Goal: Information Seeking & Learning: Check status

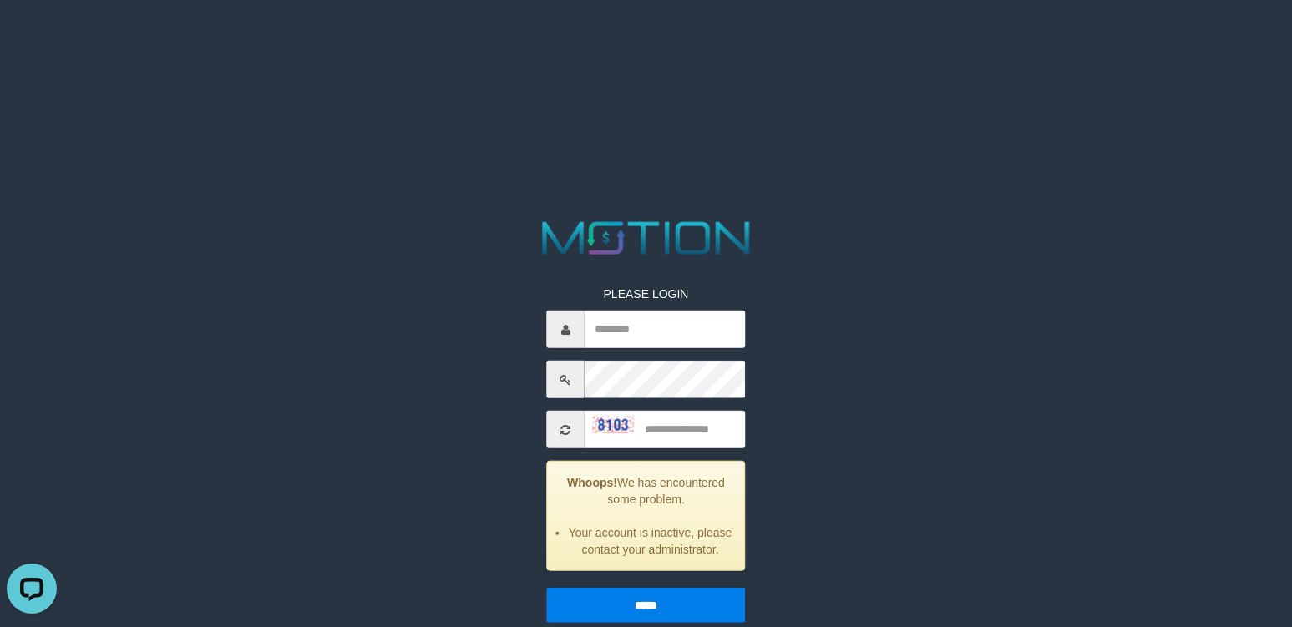
drag, startPoint x: 190, startPoint y: 501, endPoint x: 250, endPoint y: 437, distance: 88.0
click at [190, 42] on html "PLEASE LOGIN Whoops! We has encountered some problem. Your account is inactive,…" at bounding box center [646, 21] width 1292 height 42
drag, startPoint x: 157, startPoint y: 165, endPoint x: 232, endPoint y: 8, distance: 174.0
click at [164, 42] on html "PLEASE LOGIN Whoops! We has encountered some problem. Your account is inactive,…" at bounding box center [646, 21] width 1292 height 42
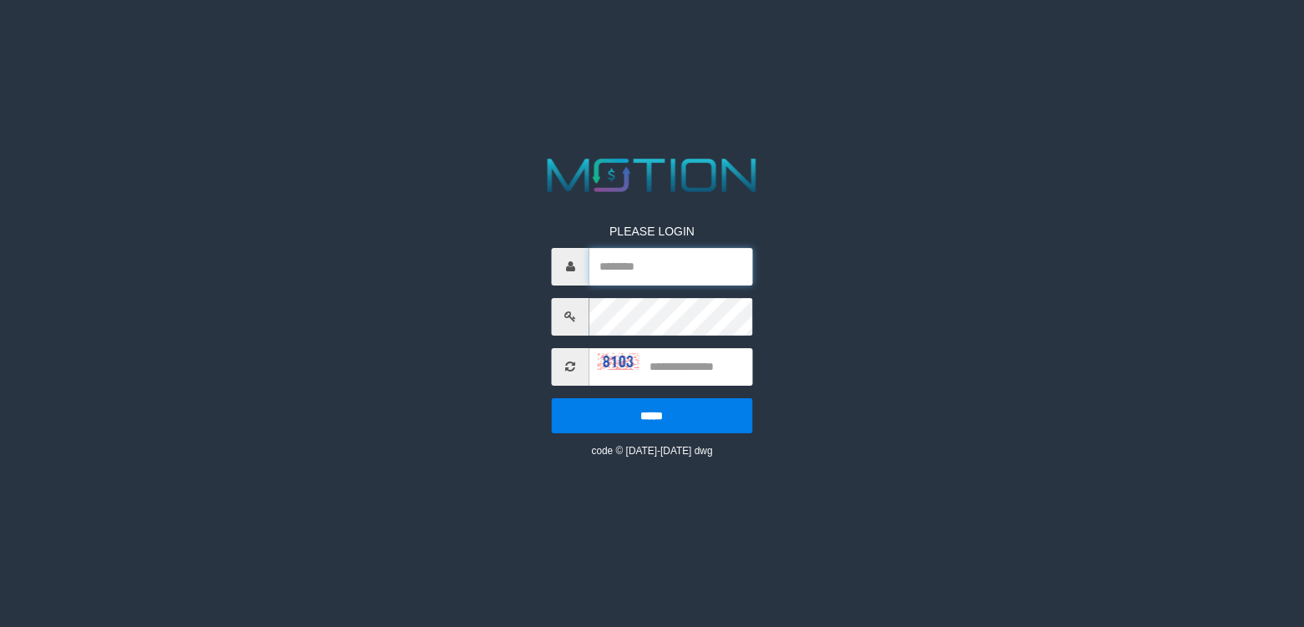
click at [726, 273] on input "text" at bounding box center [671, 267] width 163 height 38
type input "********"
click at [674, 362] on input "text" at bounding box center [671, 367] width 163 height 38
type input "****"
click at [552, 398] on input "*****" at bounding box center [652, 415] width 200 height 35
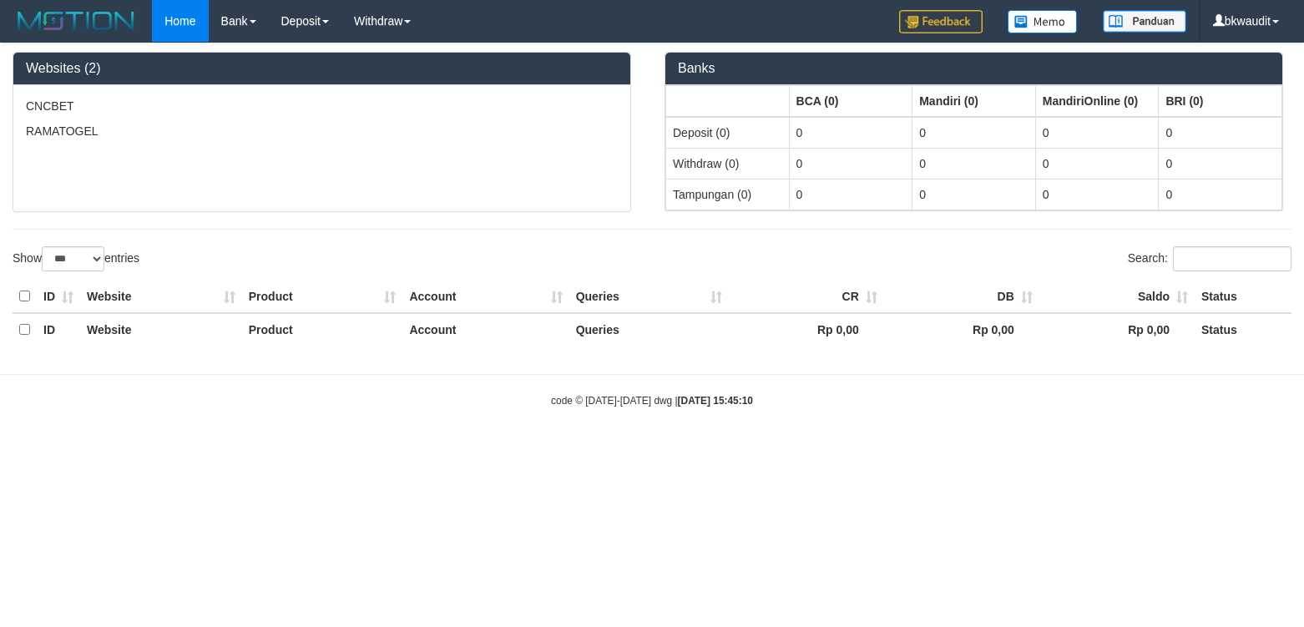
select select "***"
click at [200, 196] on div "CNCBET RAMATOGEL" at bounding box center [321, 148] width 617 height 126
click at [1178, 446] on body "Toggle navigation Home Bank Account List Load By Website Group [ISPORT] CNCBET …" at bounding box center [652, 225] width 1304 height 450
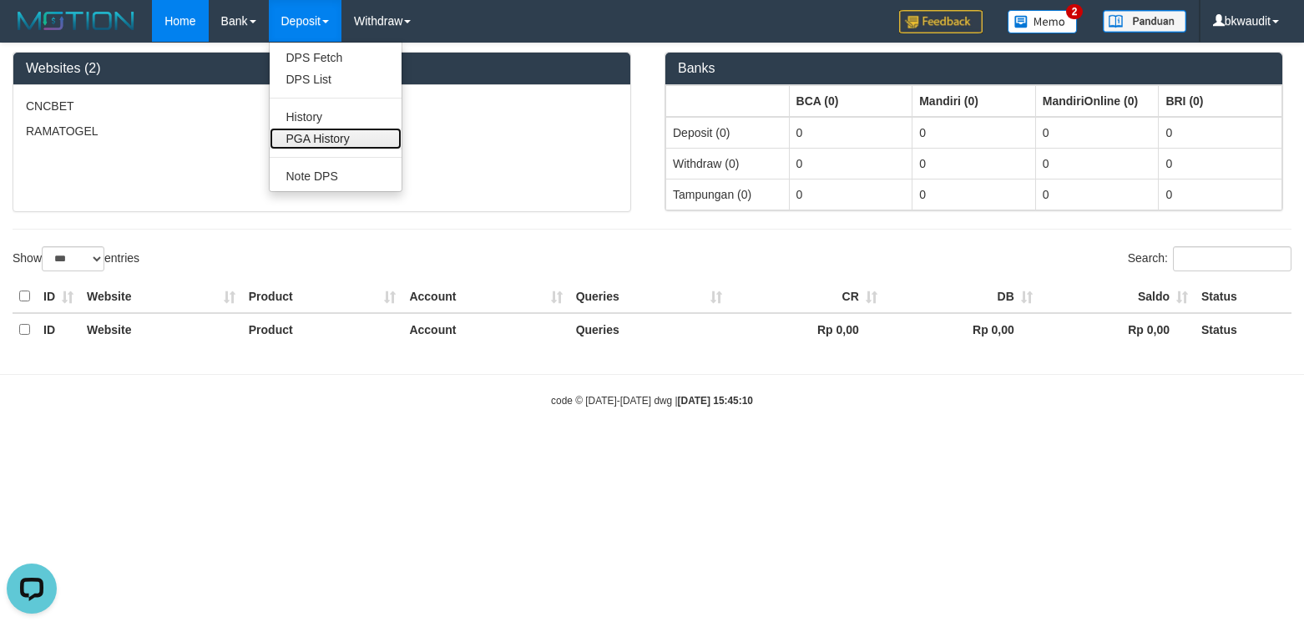
click at [359, 137] on link "PGA History" at bounding box center [336, 139] width 132 height 22
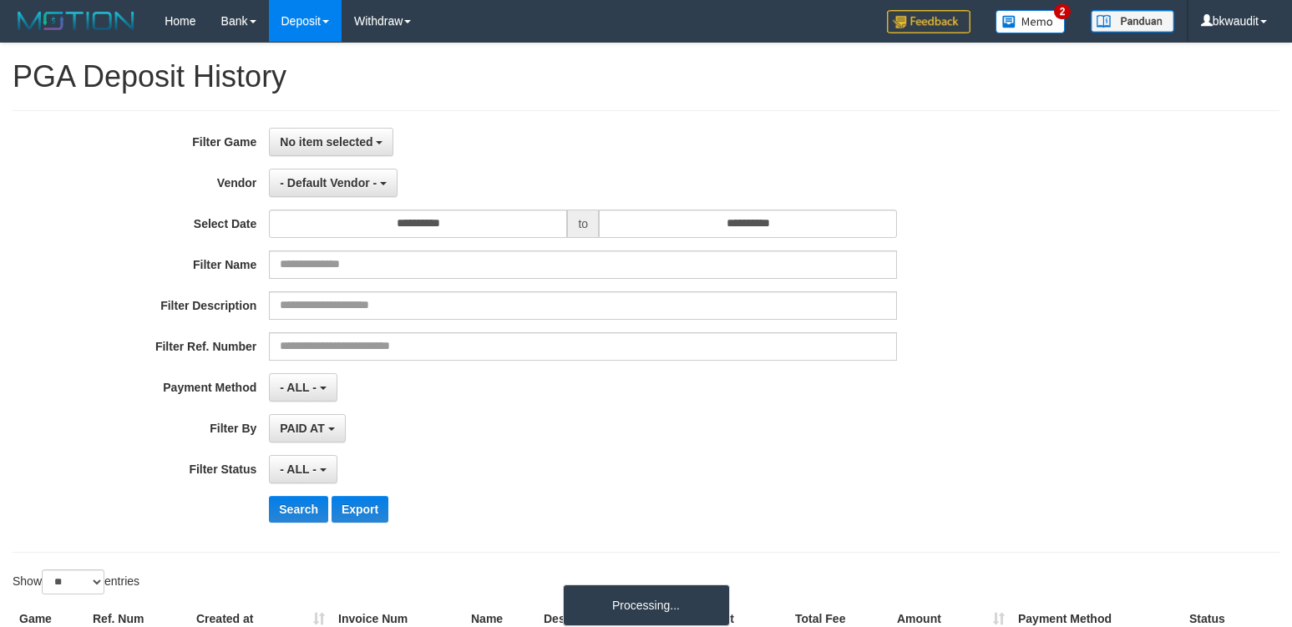
select select
select select "**"
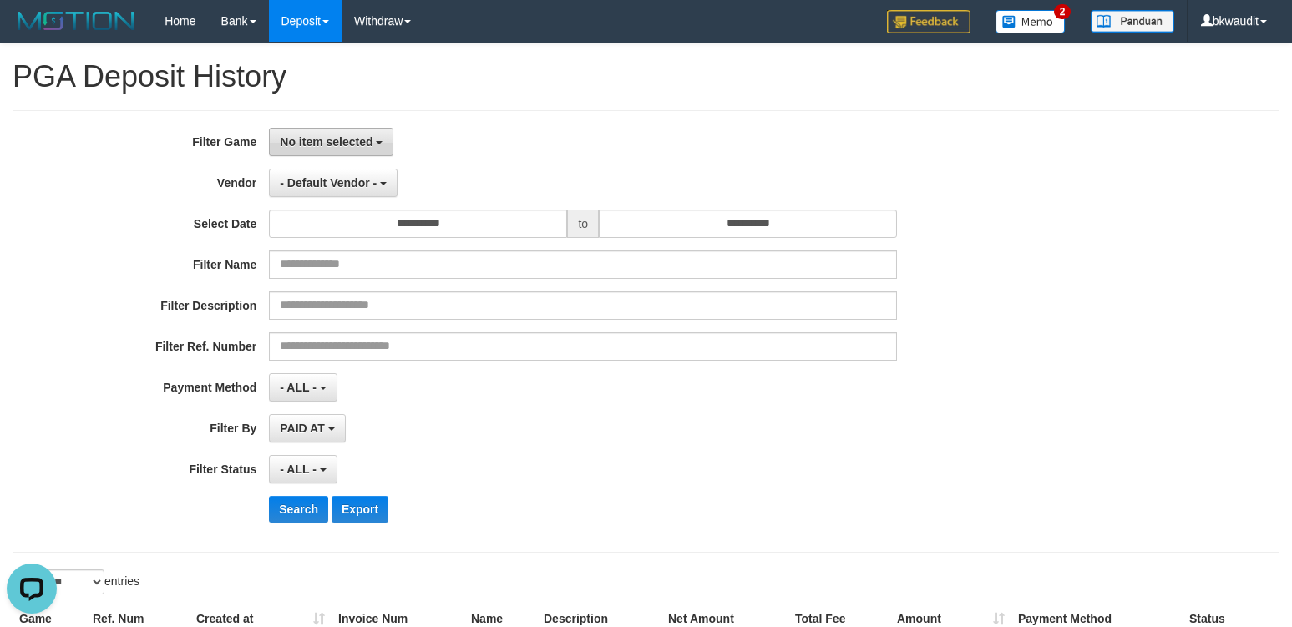
click at [371, 147] on span "No item selected" at bounding box center [326, 141] width 93 height 13
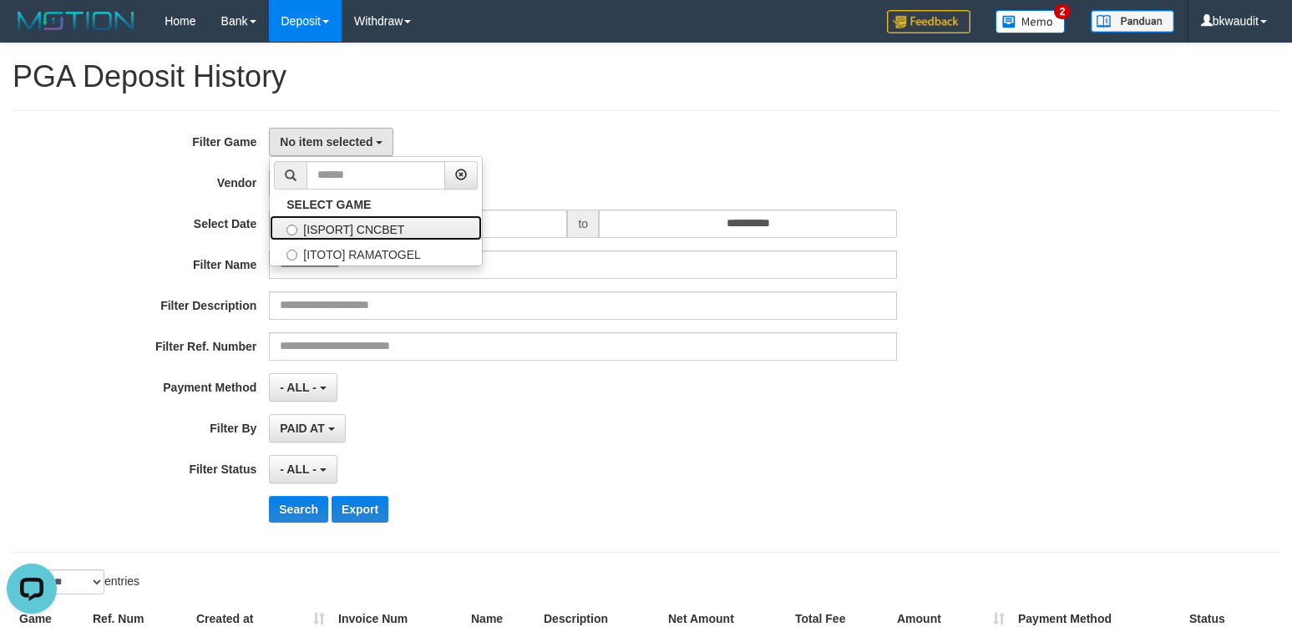
click at [392, 222] on label "[ISPORT] CNCBET" at bounding box center [376, 227] width 212 height 25
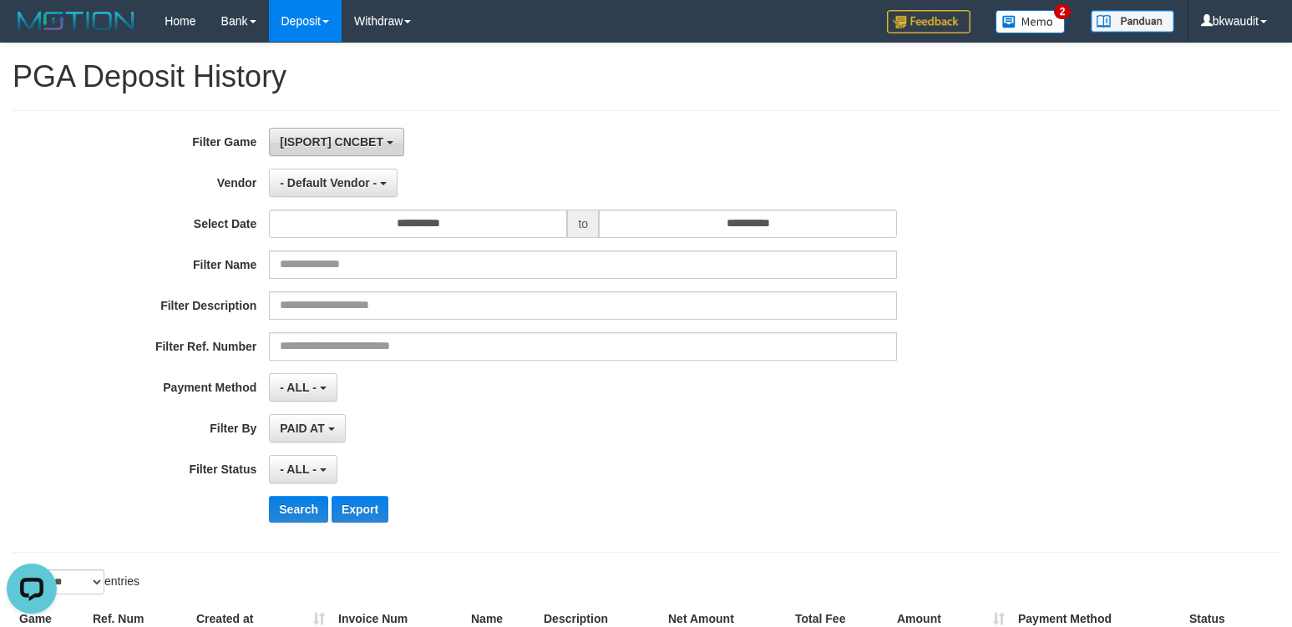
click at [369, 148] on span "[ISPORT] CNCBET" at bounding box center [332, 141] width 104 height 13
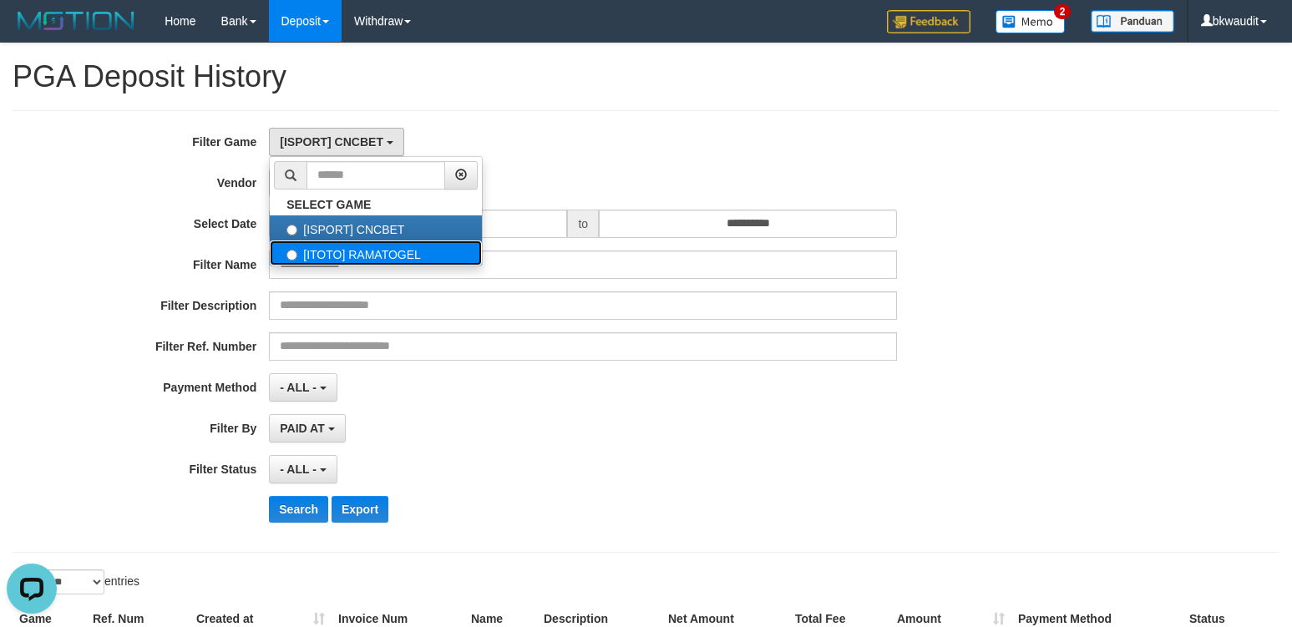
click at [413, 250] on label "[ITOTO] RAMATOGEL" at bounding box center [376, 252] width 212 height 25
select select "****"
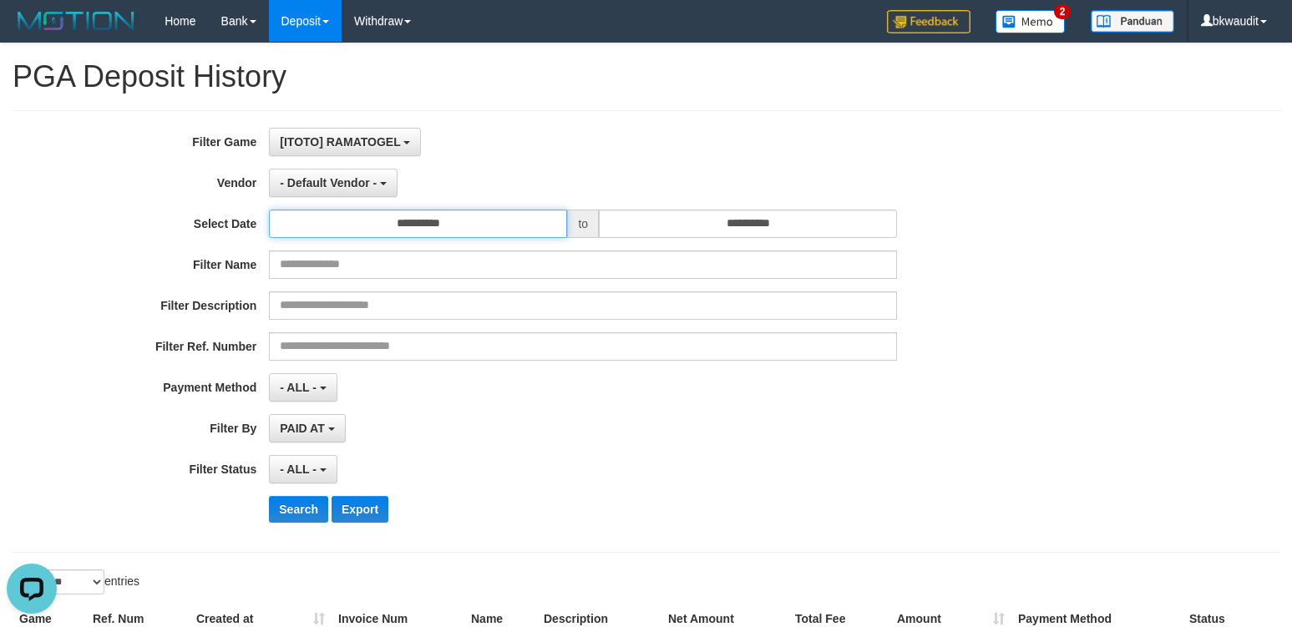
click at [480, 220] on input "**********" at bounding box center [418, 224] width 298 height 28
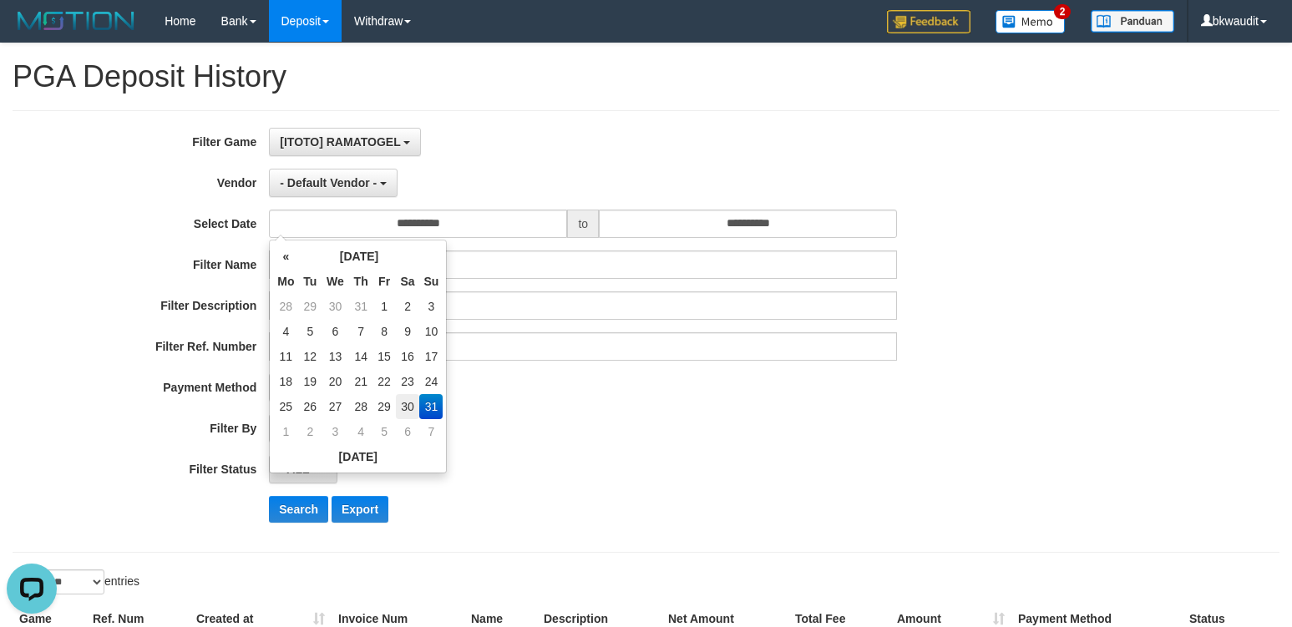
click at [404, 407] on td "30" at bounding box center [408, 406] width 24 height 25
type input "**********"
click at [404, 407] on td "30" at bounding box center [408, 406] width 24 height 25
click at [829, 210] on input "**********" at bounding box center [748, 224] width 298 height 28
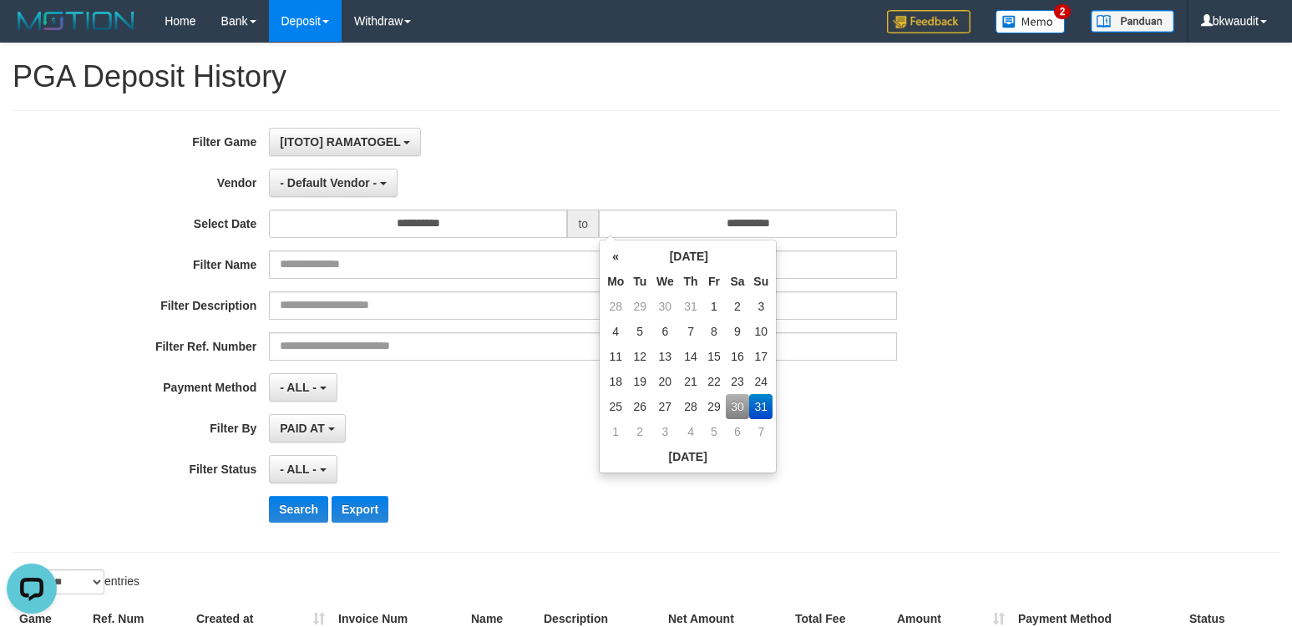
click at [743, 404] on td "30" at bounding box center [738, 406] width 24 height 25
type input "**********"
drag, startPoint x: 292, startPoint y: 472, endPoint x: 357, endPoint y: 462, distance: 65.9
click at [294, 472] on span "- ALL -" at bounding box center [298, 469] width 37 height 13
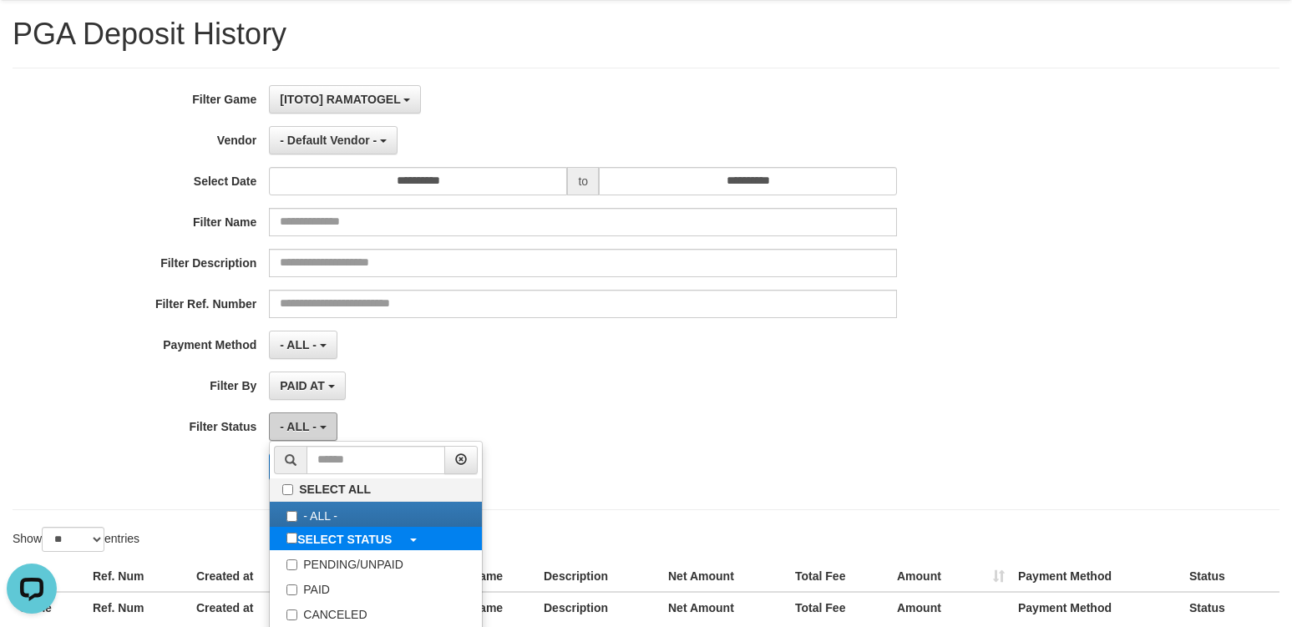
scroll to position [84, 0]
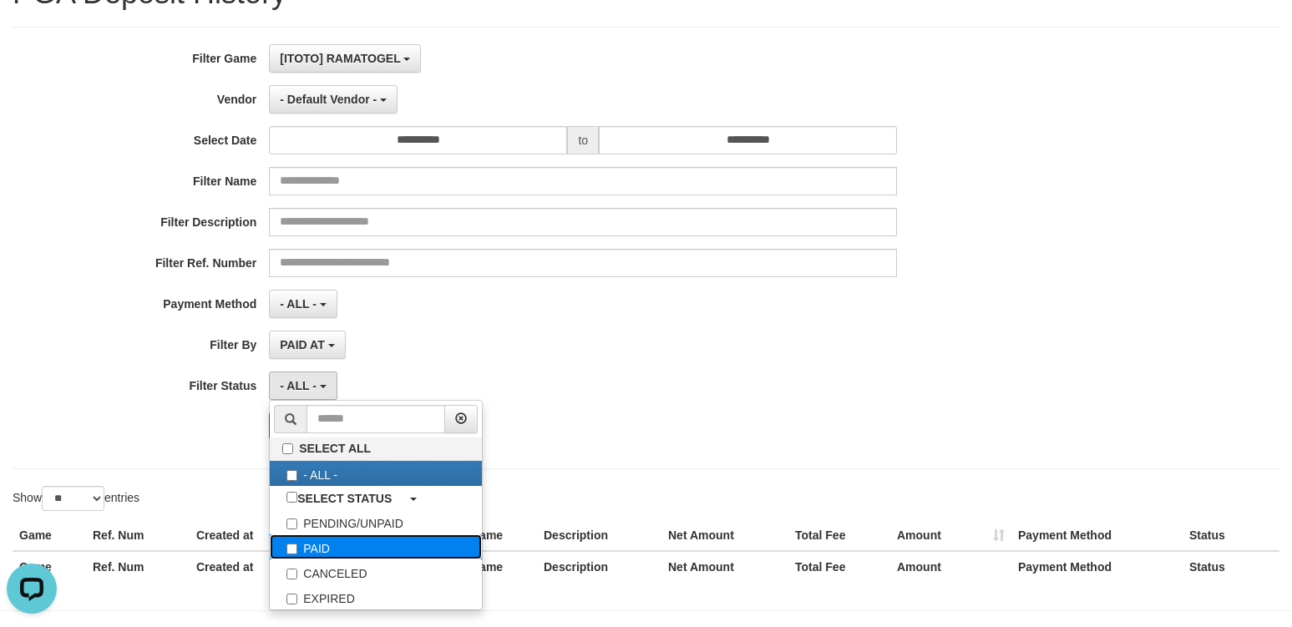
click at [383, 551] on label "PAID" at bounding box center [376, 546] width 212 height 25
select select "*"
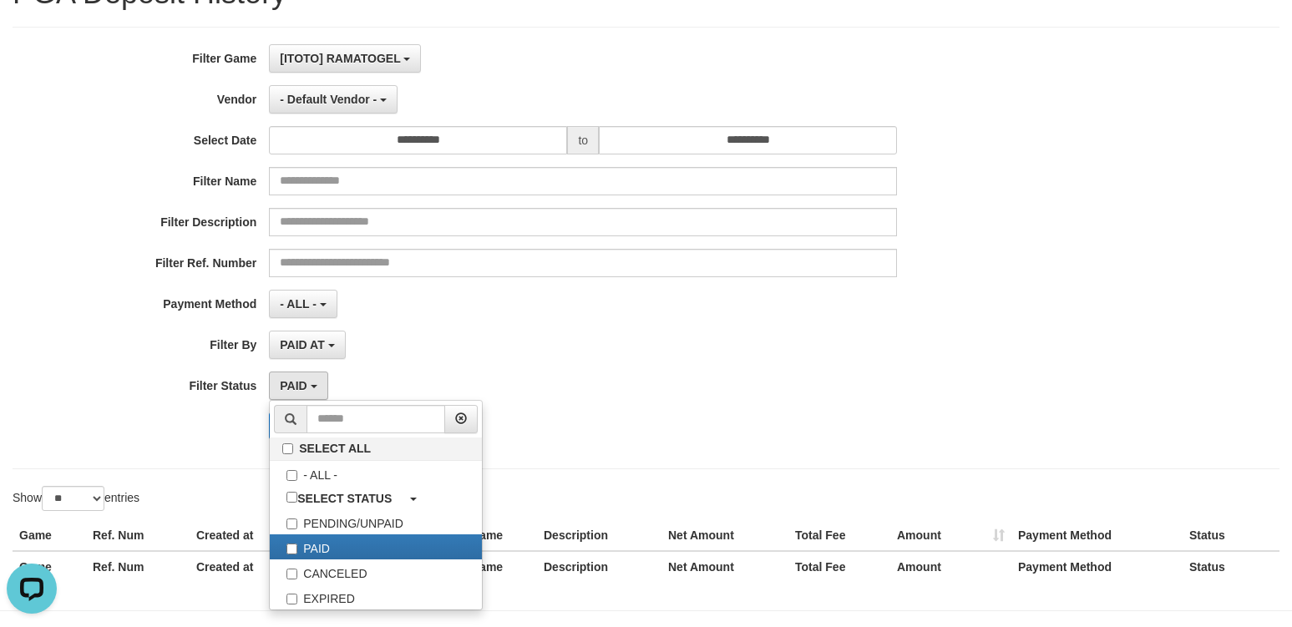
click at [191, 486] on div "Show ** ** ** *** entries" at bounding box center [323, 500] width 621 height 29
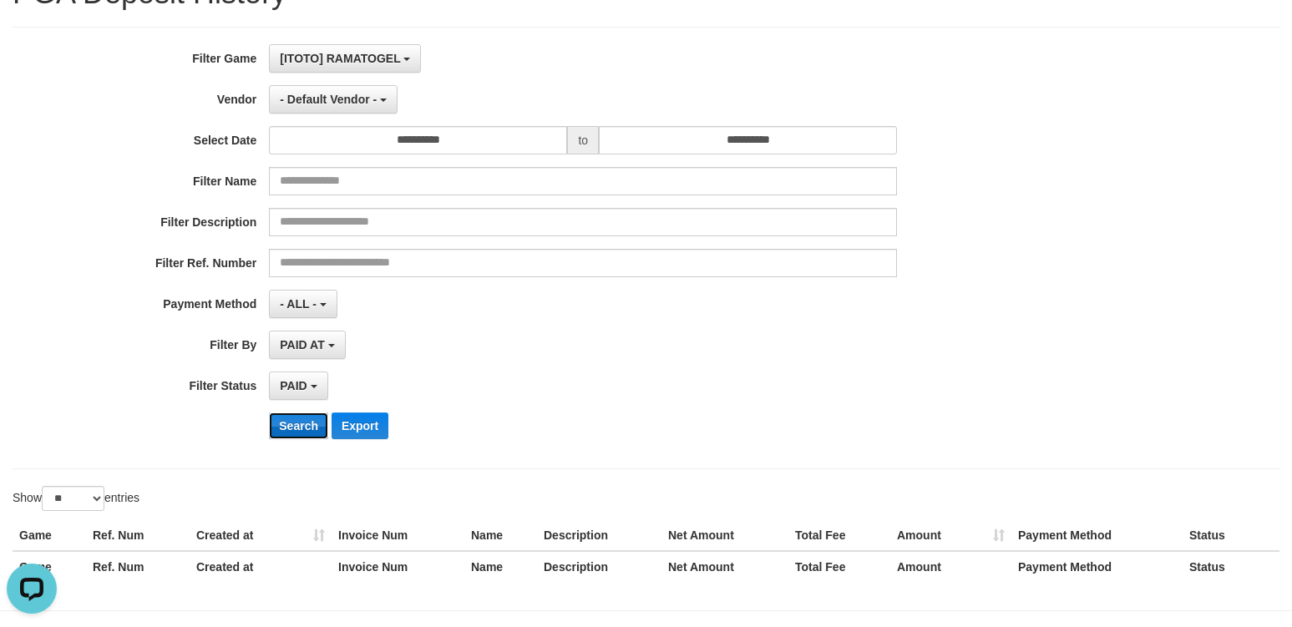
click at [296, 432] on button "Search" at bounding box center [298, 426] width 59 height 27
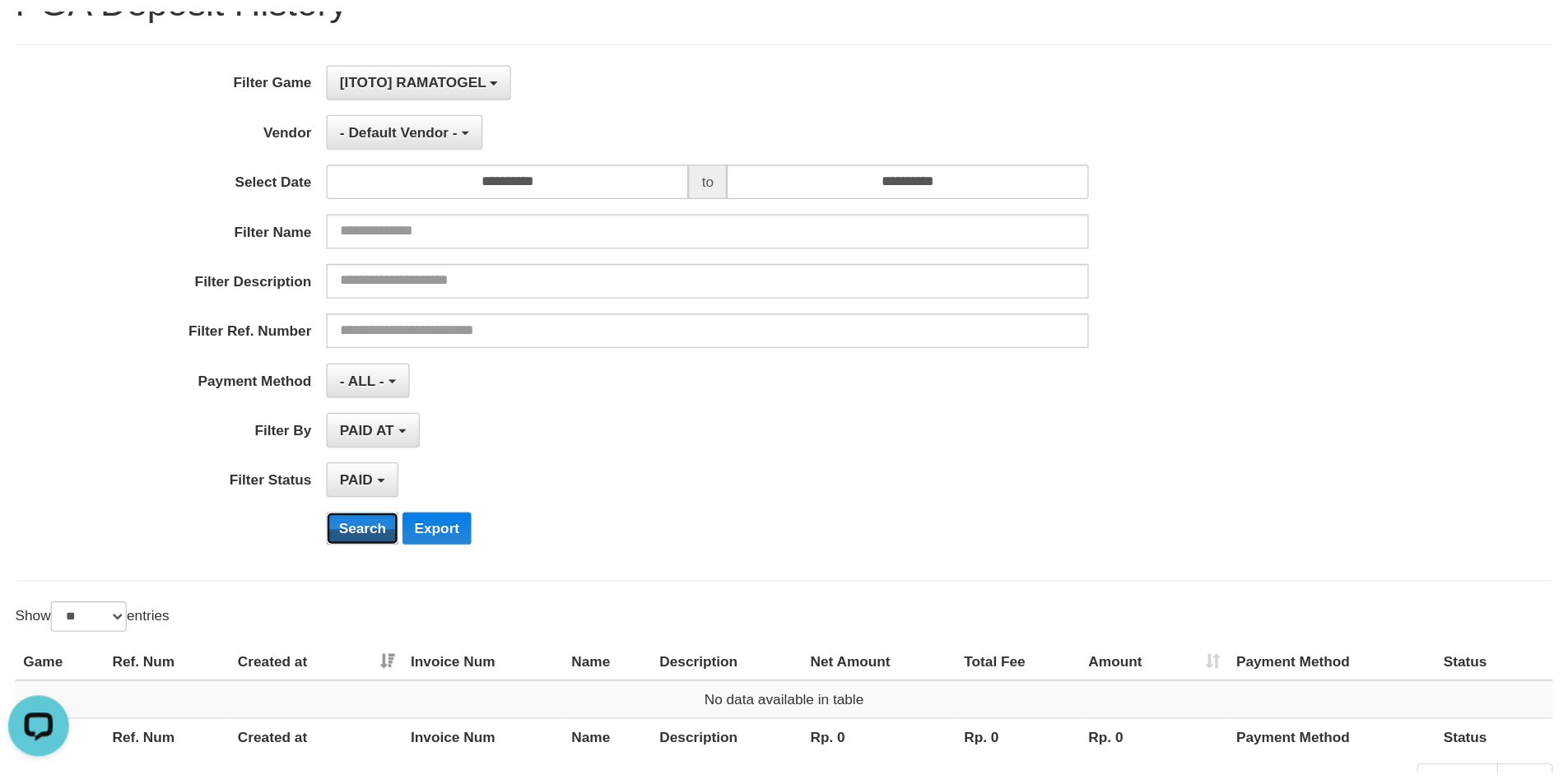
scroll to position [33, 0]
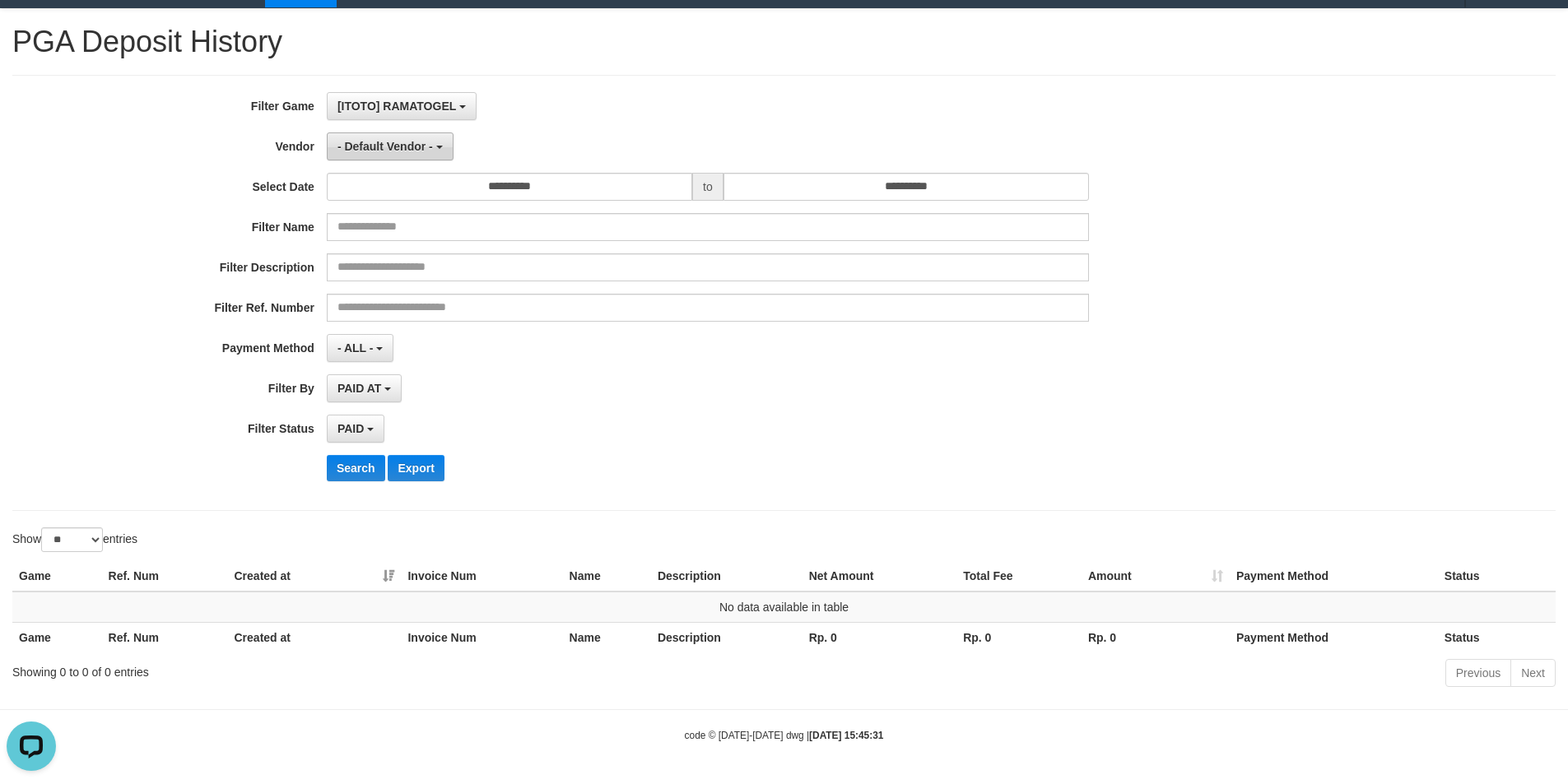
click at [428, 153] on button "- Default Vendor -" at bounding box center [390, 146] width 127 height 28
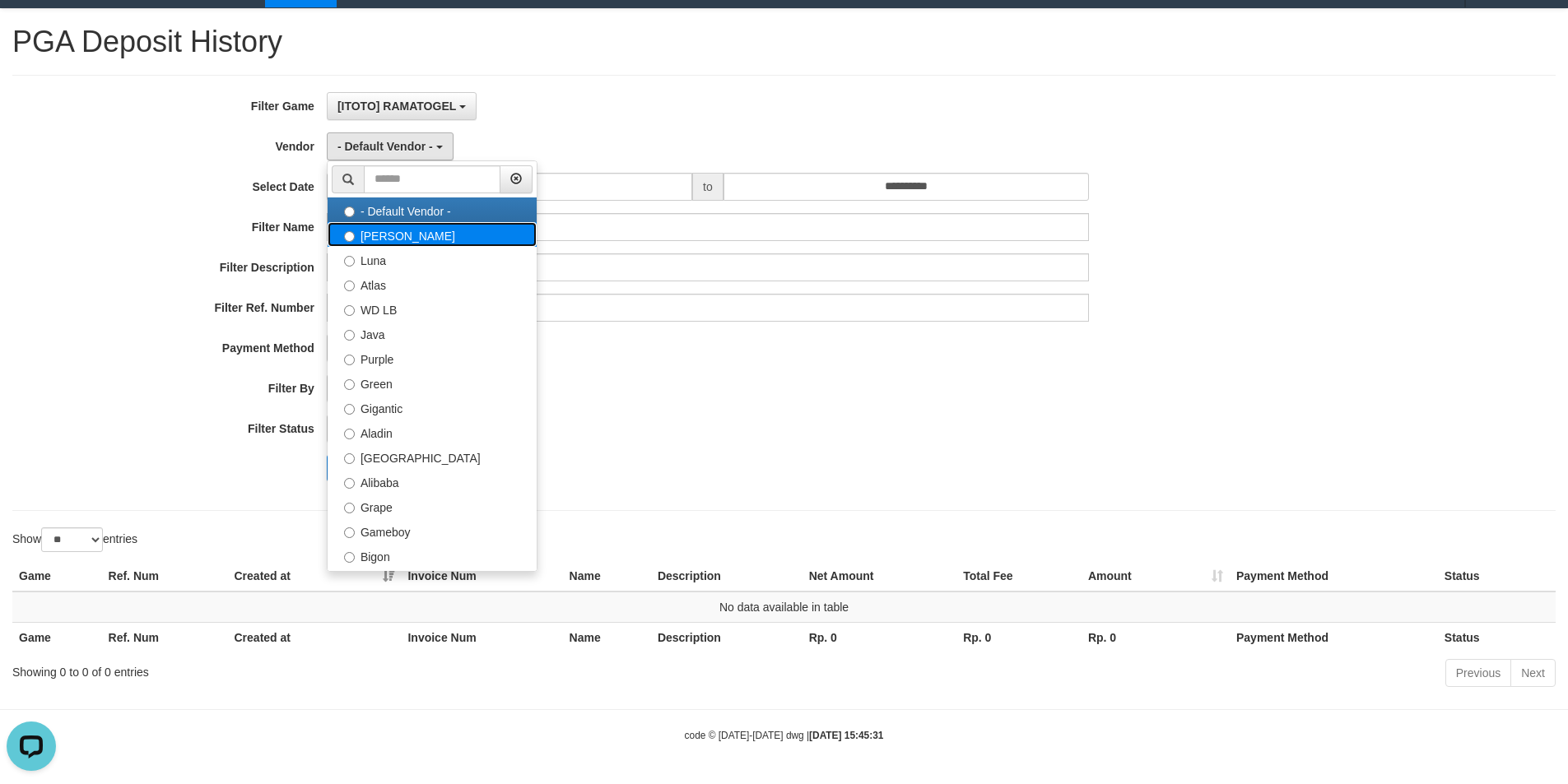
click at [465, 231] on label "Lucy" at bounding box center [432, 233] width 209 height 25
select select "**********"
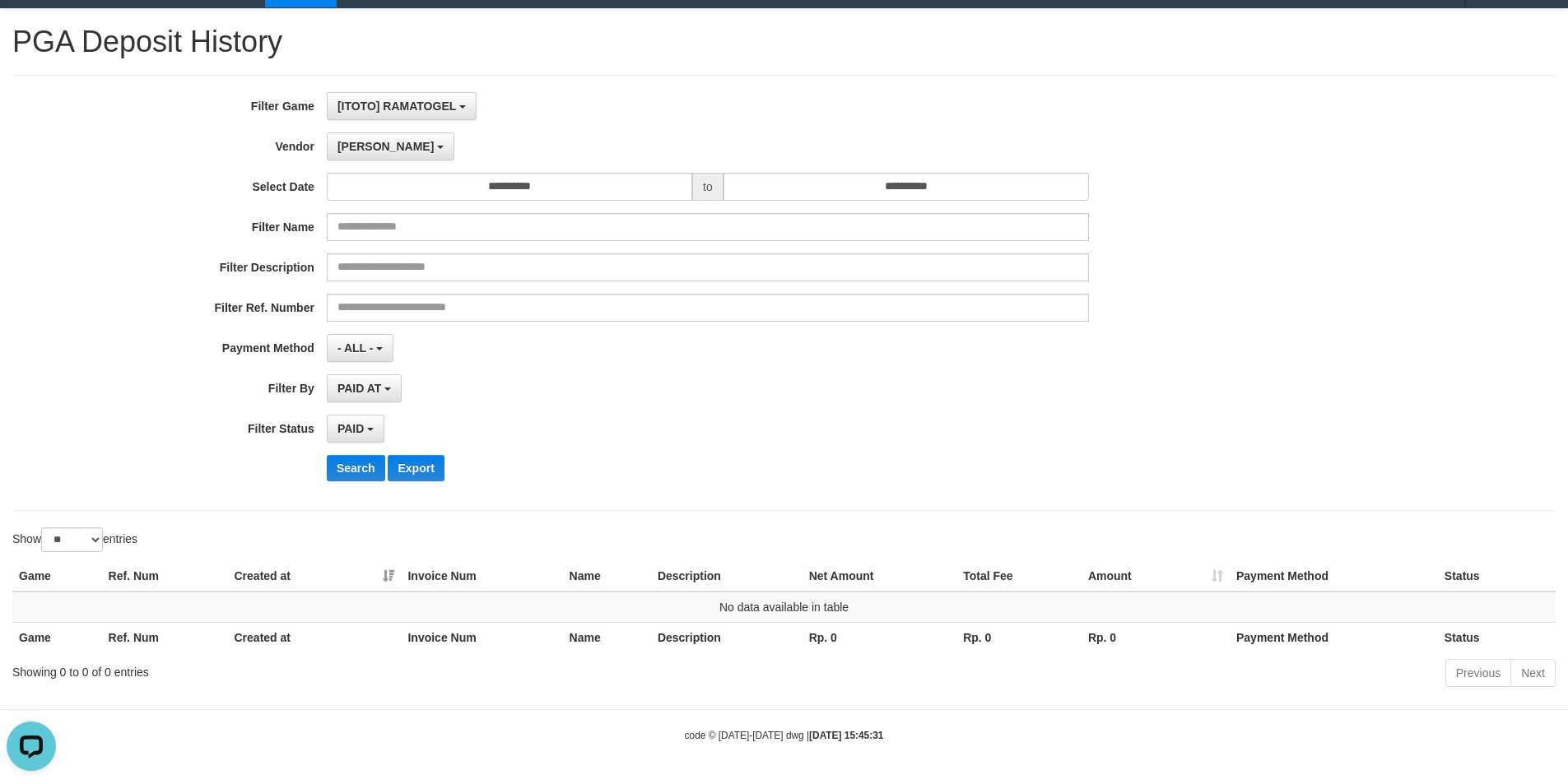
click at [355, 451] on div "**********" at bounding box center [653, 293] width 1307 height 401
click at [354, 470] on button "Search" at bounding box center [356, 468] width 58 height 27
click at [357, 141] on span "Lucy" at bounding box center [385, 146] width 97 height 13
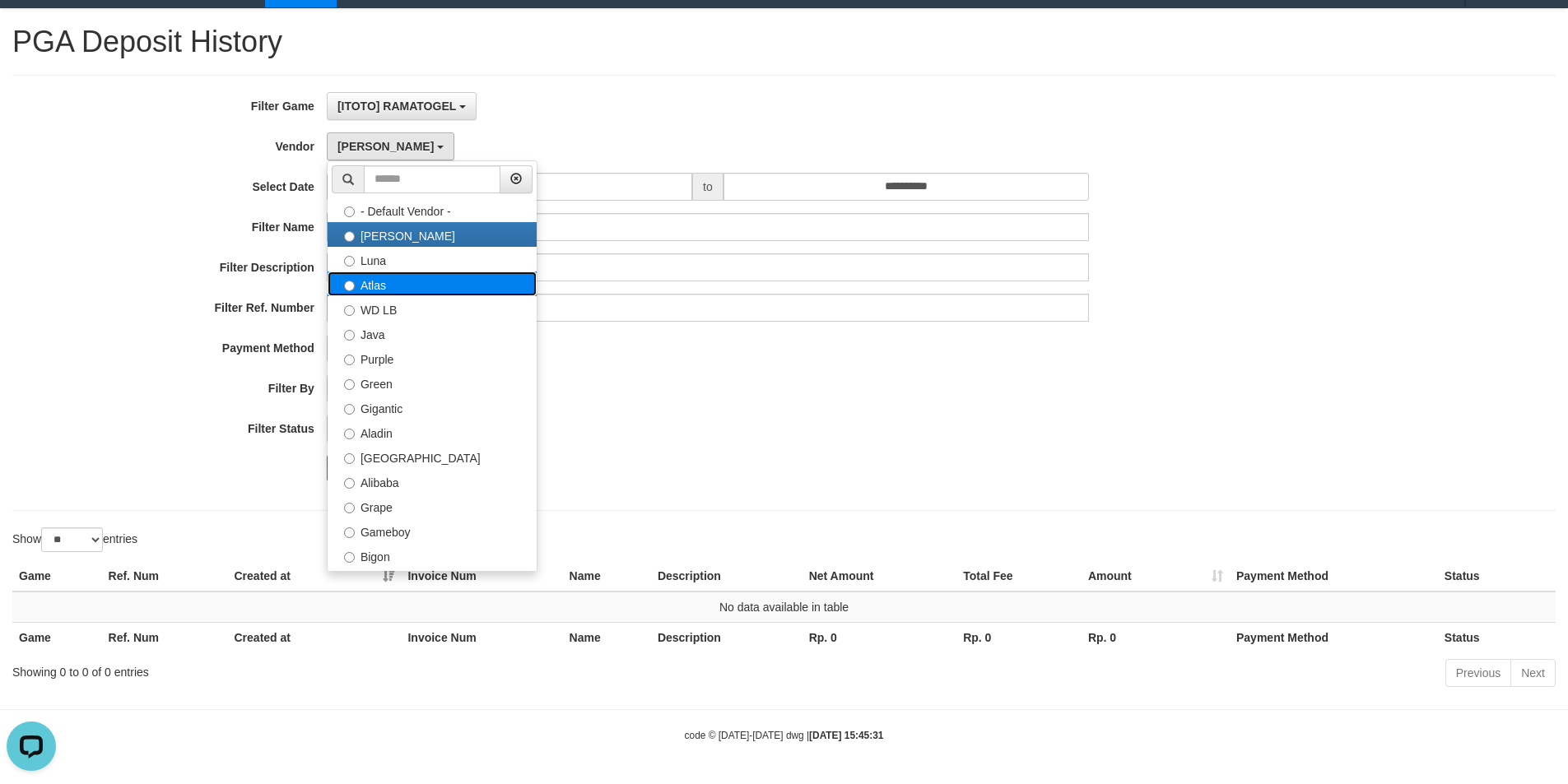
click at [435, 272] on label "Atlas" at bounding box center [432, 284] width 209 height 25
select select "**********"
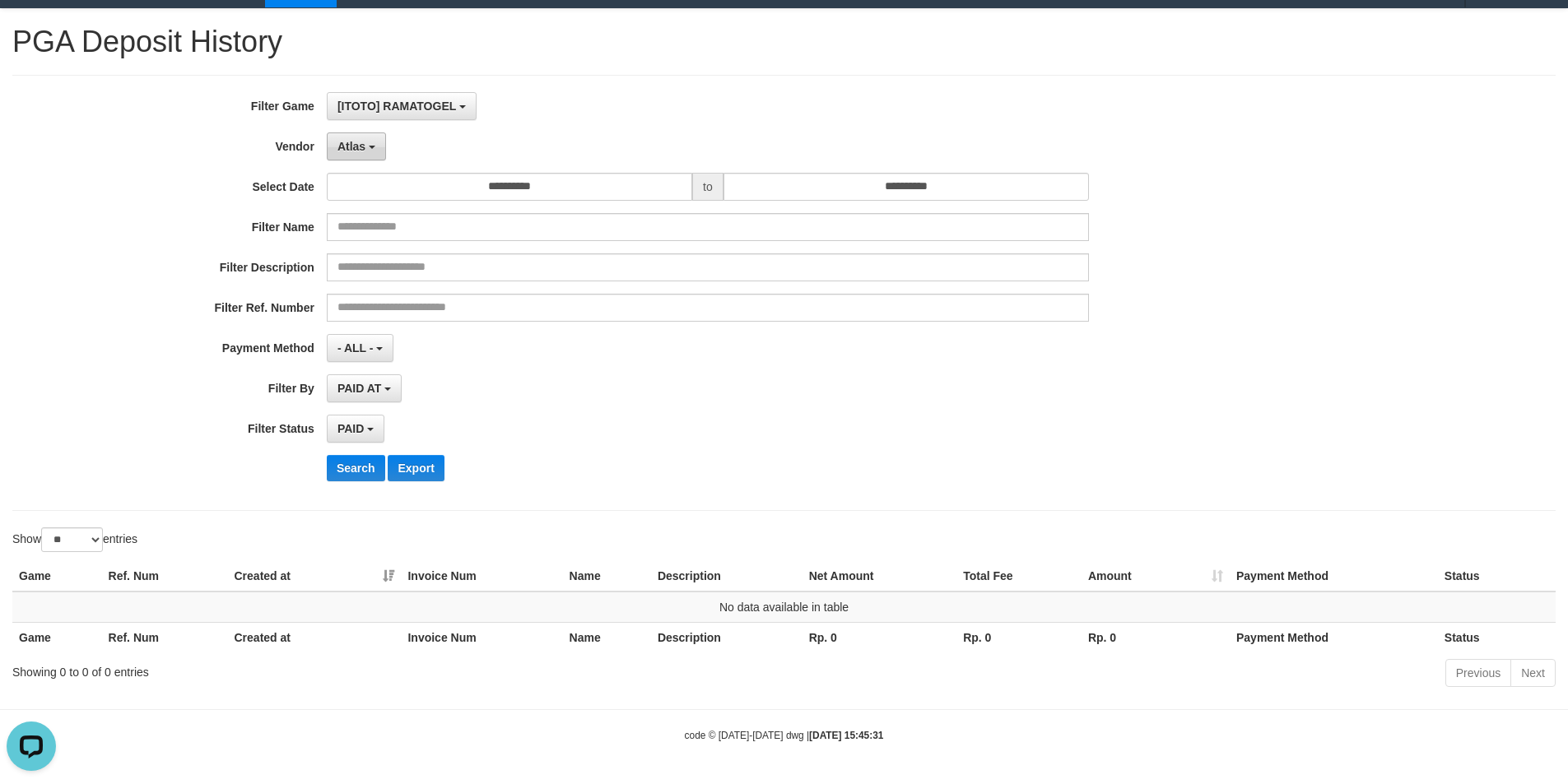
click at [363, 141] on span "Atlas" at bounding box center [351, 146] width 28 height 13
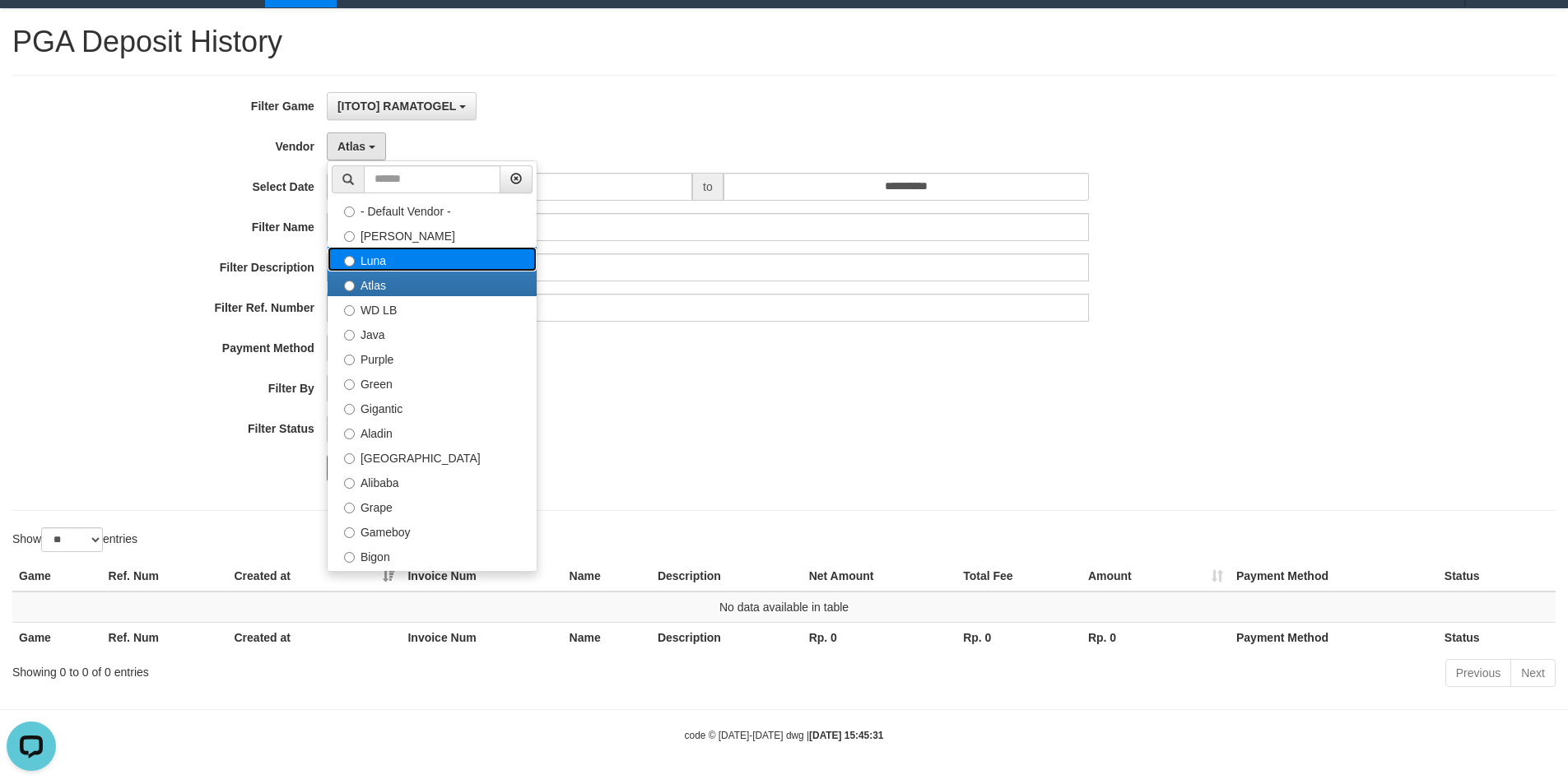
click at [414, 256] on label "Luna" at bounding box center [432, 259] width 209 height 25
select select "**********"
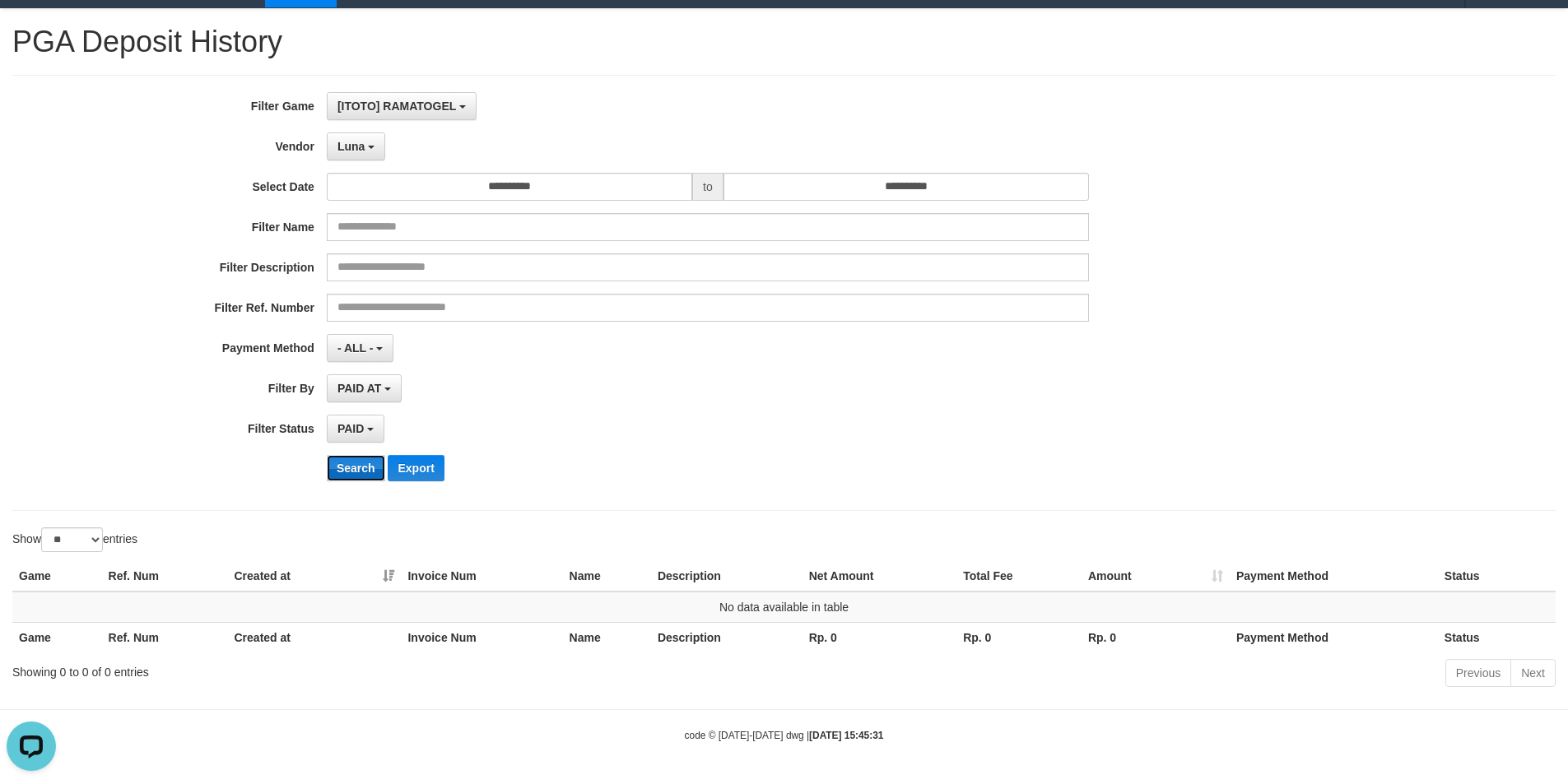
click at [376, 471] on button "Search" at bounding box center [356, 468] width 58 height 27
click at [352, 140] on span "Luna" at bounding box center [351, 146] width 28 height 13
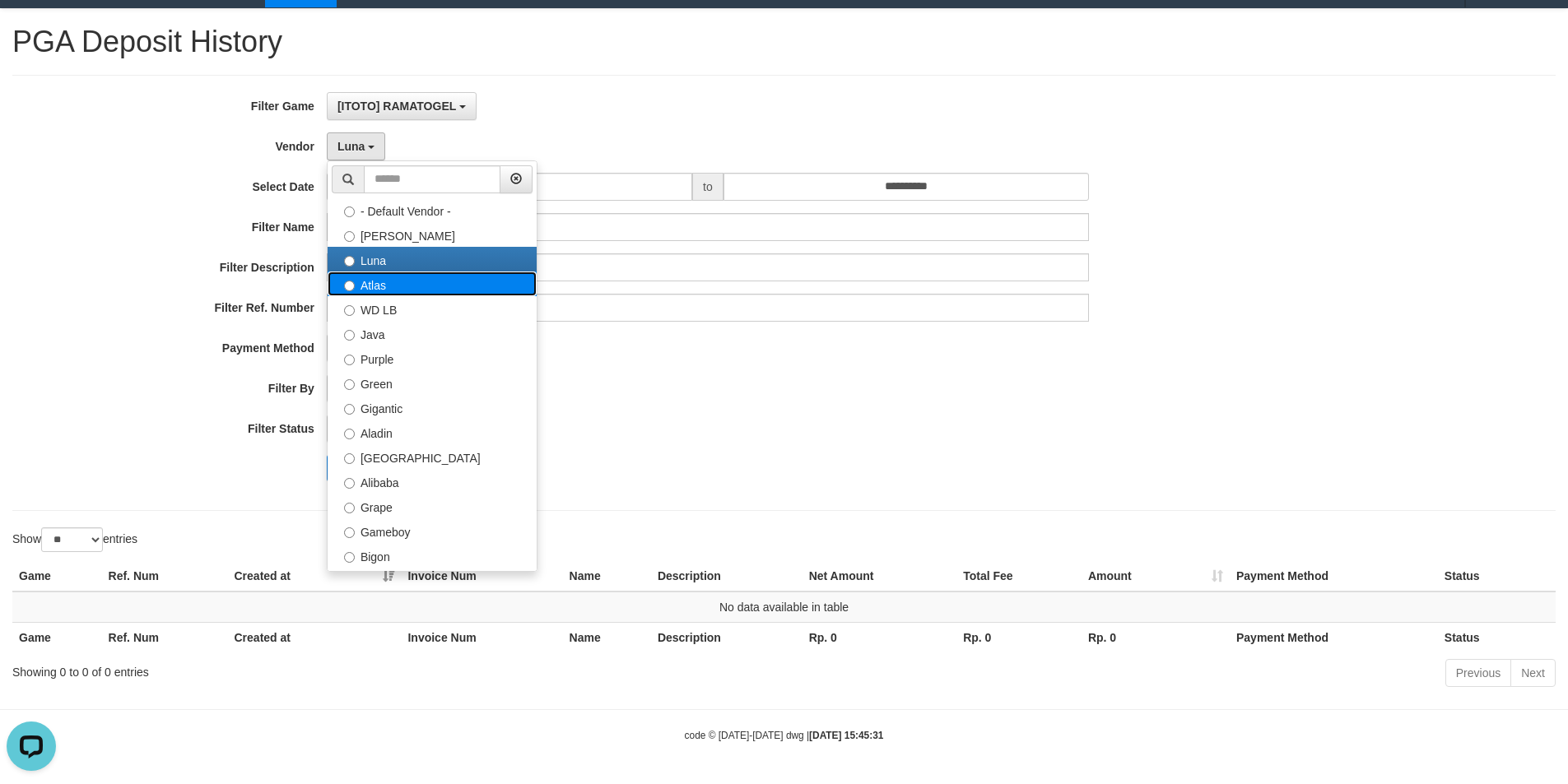
click at [424, 289] on label "Atlas" at bounding box center [432, 284] width 209 height 25
select select "**********"
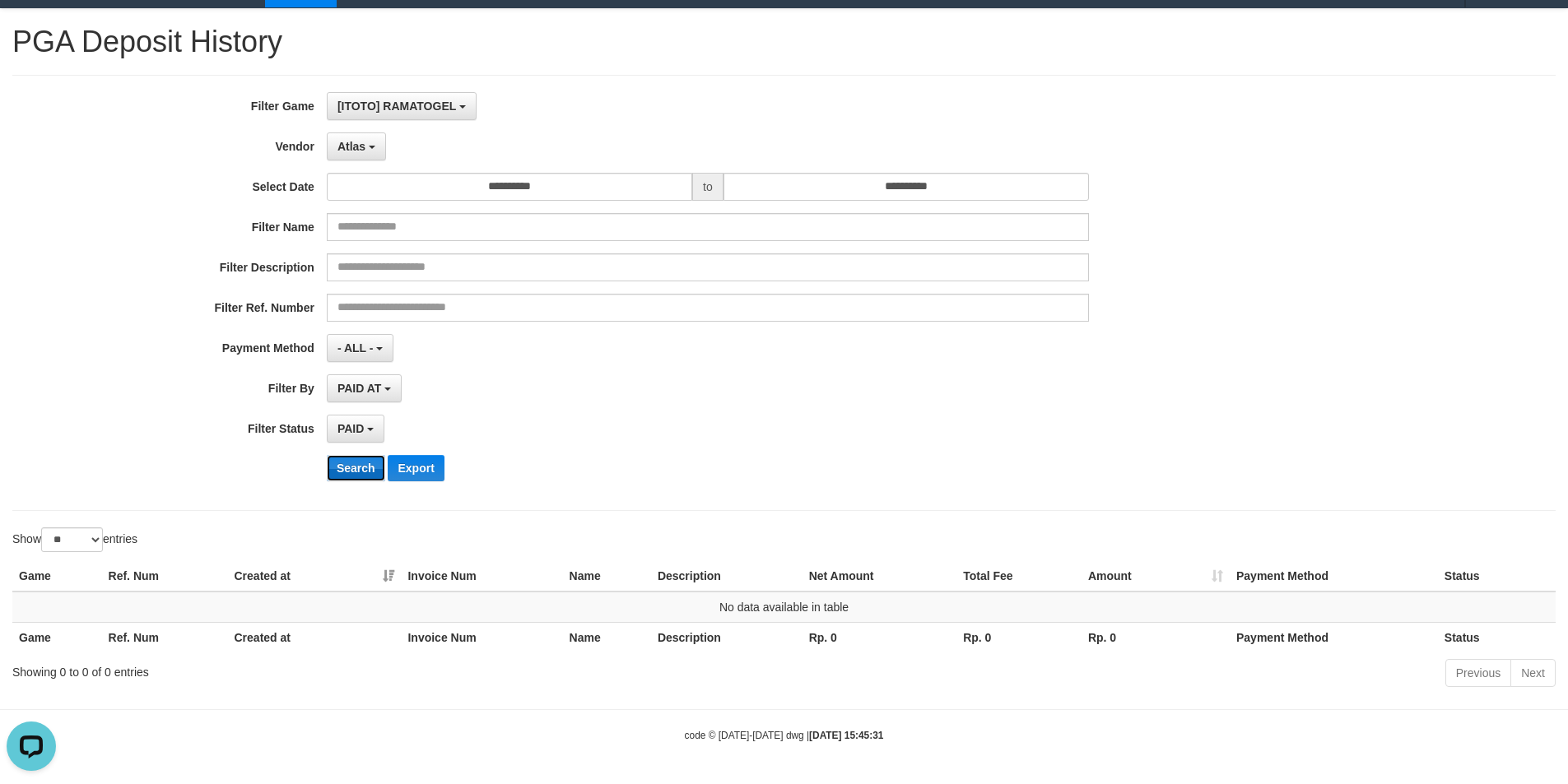
click at [363, 465] on button "Search" at bounding box center [356, 468] width 58 height 27
click at [372, 152] on button "Atlas" at bounding box center [357, 146] width 59 height 28
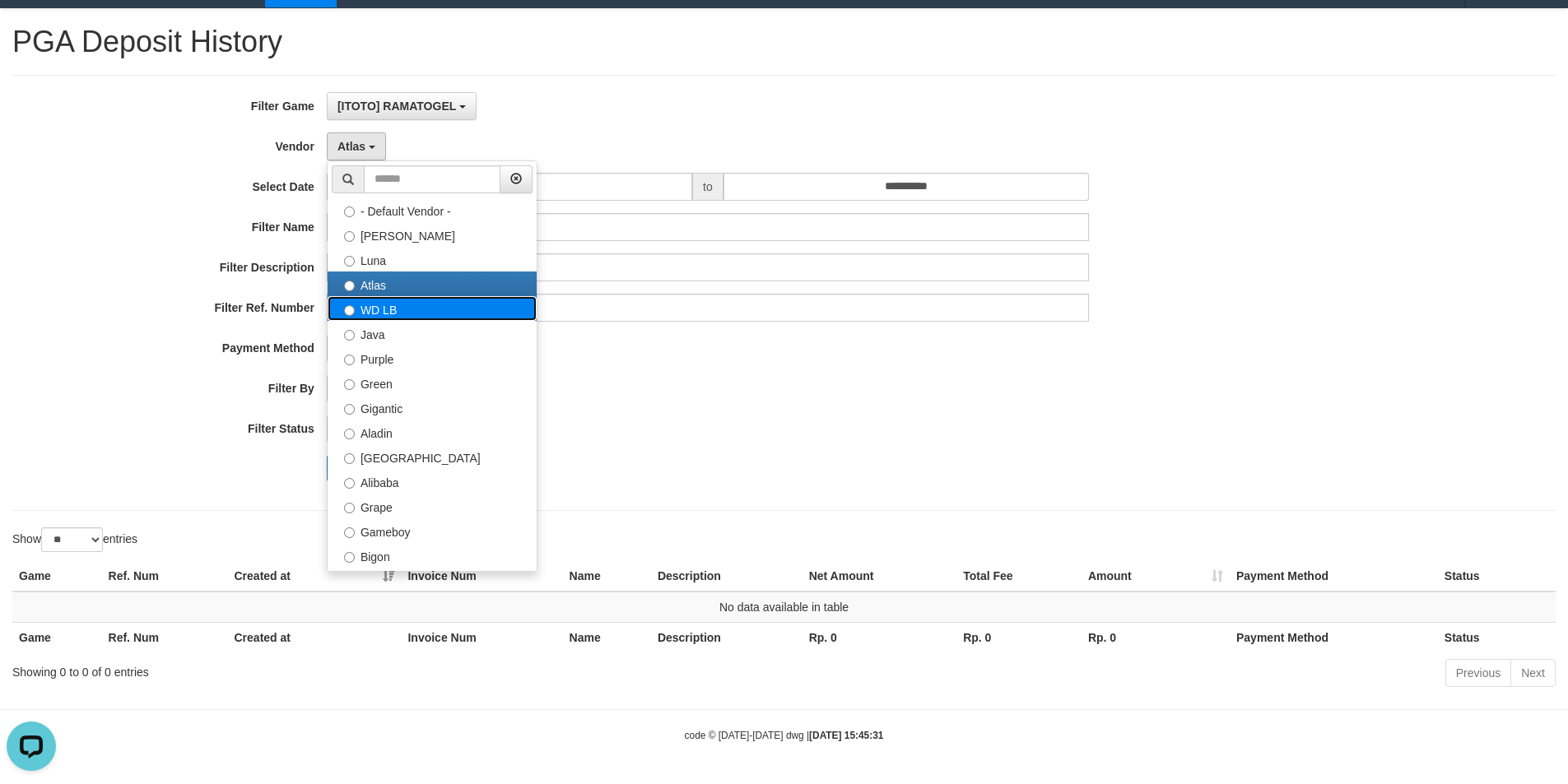
click at [460, 314] on label "WD LB" at bounding box center [432, 308] width 209 height 25
select select "**********"
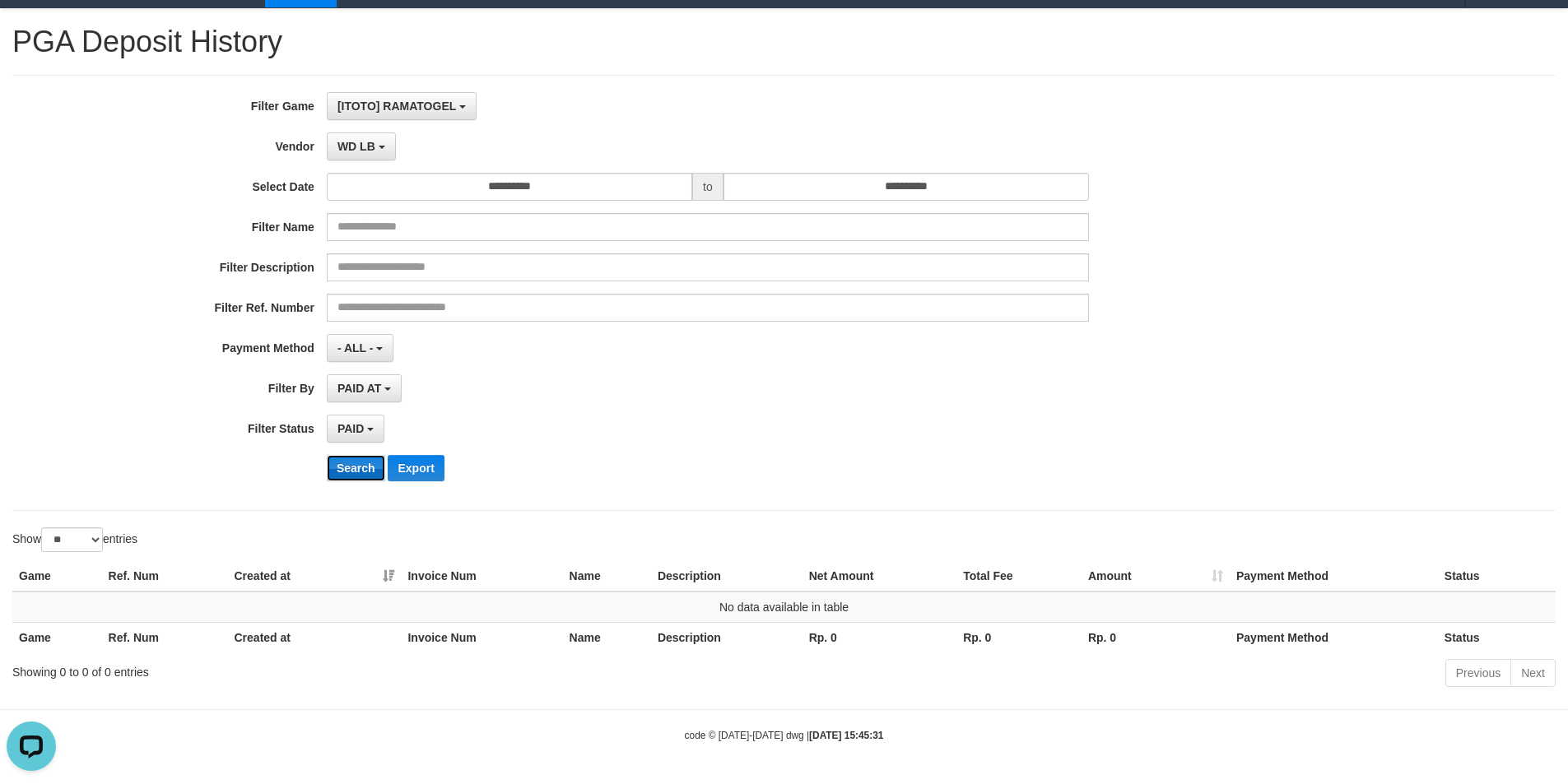
click at [370, 477] on button "Search" at bounding box center [356, 468] width 58 height 27
click at [352, 142] on span "WD LB" at bounding box center [356, 146] width 37 height 13
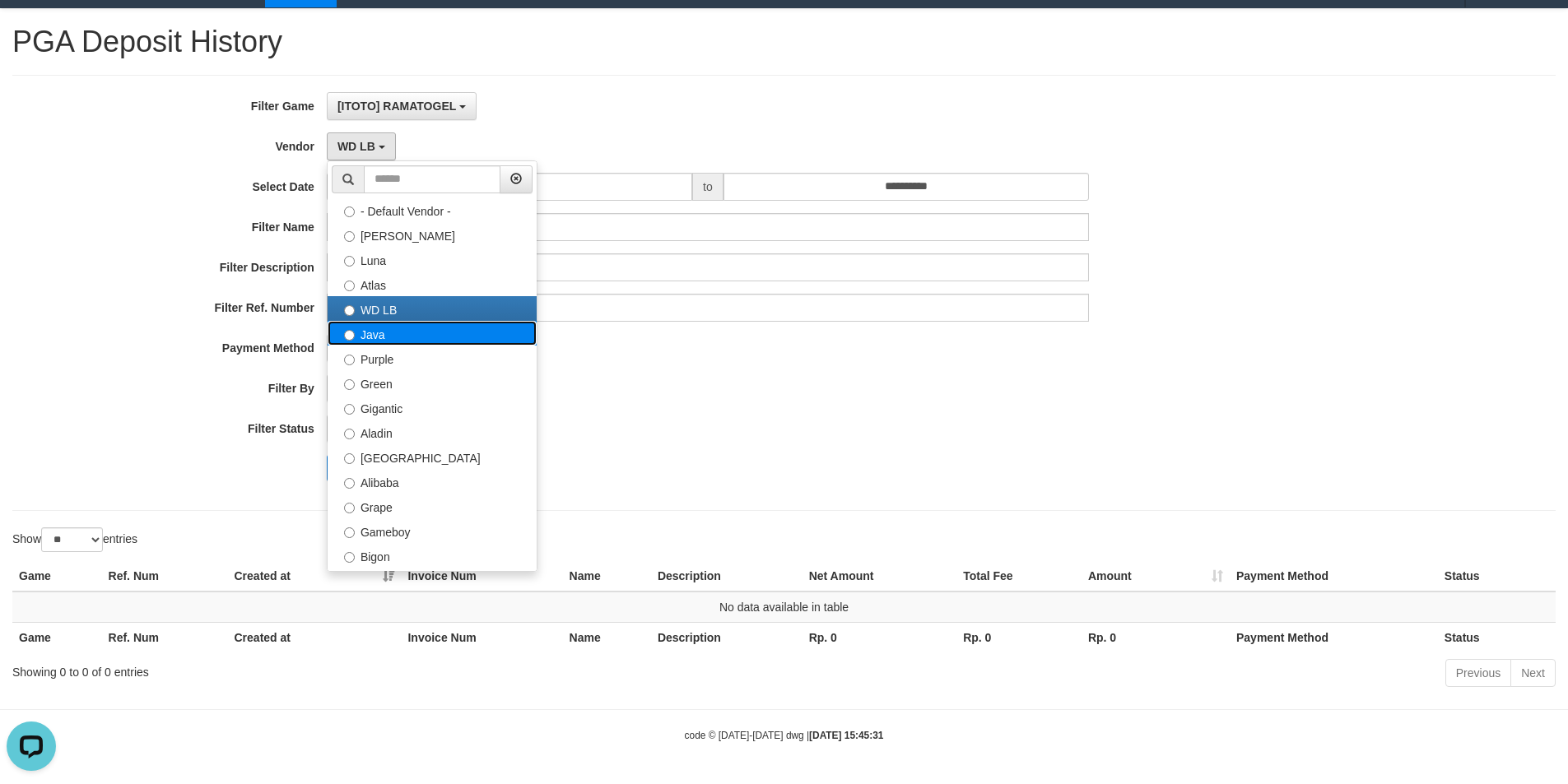
click at [424, 332] on label "Java" at bounding box center [432, 333] width 209 height 25
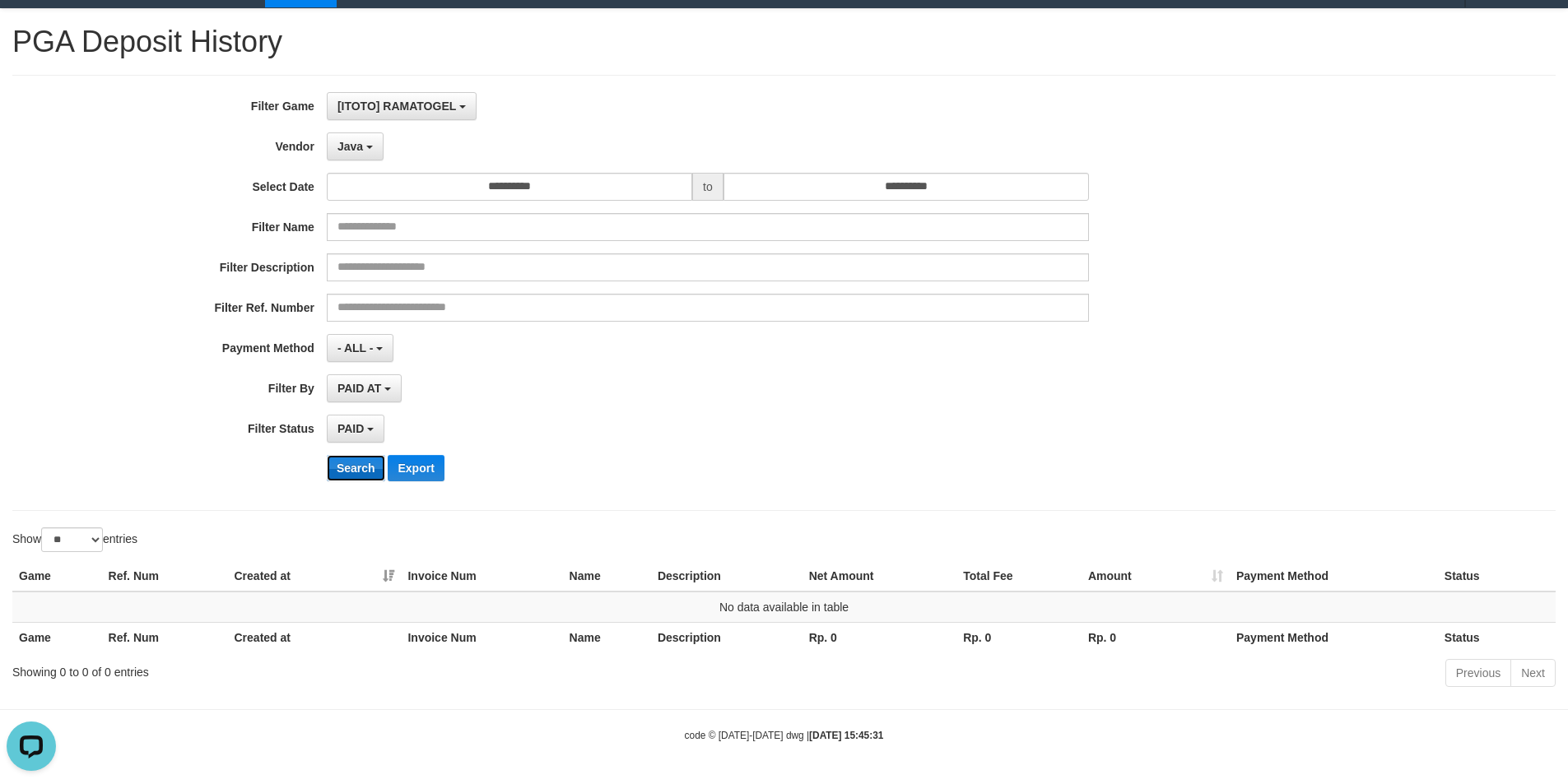
click at [347, 466] on button "Search" at bounding box center [356, 468] width 58 height 27
click at [360, 150] on span "Java" at bounding box center [350, 146] width 26 height 13
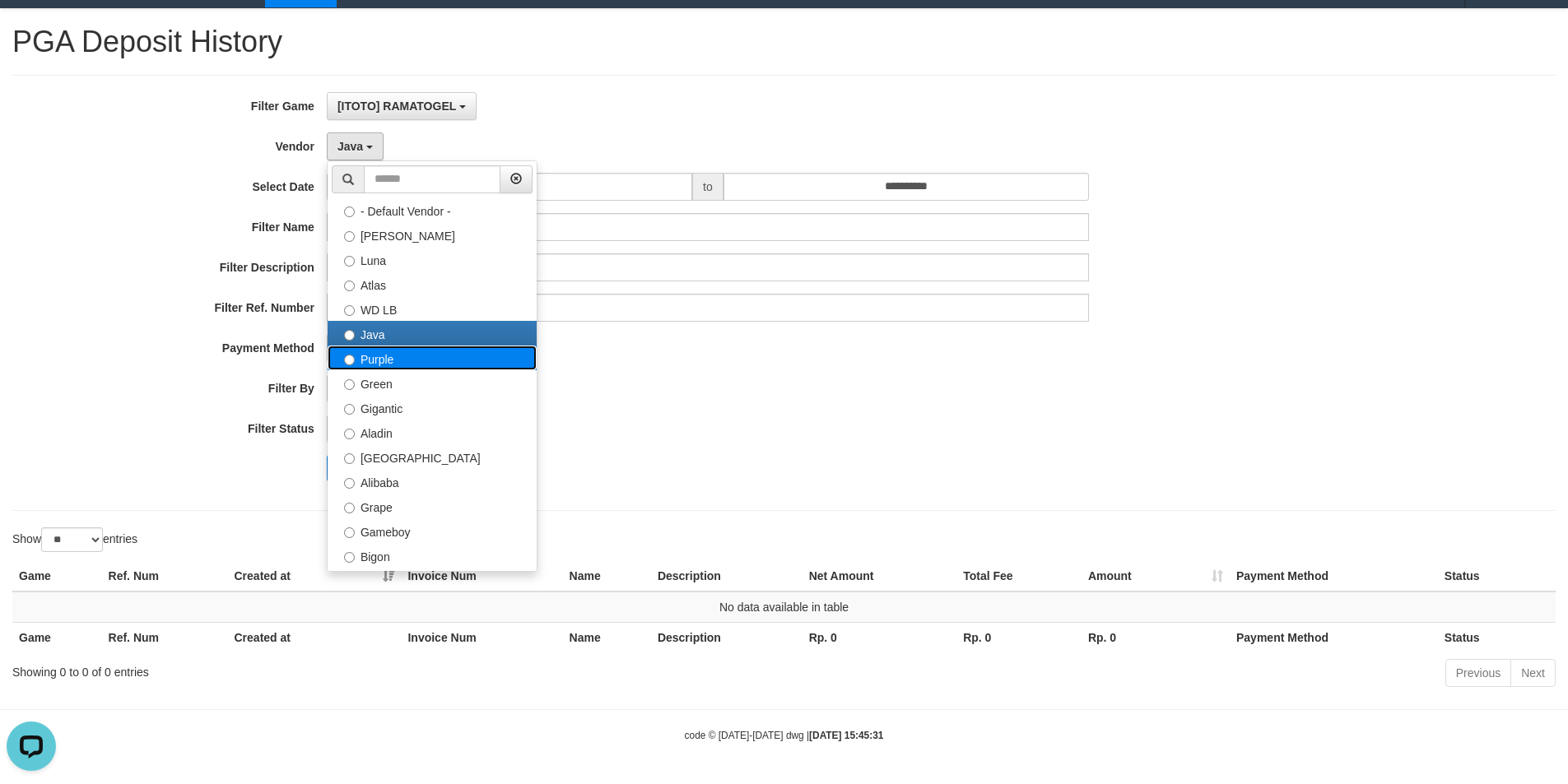
click at [417, 360] on label "Purple" at bounding box center [432, 358] width 209 height 25
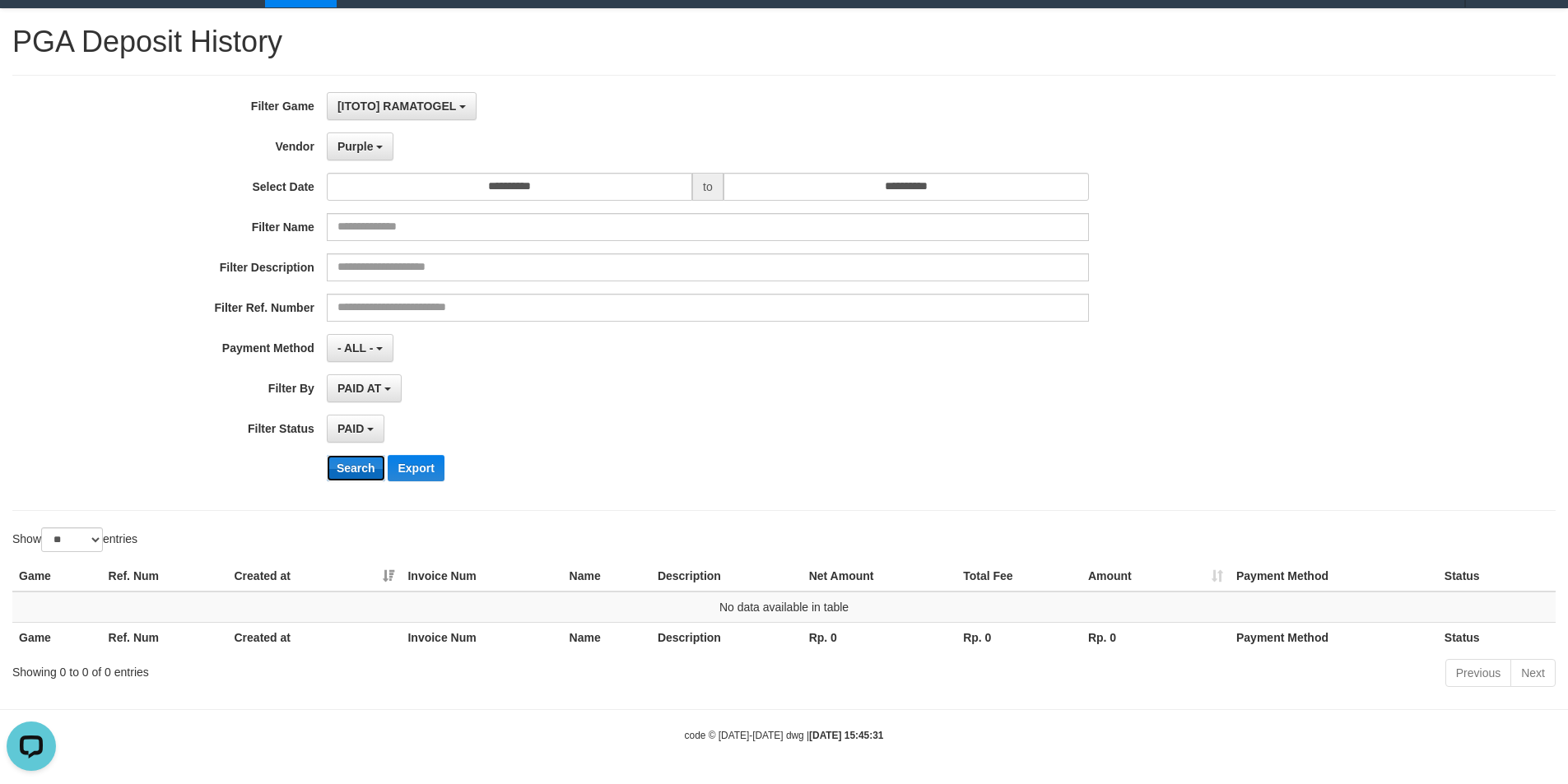
click at [368, 473] on button "Search" at bounding box center [356, 468] width 58 height 27
click at [360, 150] on span "Purple" at bounding box center [355, 146] width 36 height 13
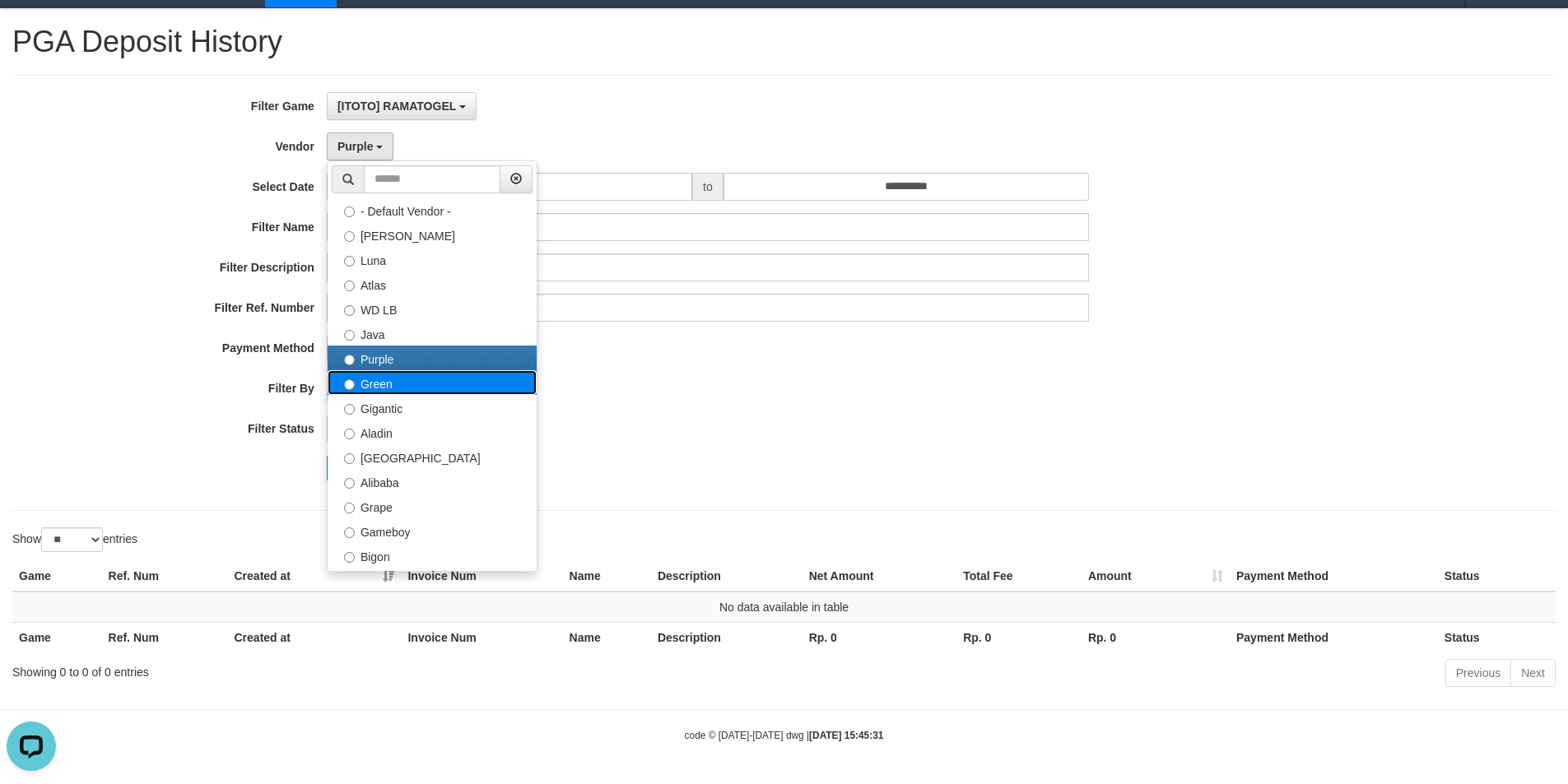
click at [463, 389] on label "Green" at bounding box center [432, 382] width 209 height 25
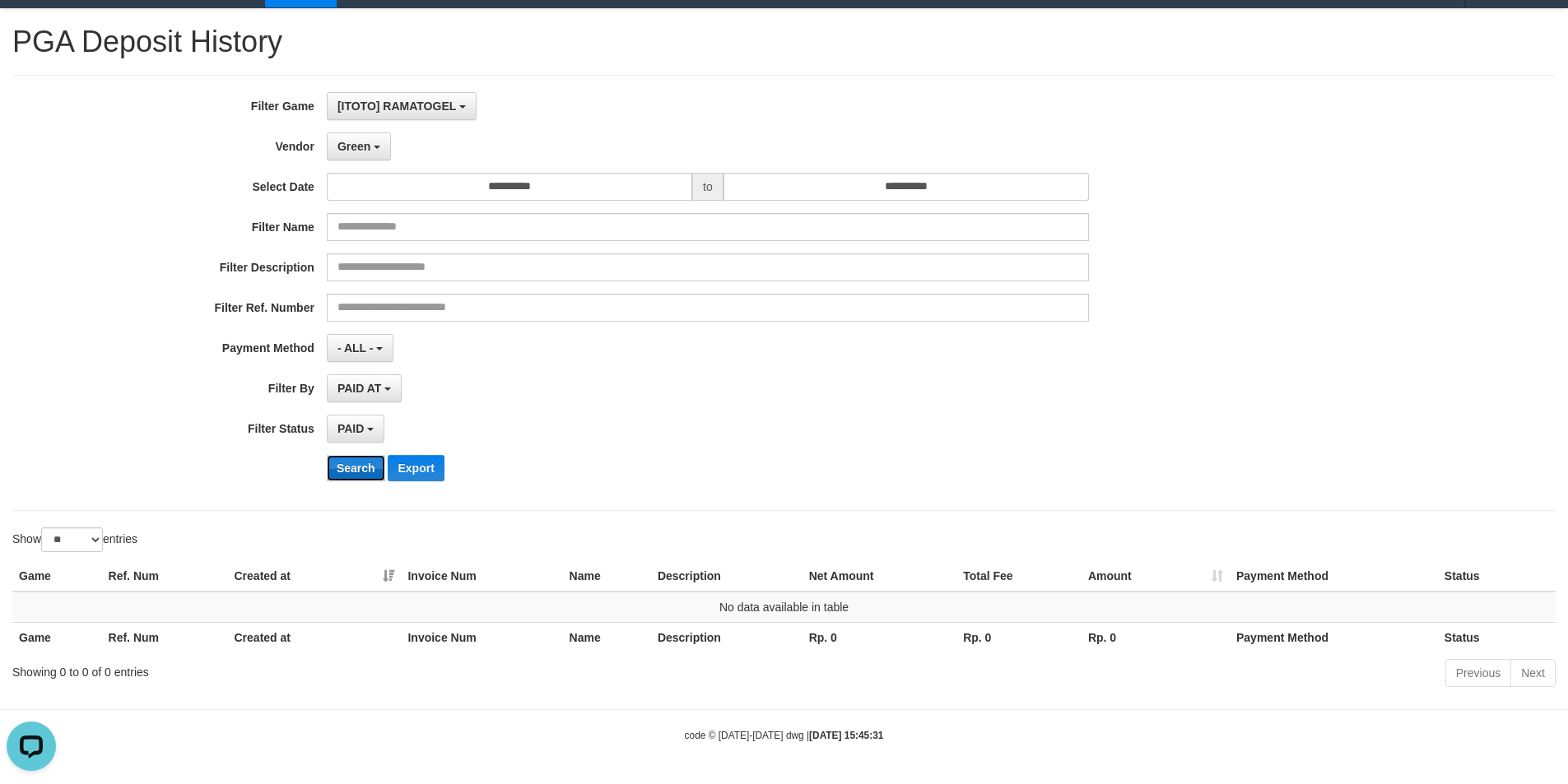
click at [344, 460] on button "Search" at bounding box center [356, 468] width 58 height 27
click at [371, 148] on button "Green" at bounding box center [359, 146] width 64 height 28
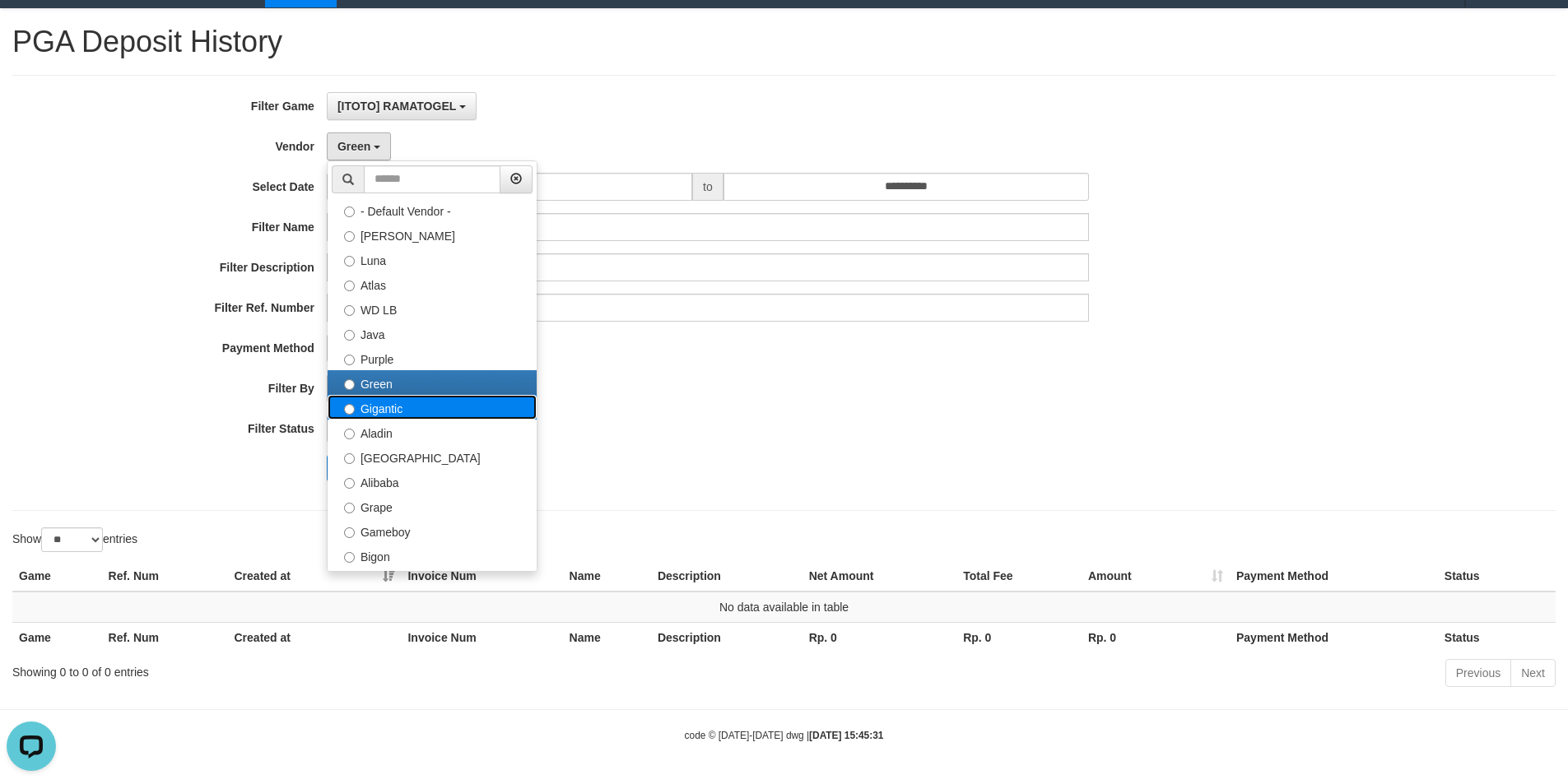
click at [437, 413] on label "Gigantic" at bounding box center [432, 407] width 209 height 25
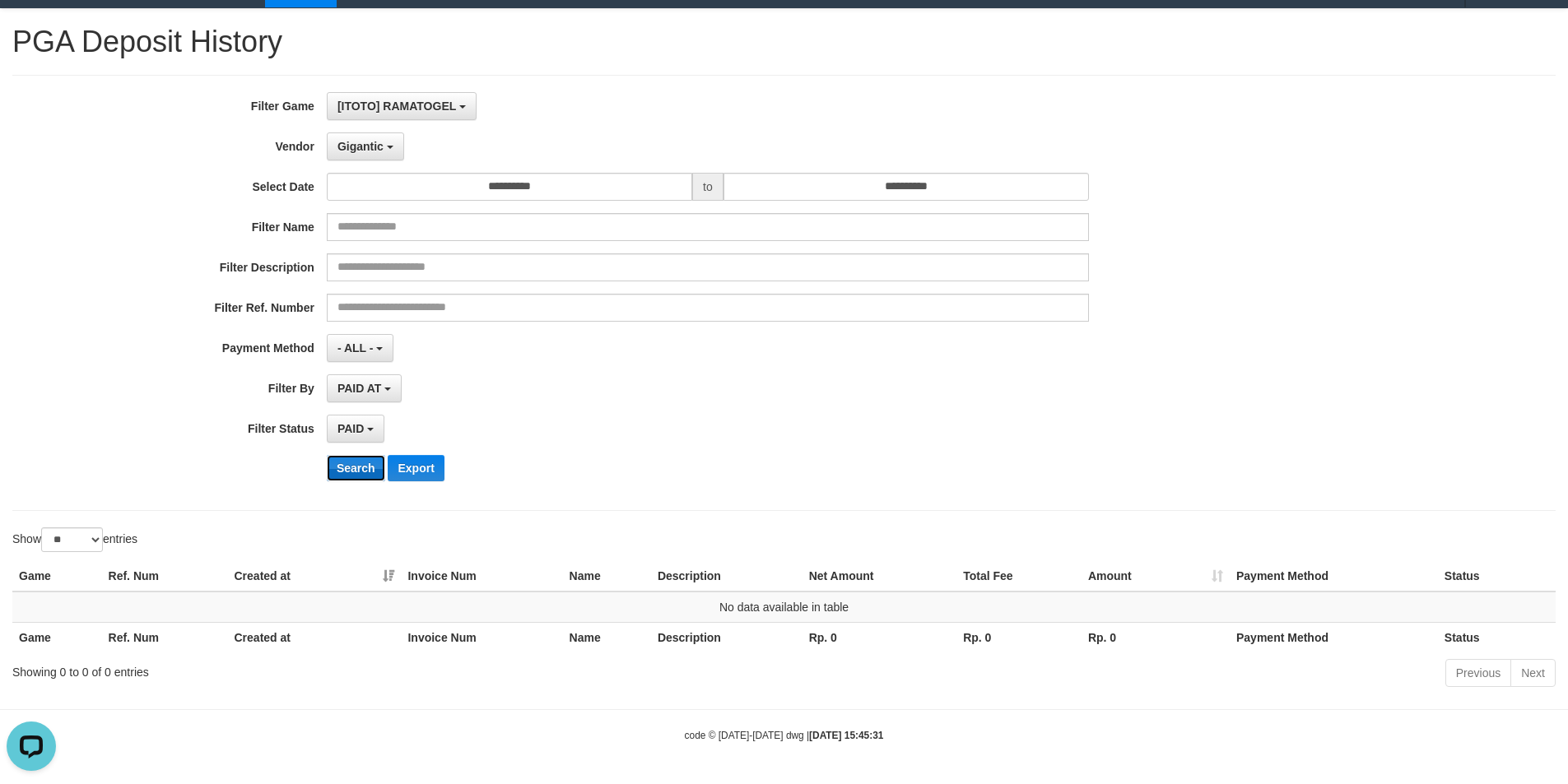
click at [347, 464] on button "Search" at bounding box center [356, 468] width 58 height 27
click at [354, 137] on button "Gigantic" at bounding box center [366, 146] width 77 height 28
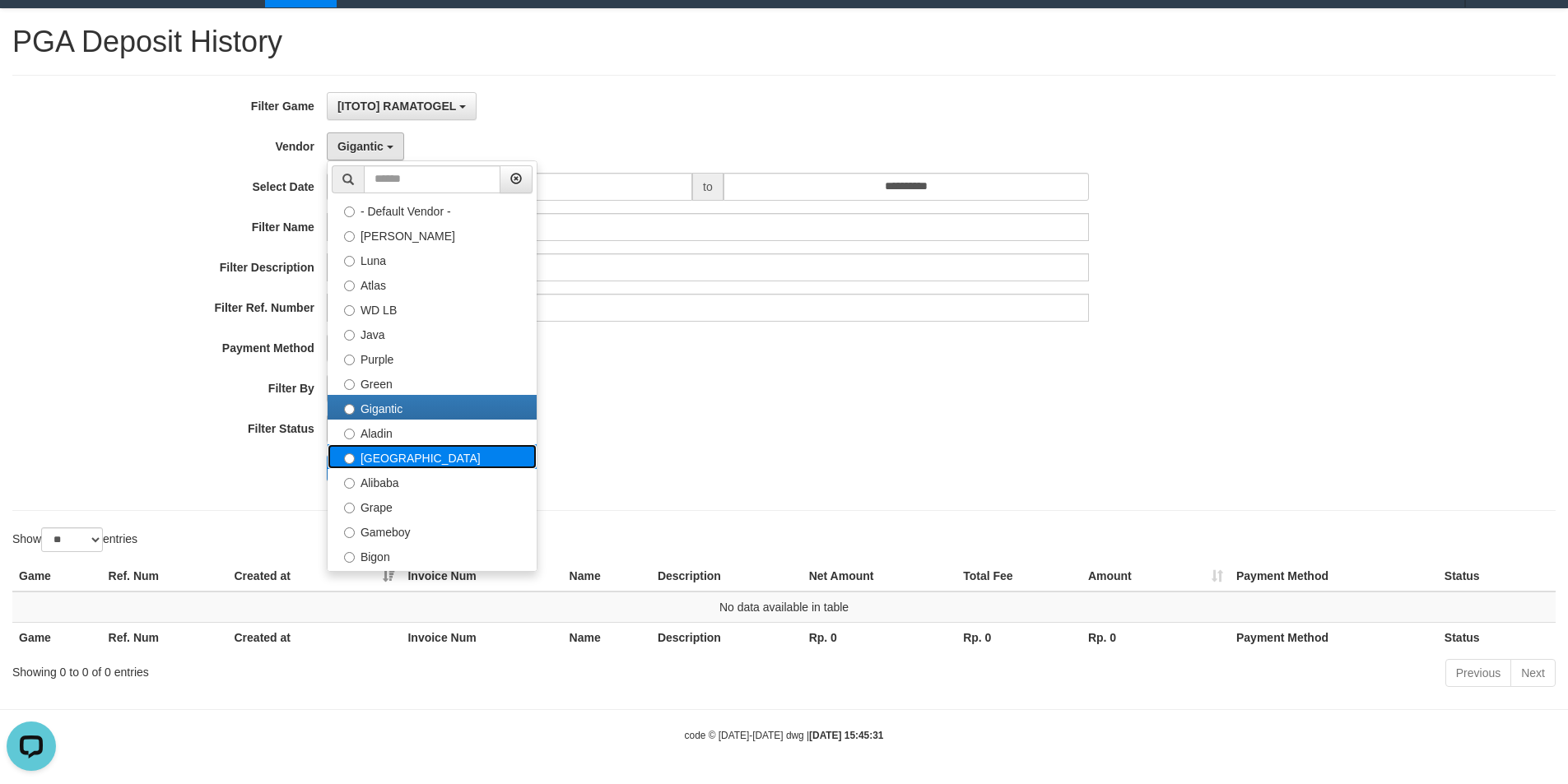
click at [428, 444] on label "Dubai" at bounding box center [432, 456] width 209 height 25
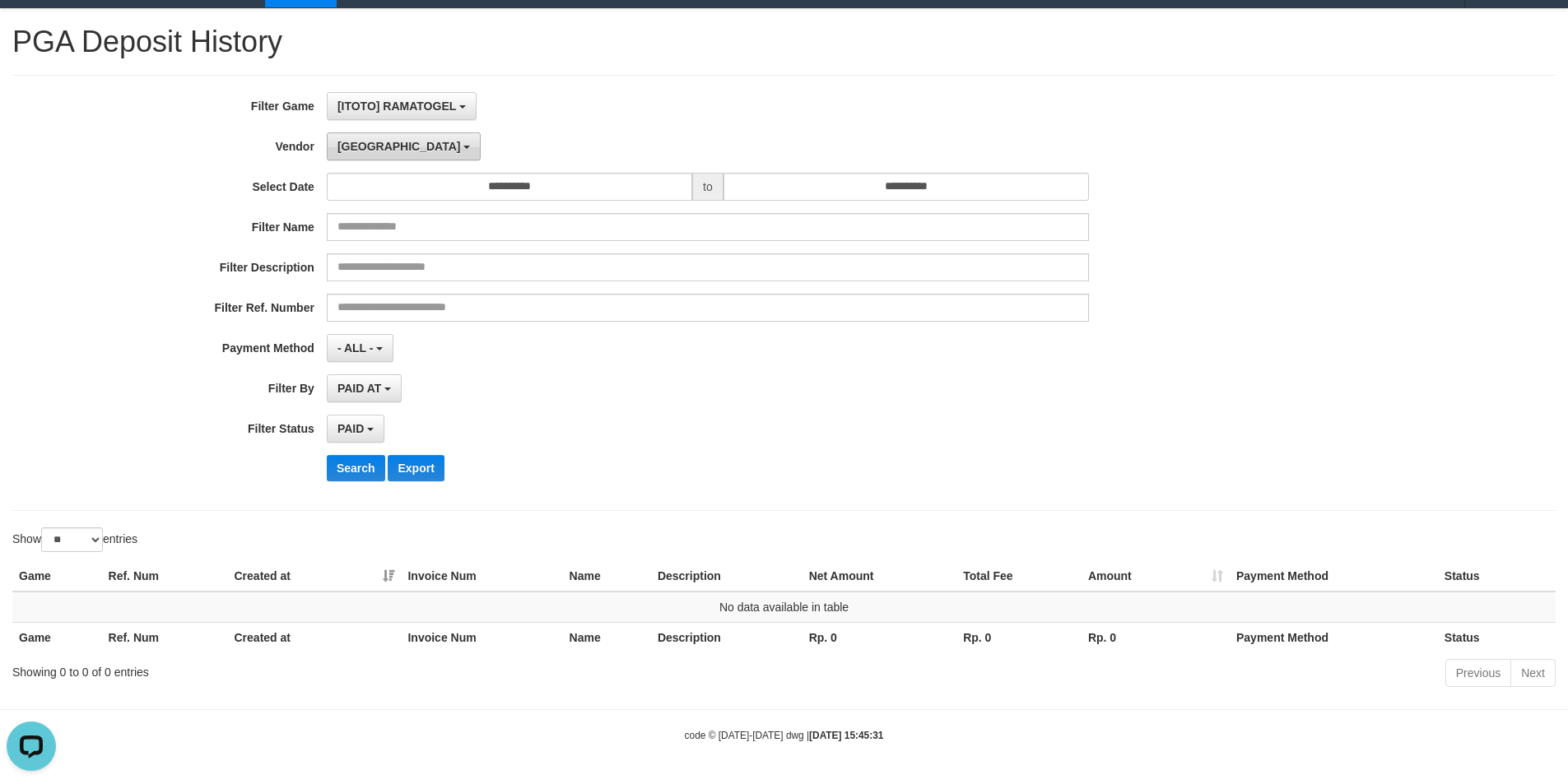
click at [362, 157] on button "Dubai" at bounding box center [404, 146] width 154 height 28
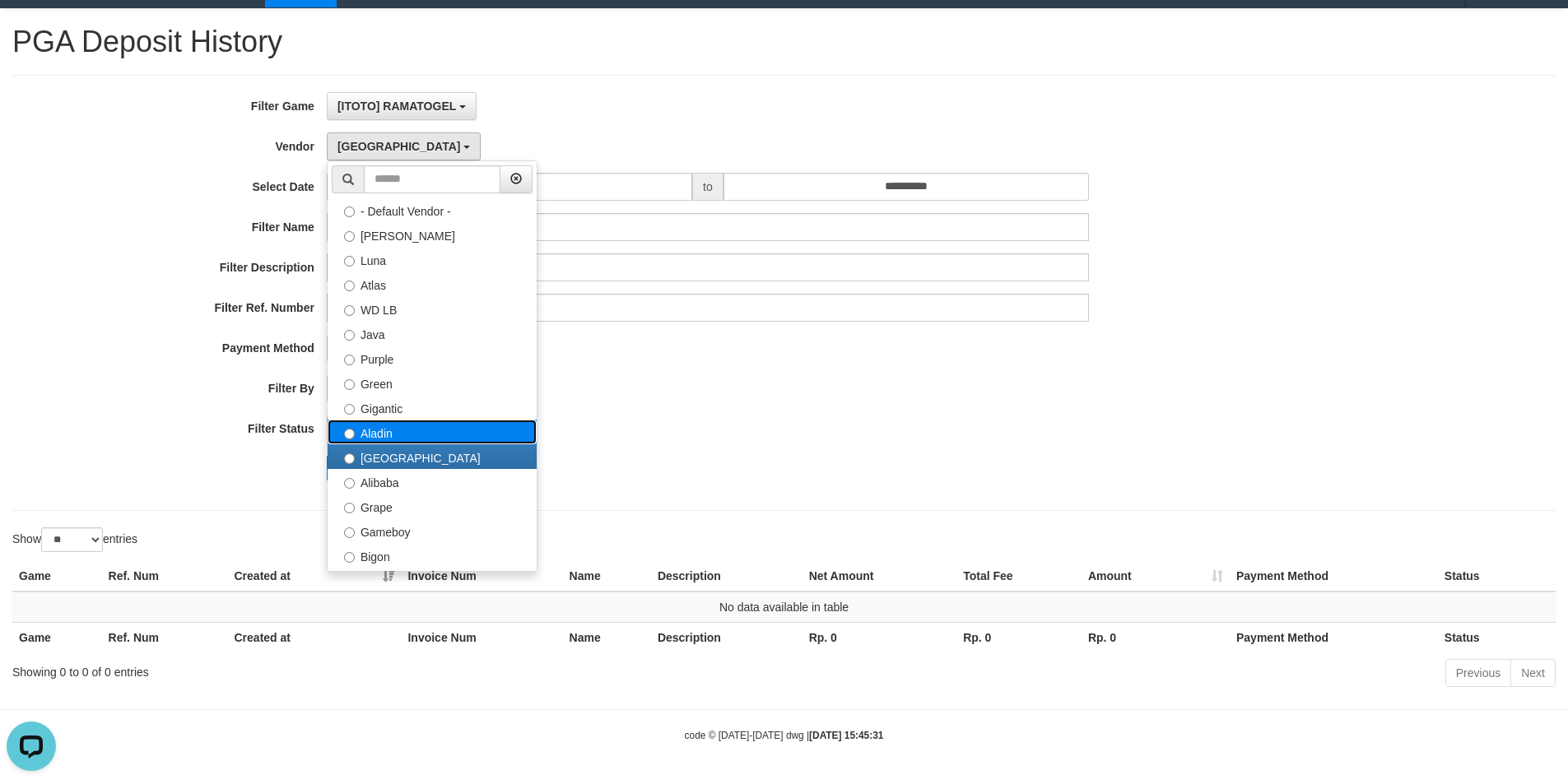
click at [445, 434] on label "Aladin" at bounding box center [432, 431] width 209 height 25
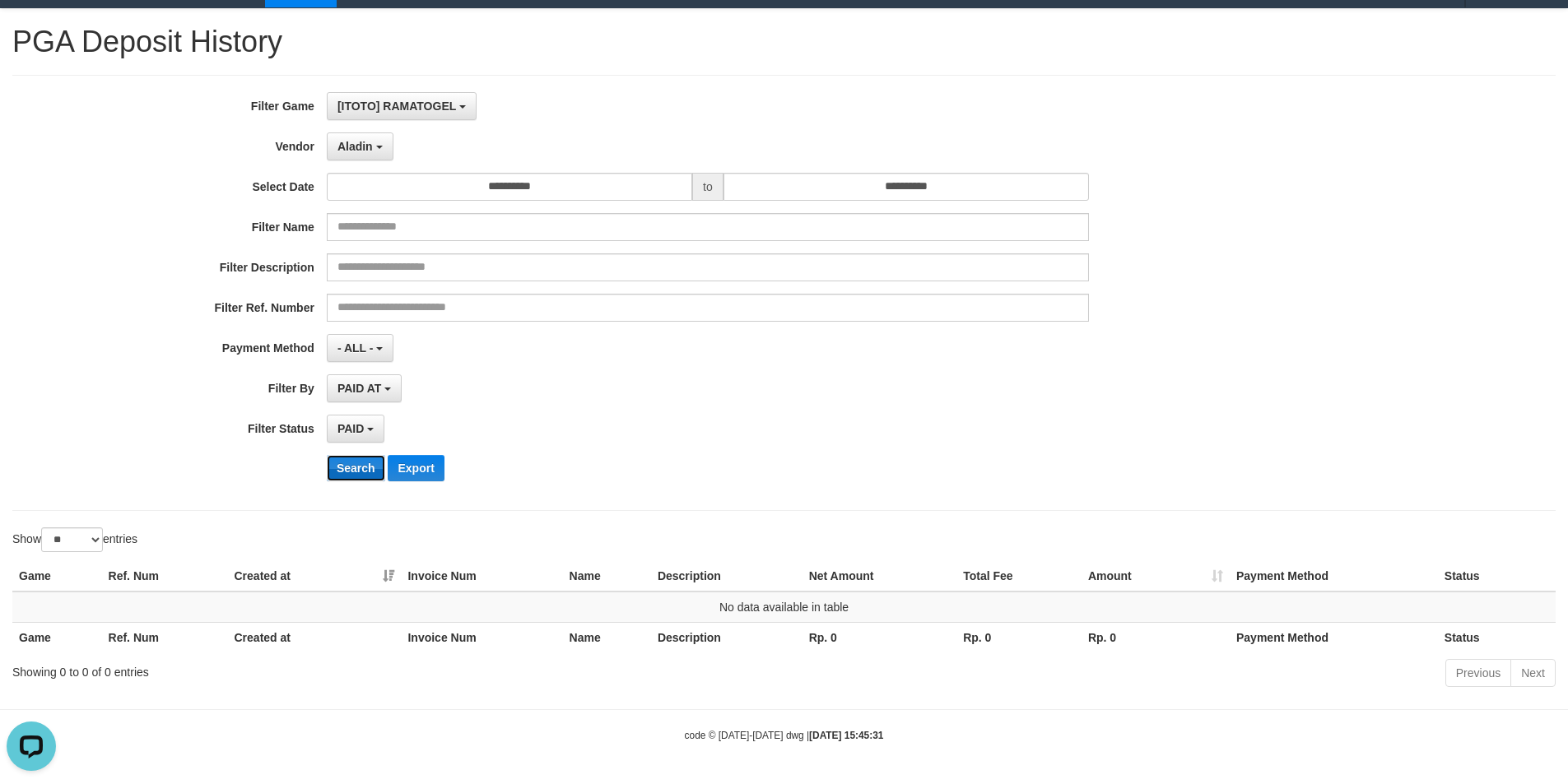
click at [347, 464] on button "Search" at bounding box center [356, 468] width 58 height 27
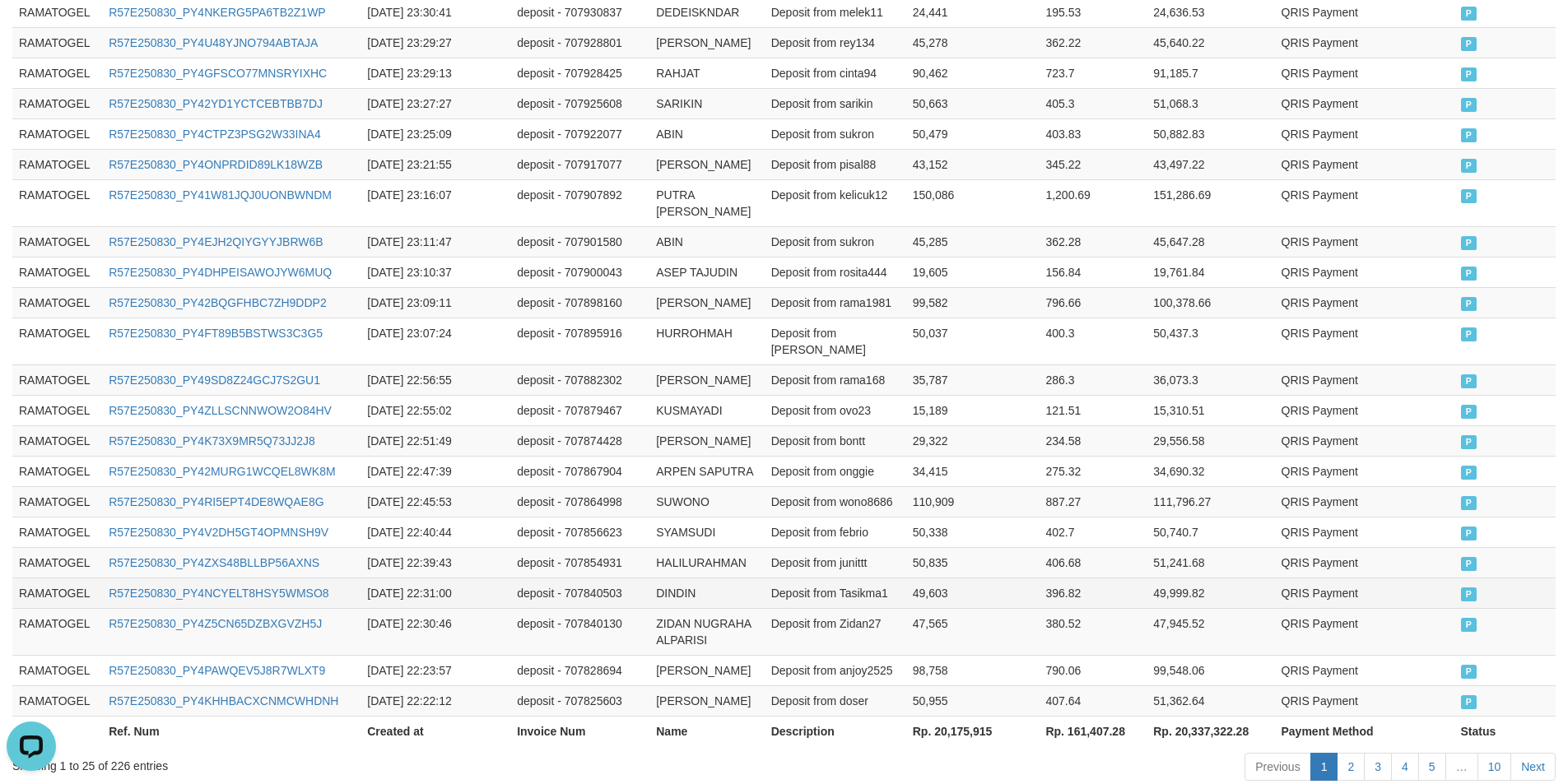
scroll to position [863, 0]
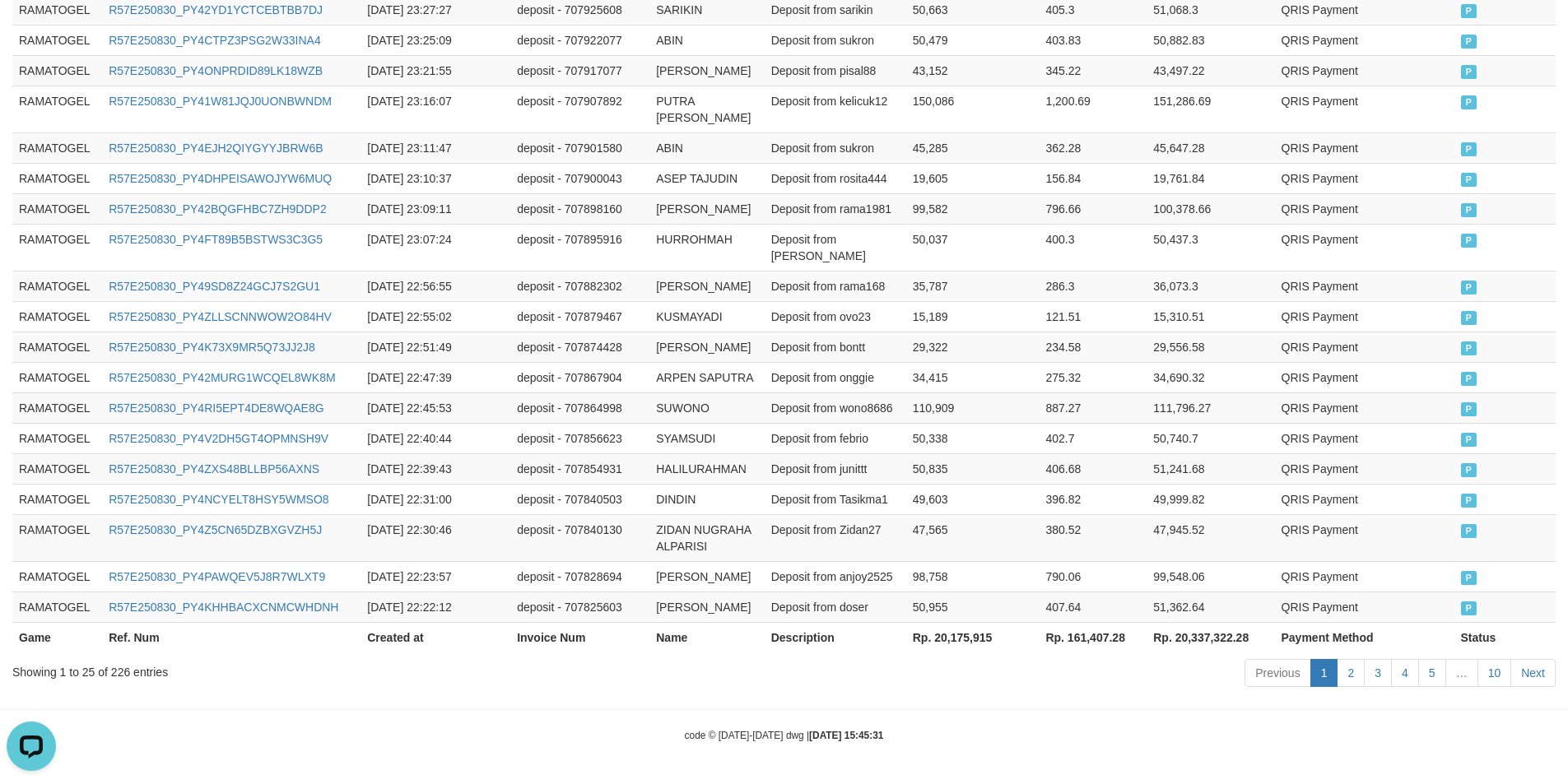
click at [965, 617] on th "Rp. 20,175,915" at bounding box center [972, 636] width 133 height 31
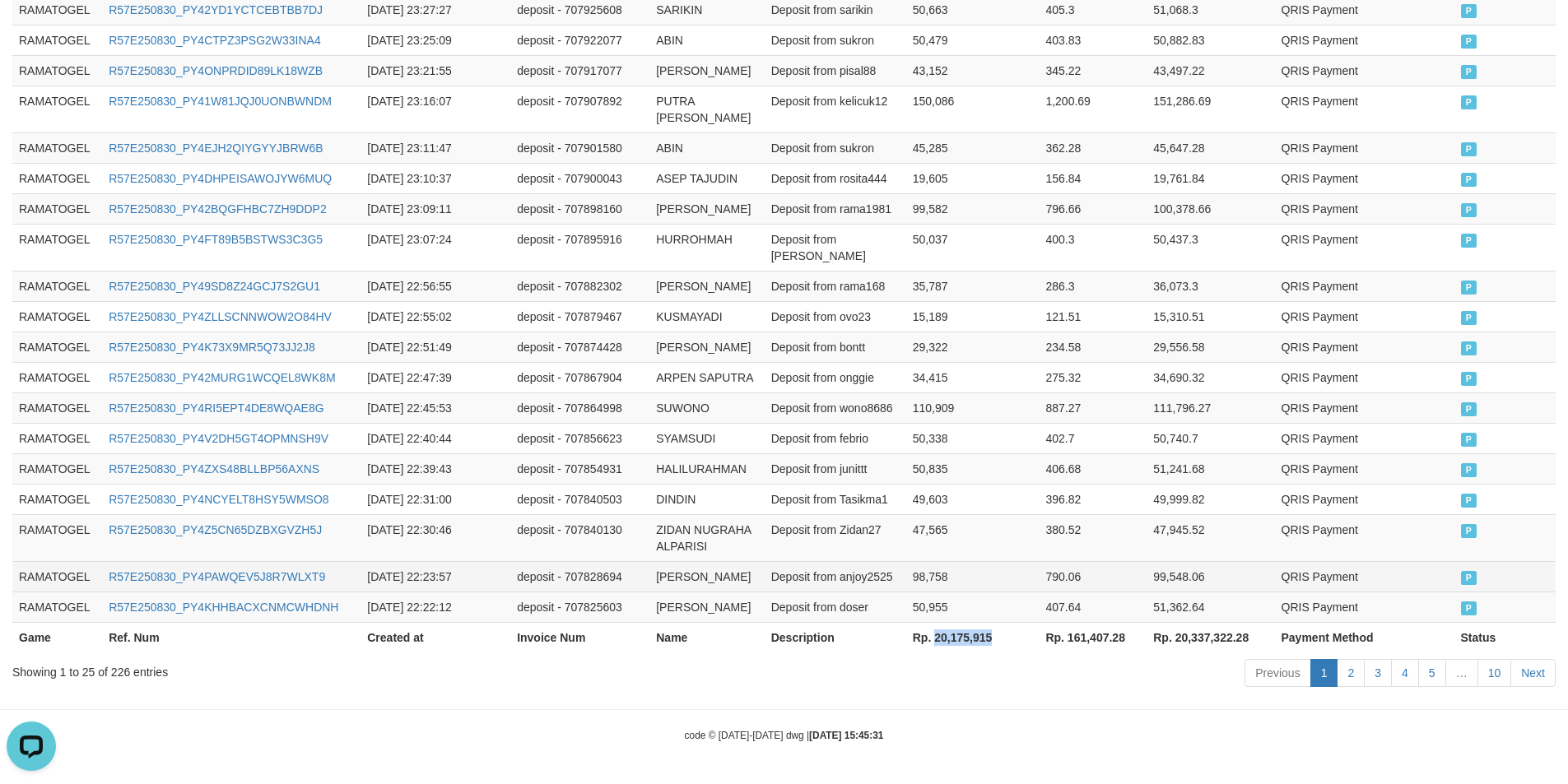
copy th "20,175,915"
click at [995, 560] on td "98,758" at bounding box center [972, 575] width 133 height 31
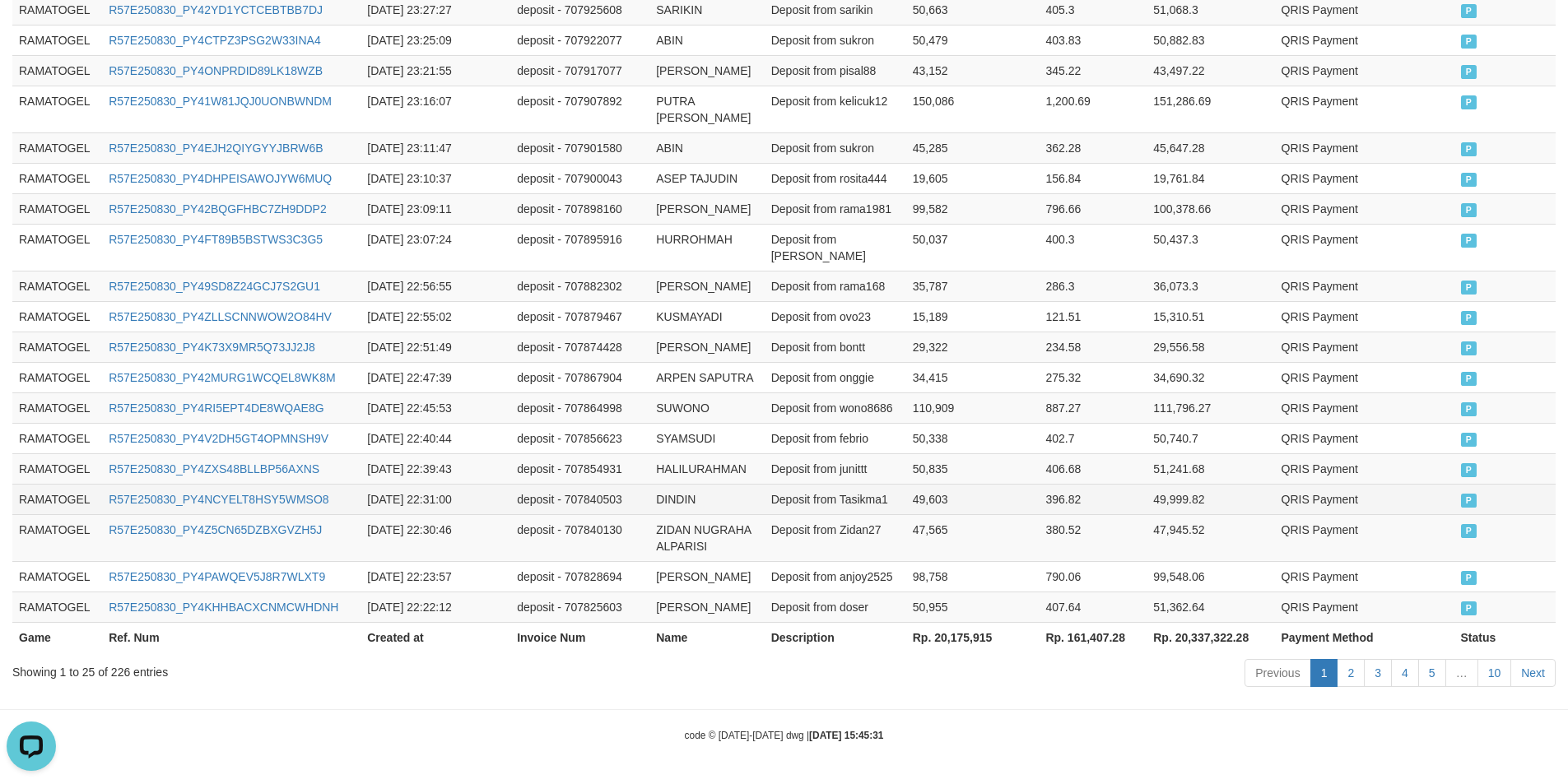
click at [870, 484] on td "Deposit from Tasikma1" at bounding box center [836, 498] width 142 height 31
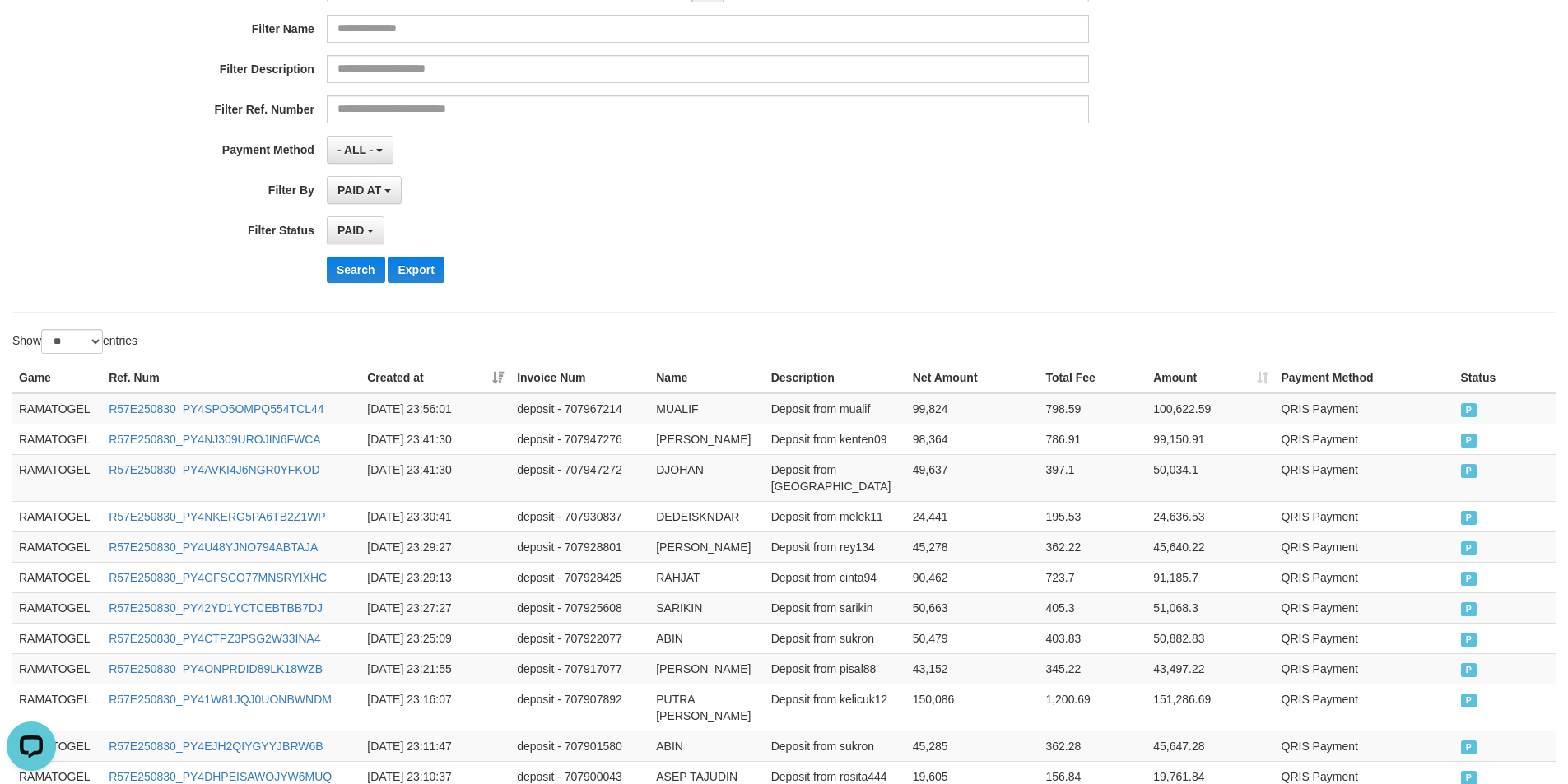
scroll to position [40, 0]
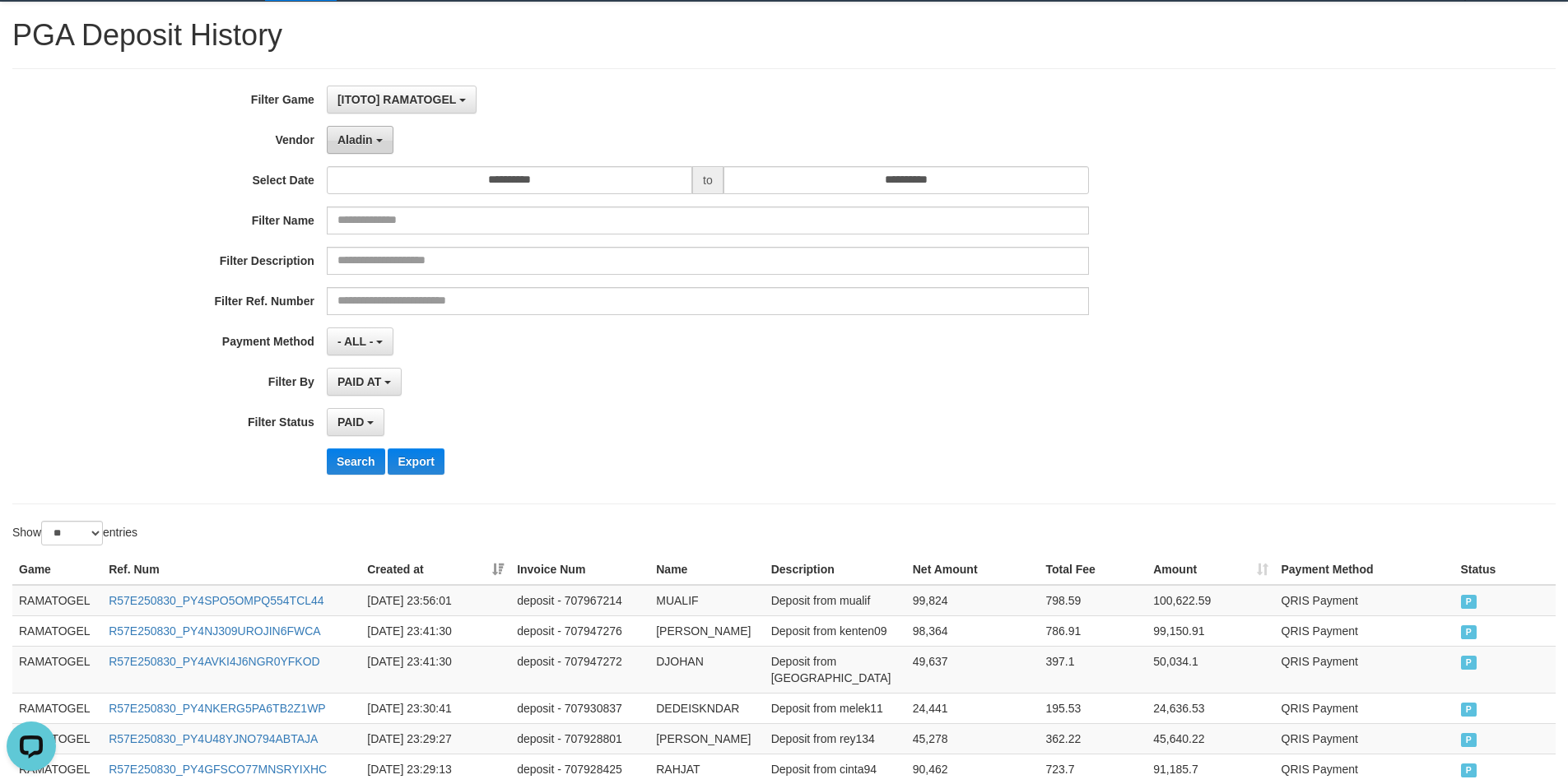
drag, startPoint x: 396, startPoint y: 152, endPoint x: 386, endPoint y: 151, distance: 10.0
click at [396, 152] on div "Aladin - Default Vendor - Lucy Luna Atlas WD LB Java Purple Green Gigantic Alad…" at bounding box center [708, 140] width 762 height 28
click at [372, 148] on button "Aladin" at bounding box center [361, 140] width 67 height 28
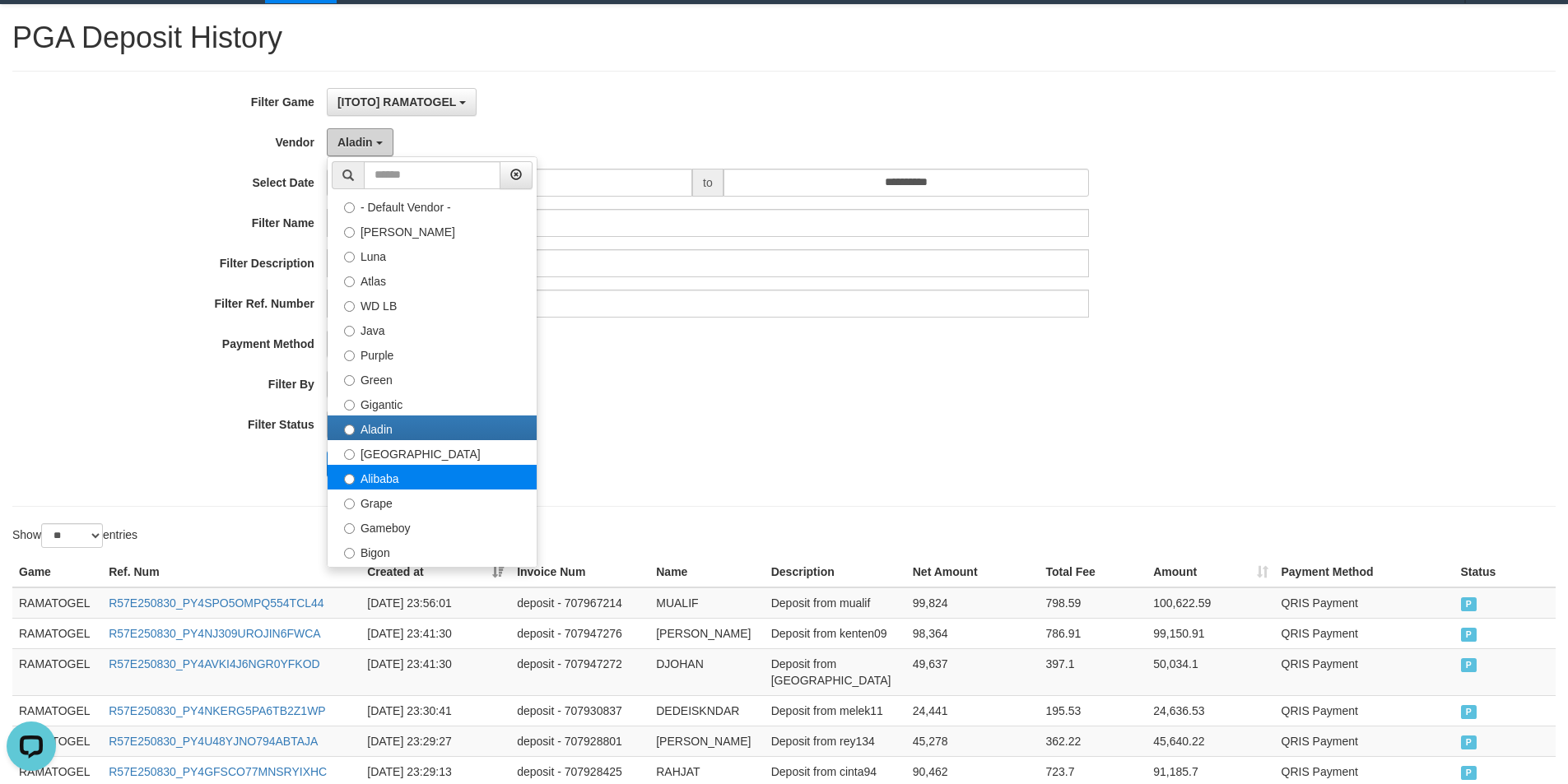
scroll to position [0, 0]
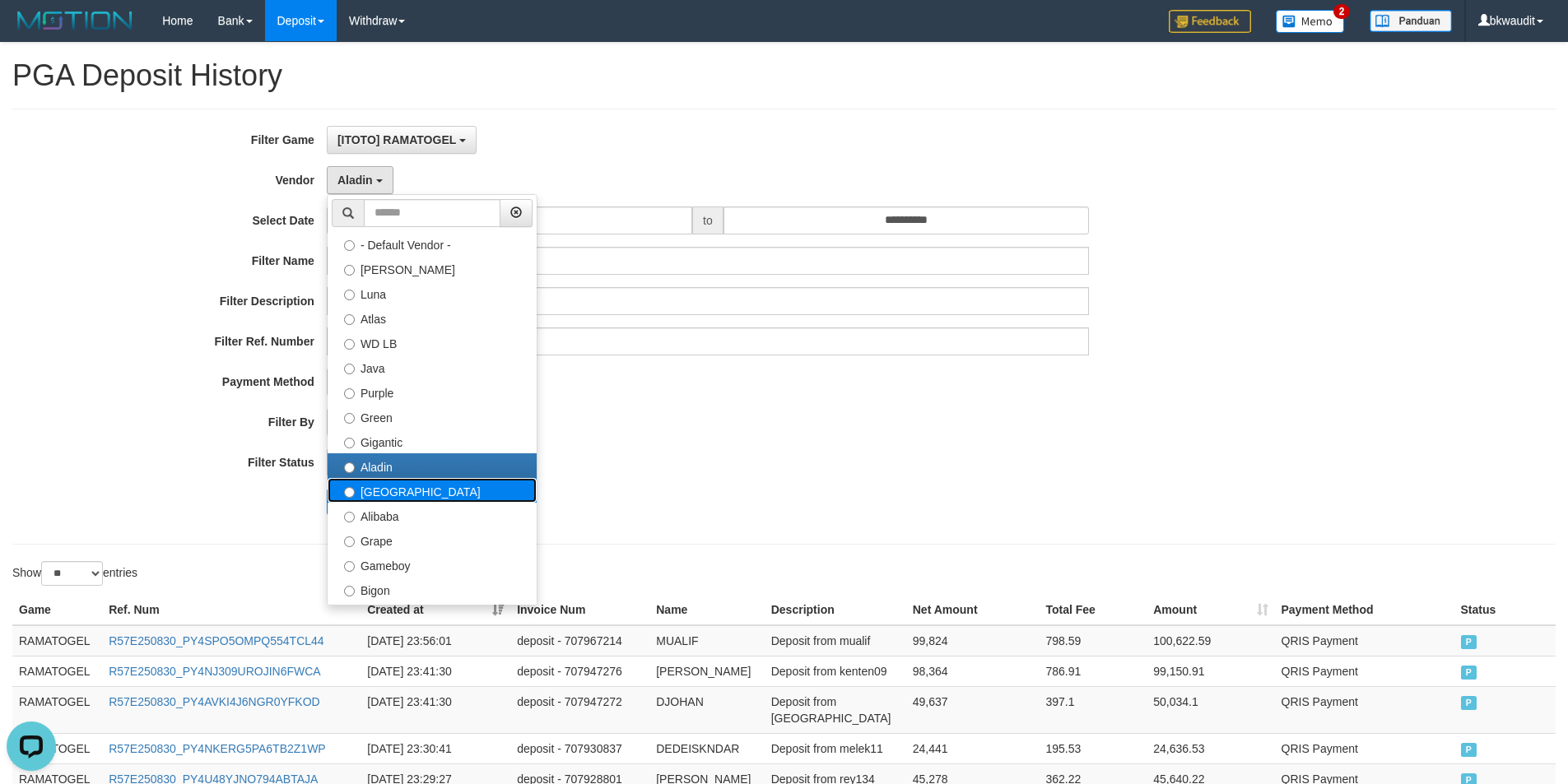
click at [477, 488] on label "Dubai" at bounding box center [432, 490] width 209 height 25
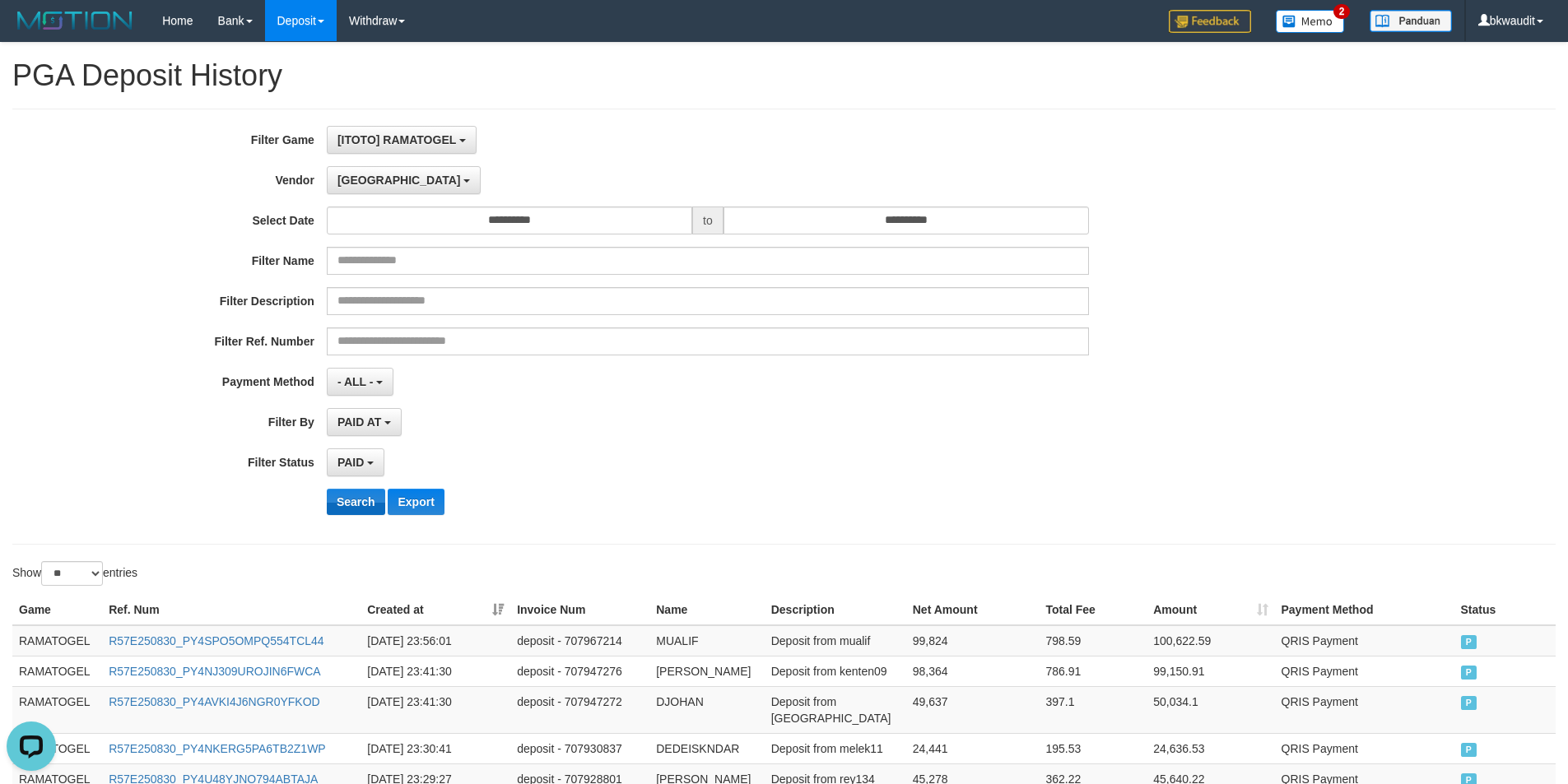
drag, startPoint x: 336, startPoint y: 515, endPoint x: 343, endPoint y: 505, distance: 12.2
click at [337, 515] on div "**********" at bounding box center [653, 326] width 1307 height 401
click at [376, 493] on button "Search" at bounding box center [356, 501] width 58 height 27
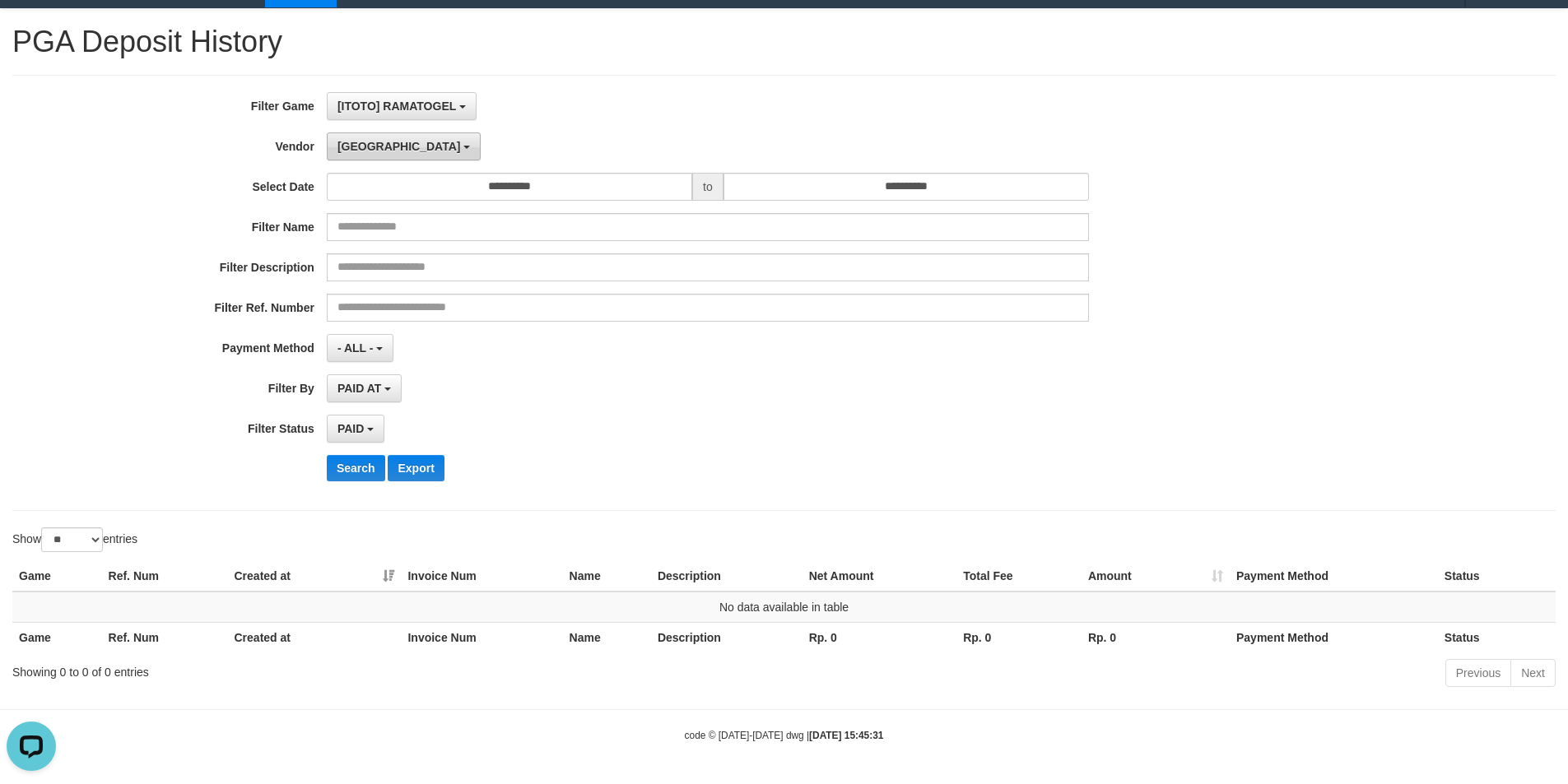
click at [367, 142] on span "Dubai" at bounding box center [398, 146] width 123 height 13
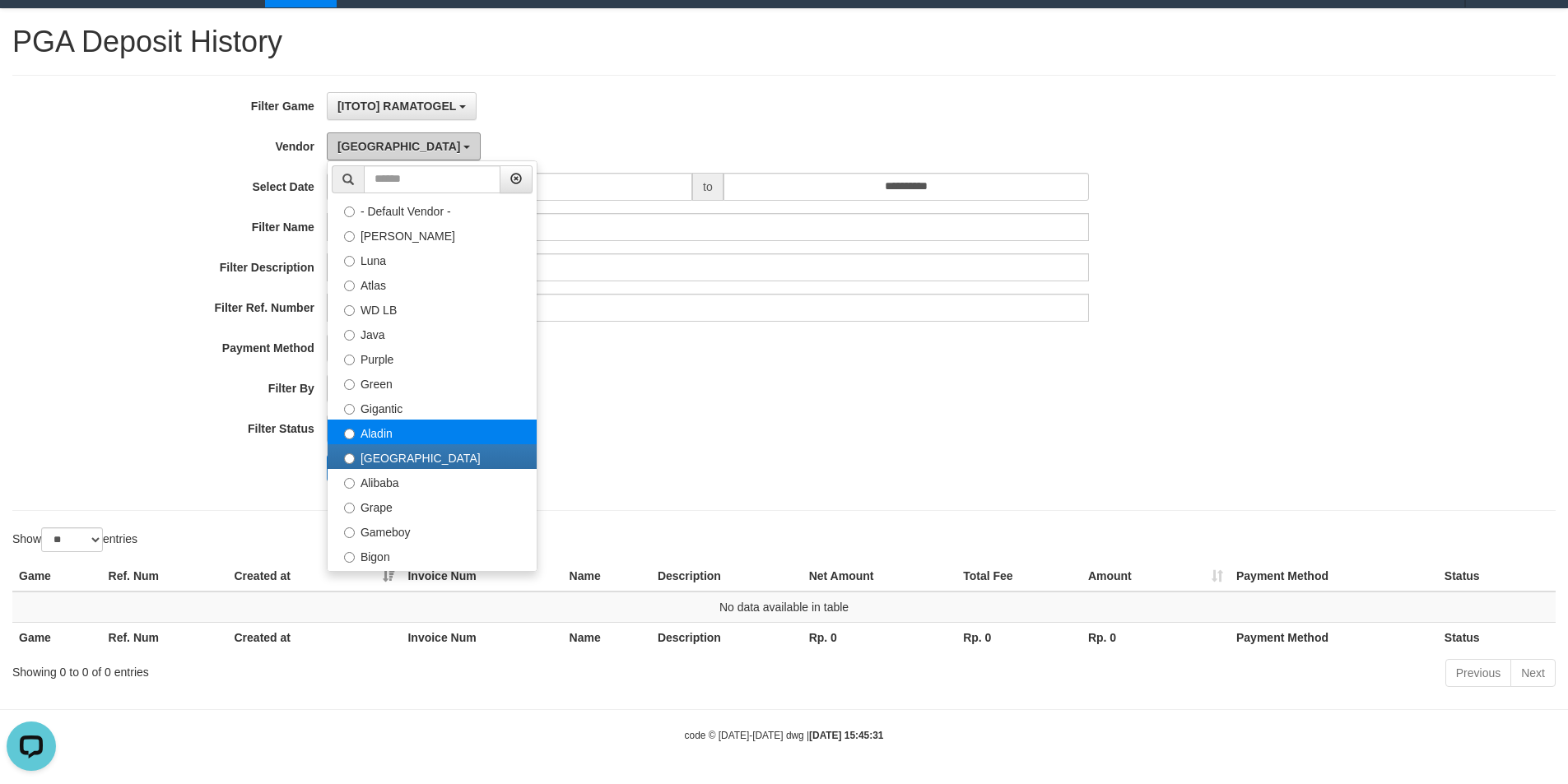
scroll to position [83, 0]
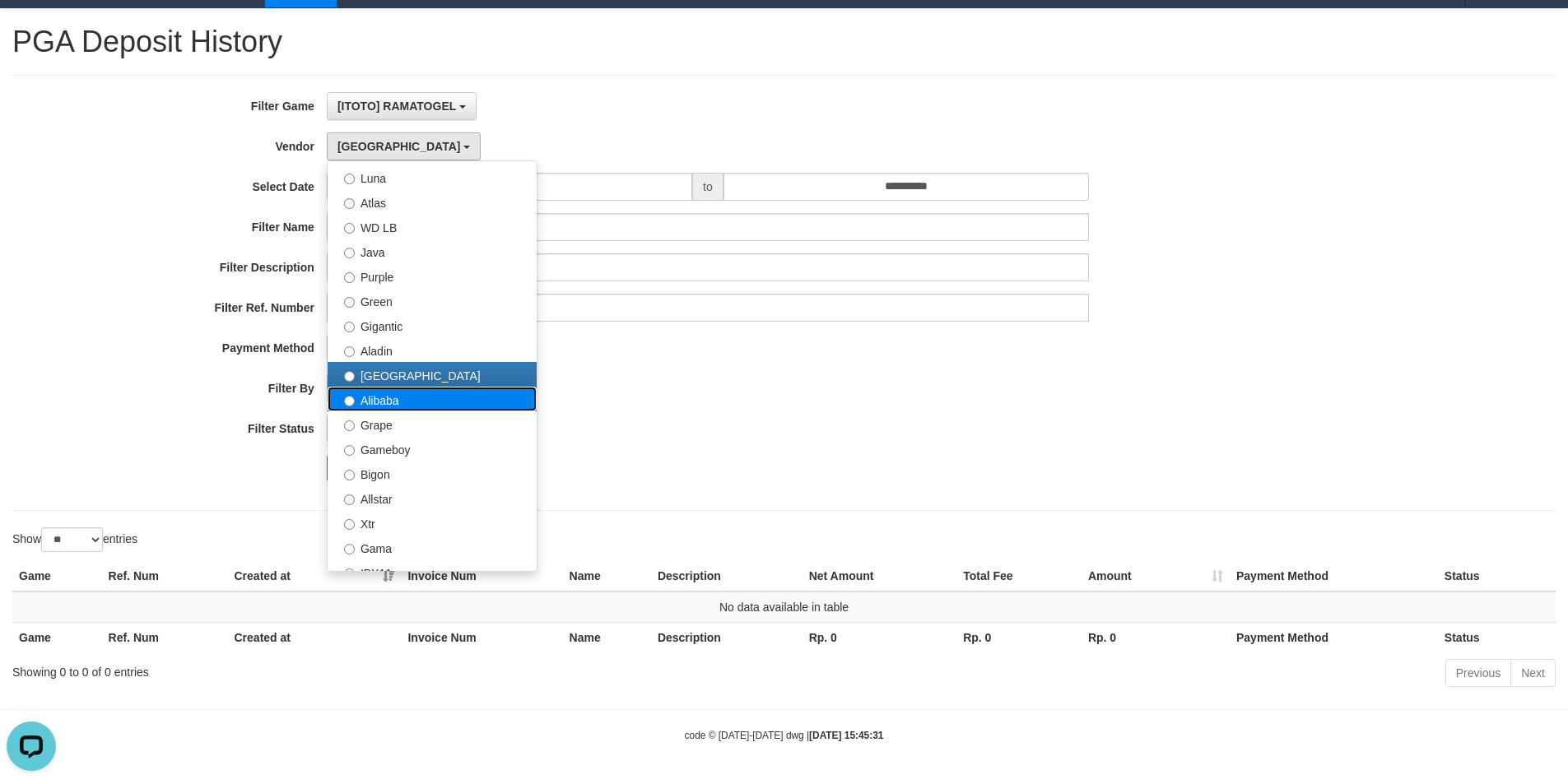
click at [483, 398] on label "Alibaba" at bounding box center [432, 398] width 209 height 25
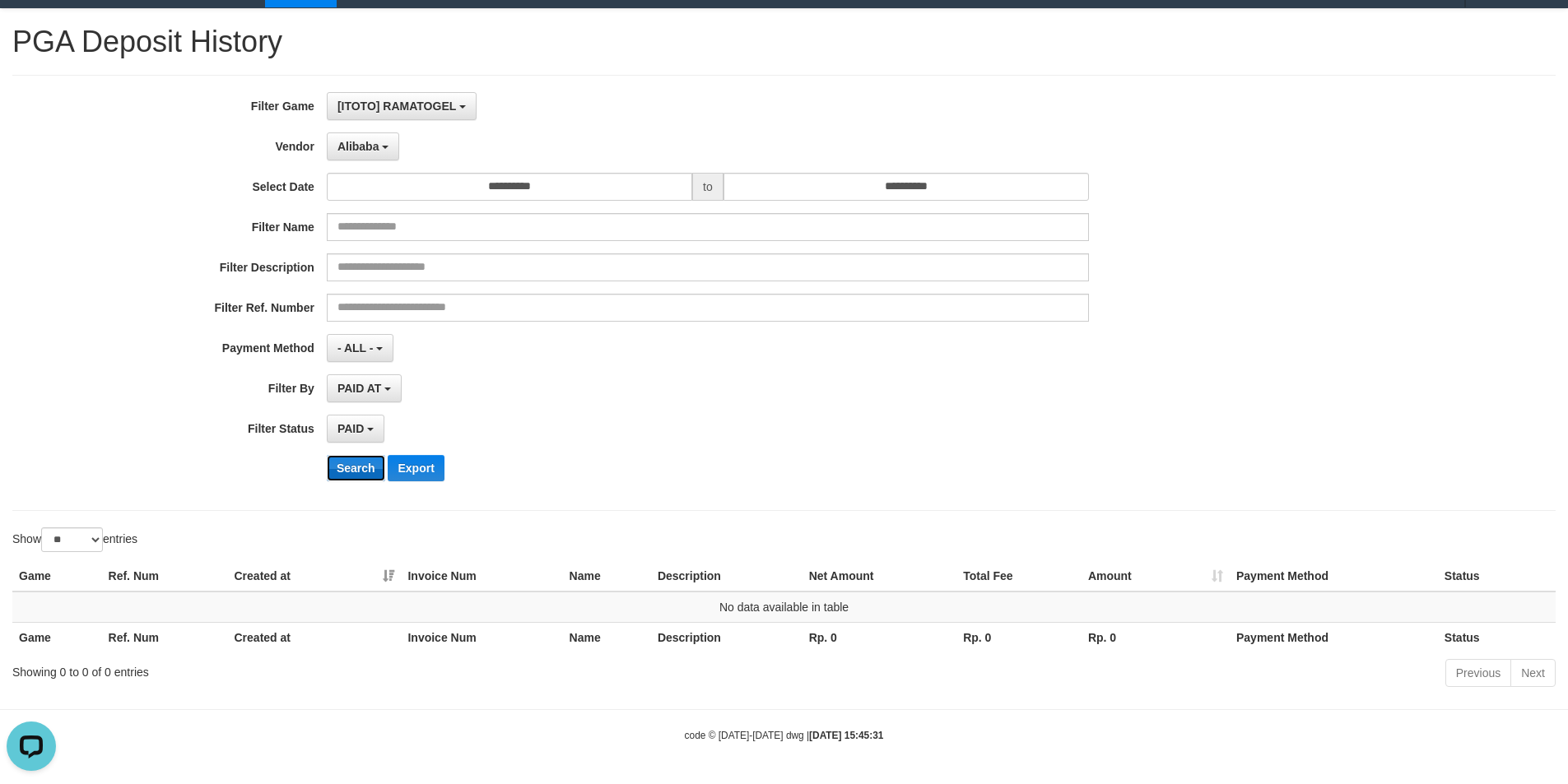
click at [355, 470] on button "Search" at bounding box center [356, 468] width 58 height 27
click at [359, 147] on span "Alibaba" at bounding box center [358, 146] width 42 height 13
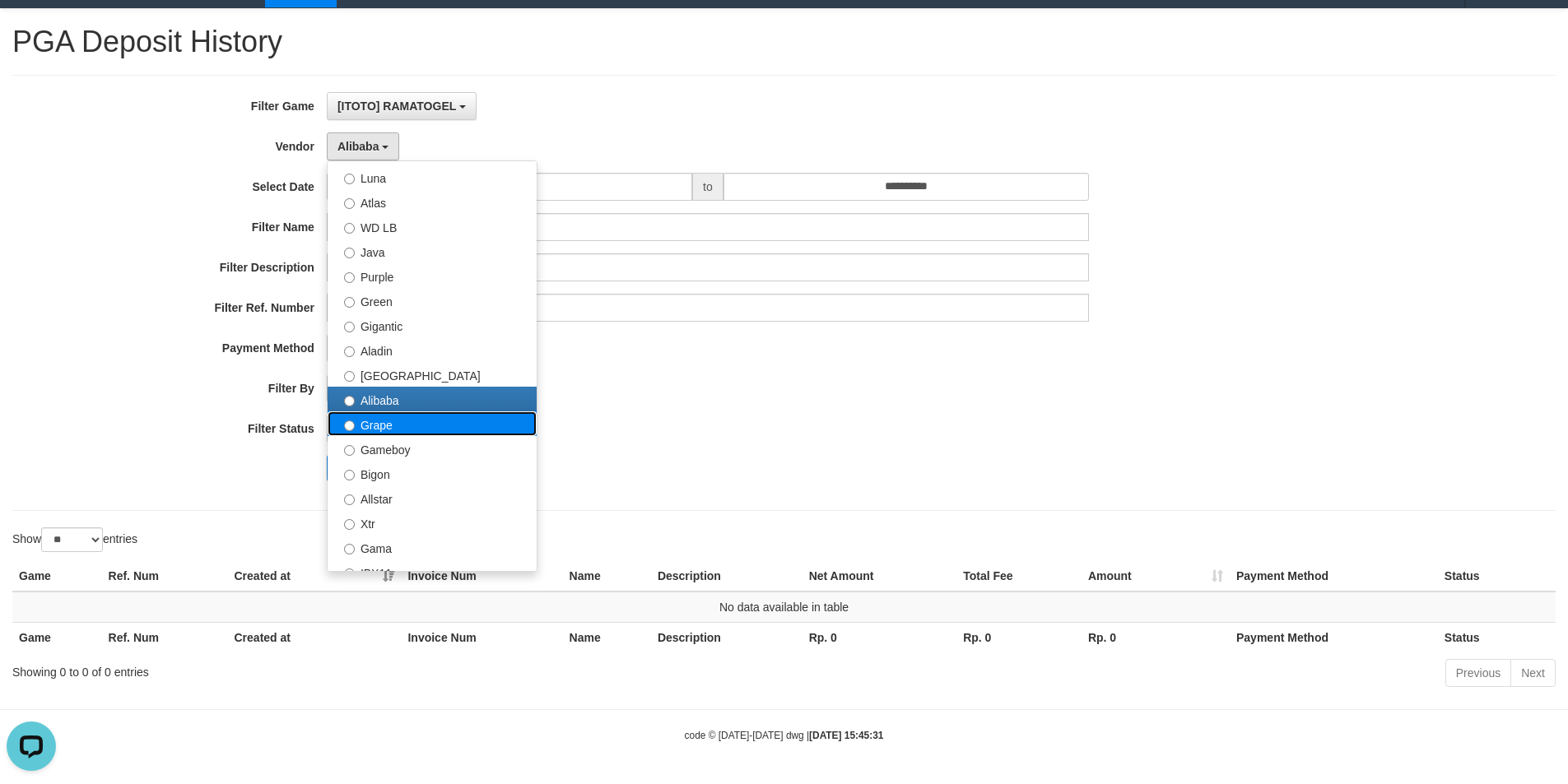
click at [453, 424] on label "Grape" at bounding box center [432, 424] width 209 height 25
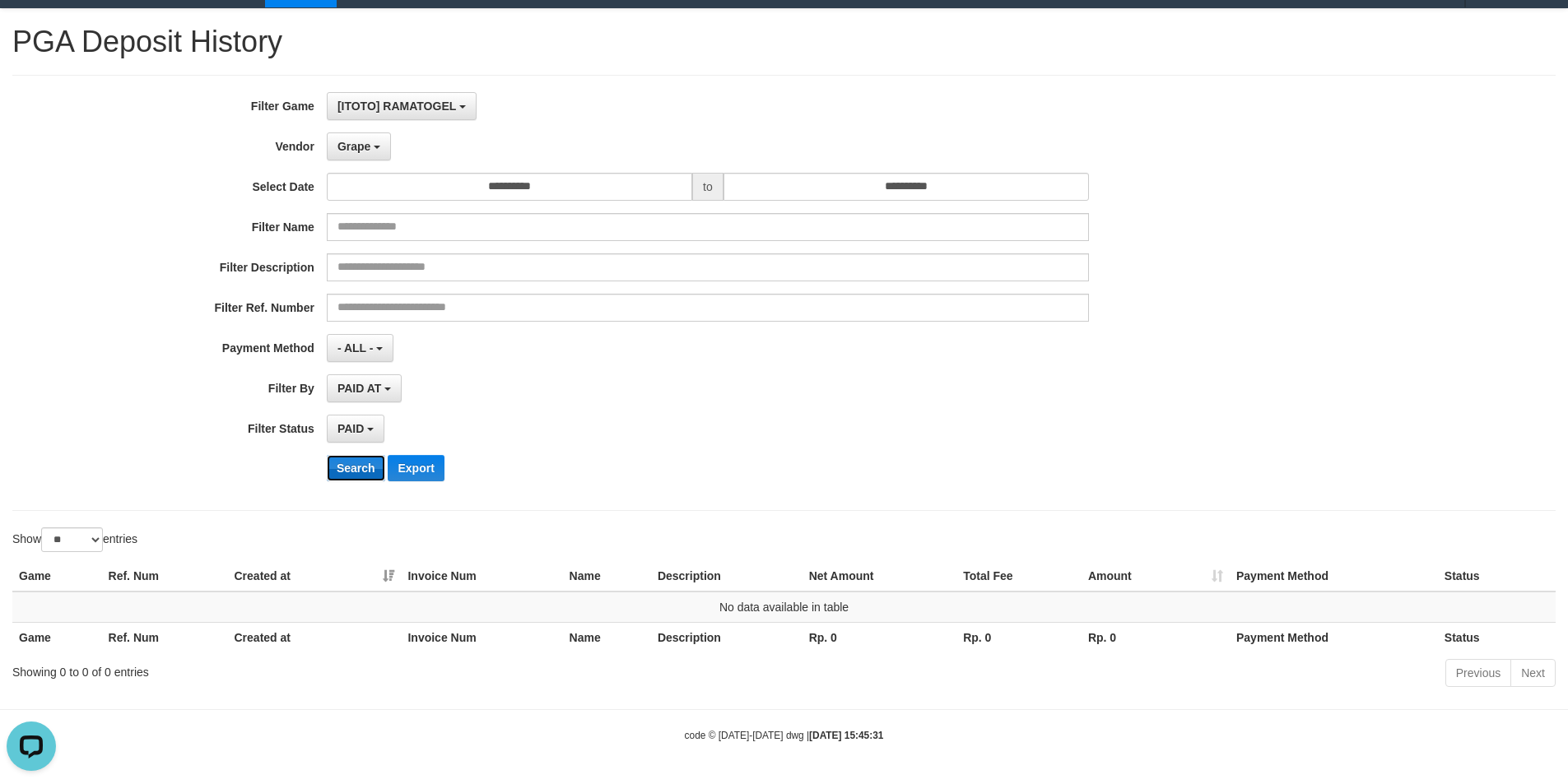
click at [373, 459] on button "Search" at bounding box center [356, 468] width 58 height 27
click at [362, 155] on button "Grape" at bounding box center [359, 146] width 64 height 28
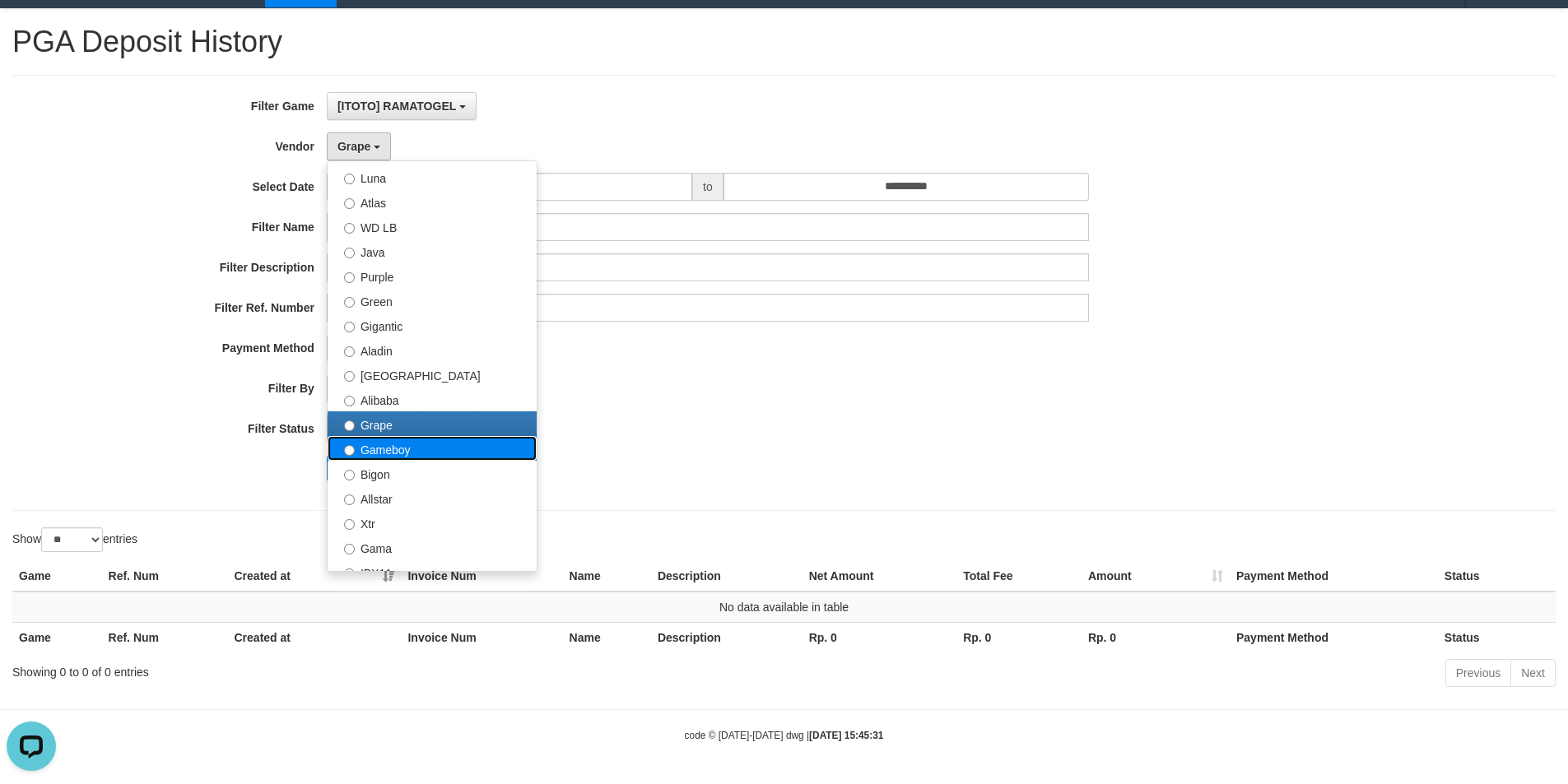
click at [466, 458] on label "Gameboy" at bounding box center [432, 448] width 209 height 25
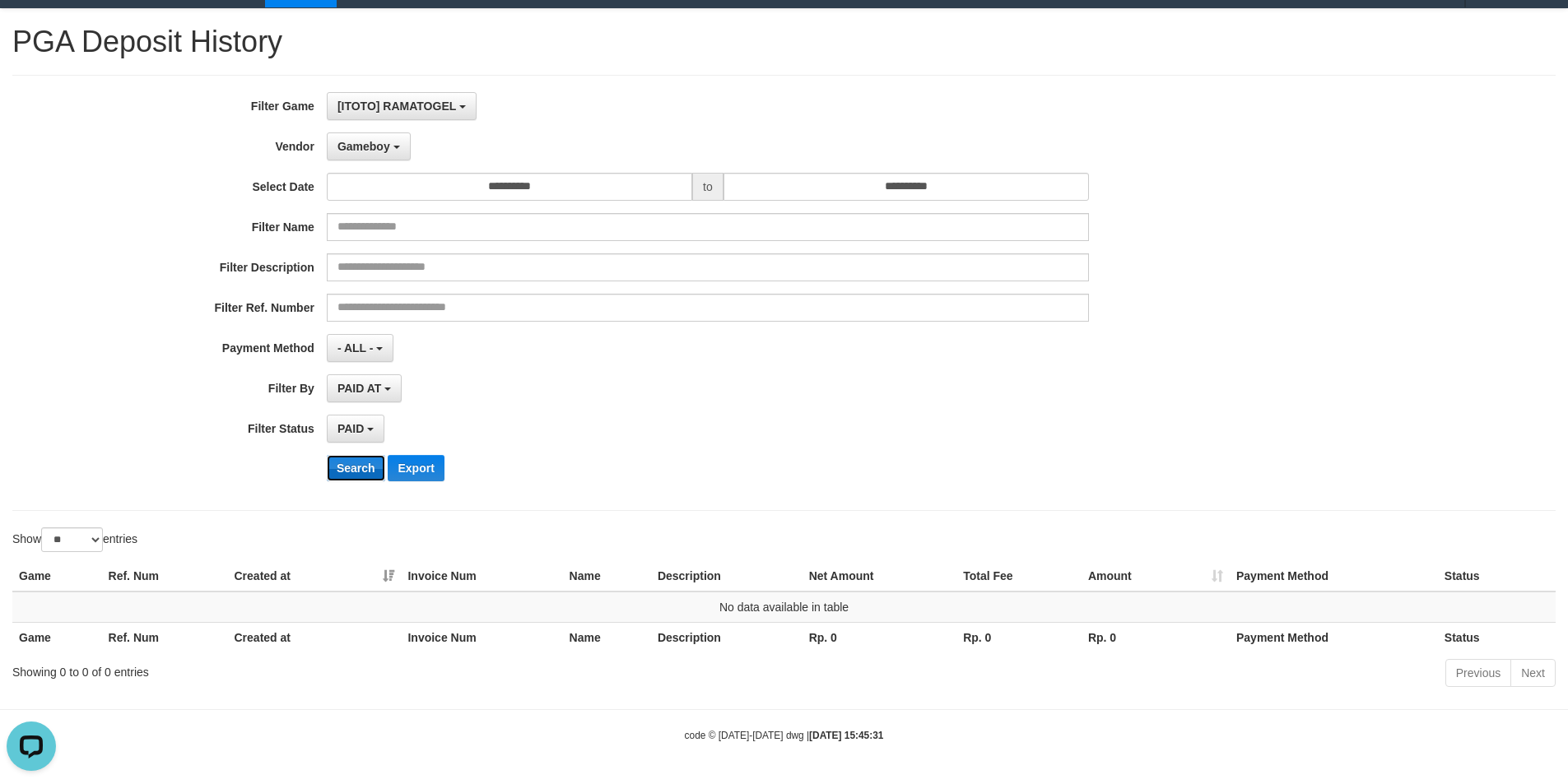
click at [342, 476] on button "Search" at bounding box center [356, 468] width 58 height 27
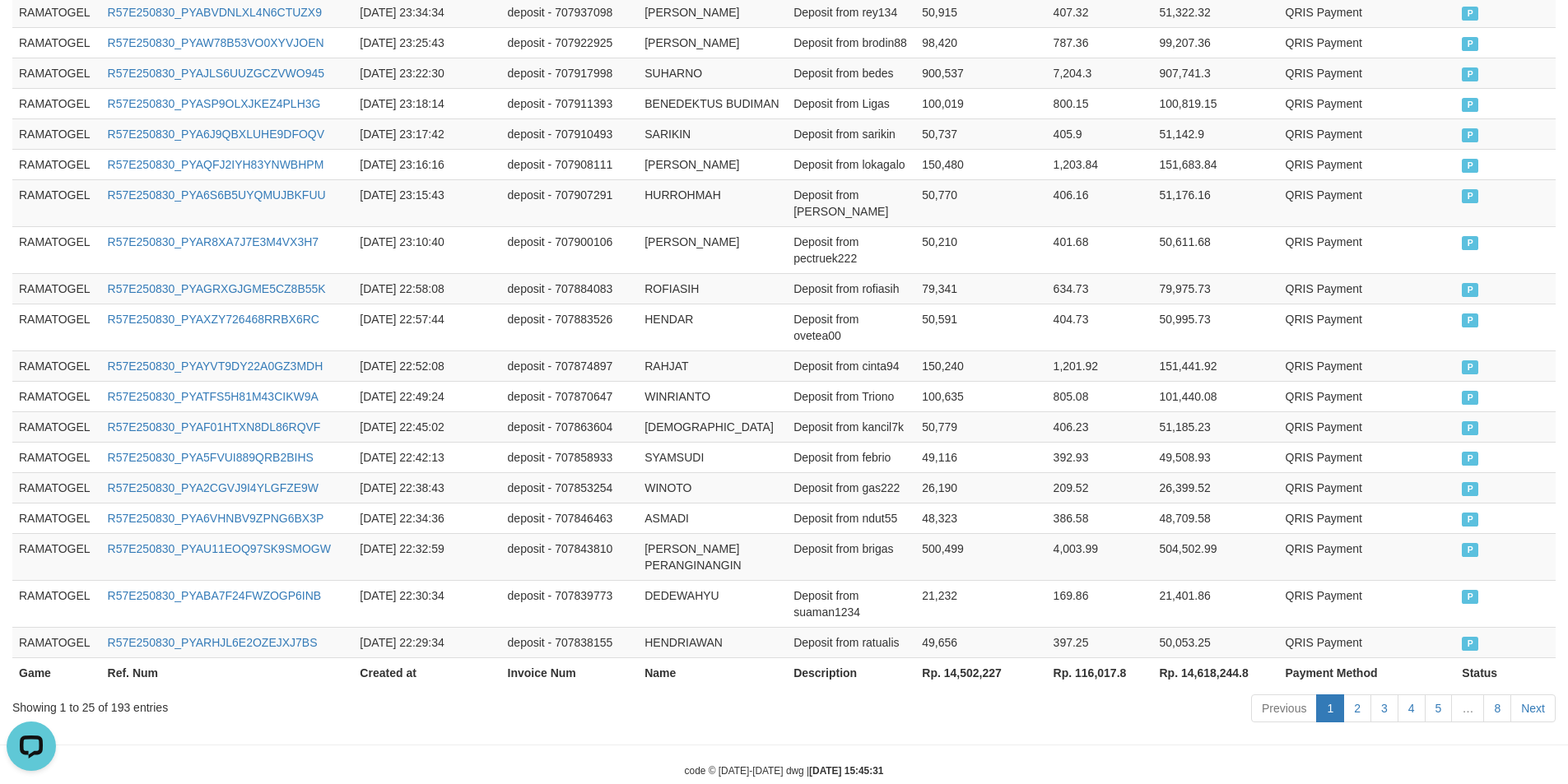
scroll to position [846, 0]
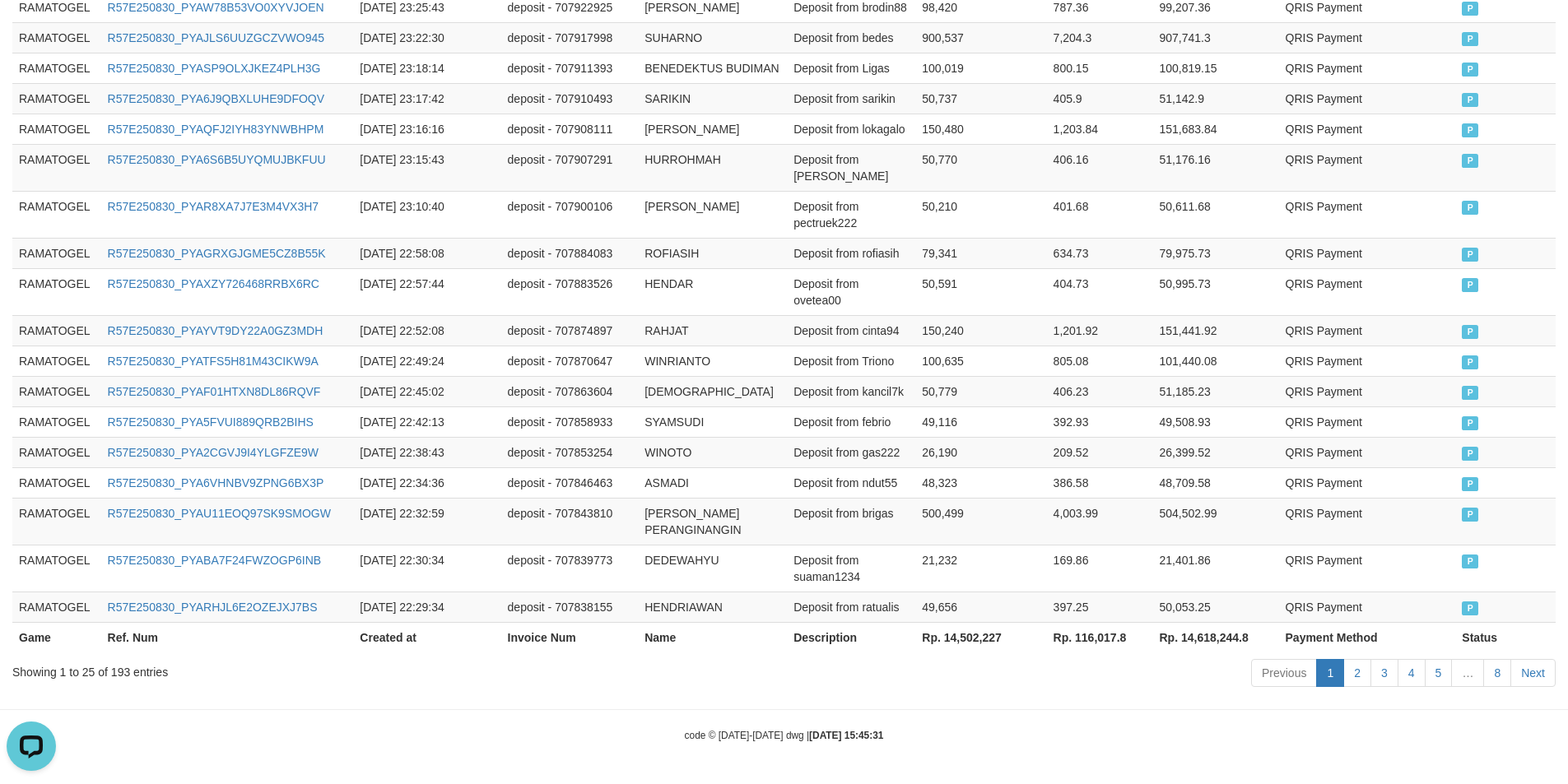
click at [965, 617] on th "Rp. 14,502,227" at bounding box center [981, 636] width 131 height 31
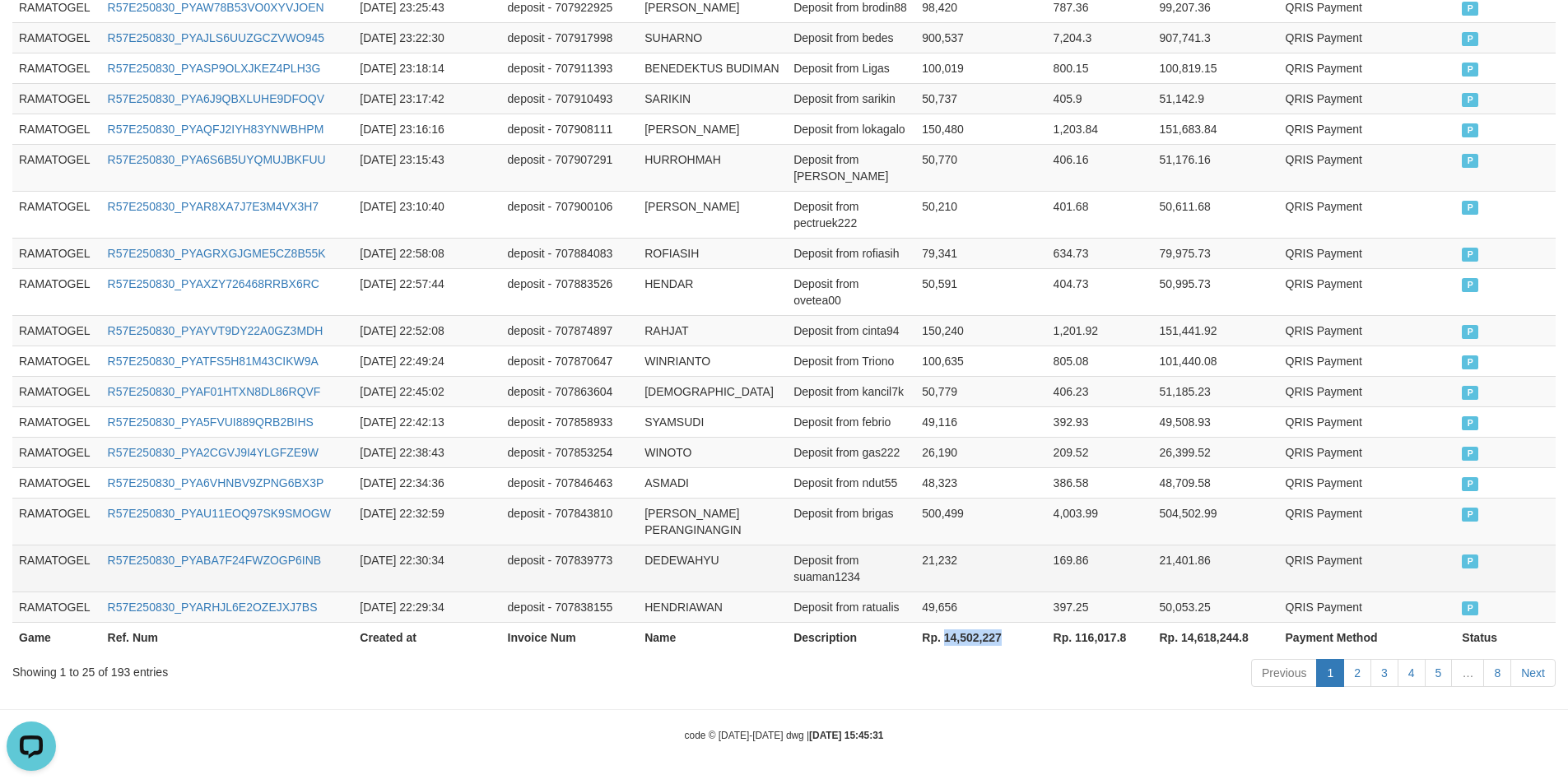
copy th "14,502,227"
drag, startPoint x: 995, startPoint y: 574, endPoint x: 1003, endPoint y: 567, distance: 10.6
click at [1000, 572] on td "21,232" at bounding box center [981, 568] width 131 height 47
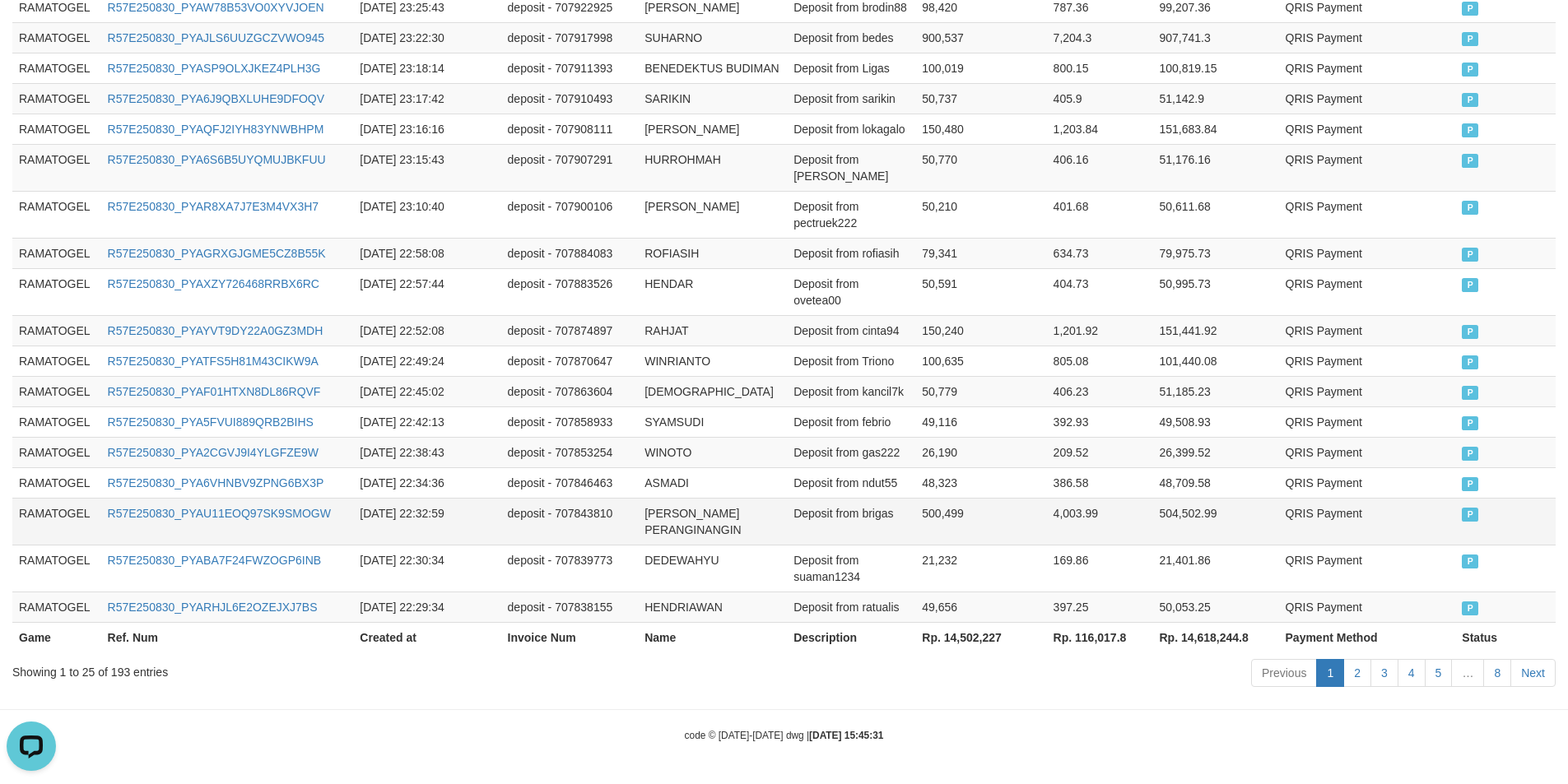
click at [1219, 517] on td "504,502.99" at bounding box center [1216, 521] width 126 height 47
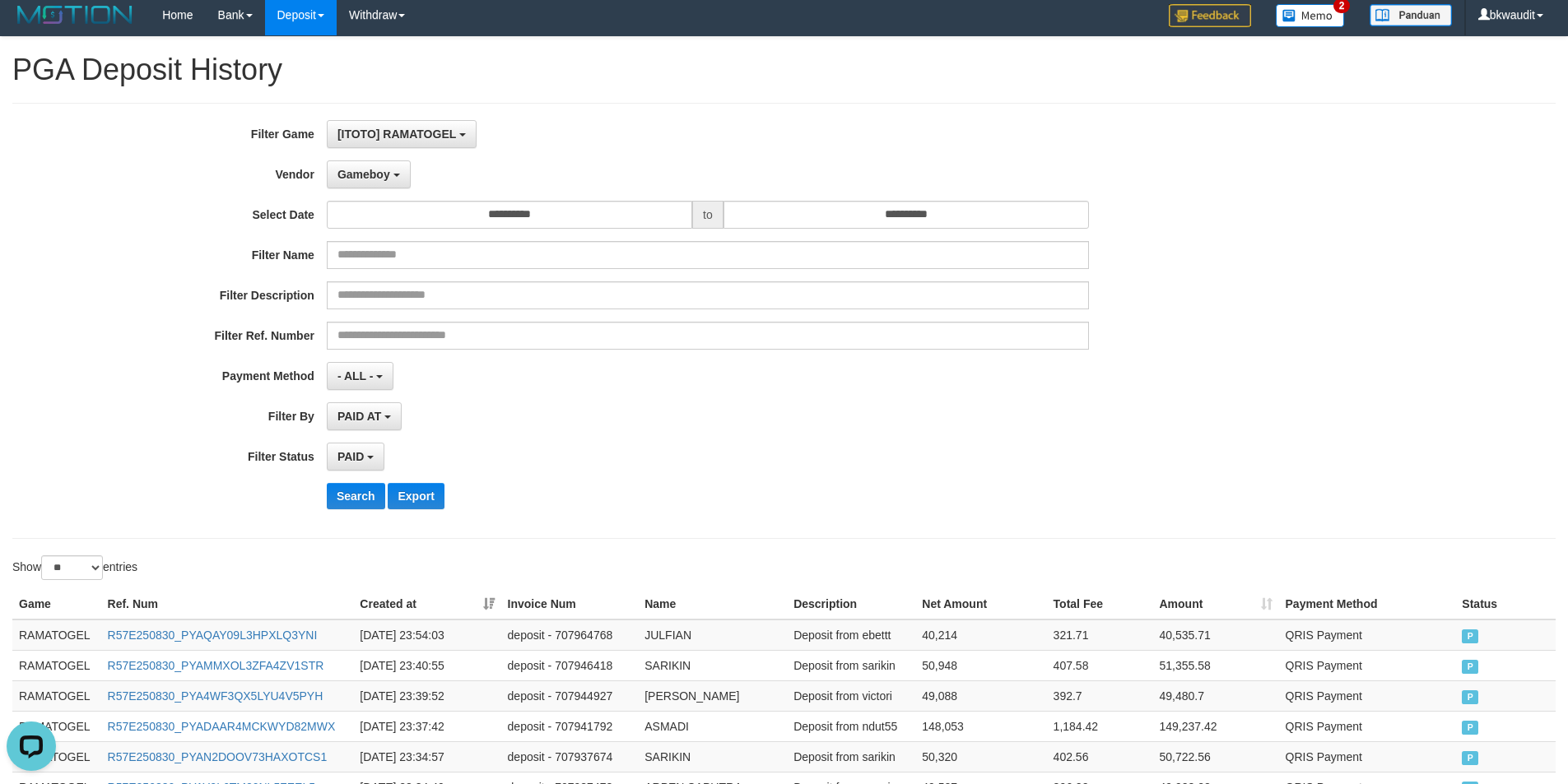
scroll to position [0, 0]
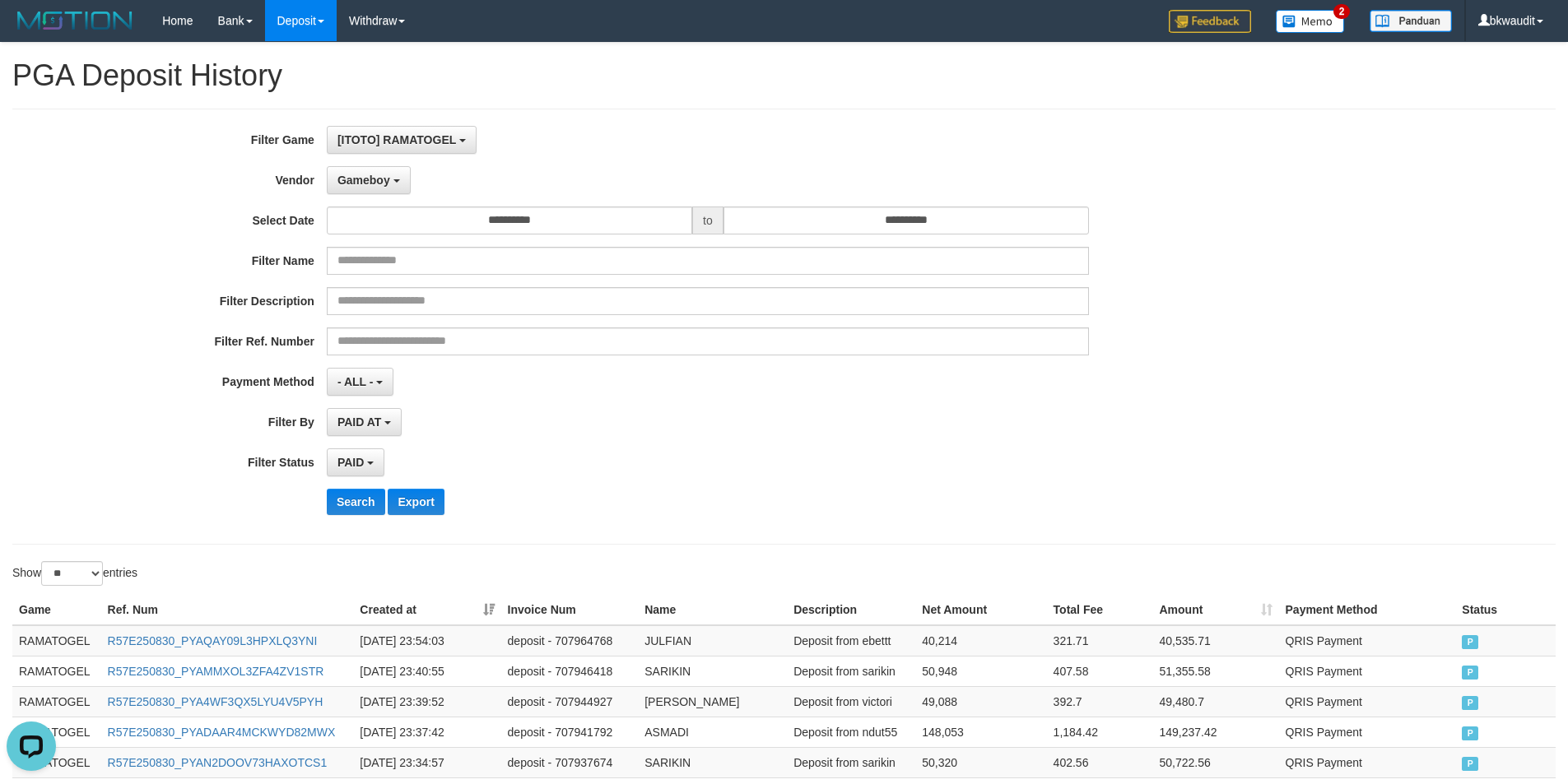
click at [383, 195] on div "**********" at bounding box center [653, 326] width 1307 height 401
click at [385, 189] on button "Gameboy" at bounding box center [369, 180] width 84 height 28
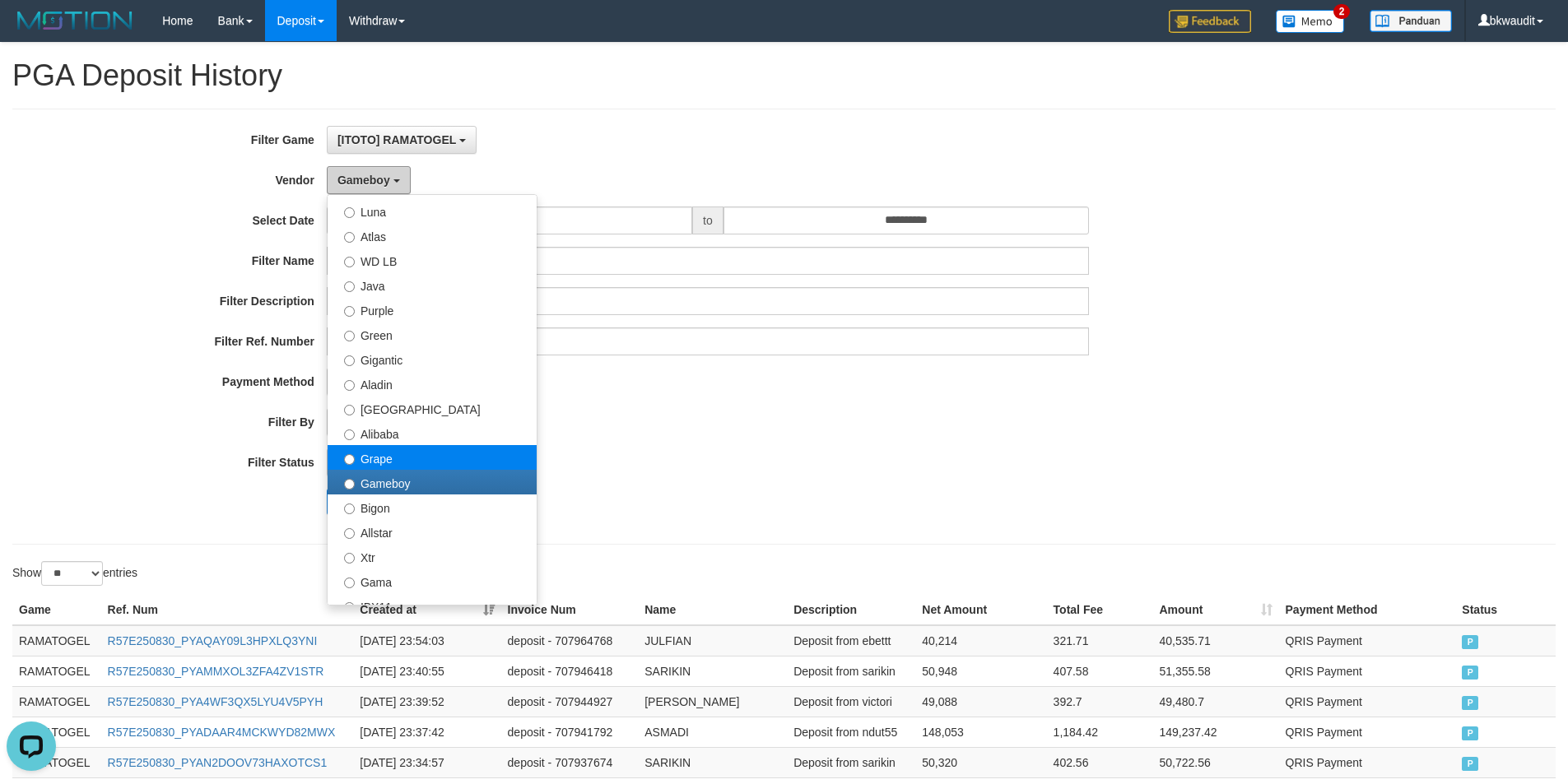
scroll to position [164, 0]
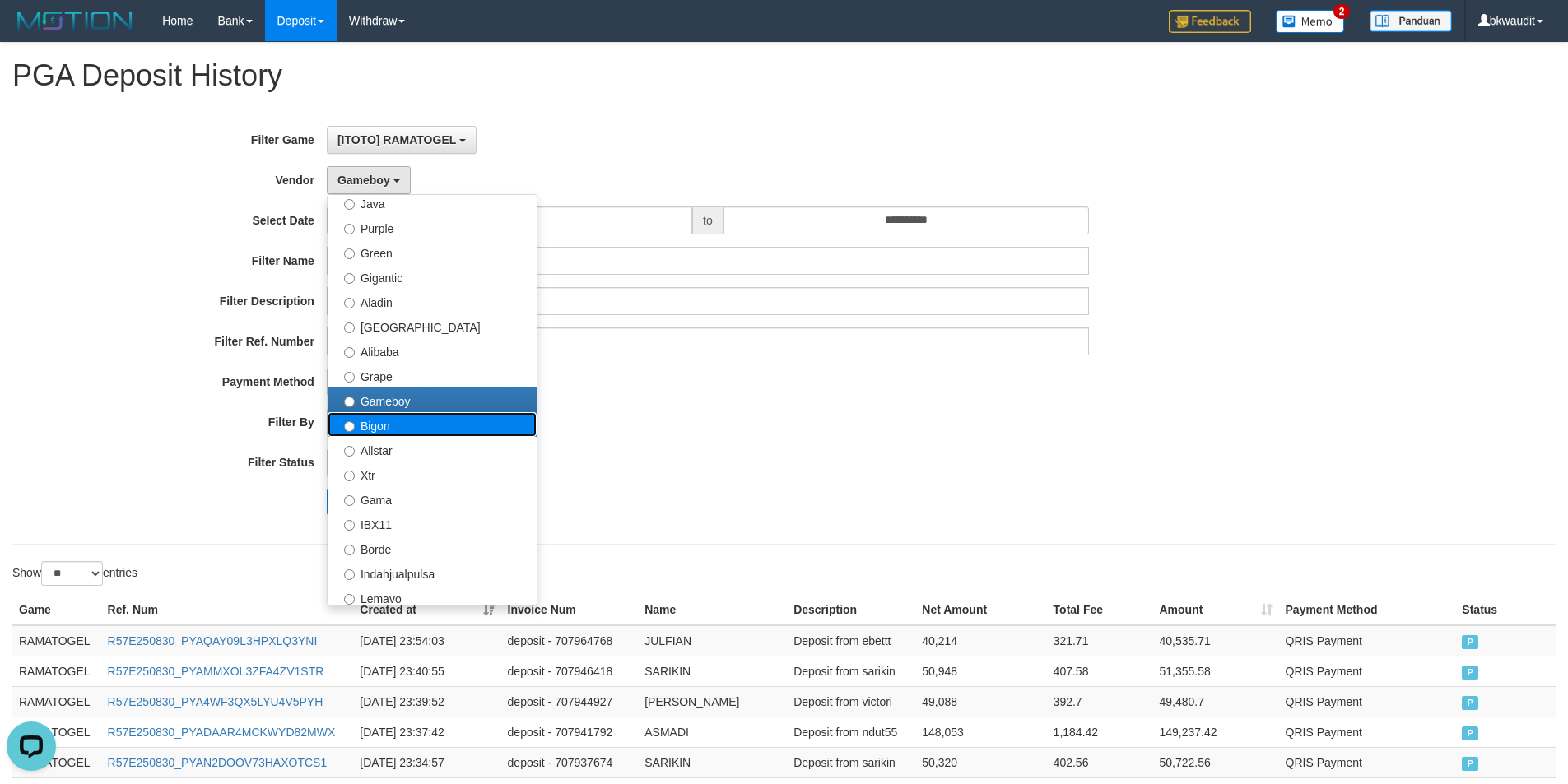
click at [477, 417] on label "Bigon" at bounding box center [432, 424] width 209 height 25
select select "**********"
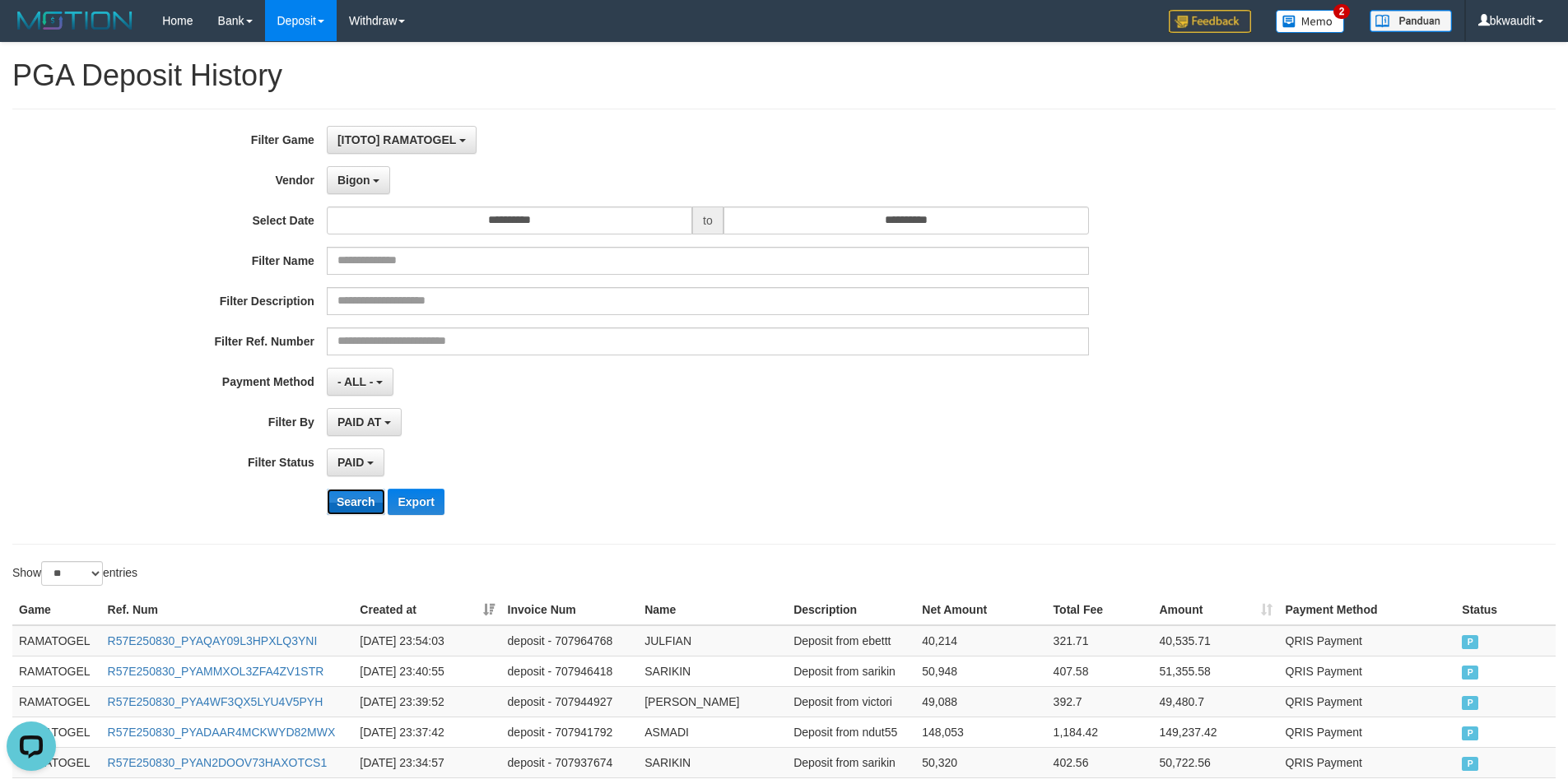
click at [351, 500] on button "Search" at bounding box center [356, 501] width 58 height 27
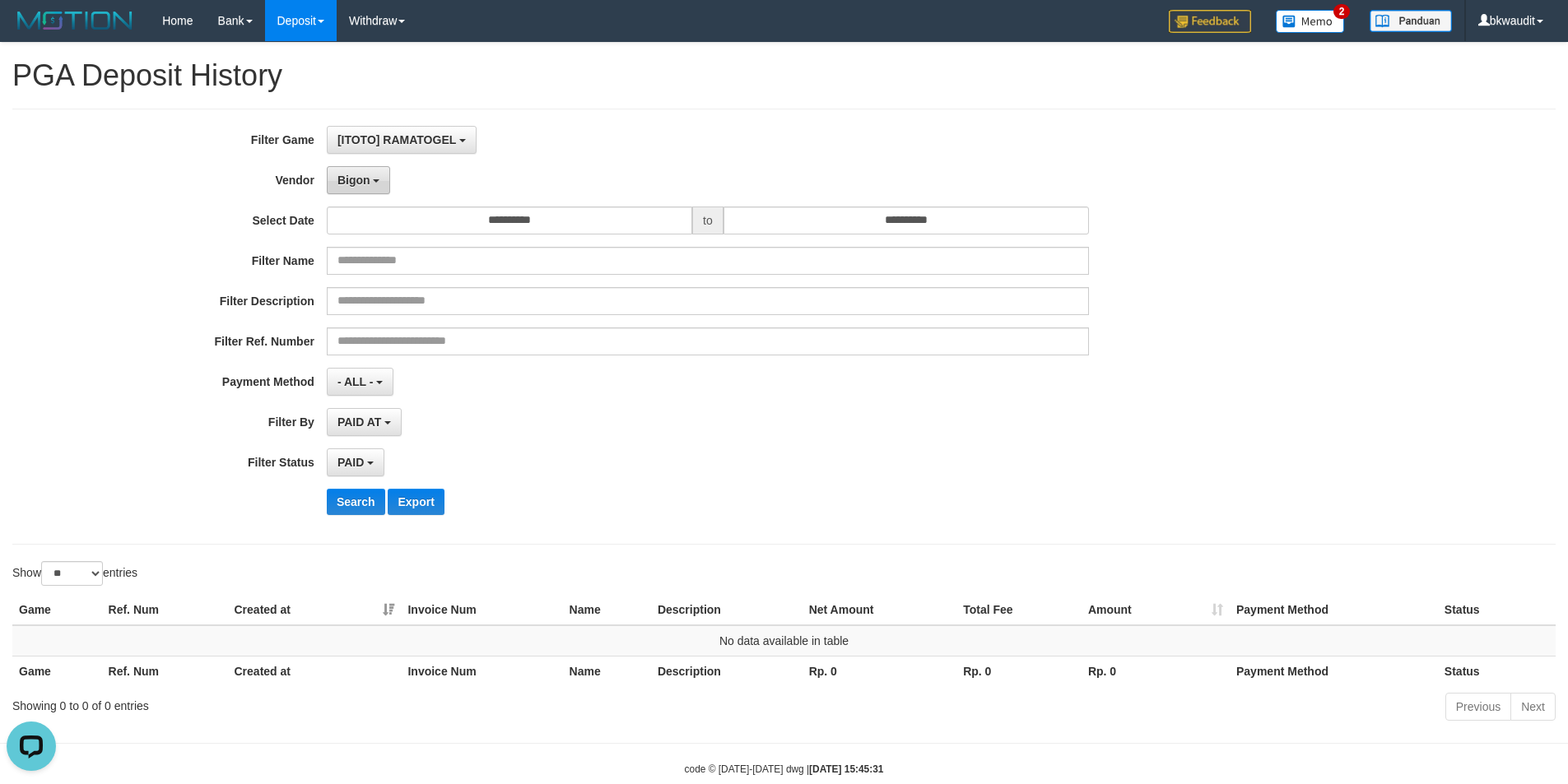
click at [346, 173] on span "Bigon" at bounding box center [353, 179] width 33 height 13
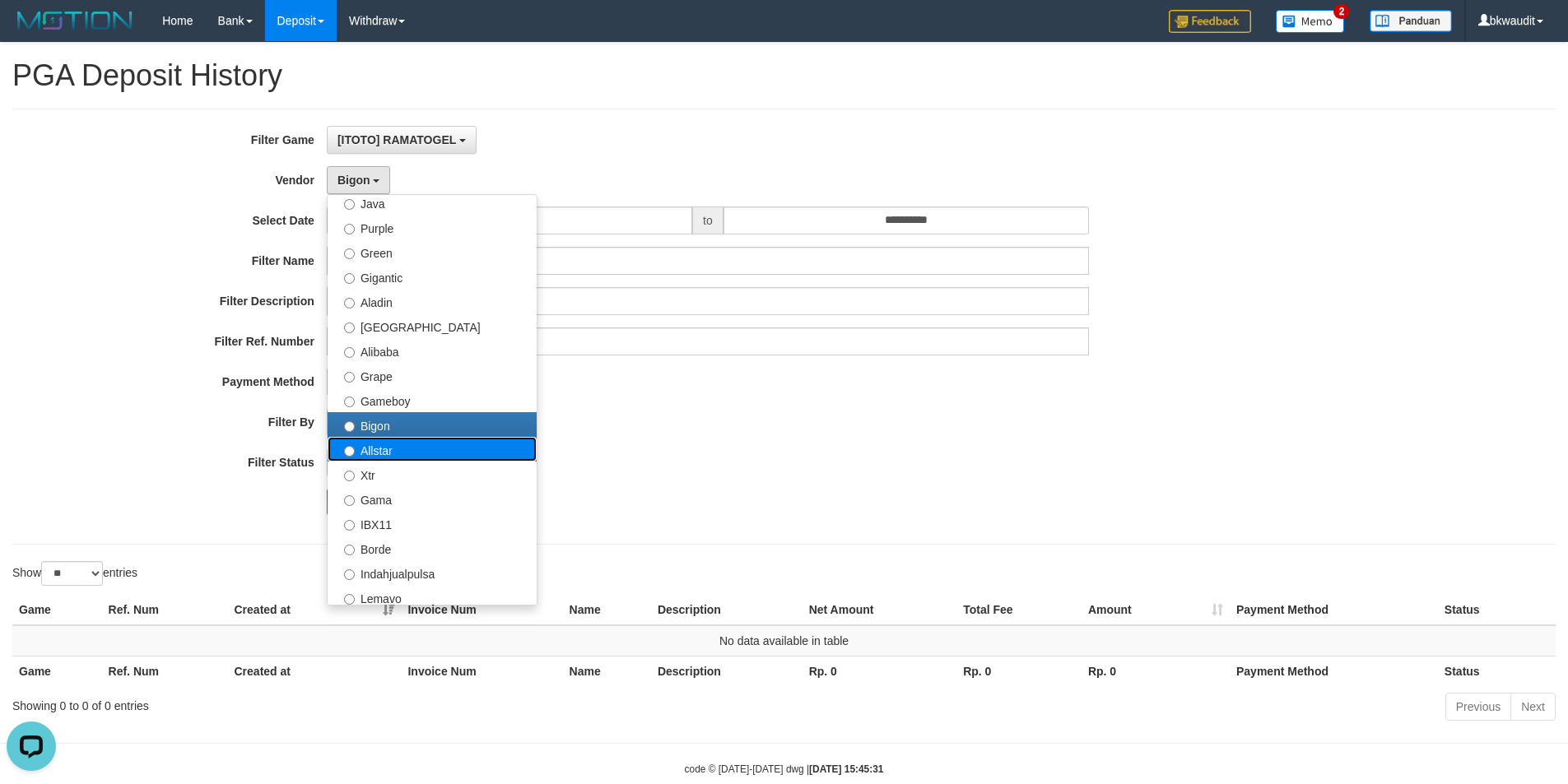
click at [485, 443] on label "Allstar" at bounding box center [432, 448] width 209 height 25
select select "**********"
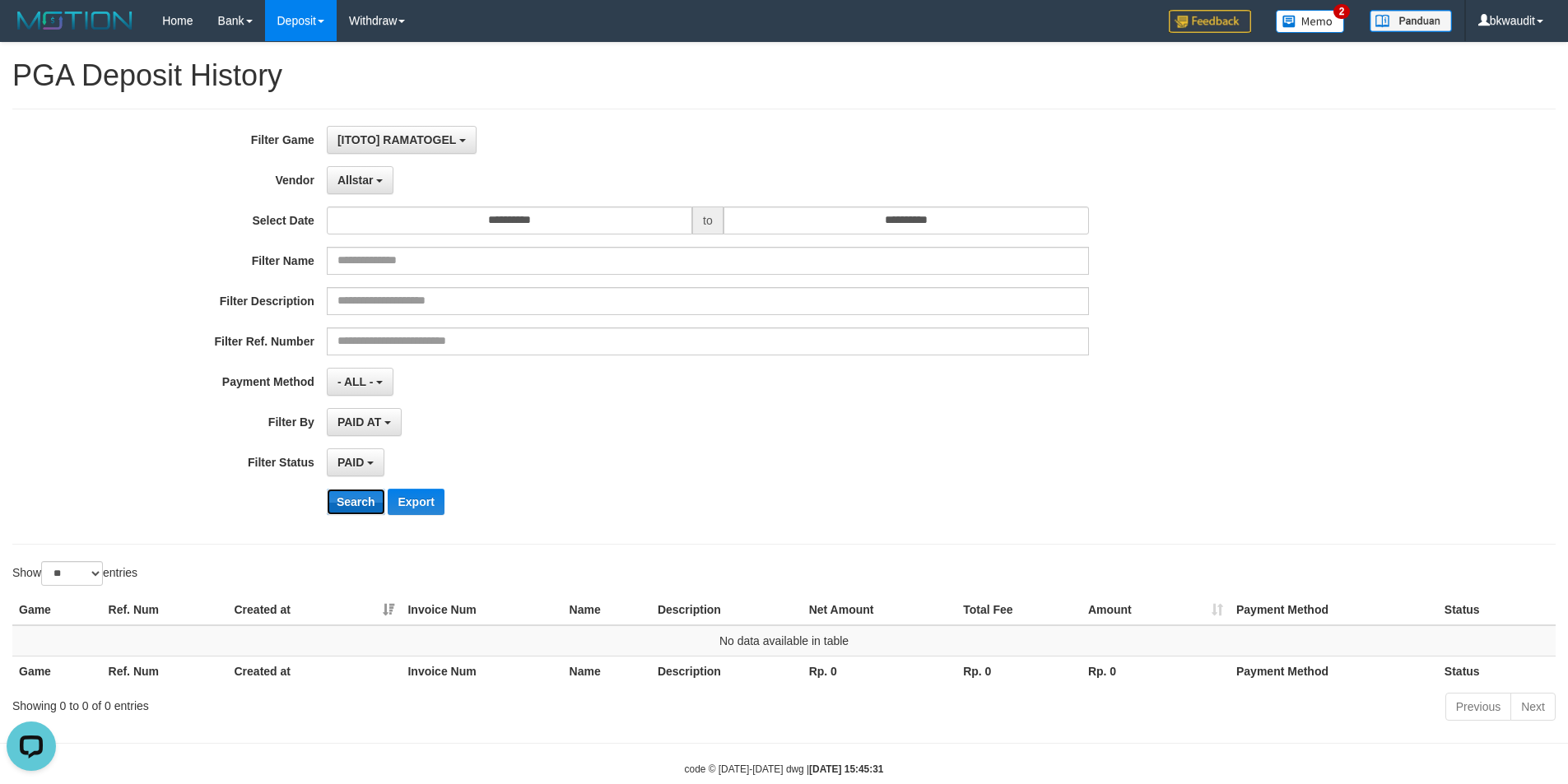
click at [372, 504] on button "Search" at bounding box center [356, 501] width 58 height 27
click at [372, 172] on button "Allstar" at bounding box center [361, 180] width 67 height 28
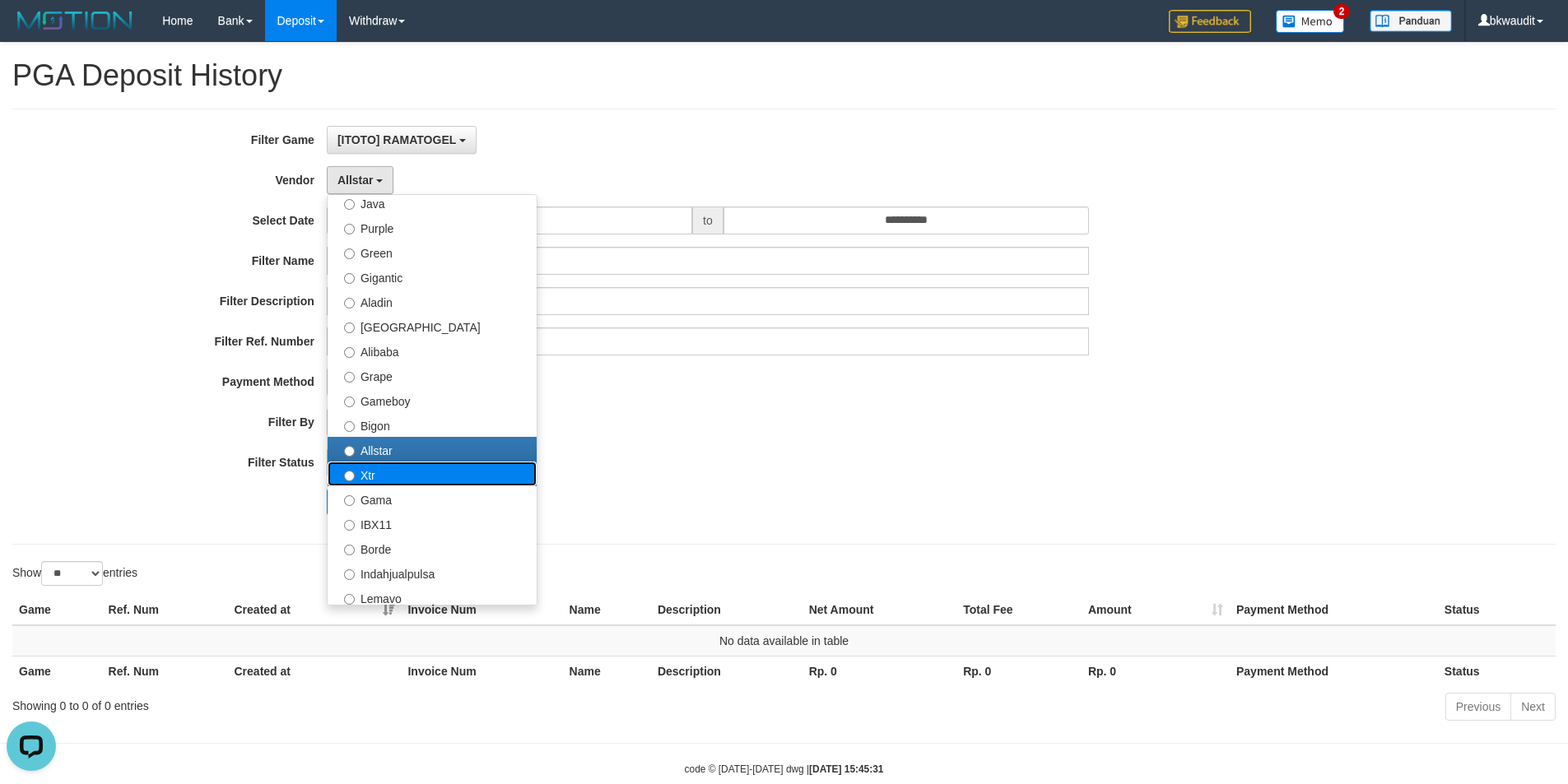
click at [463, 479] on label "Xtr" at bounding box center [432, 473] width 209 height 25
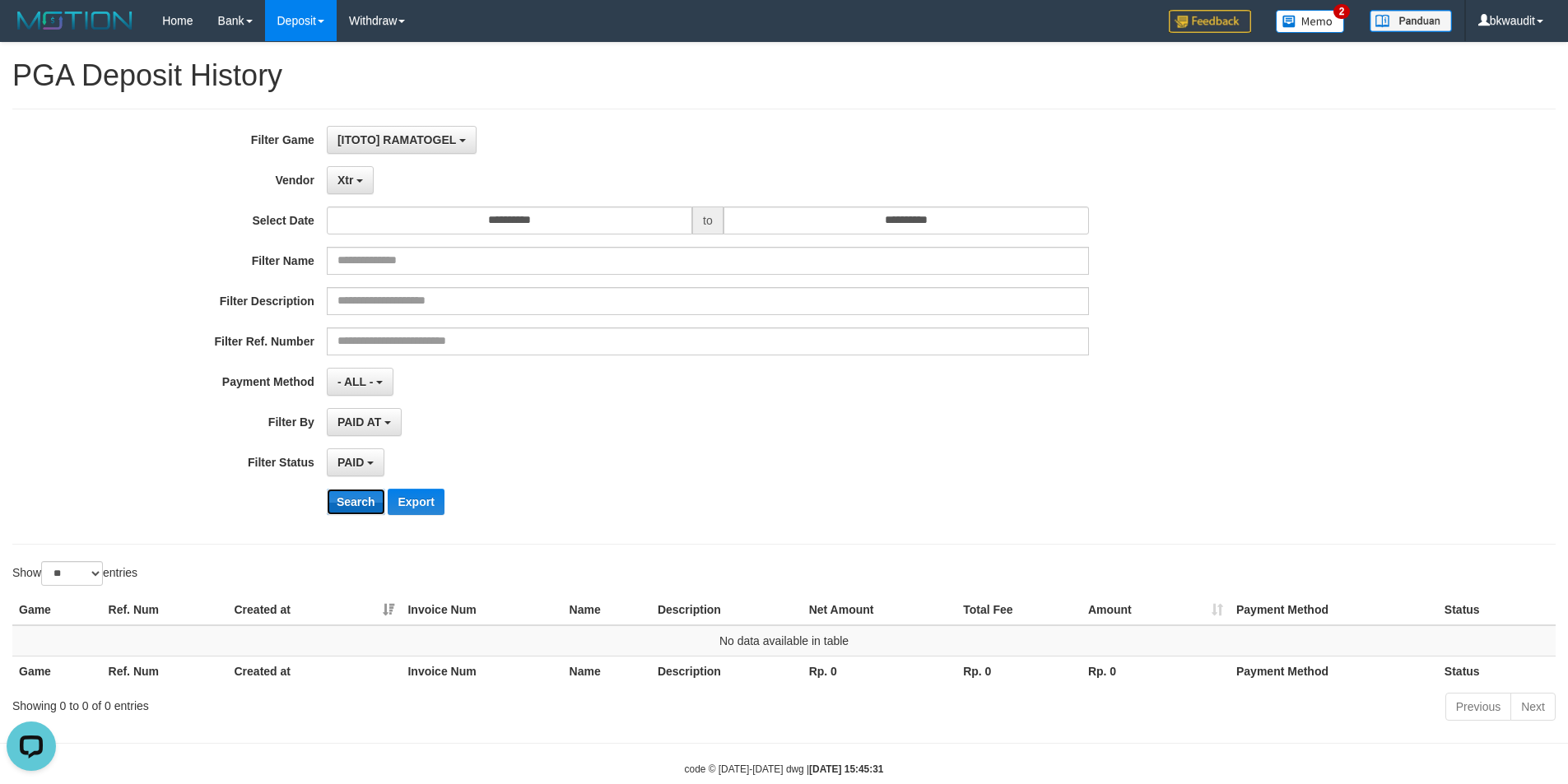
click at [356, 505] on button "Search" at bounding box center [356, 501] width 58 height 27
click at [363, 182] on b "button" at bounding box center [360, 180] width 7 height 3
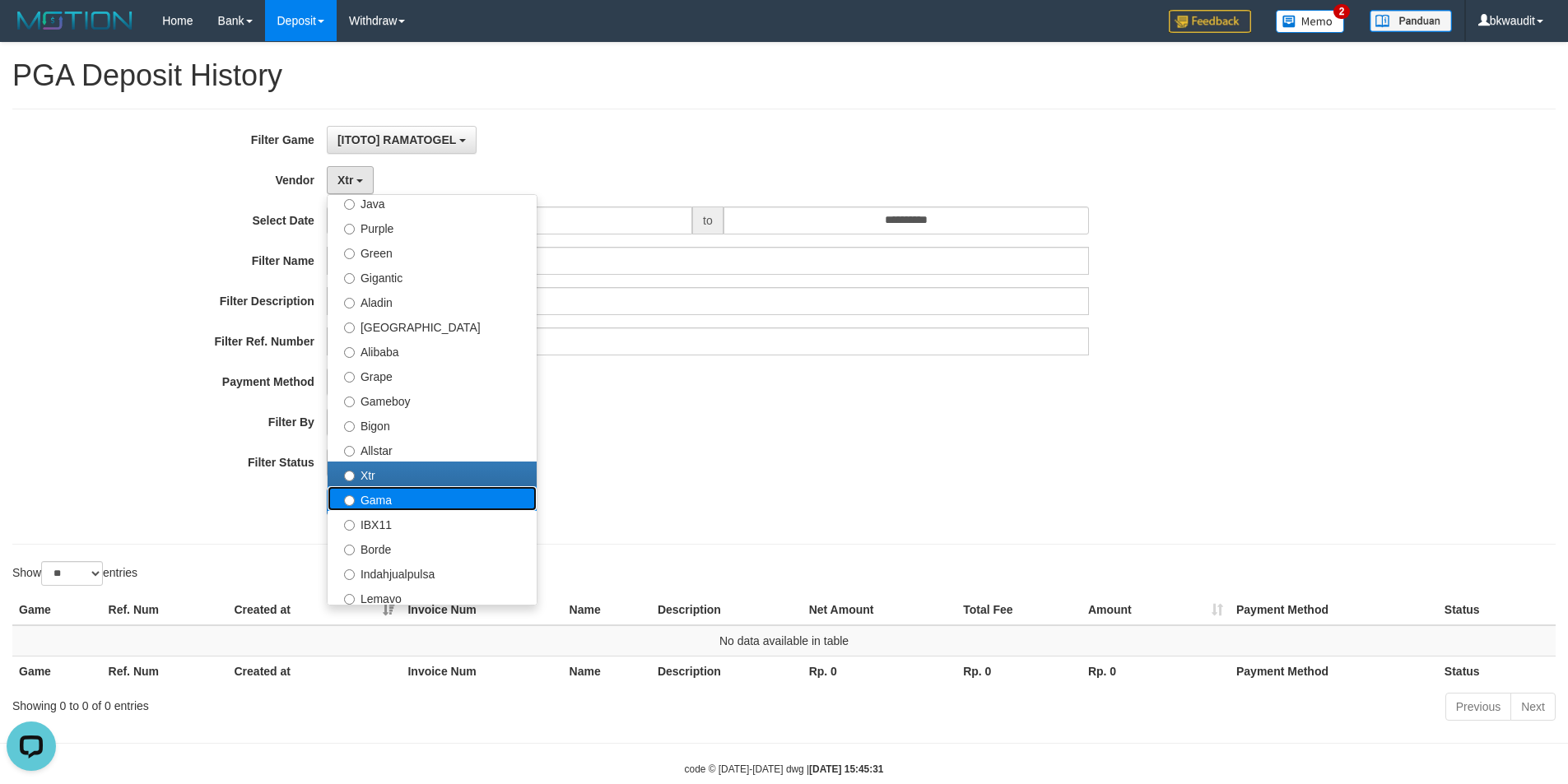
click at [443, 496] on label "Gama" at bounding box center [432, 497] width 209 height 25
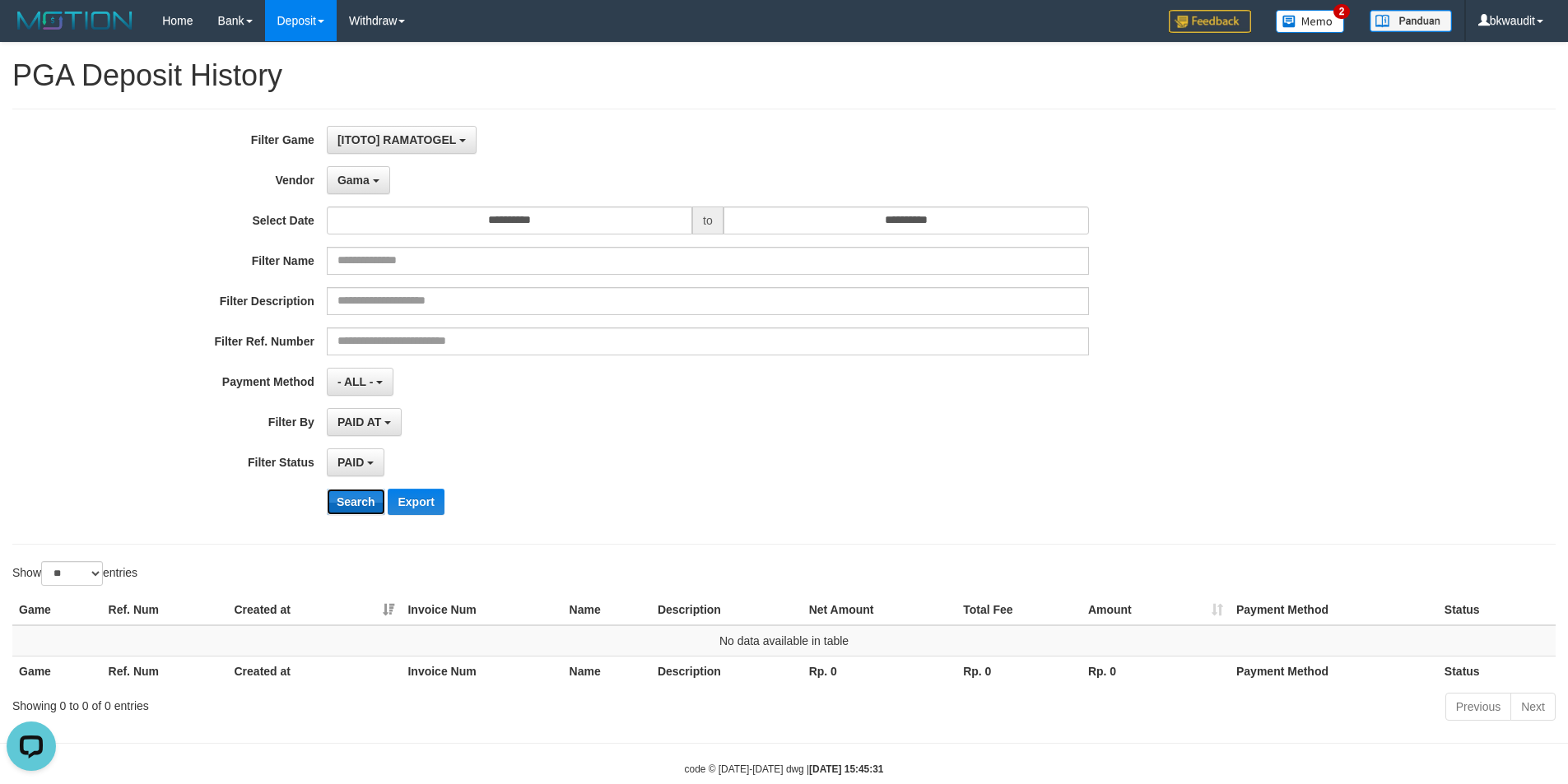
click at [356, 502] on button "Search" at bounding box center [356, 501] width 58 height 27
click at [360, 182] on span "Gama" at bounding box center [353, 179] width 33 height 13
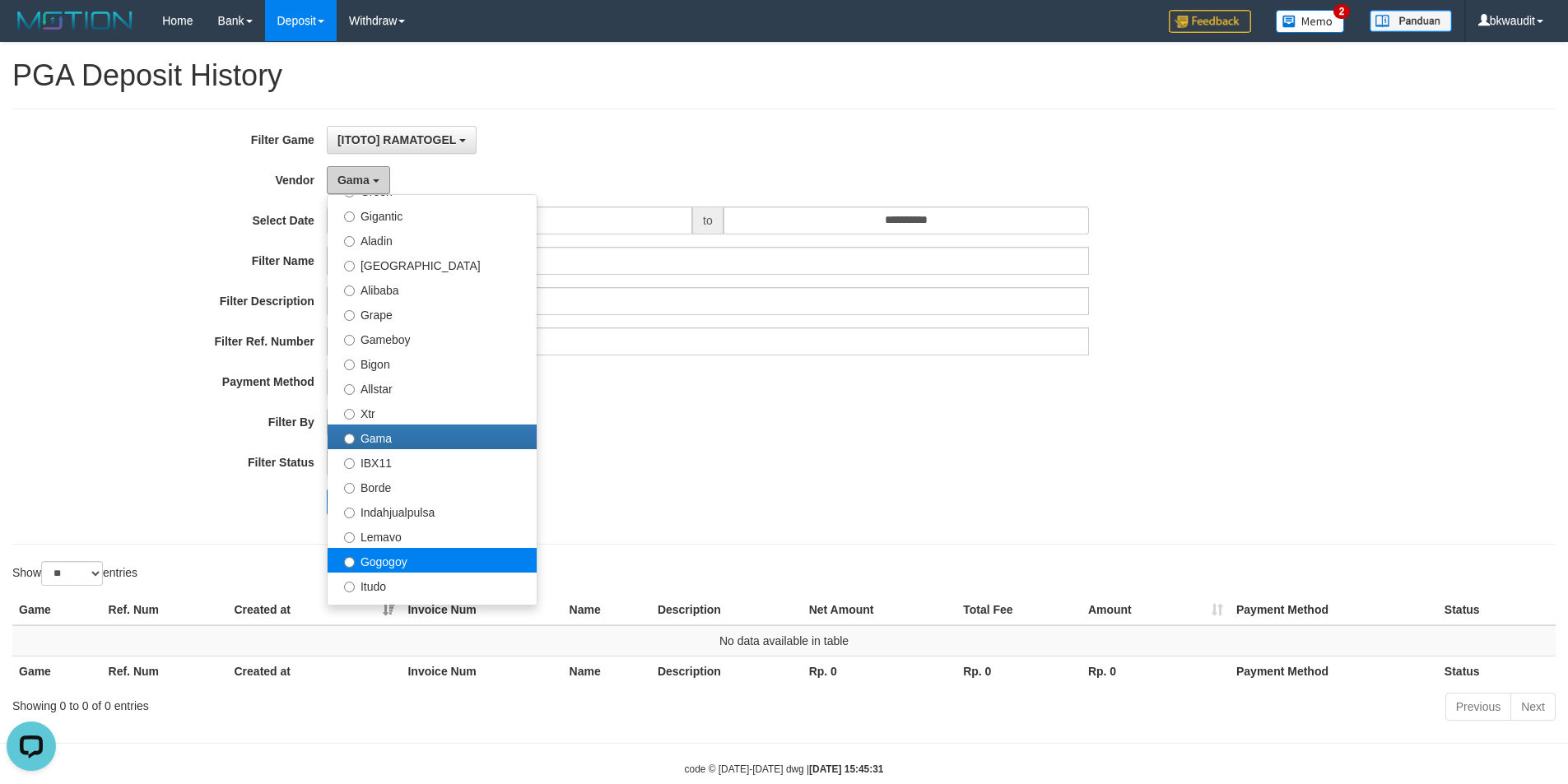
scroll to position [329, 0]
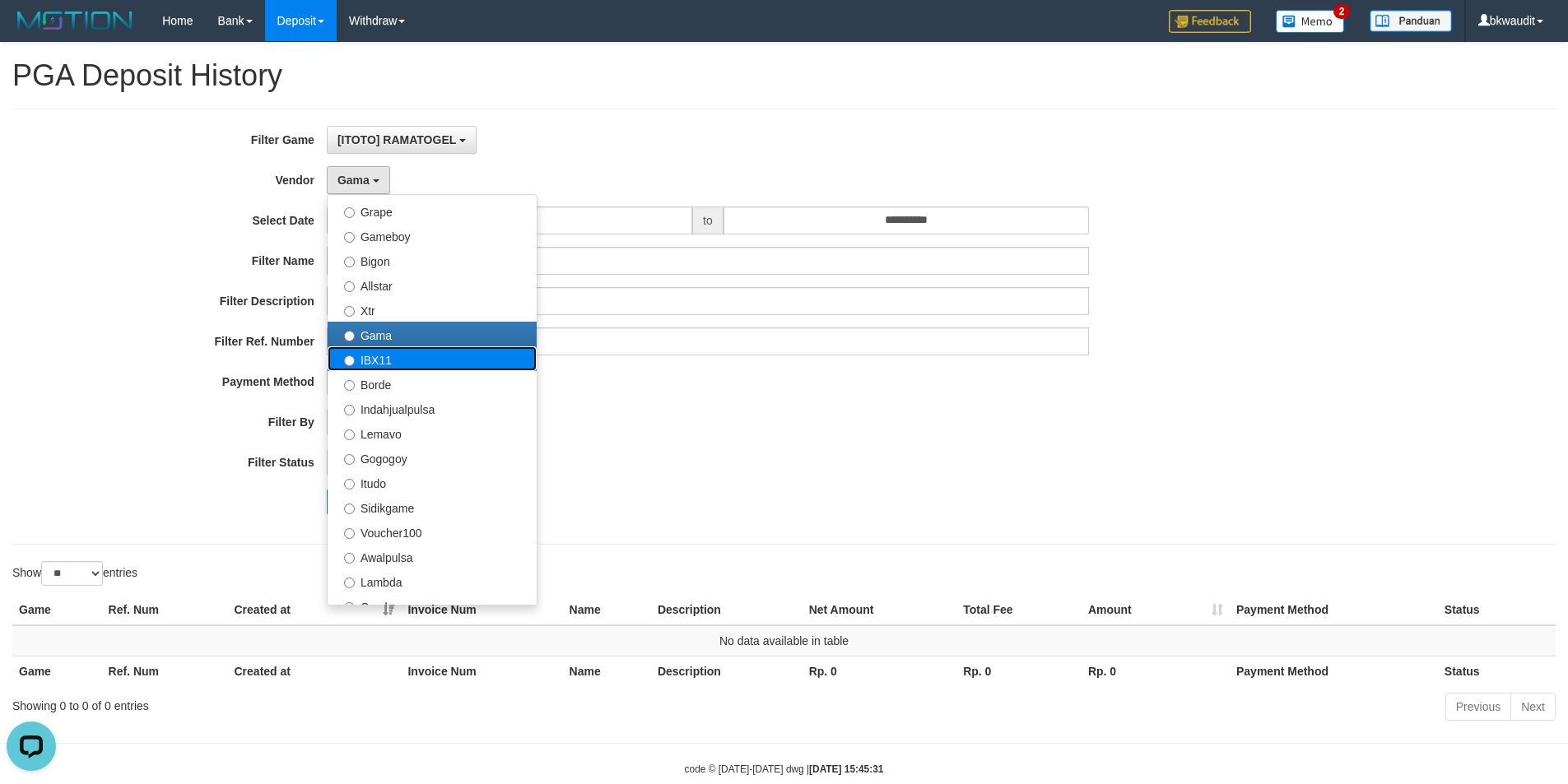
click at [479, 365] on label "IBX11" at bounding box center [432, 359] width 209 height 25
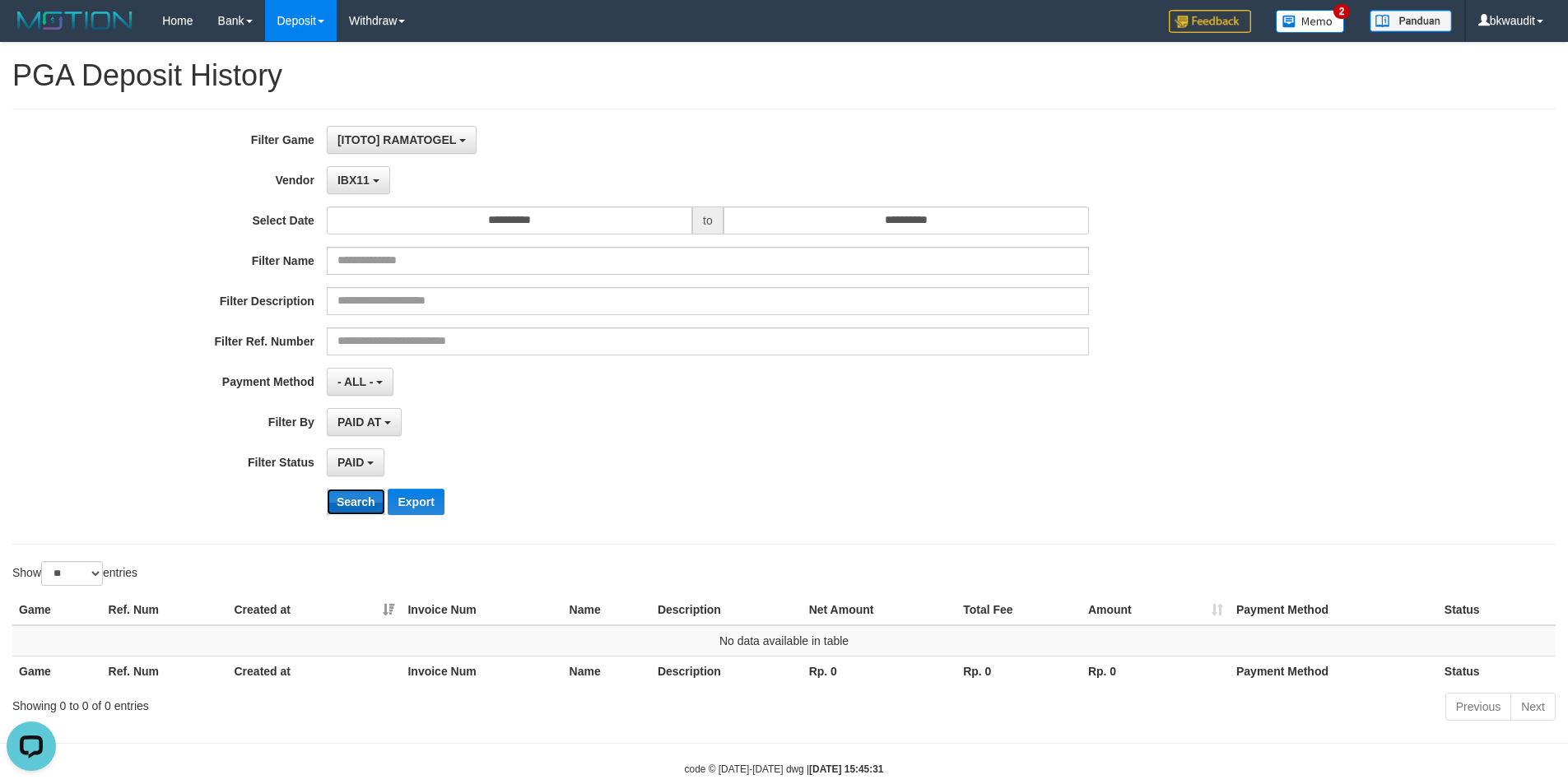
click at [348, 506] on button "Search" at bounding box center [356, 501] width 58 height 27
click at [365, 178] on span "IBX11" at bounding box center [353, 179] width 33 height 13
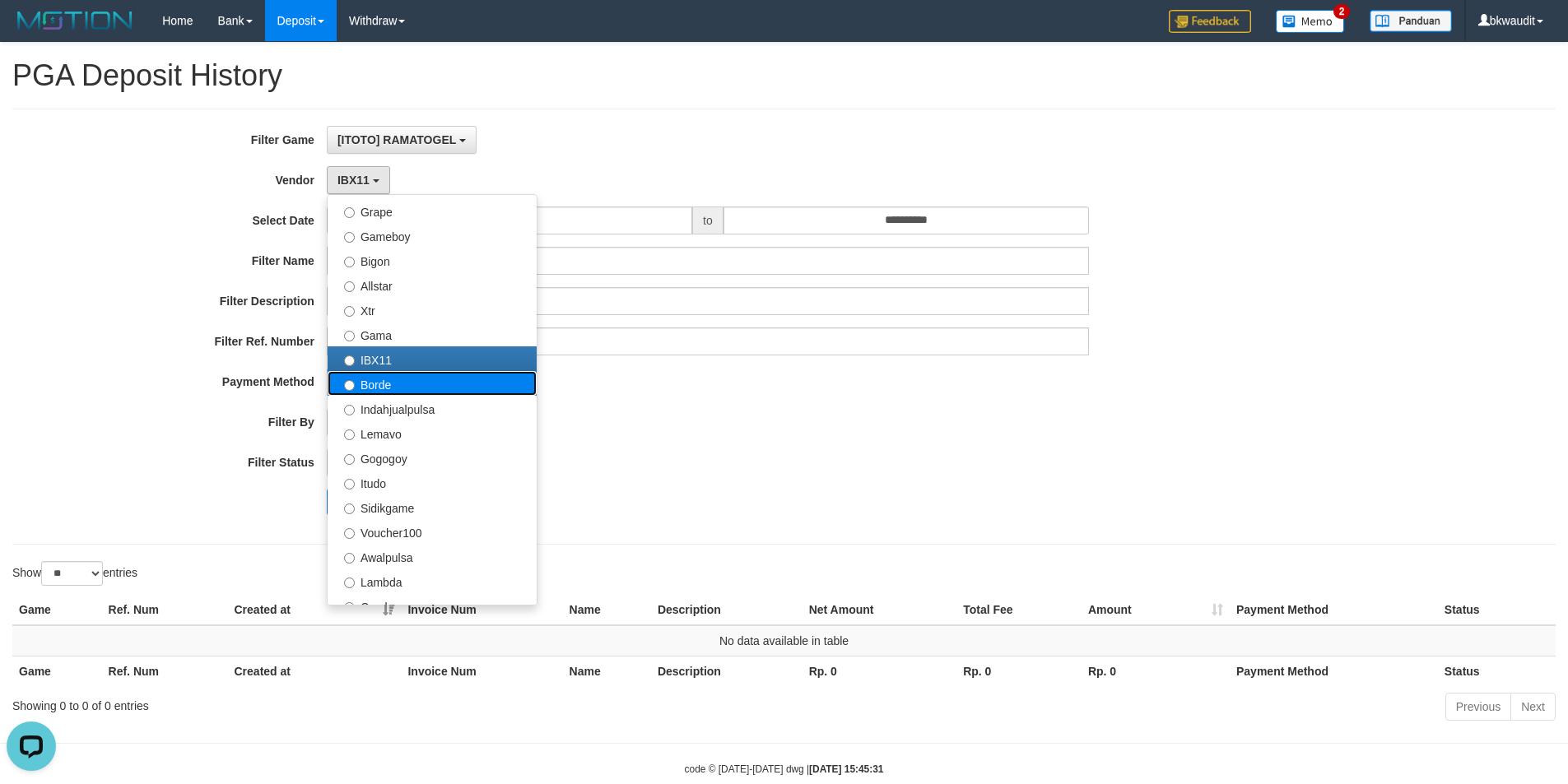
click at [426, 386] on label "Borde" at bounding box center [432, 383] width 209 height 25
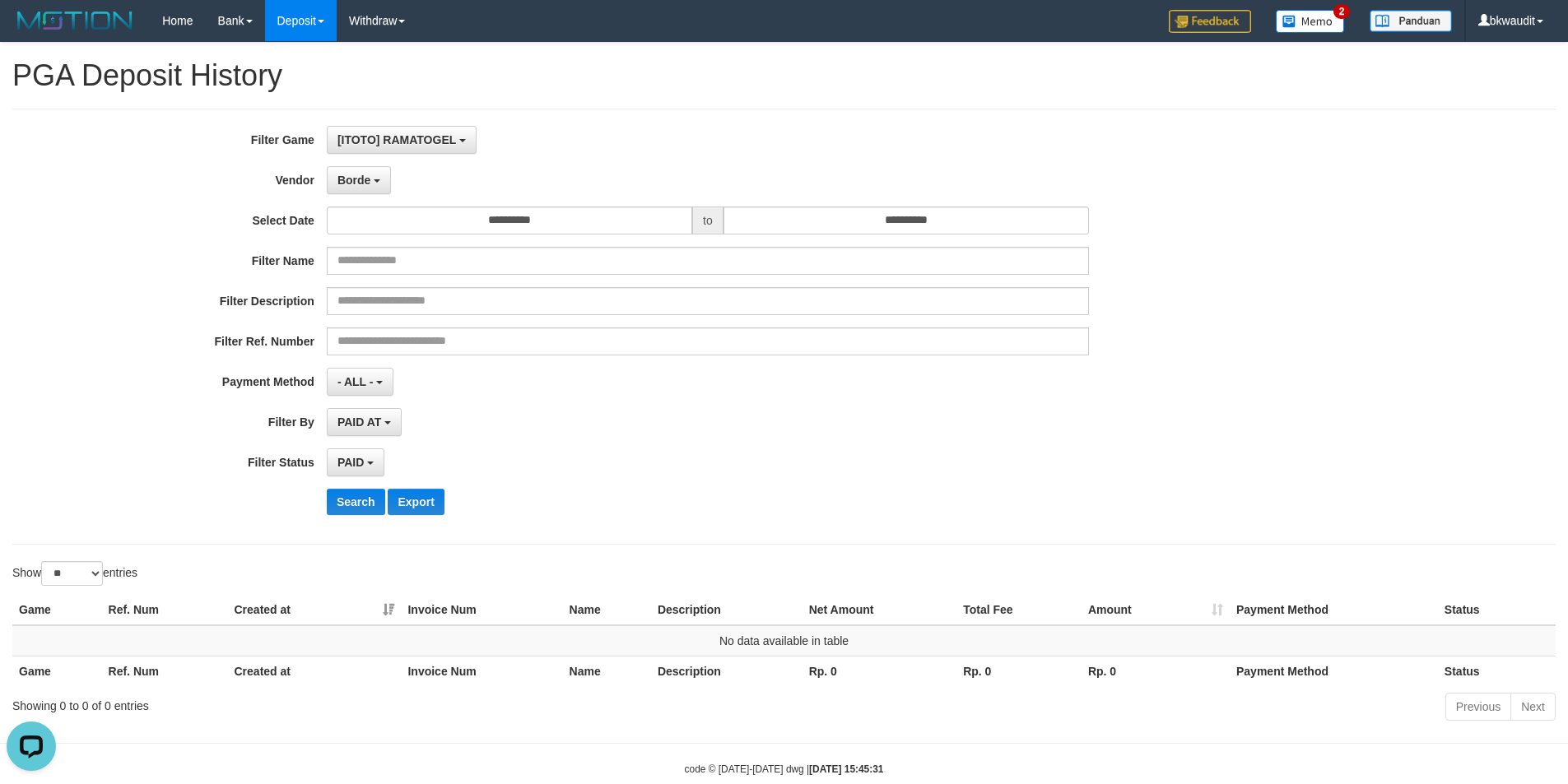
click at [347, 516] on div "**********" at bounding box center [653, 326] width 1307 height 401
click at [349, 507] on button "Search" at bounding box center [356, 501] width 58 height 27
click at [367, 186] on span "Borde" at bounding box center [353, 179] width 33 height 13
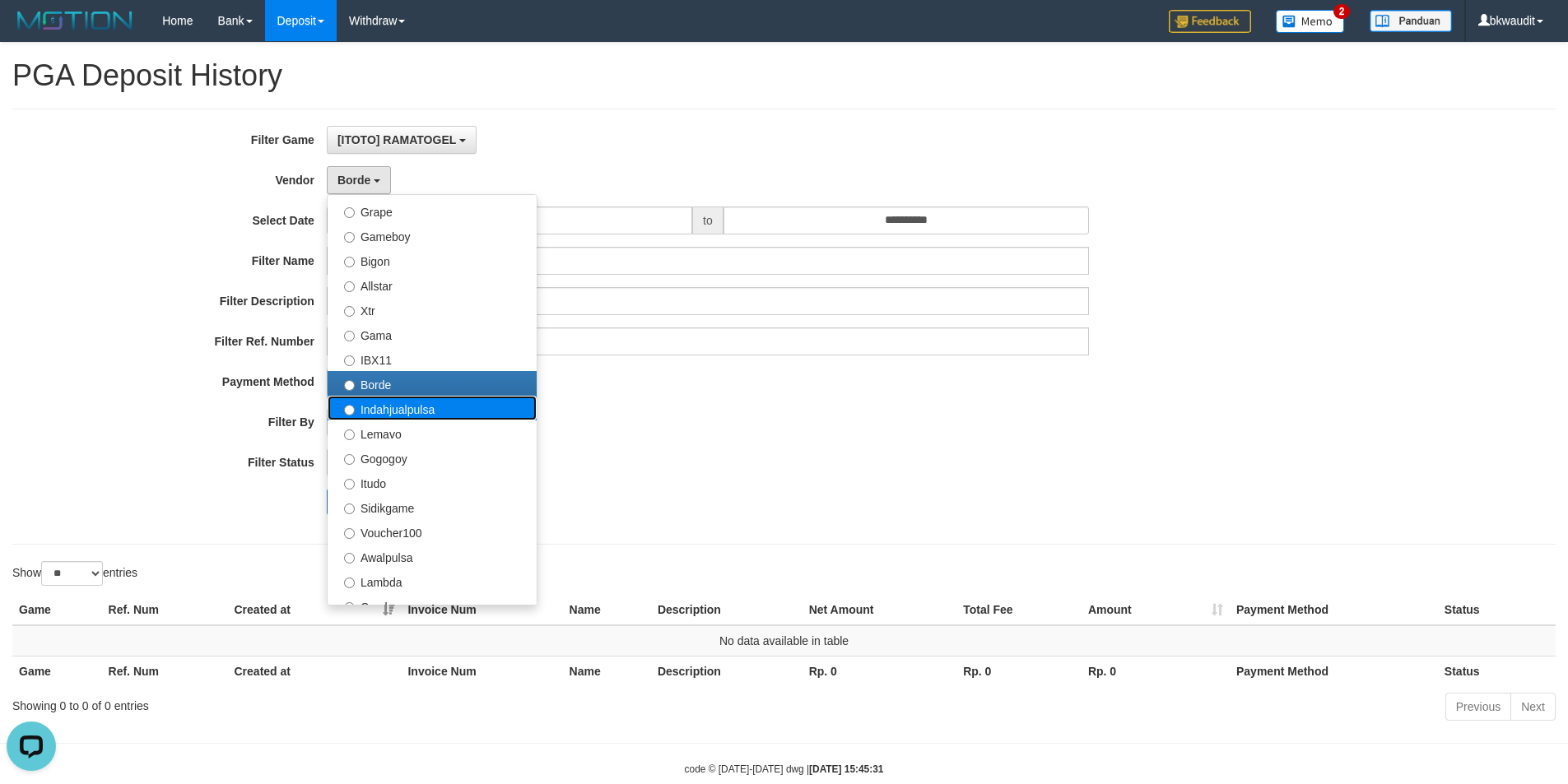
click at [487, 411] on label "Indahjualpulsa" at bounding box center [432, 408] width 209 height 25
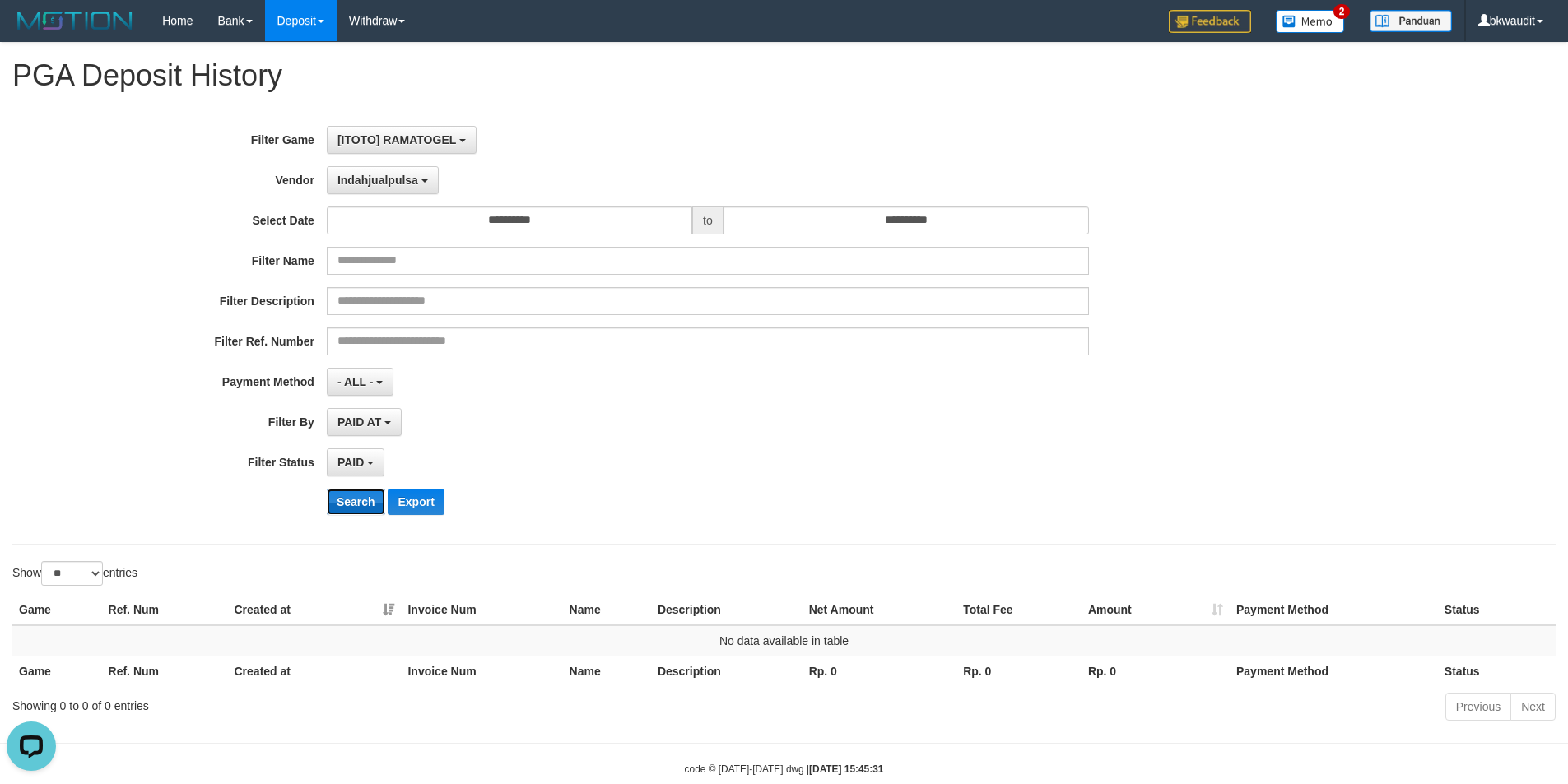
click at [345, 496] on button "Search" at bounding box center [356, 501] width 58 height 27
click at [376, 173] on span "Indahjualpulsa" at bounding box center [377, 179] width 81 height 13
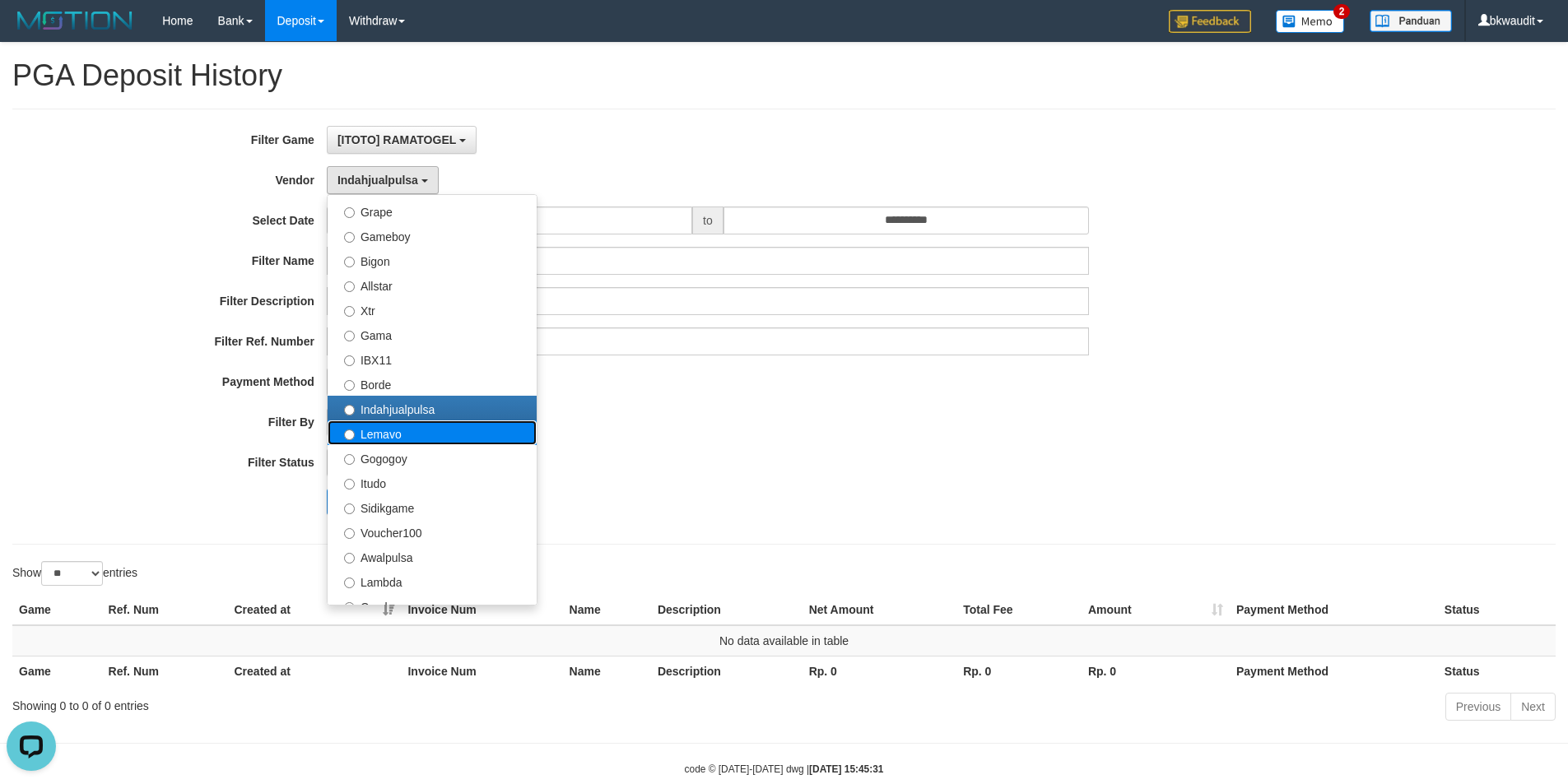
click at [422, 425] on label "Lemavo" at bounding box center [432, 432] width 209 height 25
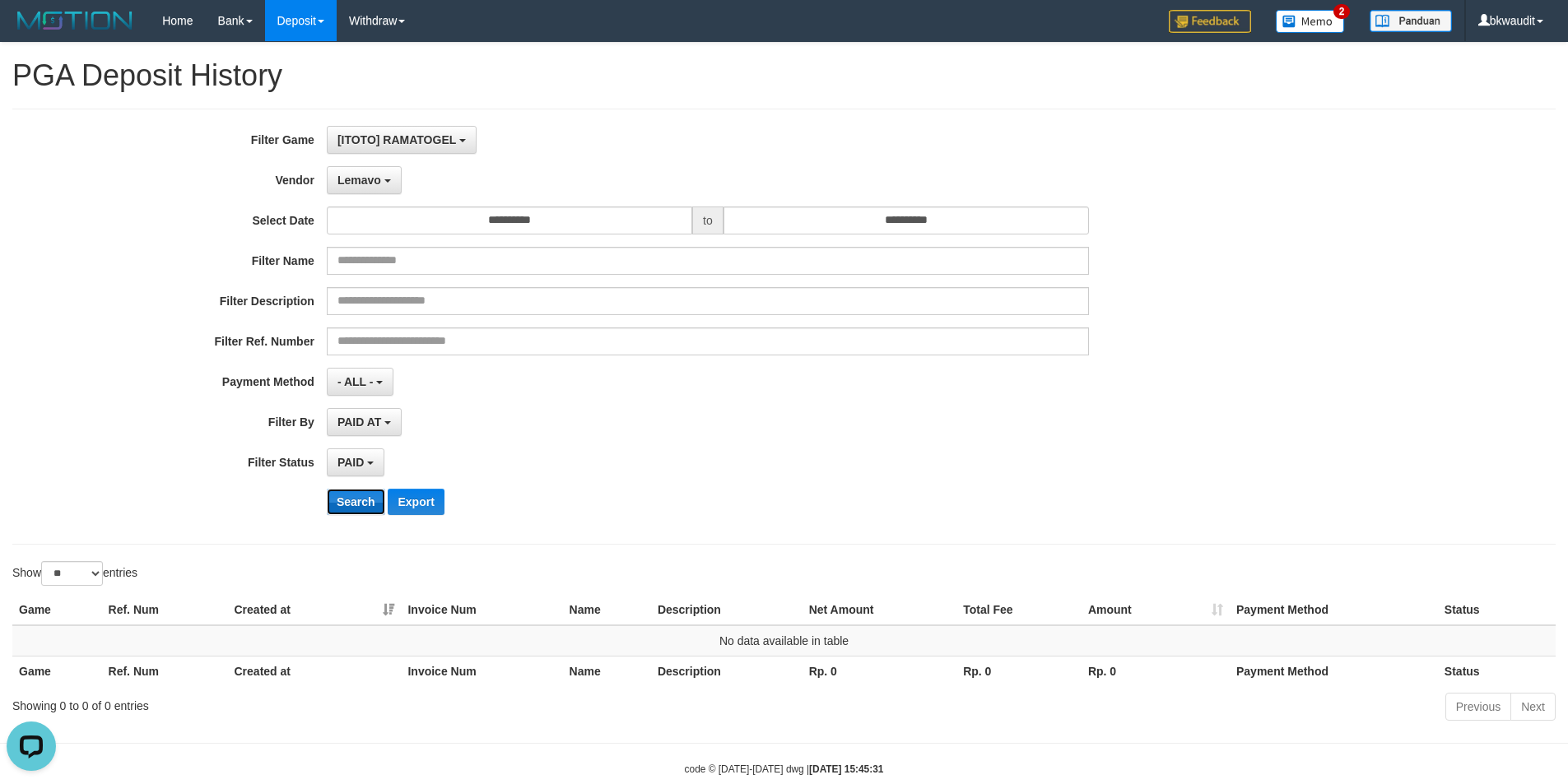
click at [352, 497] on button "Search" at bounding box center [356, 501] width 58 height 27
drag, startPoint x: 377, startPoint y: 182, endPoint x: 422, endPoint y: 367, distance: 190.4
click at [379, 184] on span "Lemavo" at bounding box center [359, 179] width 43 height 13
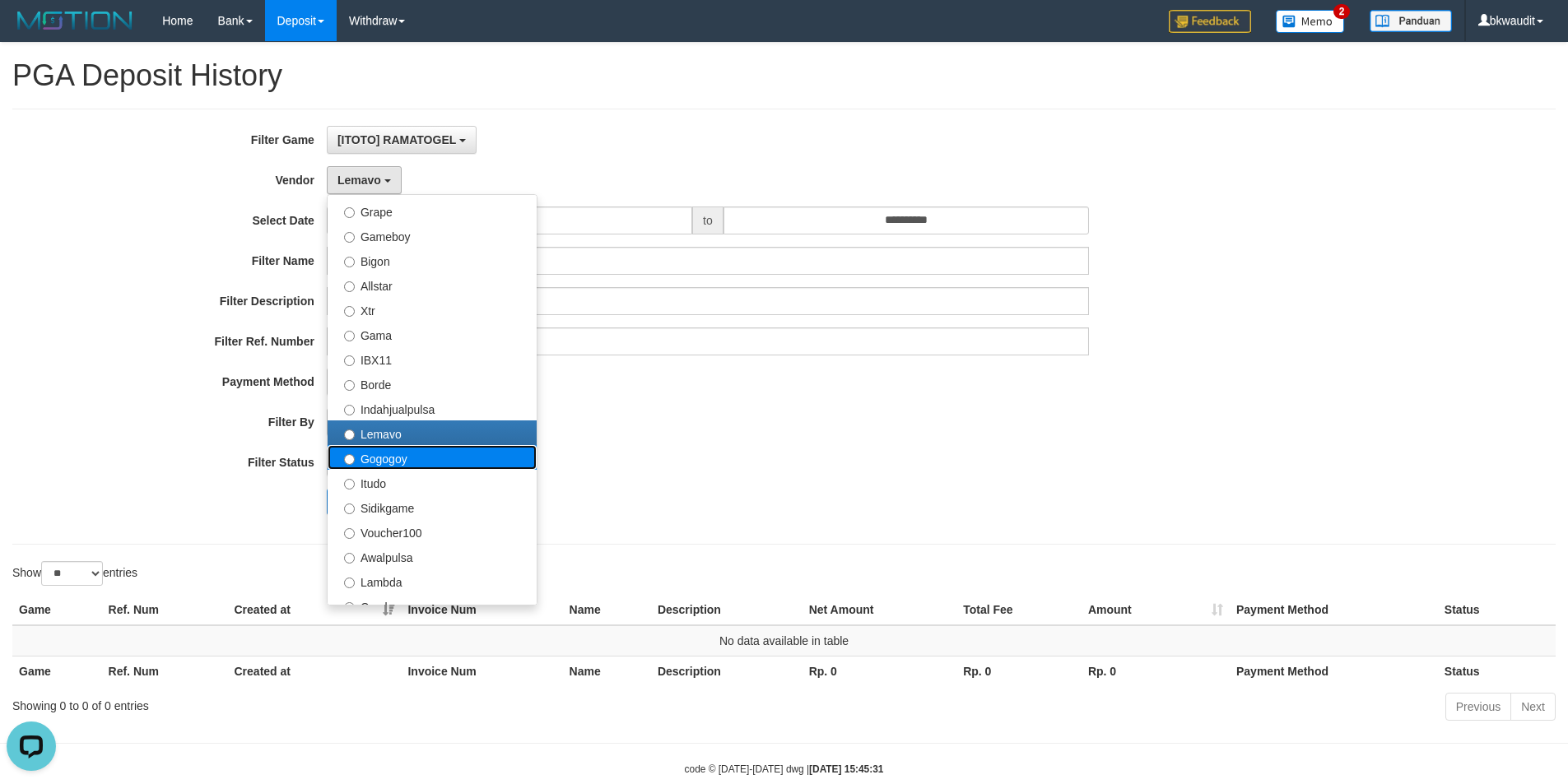
click at [418, 457] on label "Gogogoy" at bounding box center [432, 457] width 209 height 25
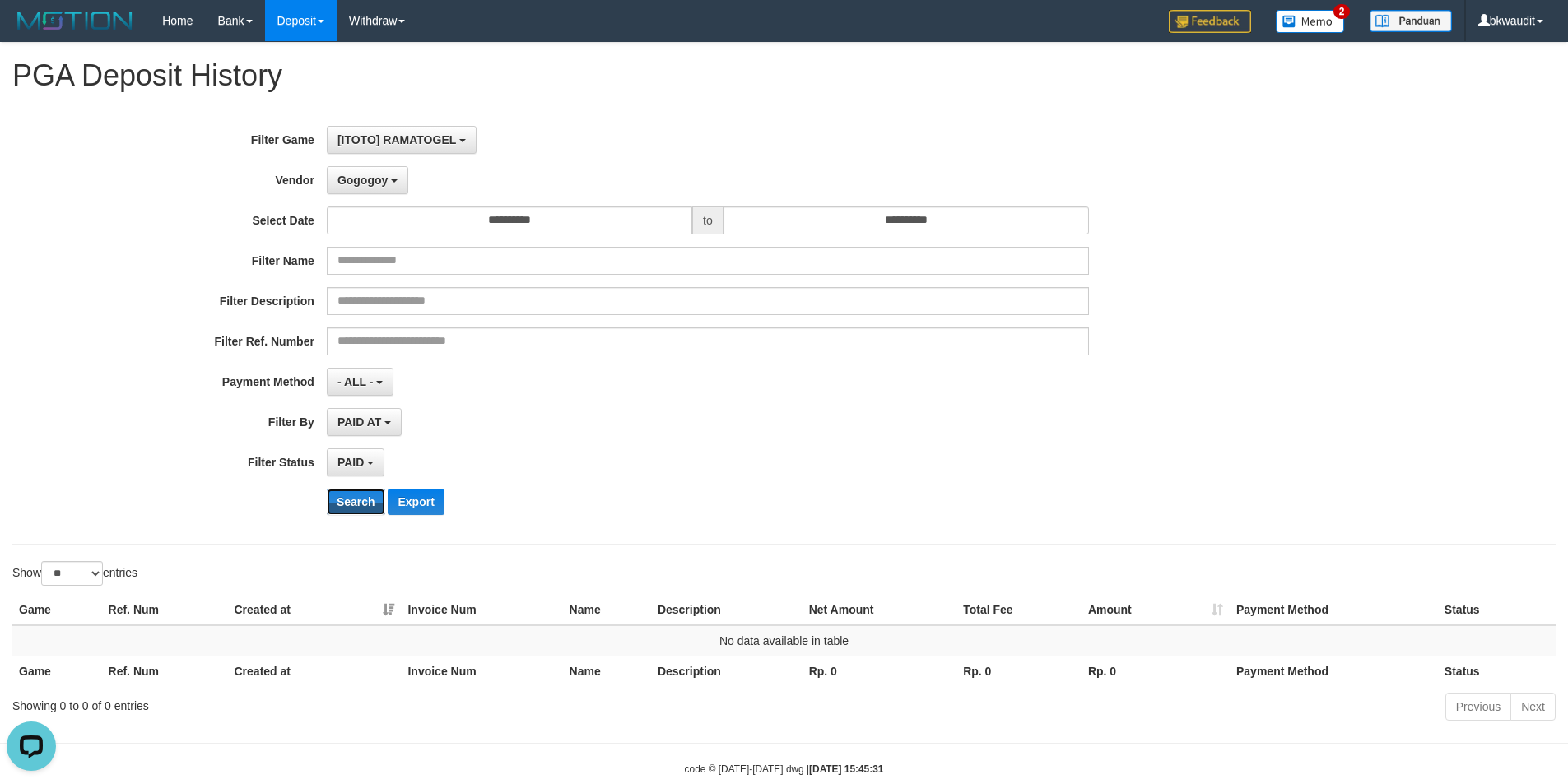
drag, startPoint x: 332, startPoint y: 493, endPoint x: 342, endPoint y: 445, distance: 49.0
click at [333, 493] on button "Search" at bounding box center [356, 501] width 58 height 27
click at [375, 184] on span "Gogogoy" at bounding box center [362, 179] width 50 height 13
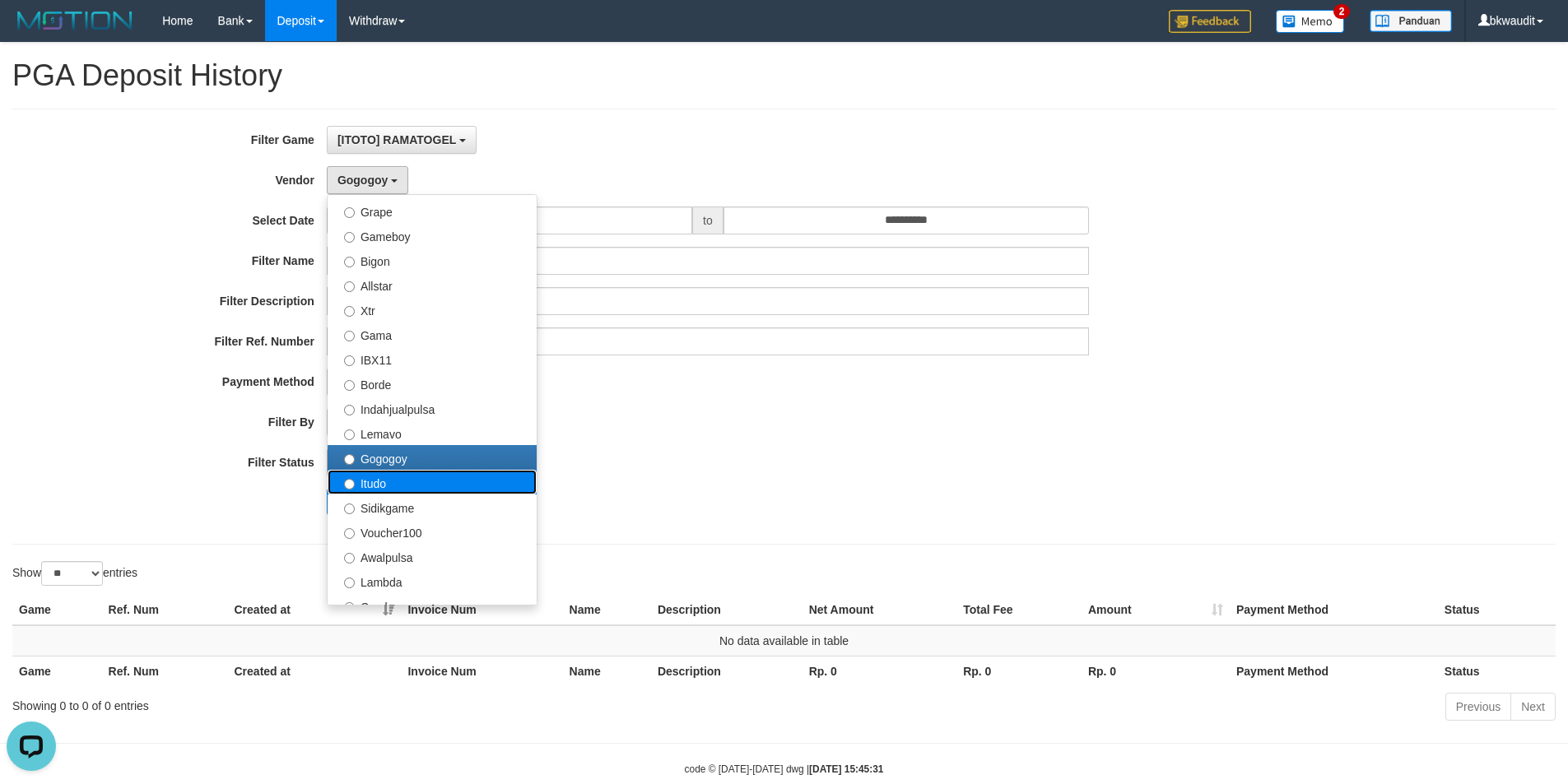
click at [525, 481] on label "Itudo" at bounding box center [432, 482] width 209 height 25
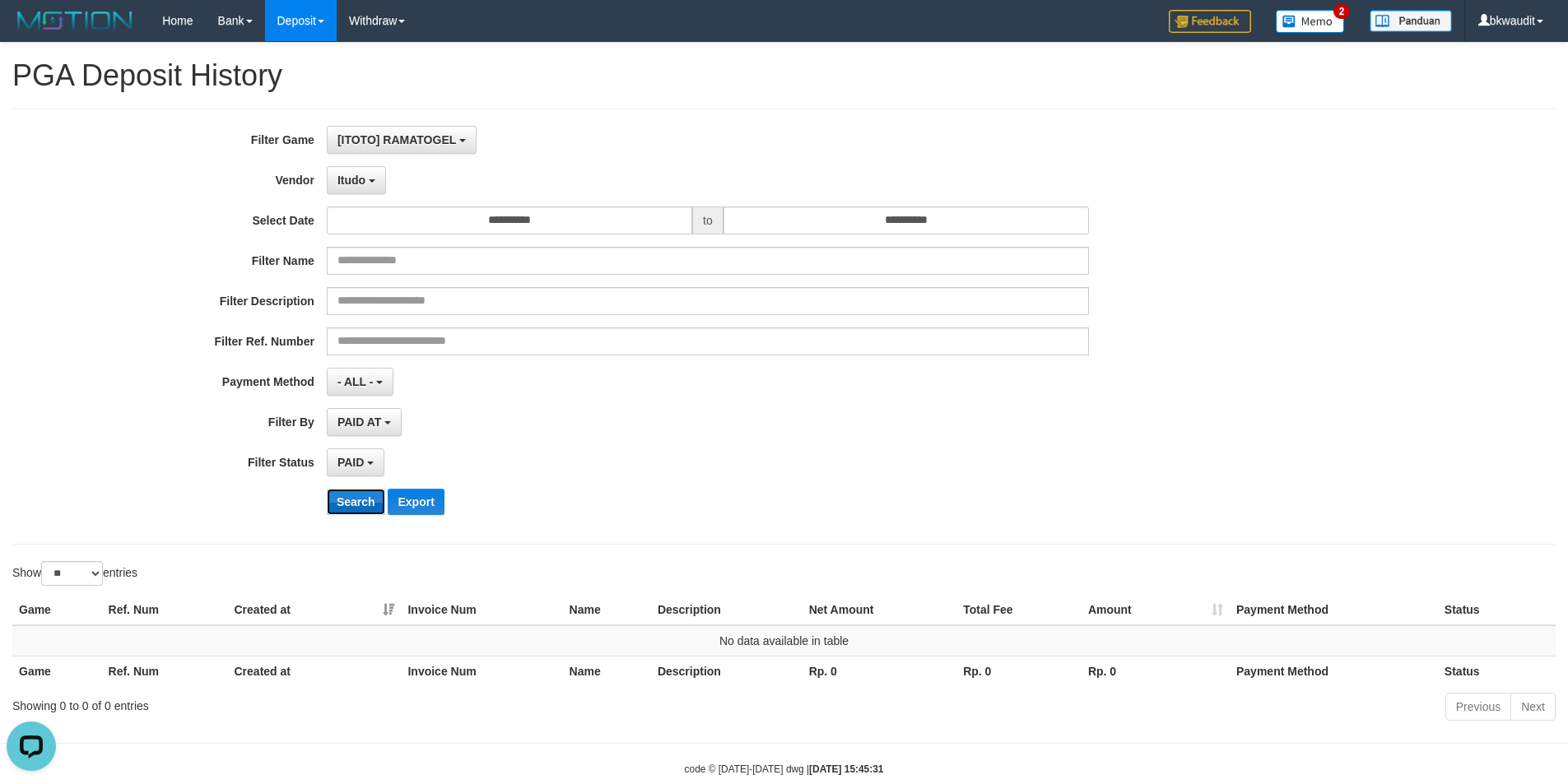
click at [352, 503] on button "Search" at bounding box center [356, 501] width 58 height 27
click at [353, 177] on span "Itudo" at bounding box center [351, 179] width 28 height 13
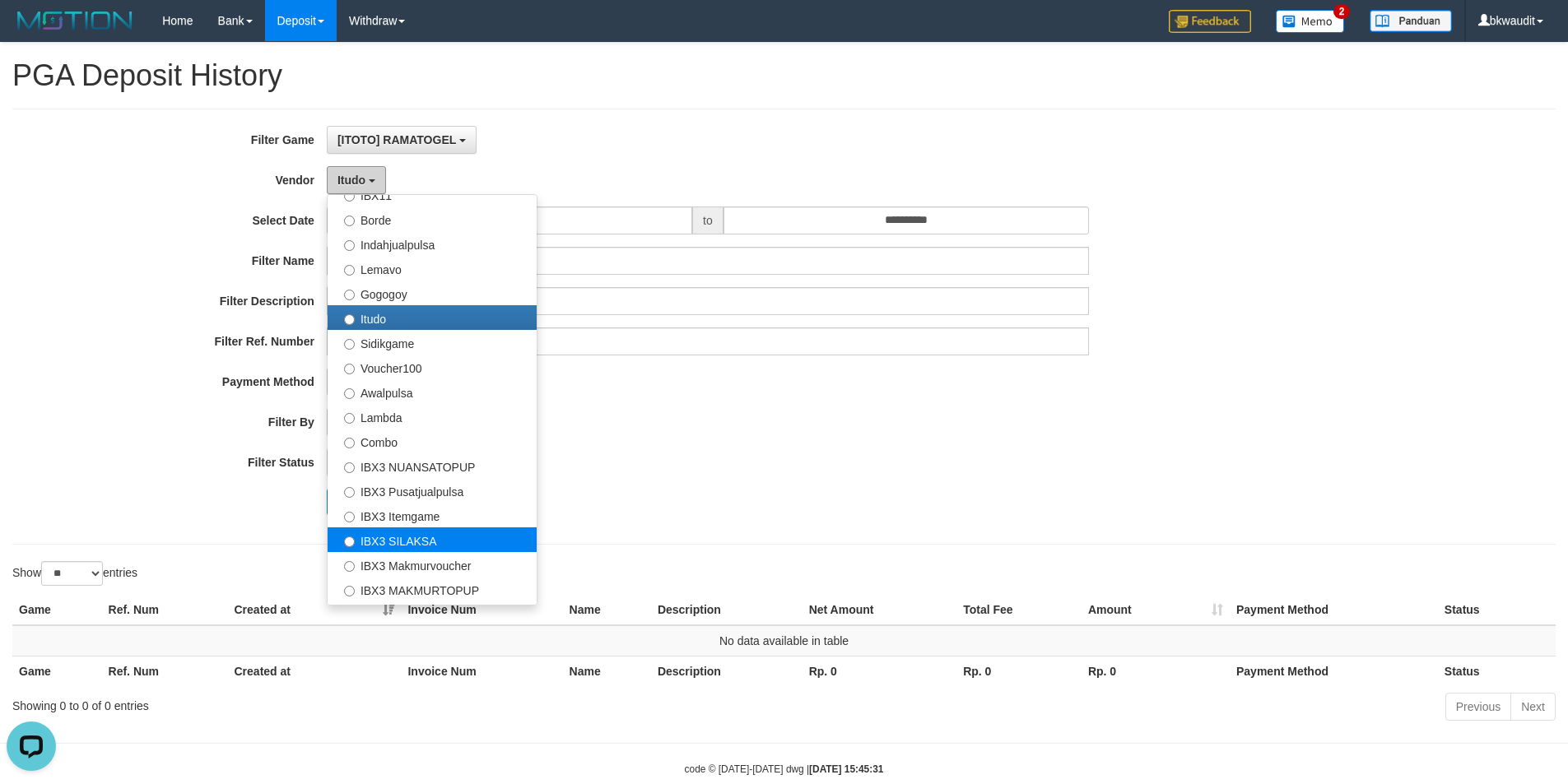
scroll to position [540, 0]
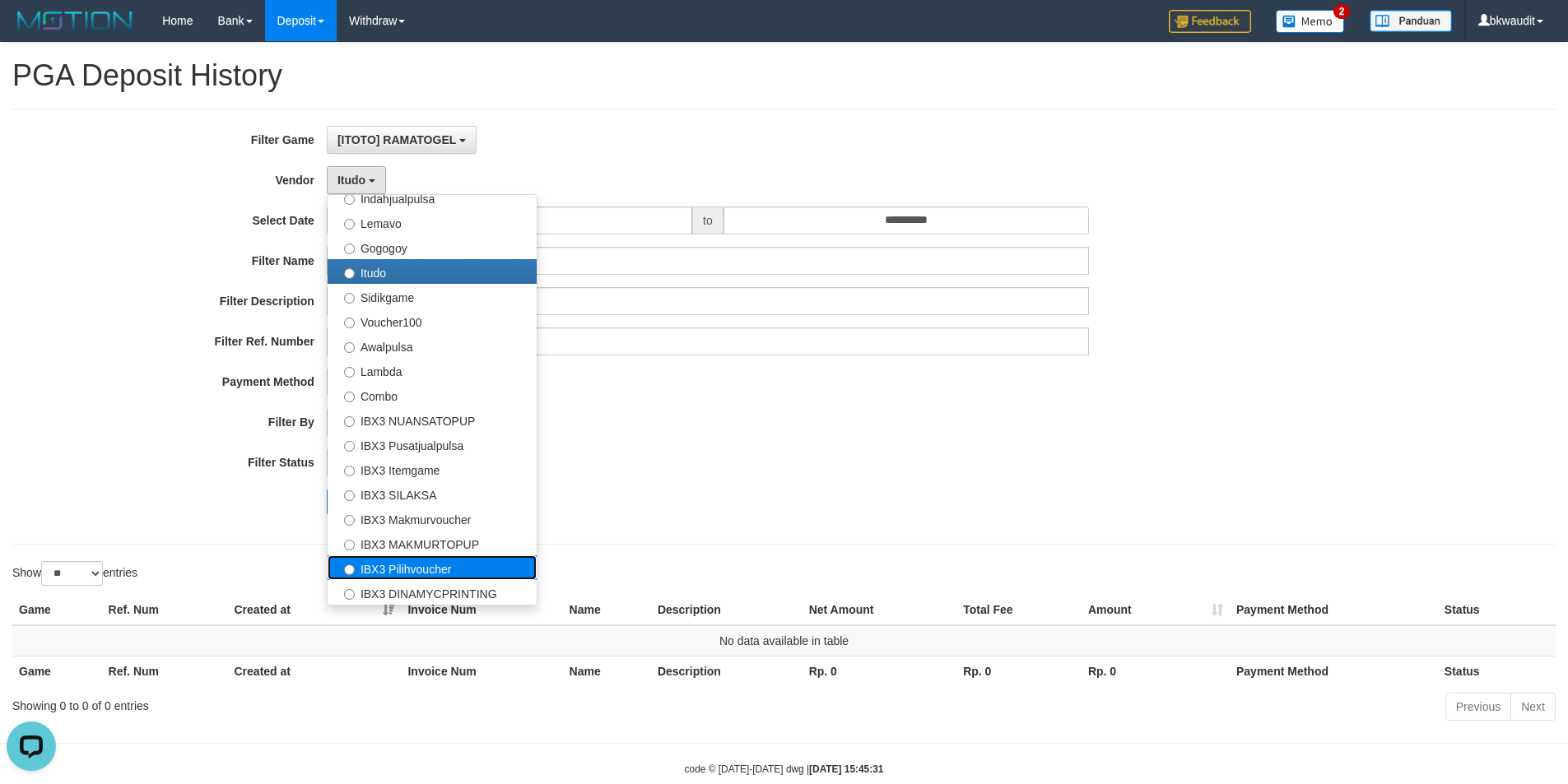
click at [491, 565] on label "IBX3 Pilihvoucher" at bounding box center [432, 567] width 209 height 25
select select "**********"
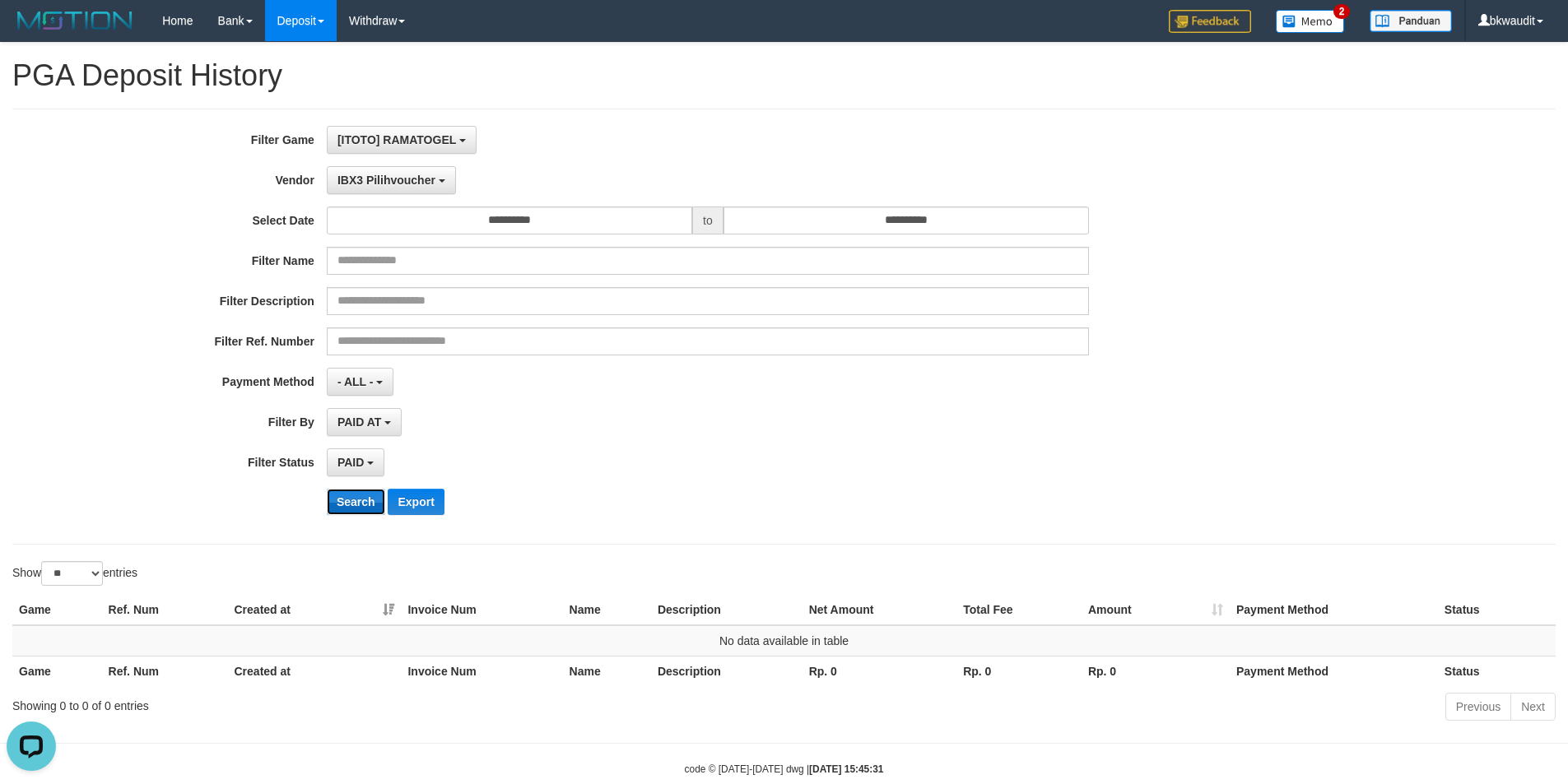
click at [360, 506] on button "Search" at bounding box center [356, 501] width 58 height 27
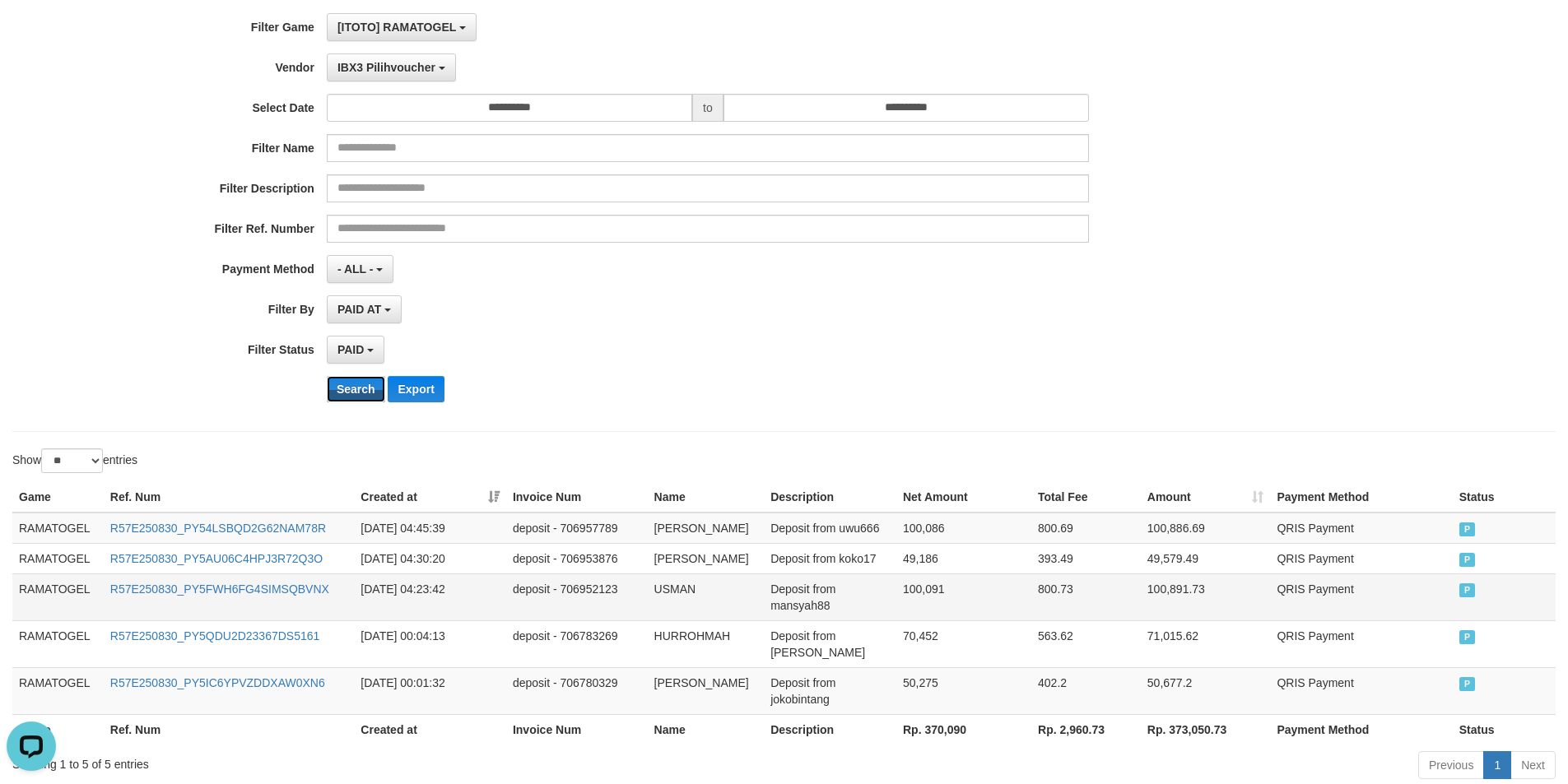
scroll to position [188, 0]
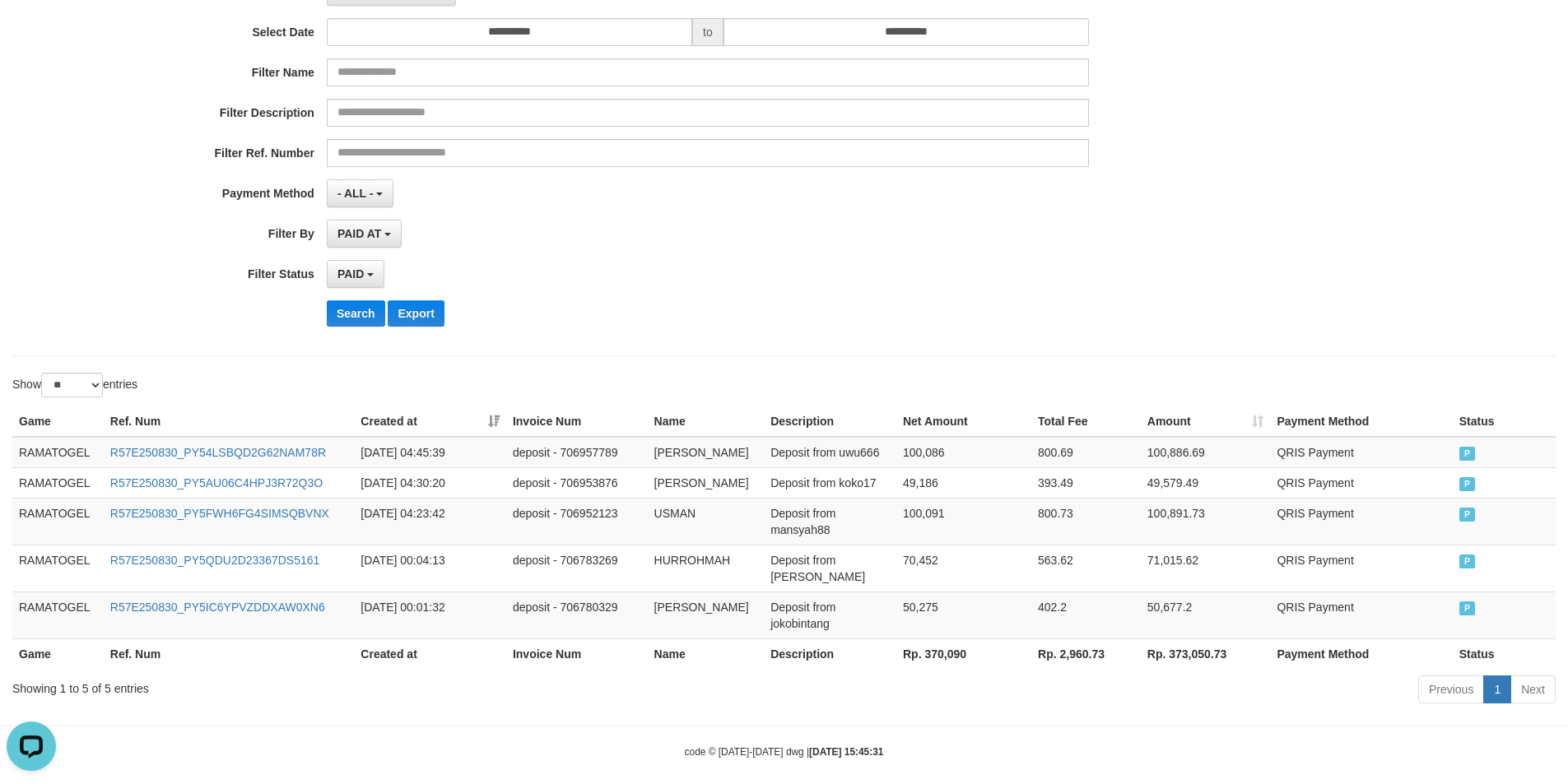
click at [950, 617] on th "Rp. 370,090" at bounding box center [963, 653] width 135 height 31
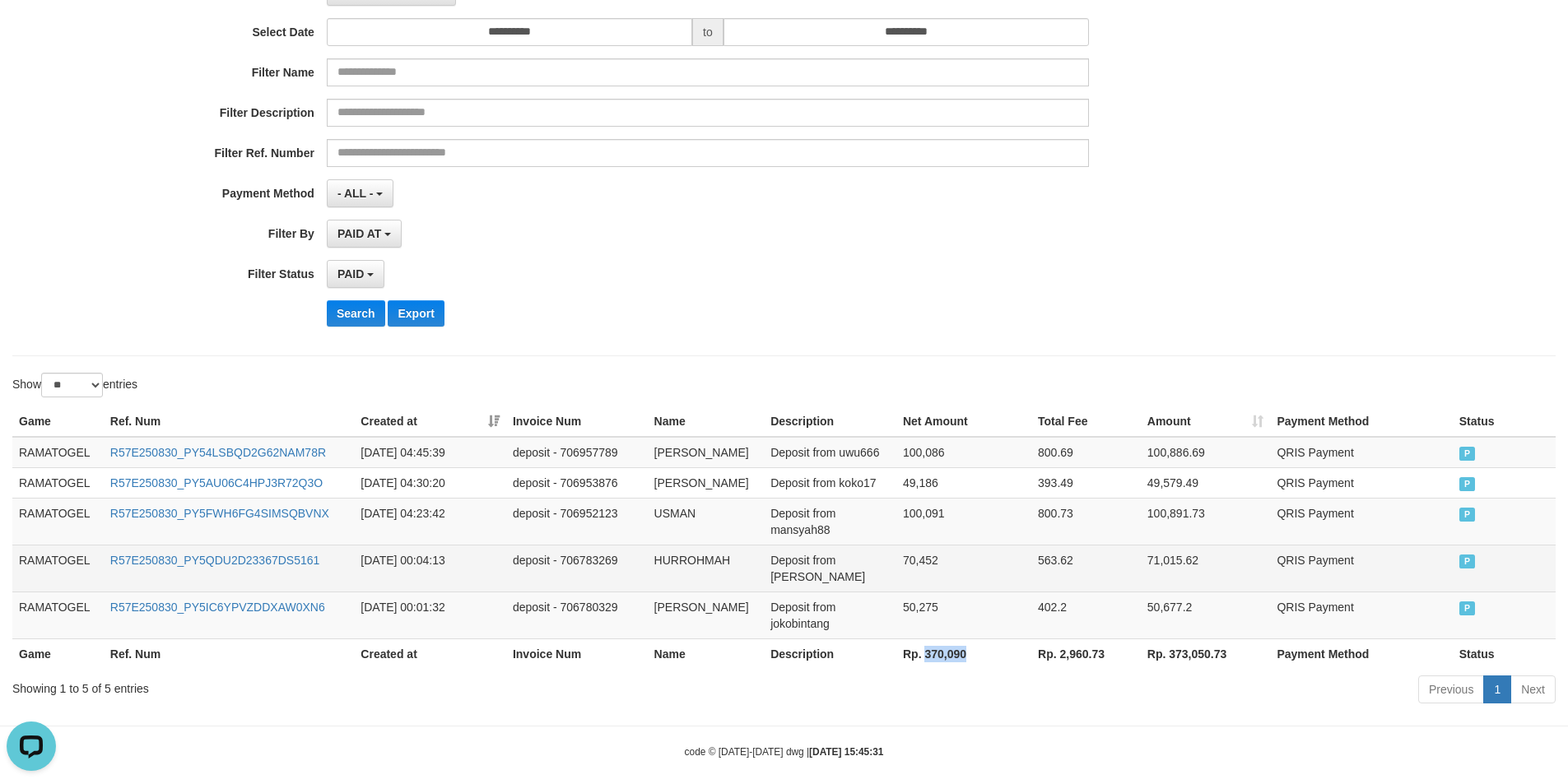
copy th "370,090"
click at [991, 571] on td "70,452" at bounding box center [963, 568] width 135 height 47
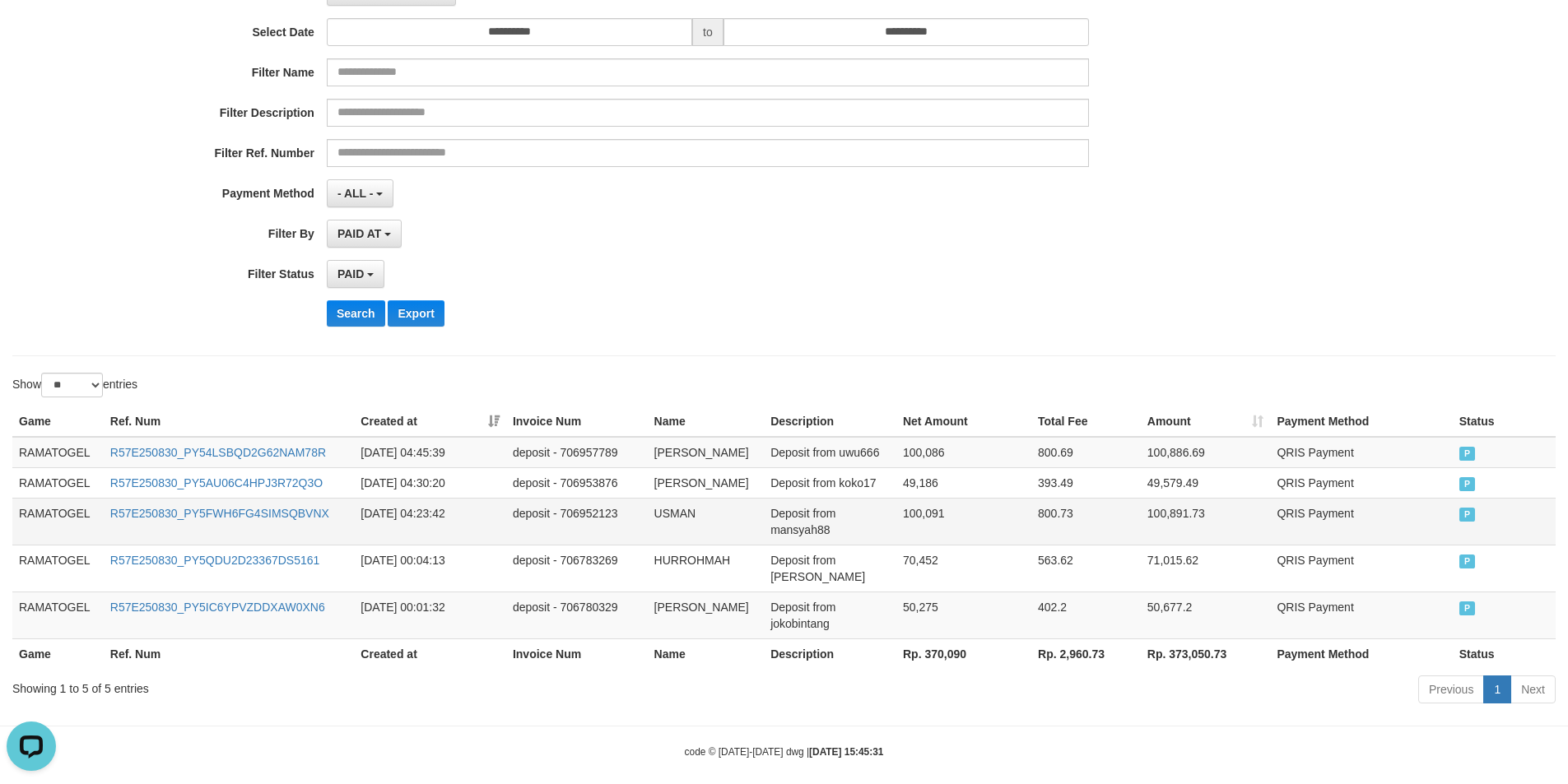
click at [802, 508] on td "Deposit from mansyah88" at bounding box center [830, 521] width 132 height 47
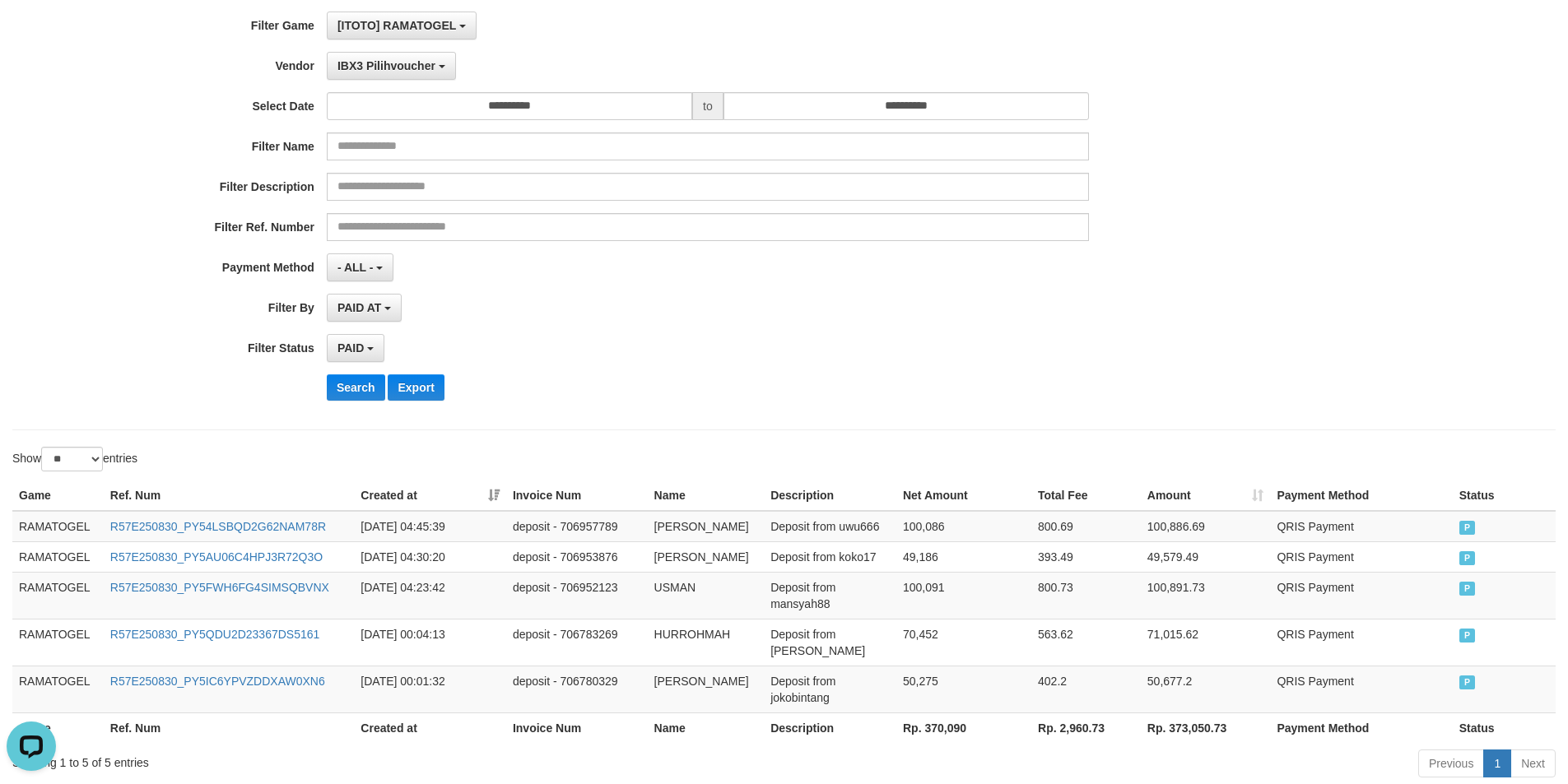
scroll to position [0, 0]
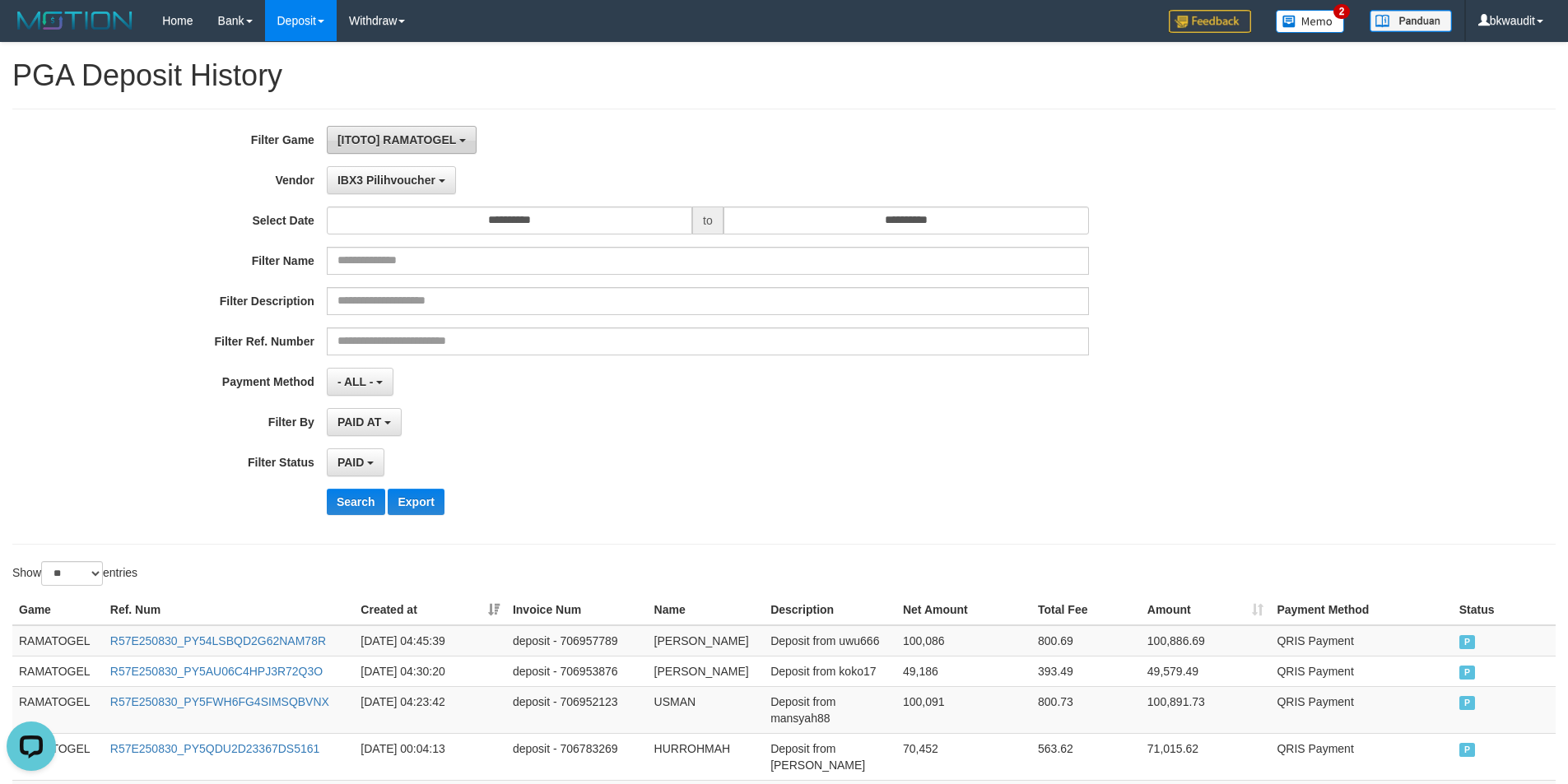
click at [434, 148] on button "[ITOTO] RAMATOGEL" at bounding box center [402, 140] width 150 height 28
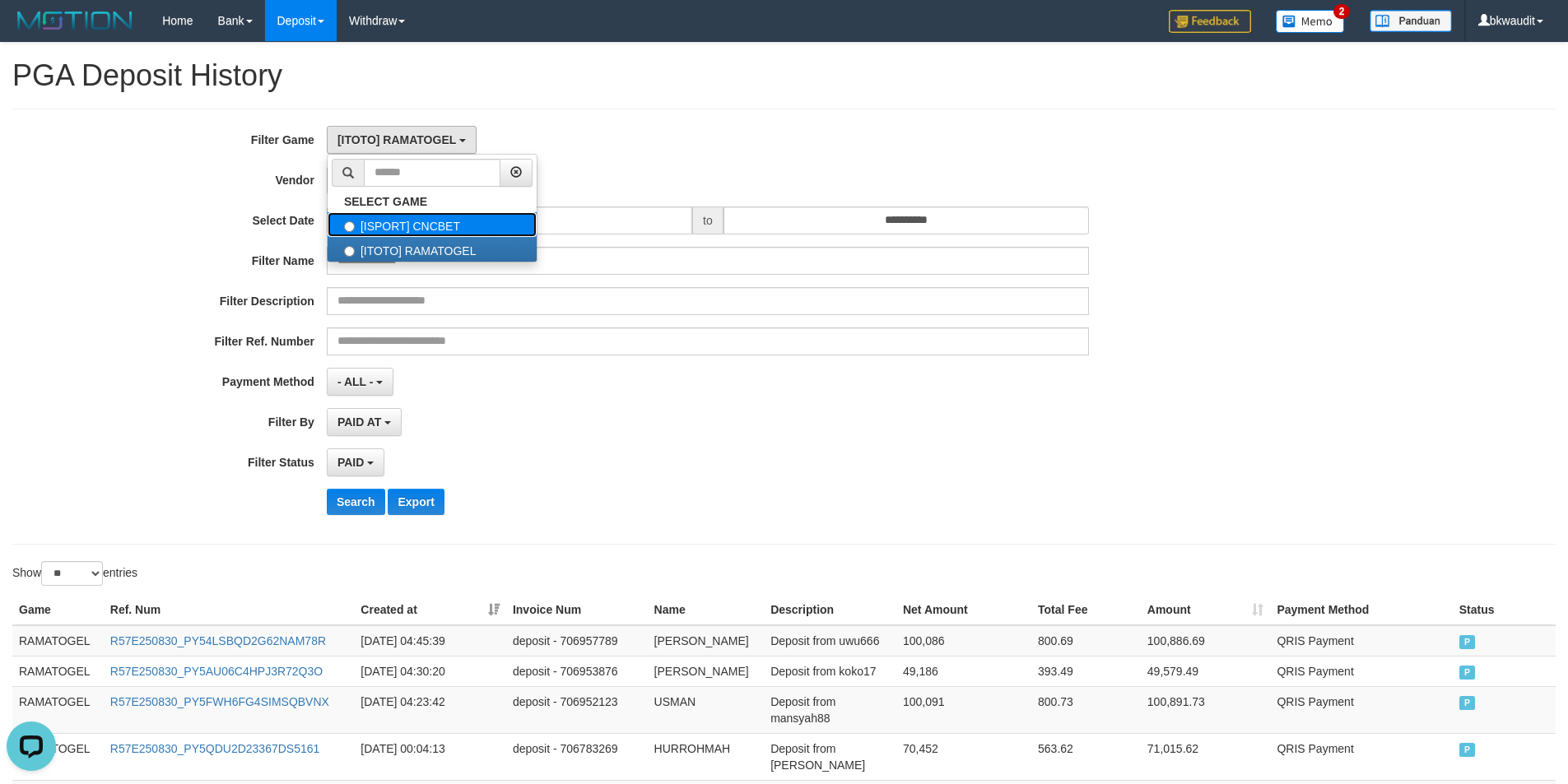
click at [499, 218] on label "[ISPORT] CNCBET" at bounding box center [432, 224] width 209 height 25
select select "****"
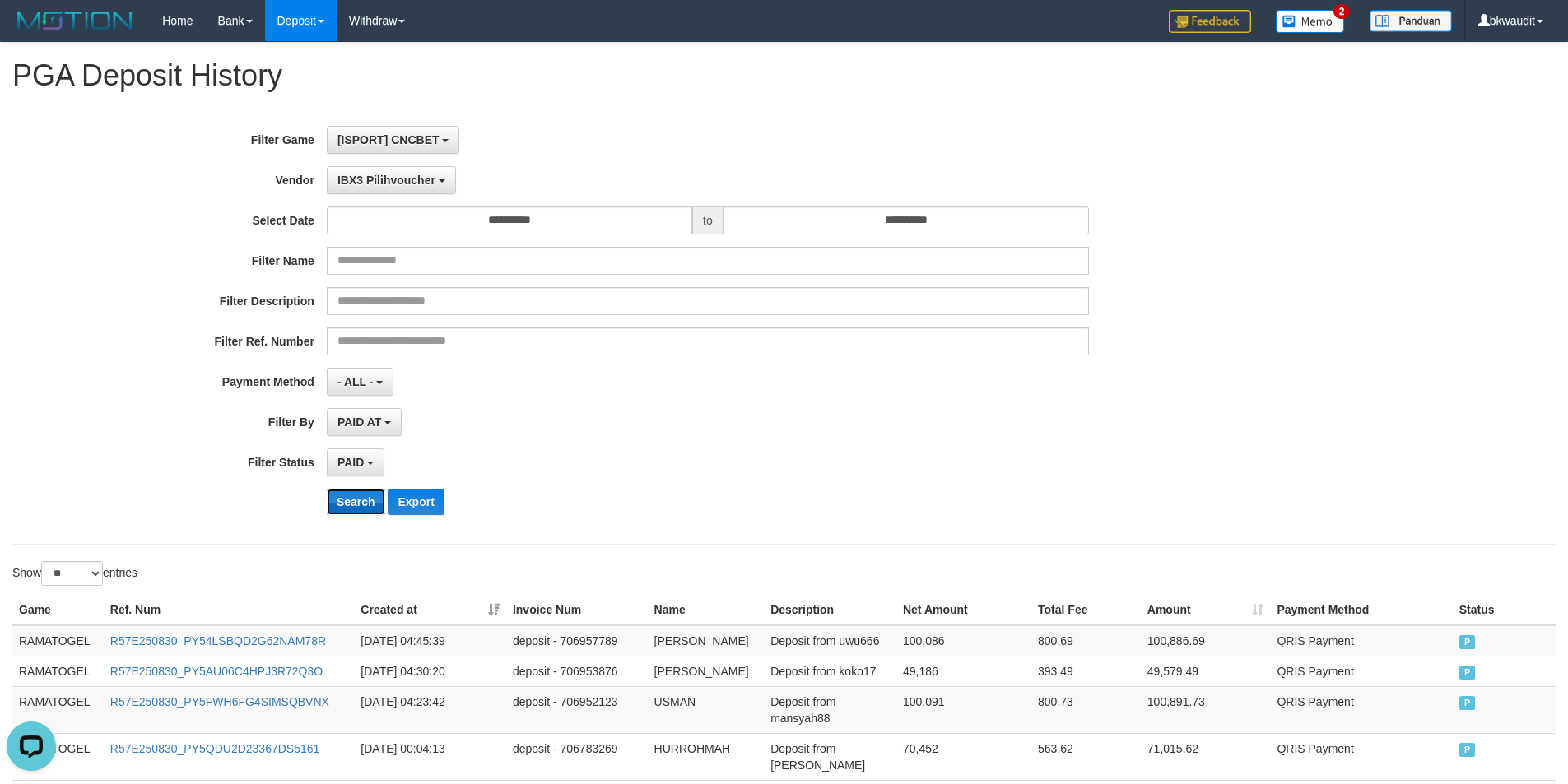
click at [372, 496] on button "Search" at bounding box center [356, 501] width 58 height 27
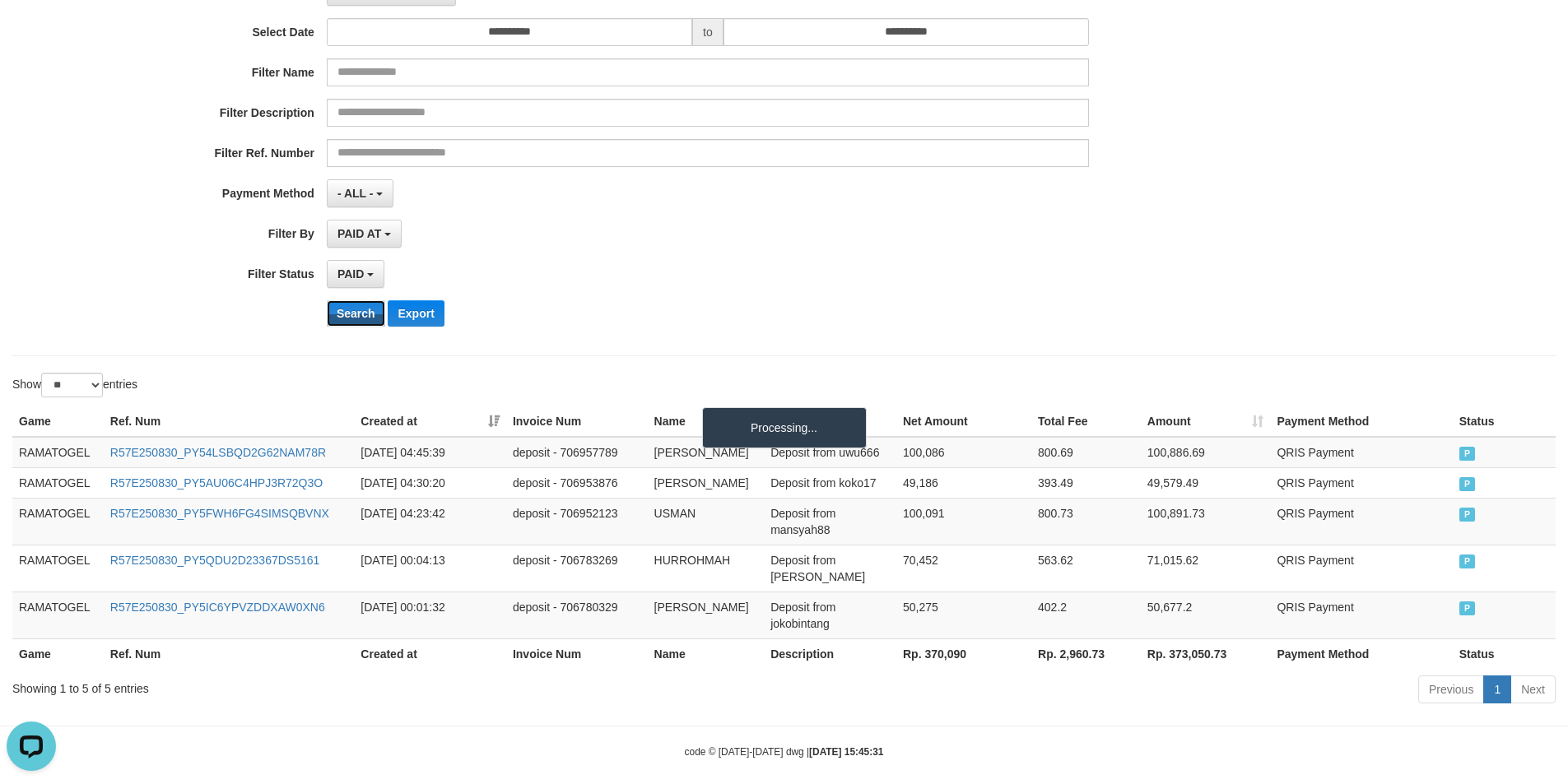
scroll to position [98, 0]
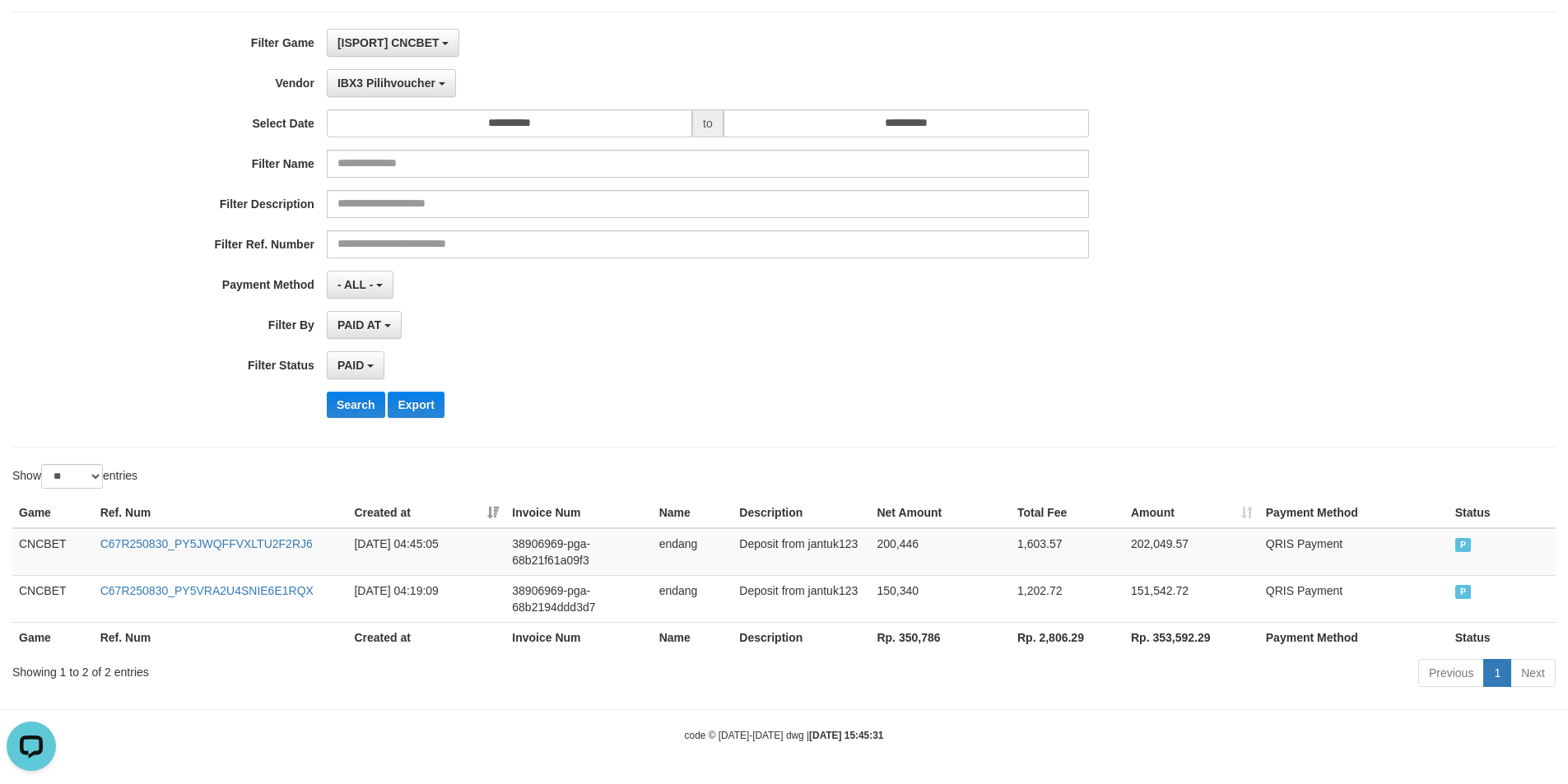
click at [924, 617] on th "Rp. 350,786" at bounding box center [940, 636] width 141 height 31
copy th "350,786"
click at [1045, 526] on th "Total Fee" at bounding box center [1066, 512] width 113 height 31
click at [1105, 528] on td "1,603.57" at bounding box center [1066, 552] width 113 height 47
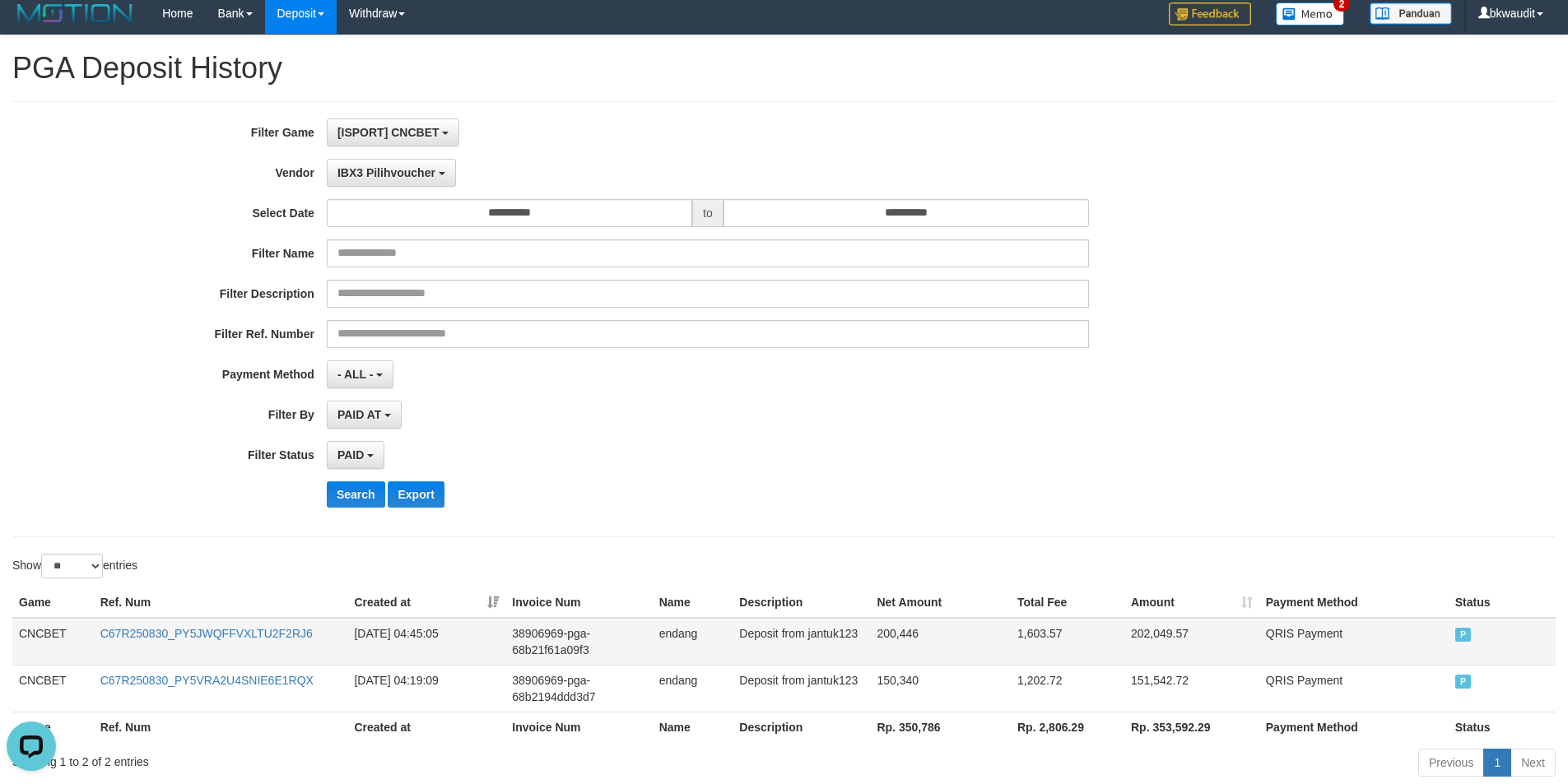
scroll to position [0, 0]
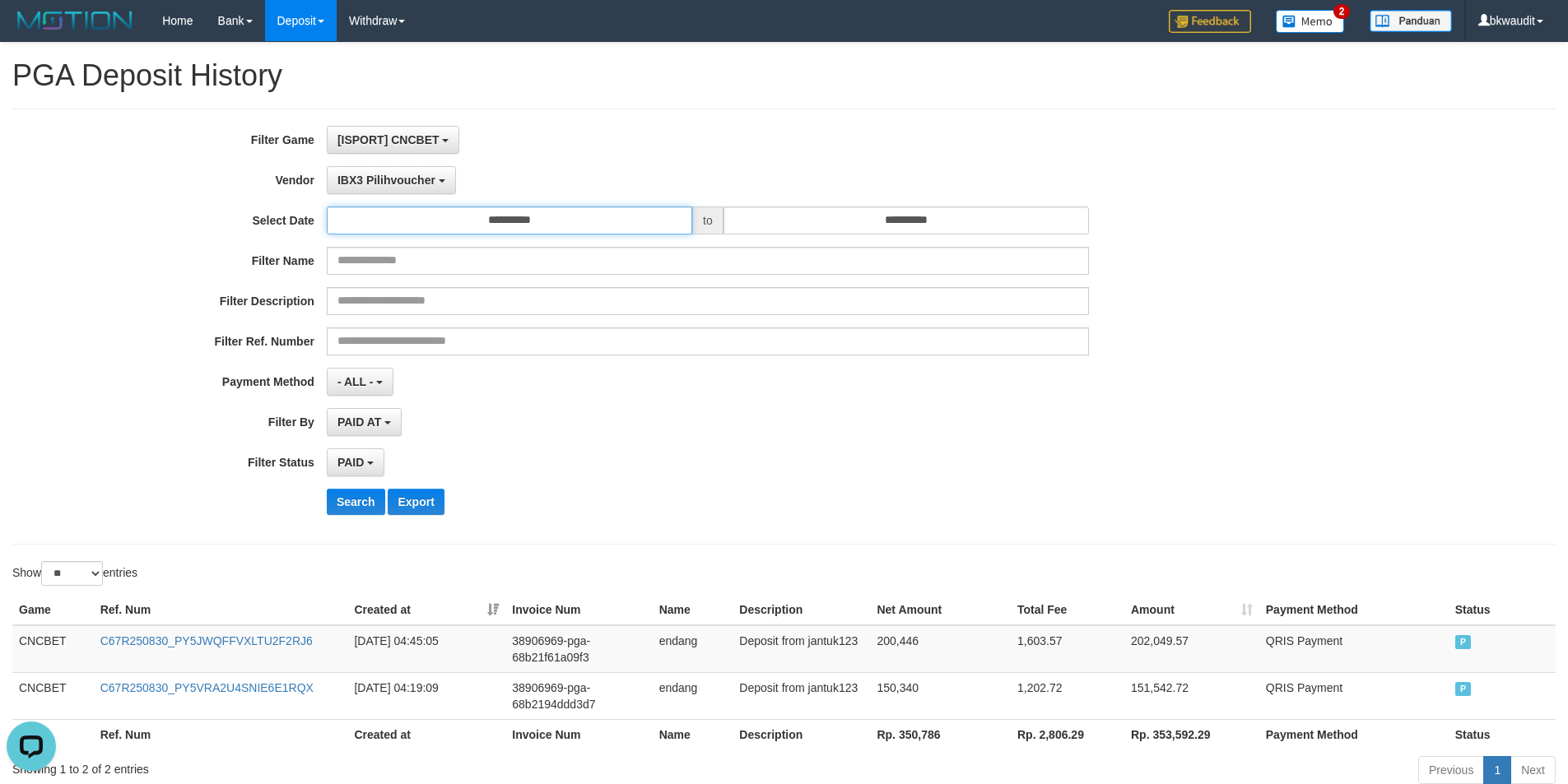
click at [519, 219] on input "**********" at bounding box center [510, 221] width 366 height 28
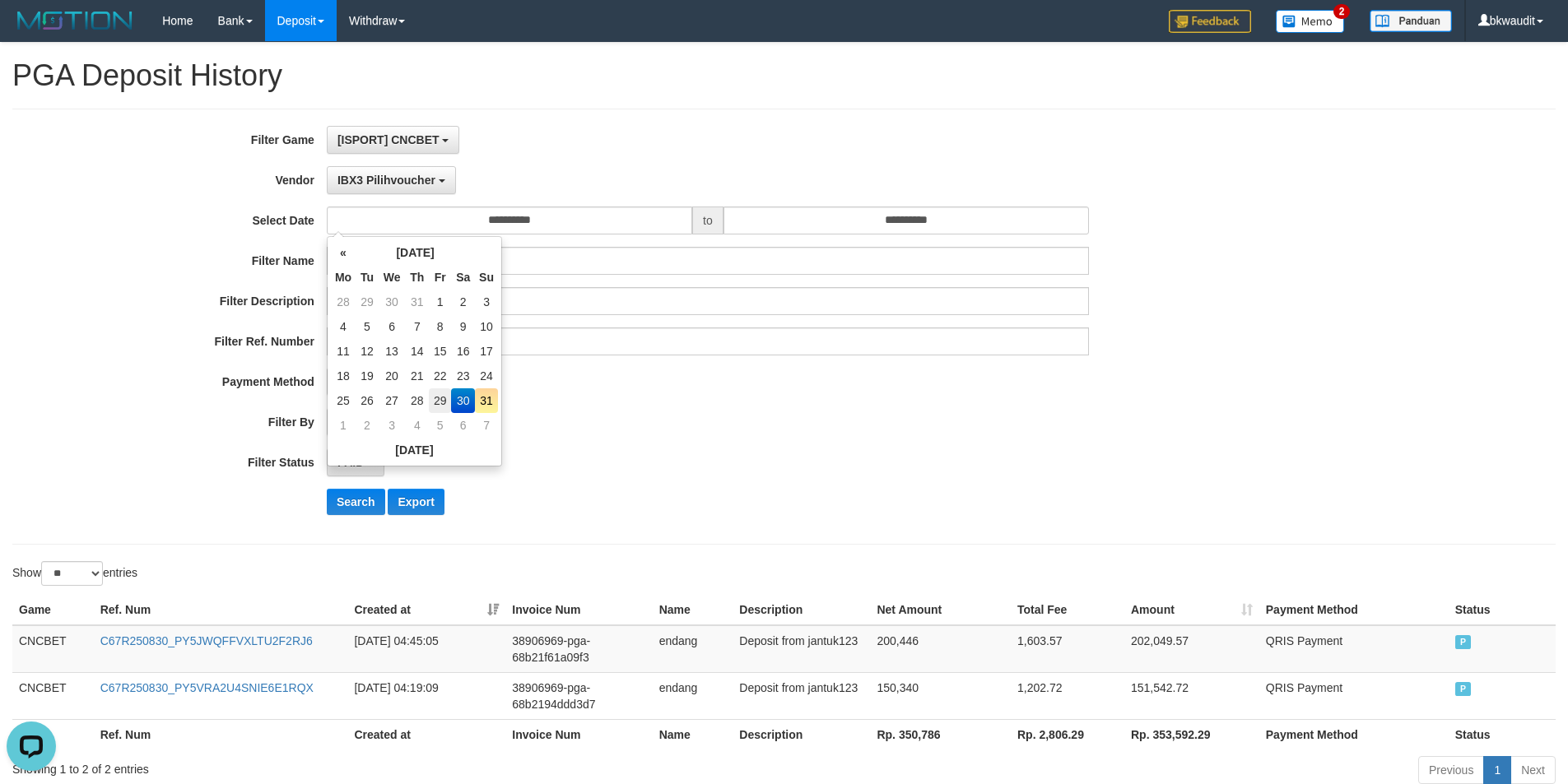
click at [440, 396] on td "29" at bounding box center [440, 400] width 23 height 25
type input "**********"
click at [440, 396] on td "29" at bounding box center [440, 400] width 23 height 25
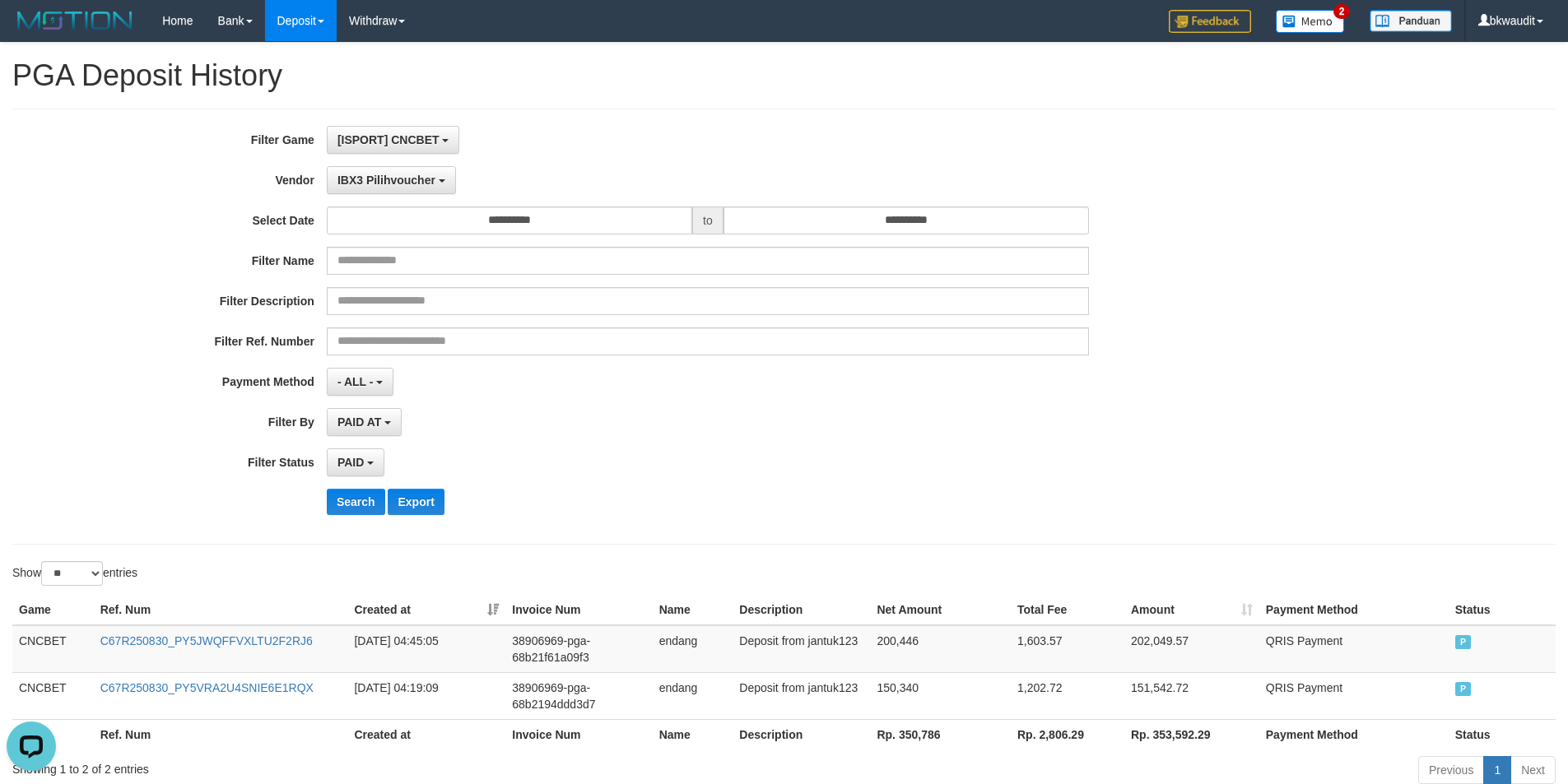
click at [830, 452] on div "PAID SELECT ALL - ALL - SELECT STATUS PENDING/UNPAID PAID CANCELED EXPIRED" at bounding box center [708, 462] width 762 height 28
click at [945, 197] on div "**********" at bounding box center [653, 326] width 1307 height 401
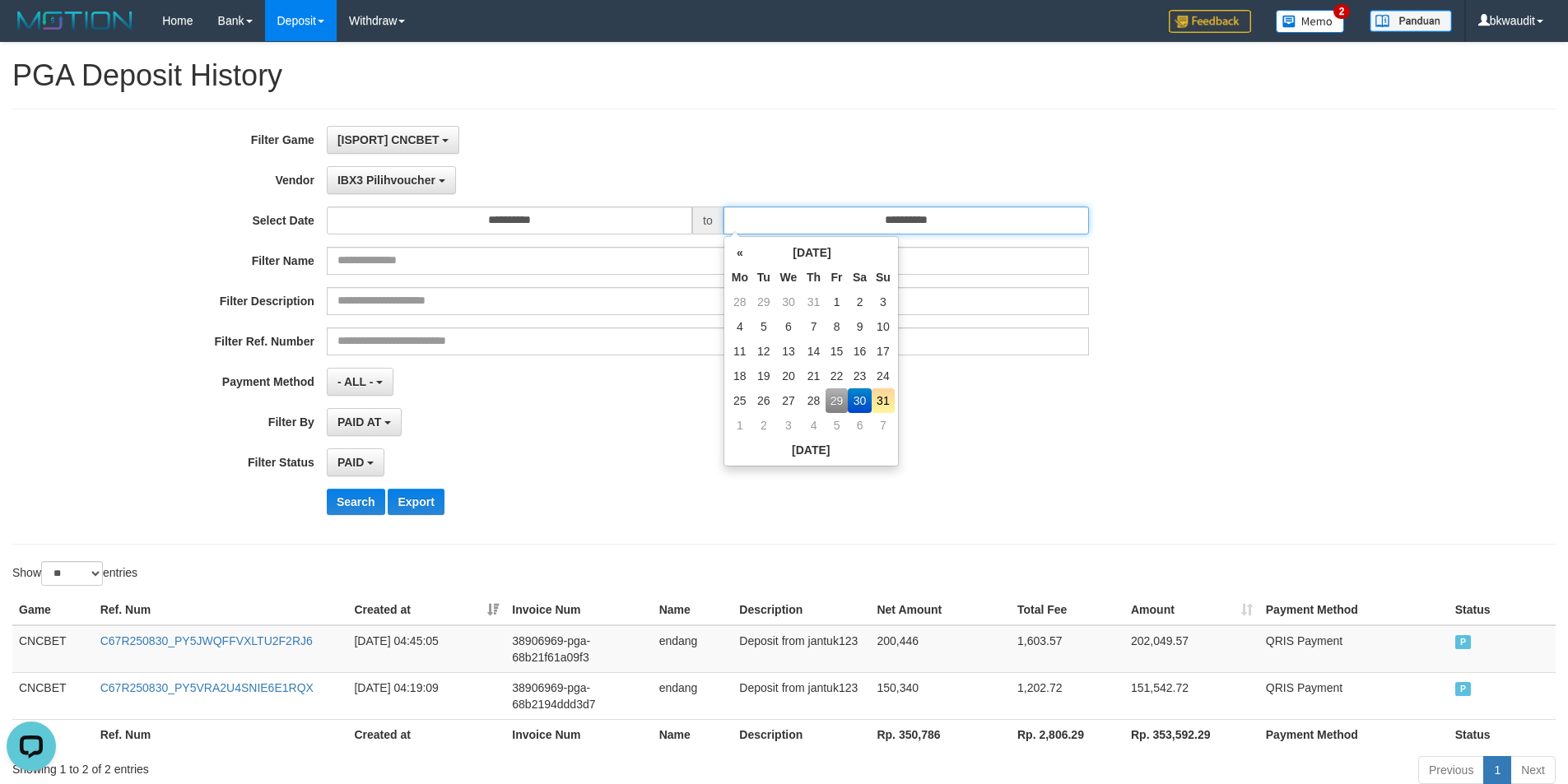
drag, startPoint x: 955, startPoint y: 217, endPoint x: 956, endPoint y: 260, distance: 43.0
click at [955, 217] on input "**********" at bounding box center [906, 221] width 366 height 28
click at [835, 399] on td "29" at bounding box center [837, 400] width 23 height 25
type input "**********"
click at [570, 431] on div "PAID AT PAID AT CREATED AT" at bounding box center [708, 422] width 762 height 28
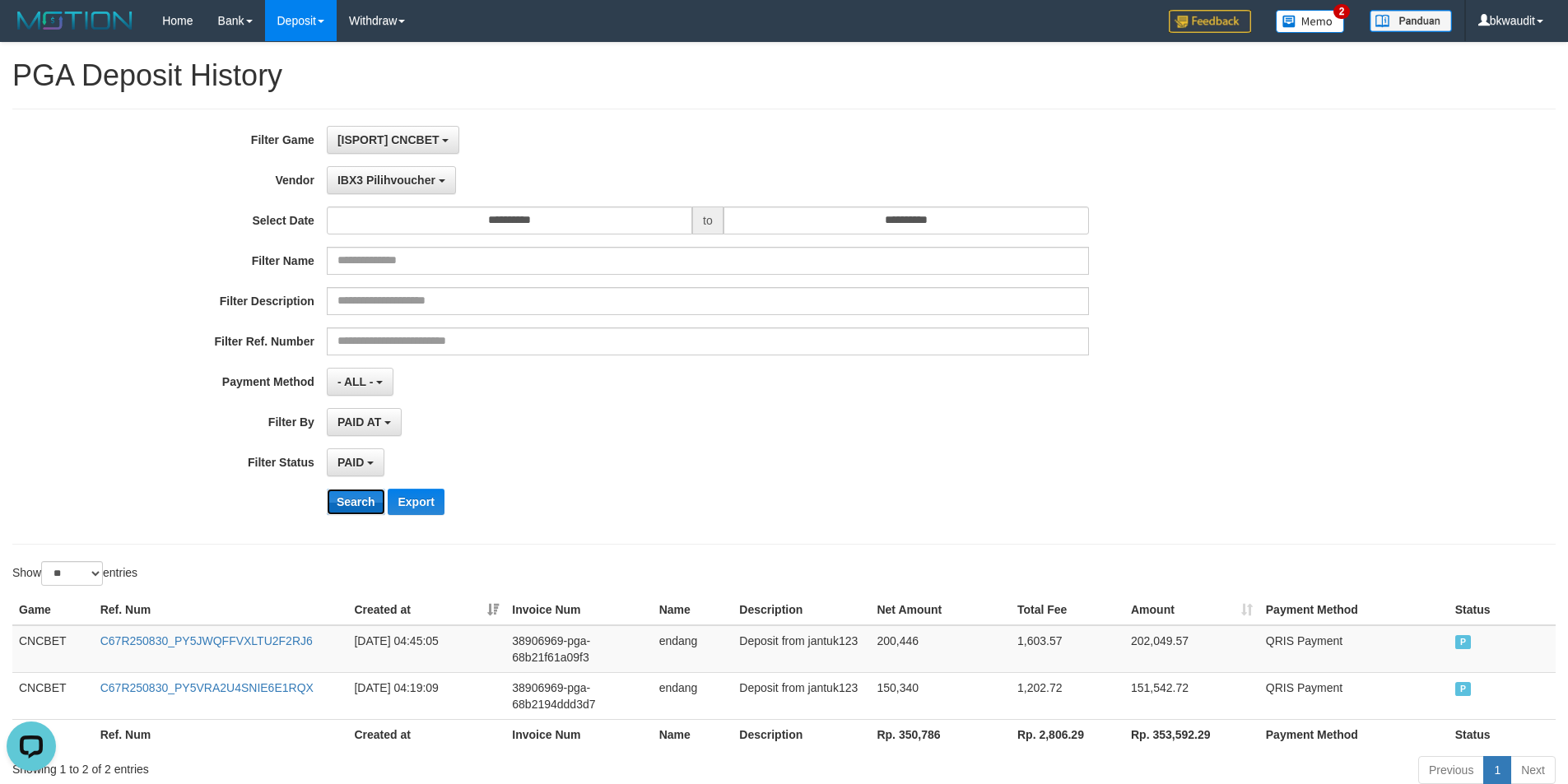
click at [363, 505] on button "Search" at bounding box center [356, 501] width 58 height 27
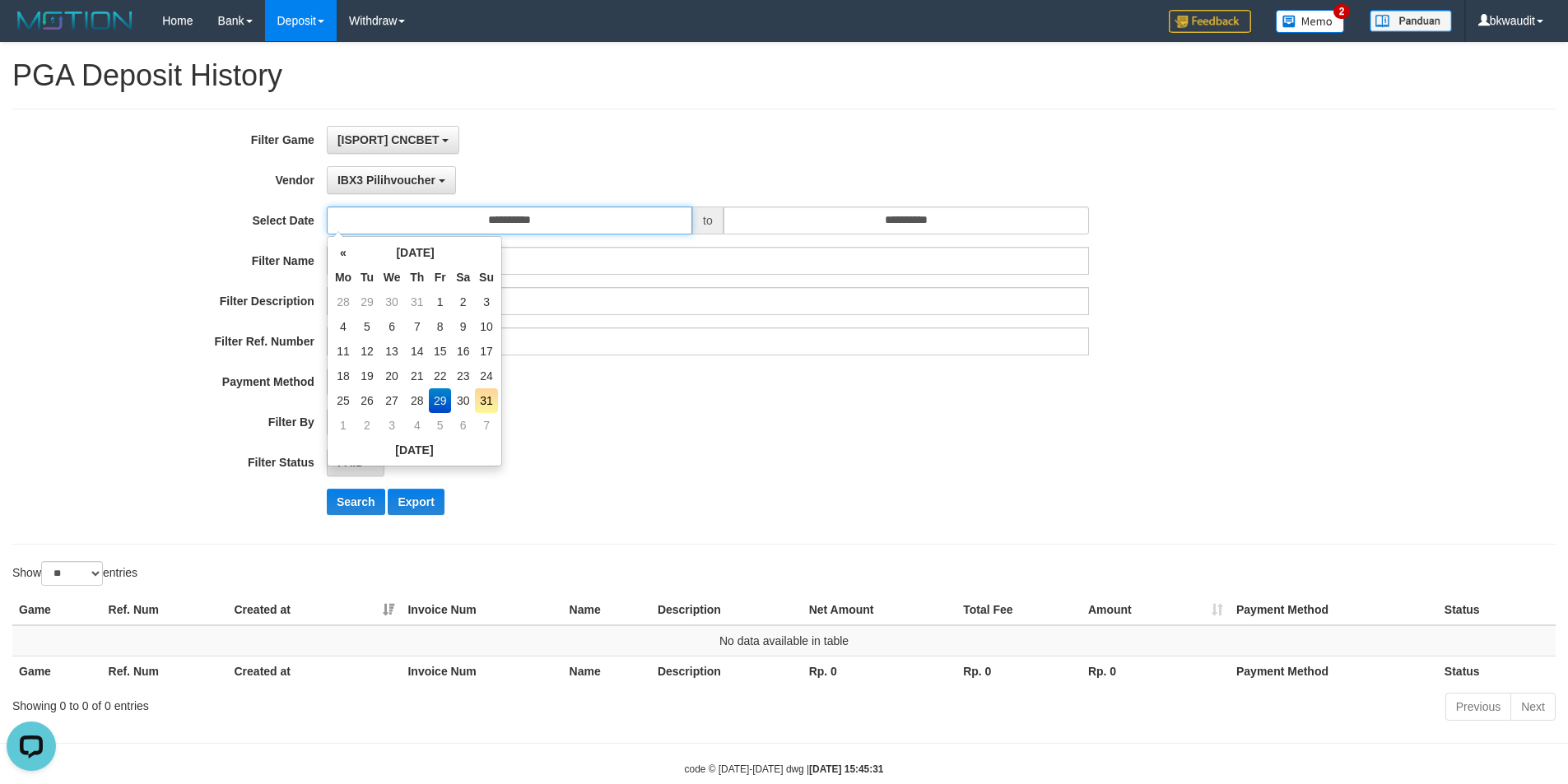
click at [515, 213] on input "**********" at bounding box center [510, 221] width 366 height 28
click at [462, 402] on td "30" at bounding box center [463, 400] width 24 height 25
type input "**********"
click at [462, 402] on td "30" at bounding box center [463, 400] width 24 height 25
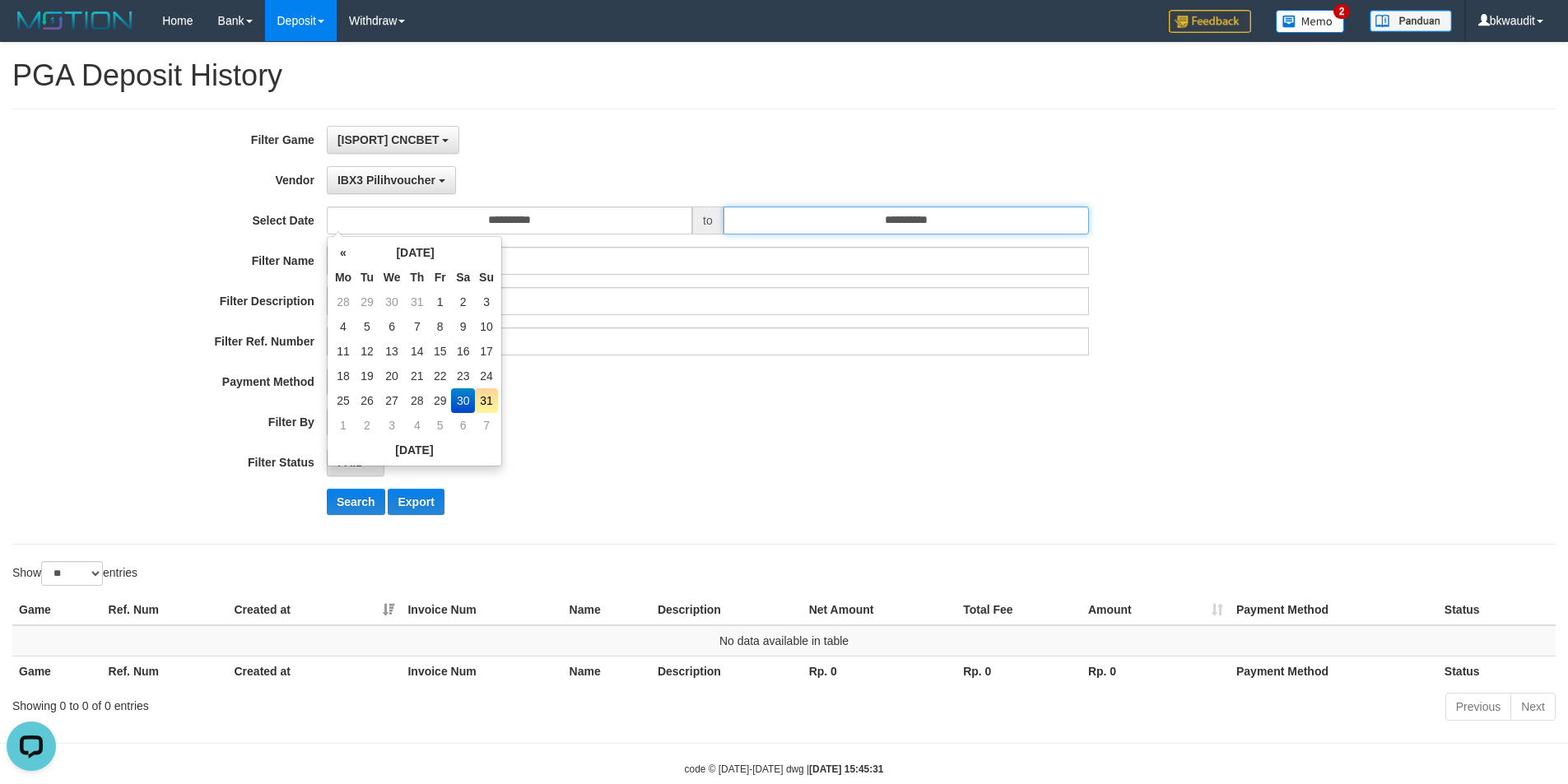
click at [927, 217] on input "**********" at bounding box center [906, 221] width 366 height 28
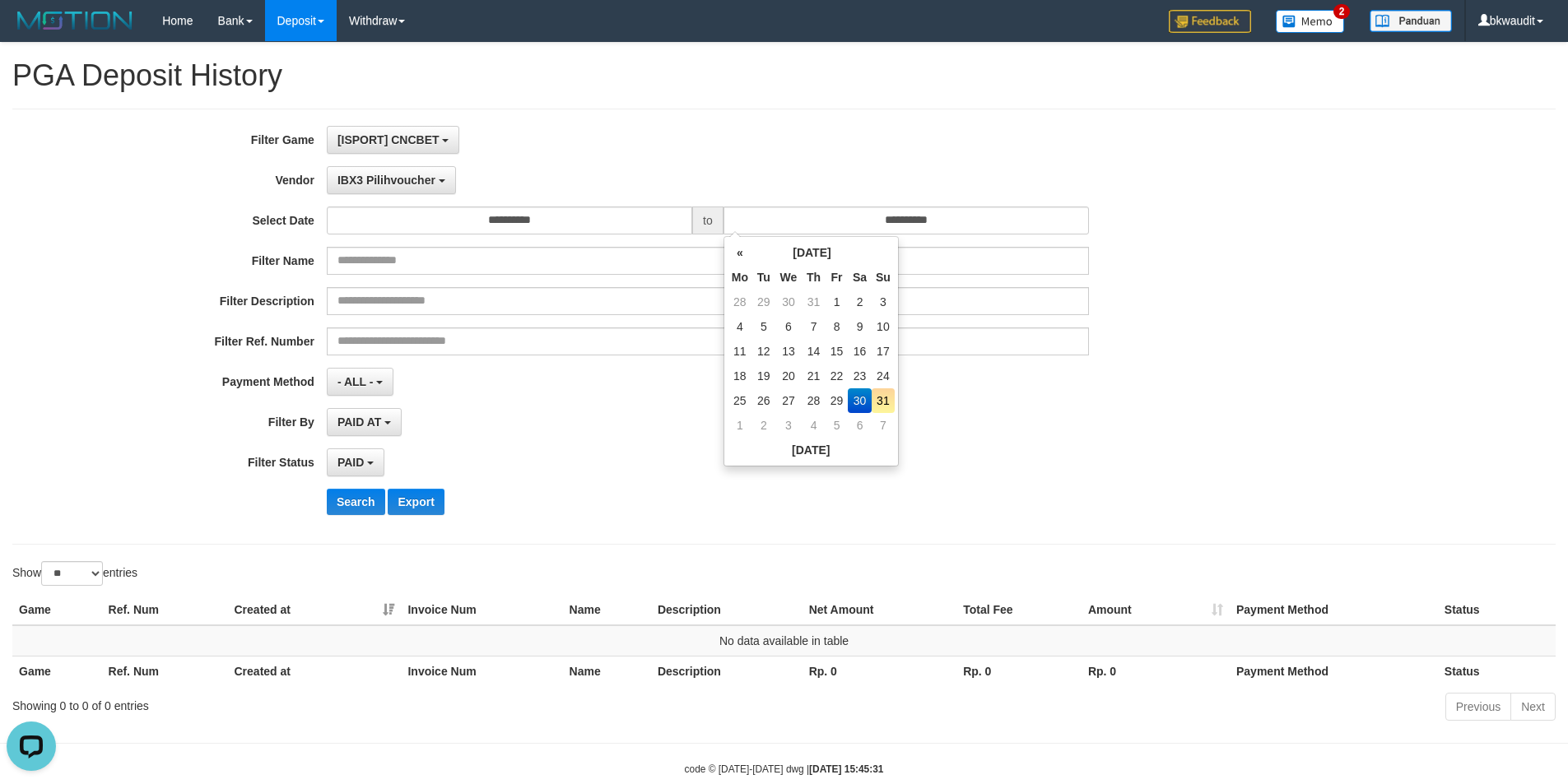
click at [357, 523] on div "**********" at bounding box center [653, 326] width 1307 height 401
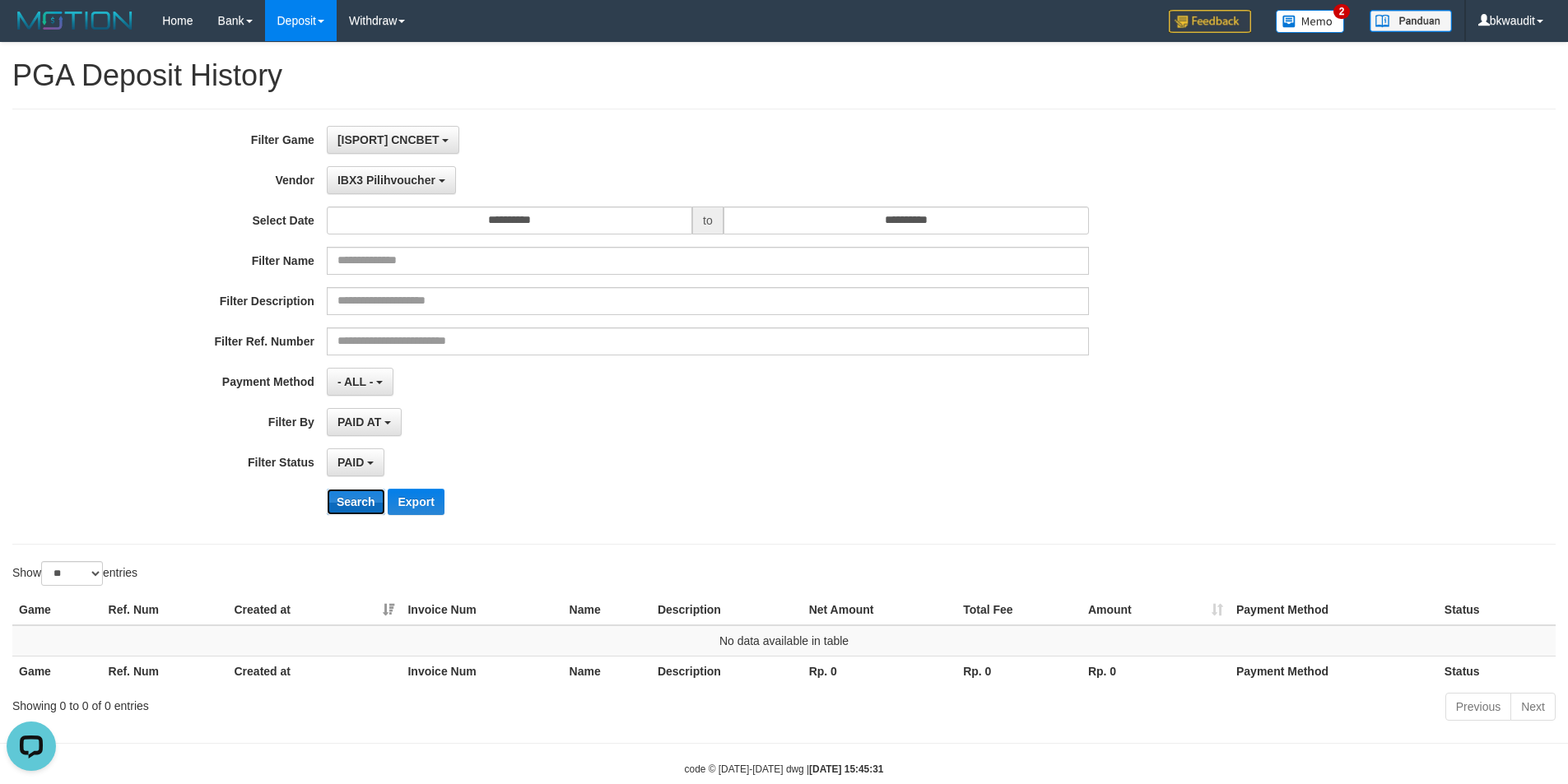
click at [365, 499] on button "Search" at bounding box center [356, 501] width 58 height 27
click at [365, 498] on button "Search" at bounding box center [356, 501] width 58 height 27
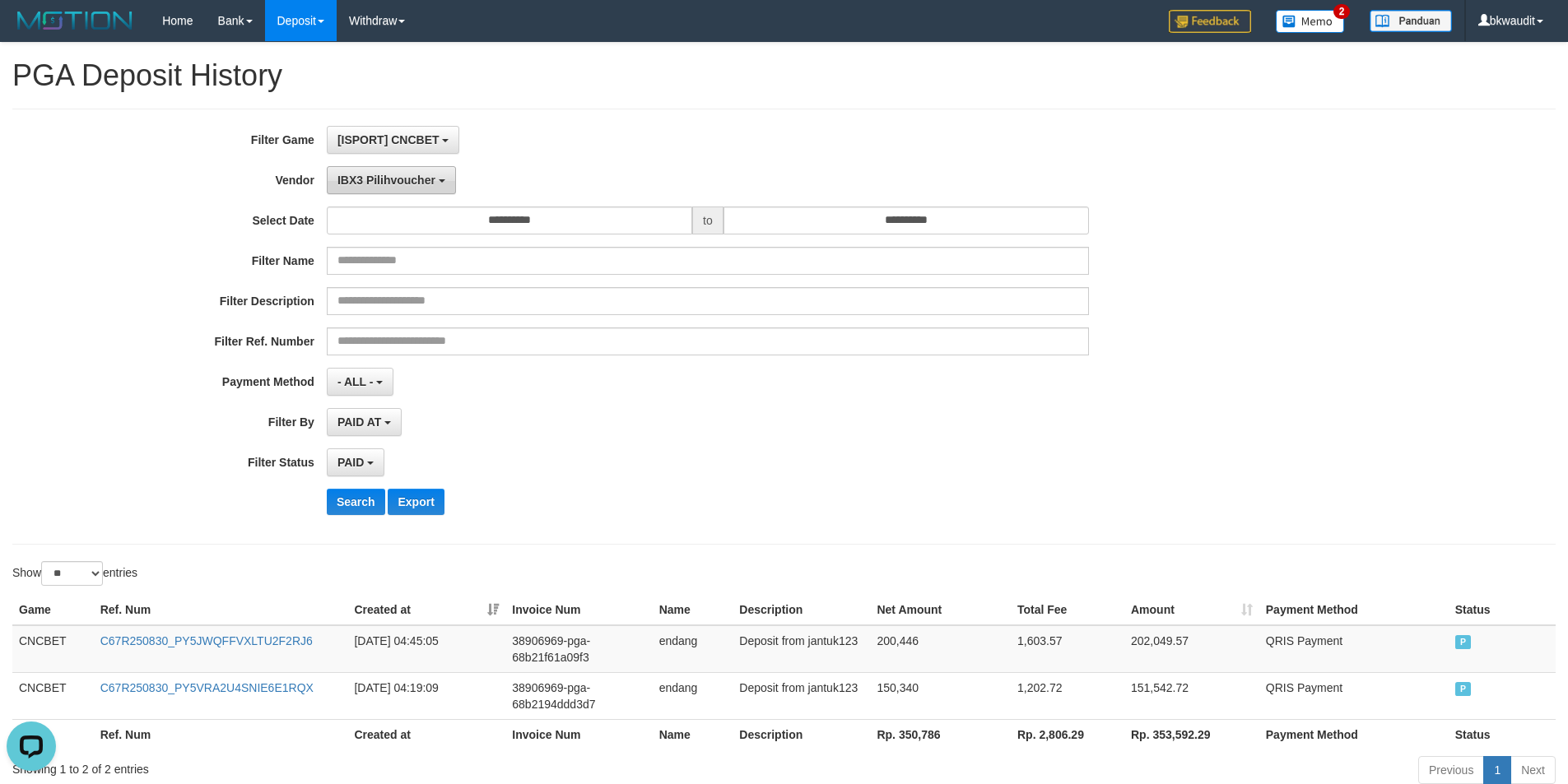
click at [422, 172] on button "IBX3 Pilihvoucher" at bounding box center [391, 180] width 129 height 28
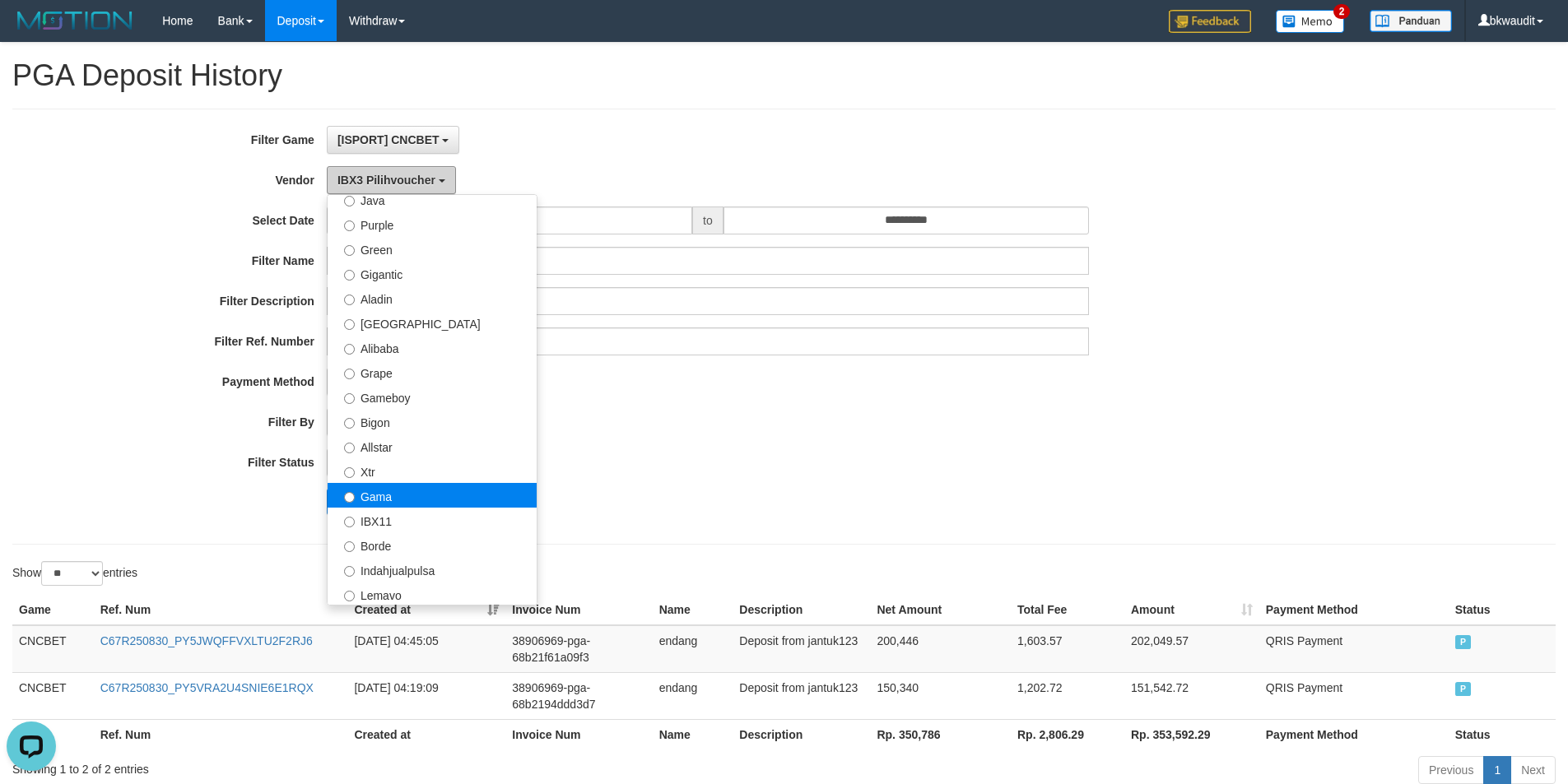
scroll to position [128, 0]
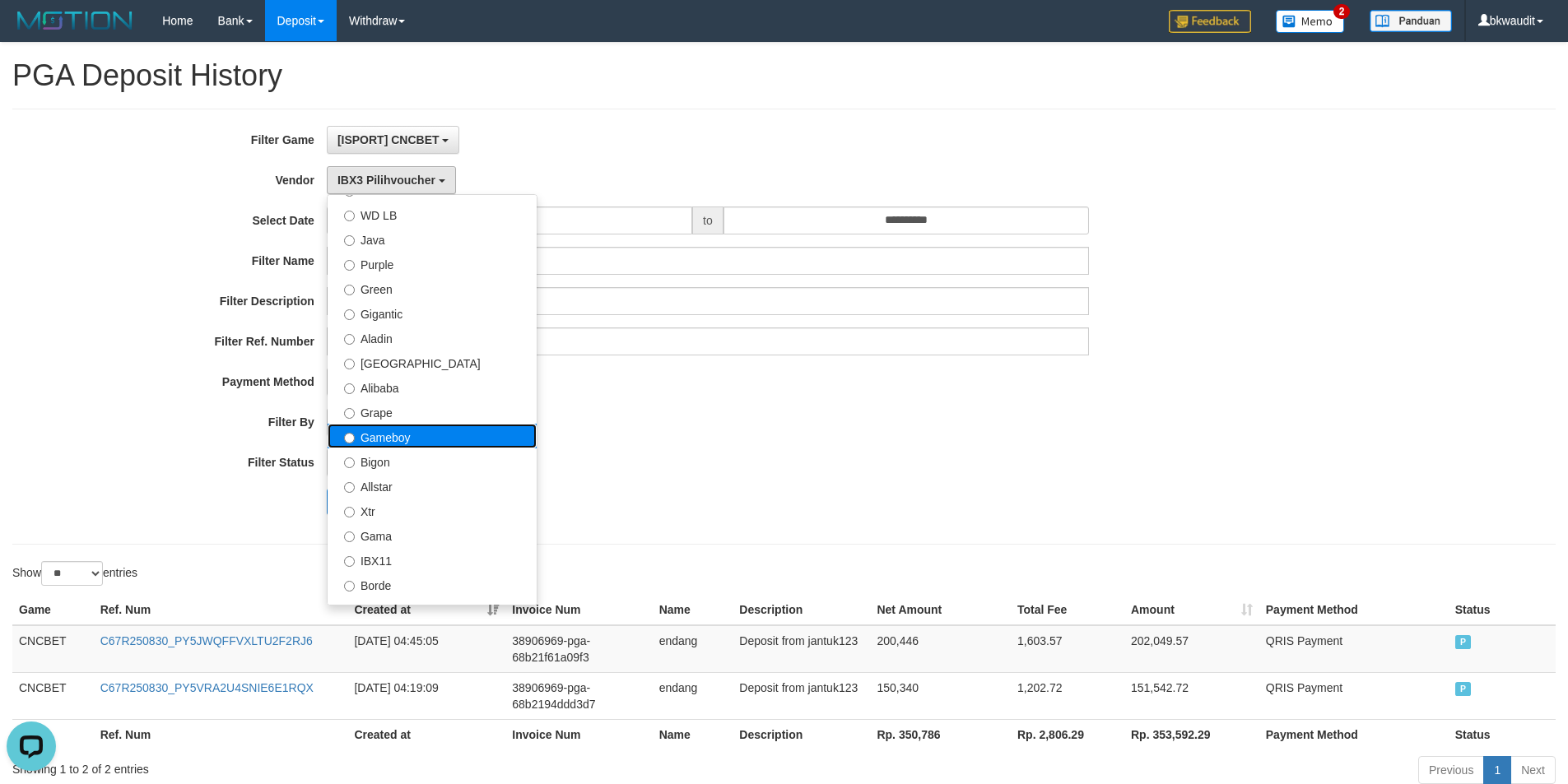
click at [485, 427] on label "Gameboy" at bounding box center [432, 435] width 209 height 25
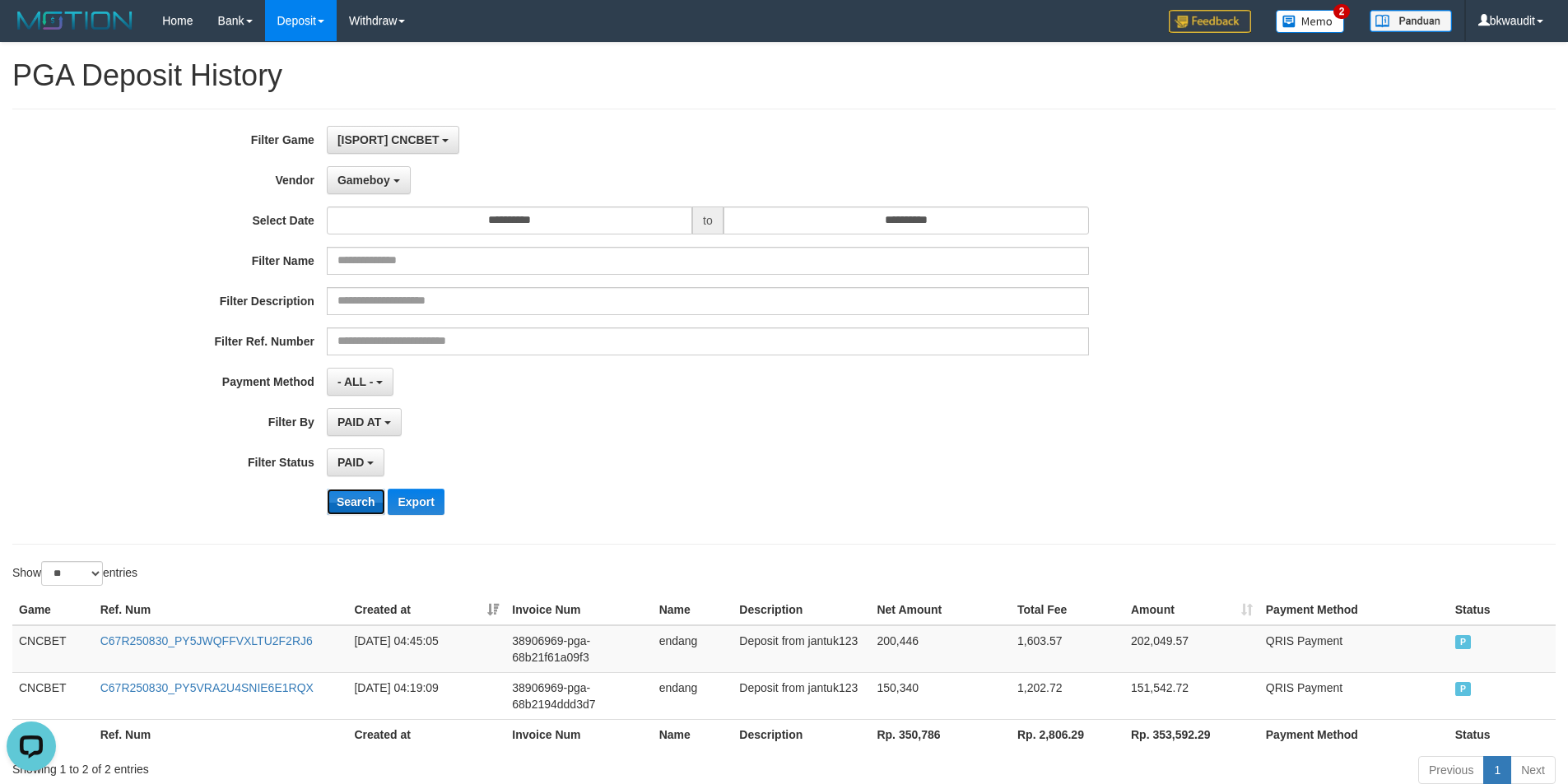
click at [361, 501] on button "Search" at bounding box center [356, 501] width 58 height 27
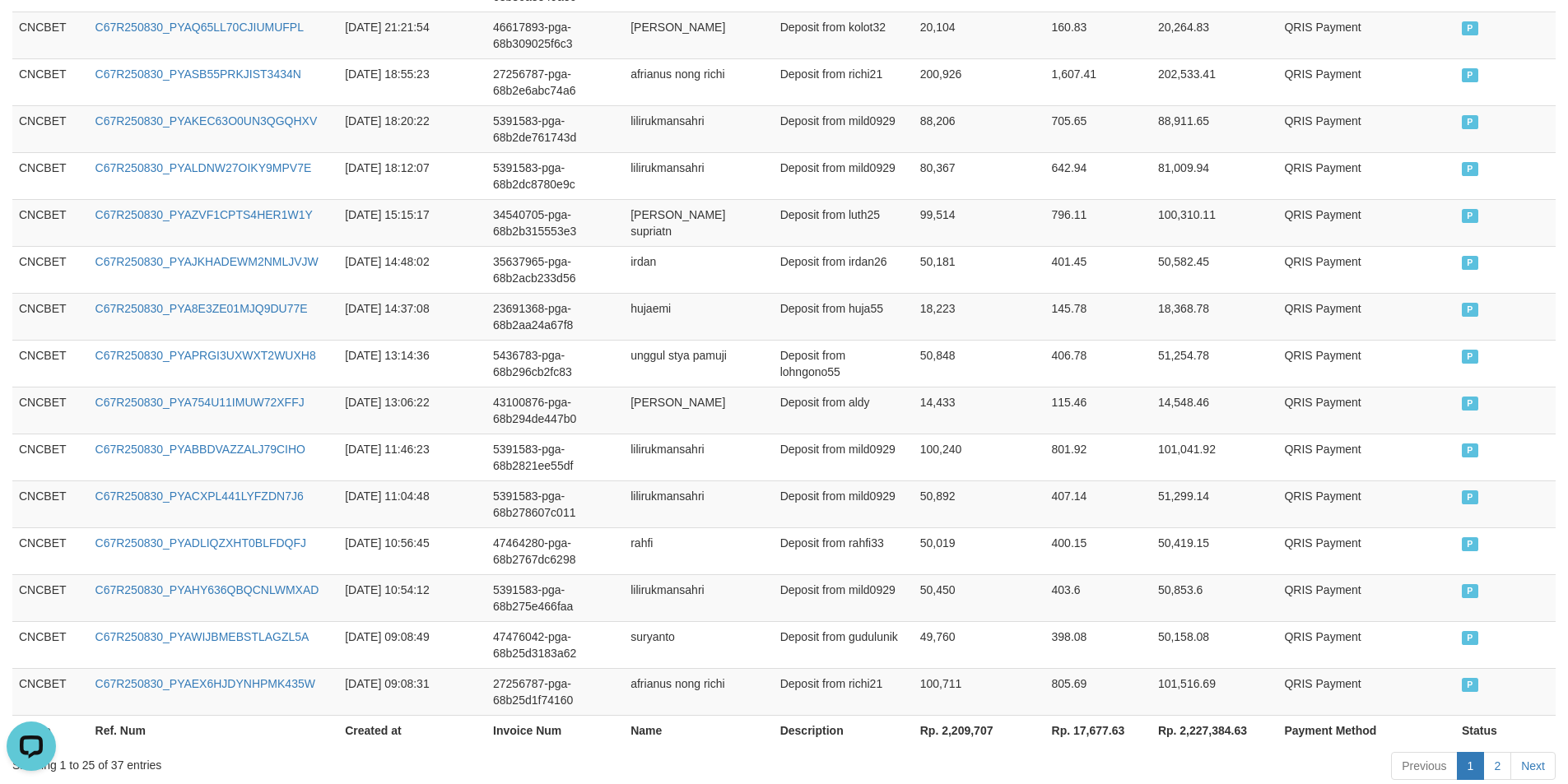
scroll to position [1175, 0]
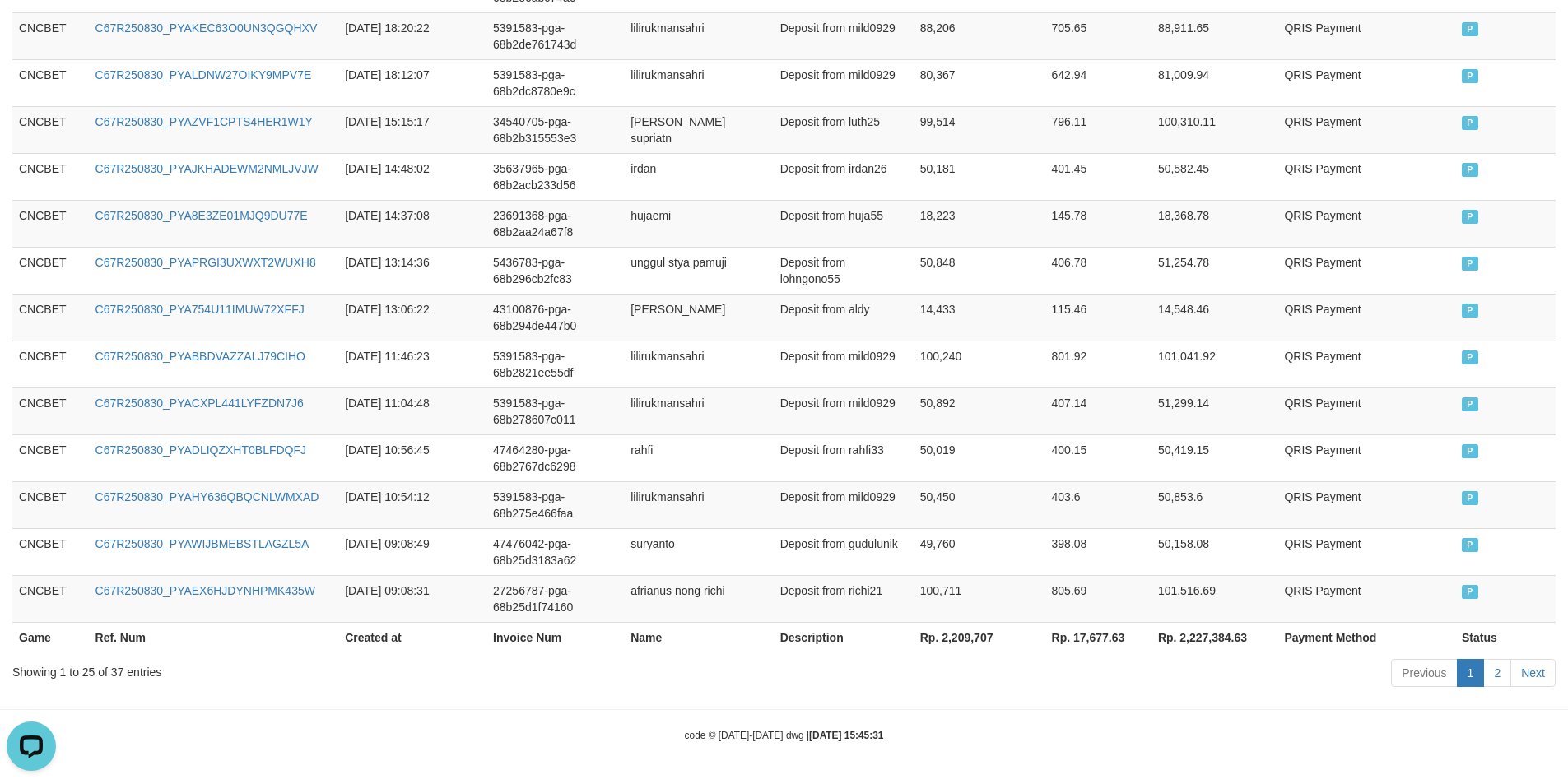
click at [939, 617] on th "Rp. 2,209,707" at bounding box center [980, 636] width 132 height 31
copy th "2,209,707"
click at [982, 585] on td "100,711" at bounding box center [980, 599] width 132 height 47
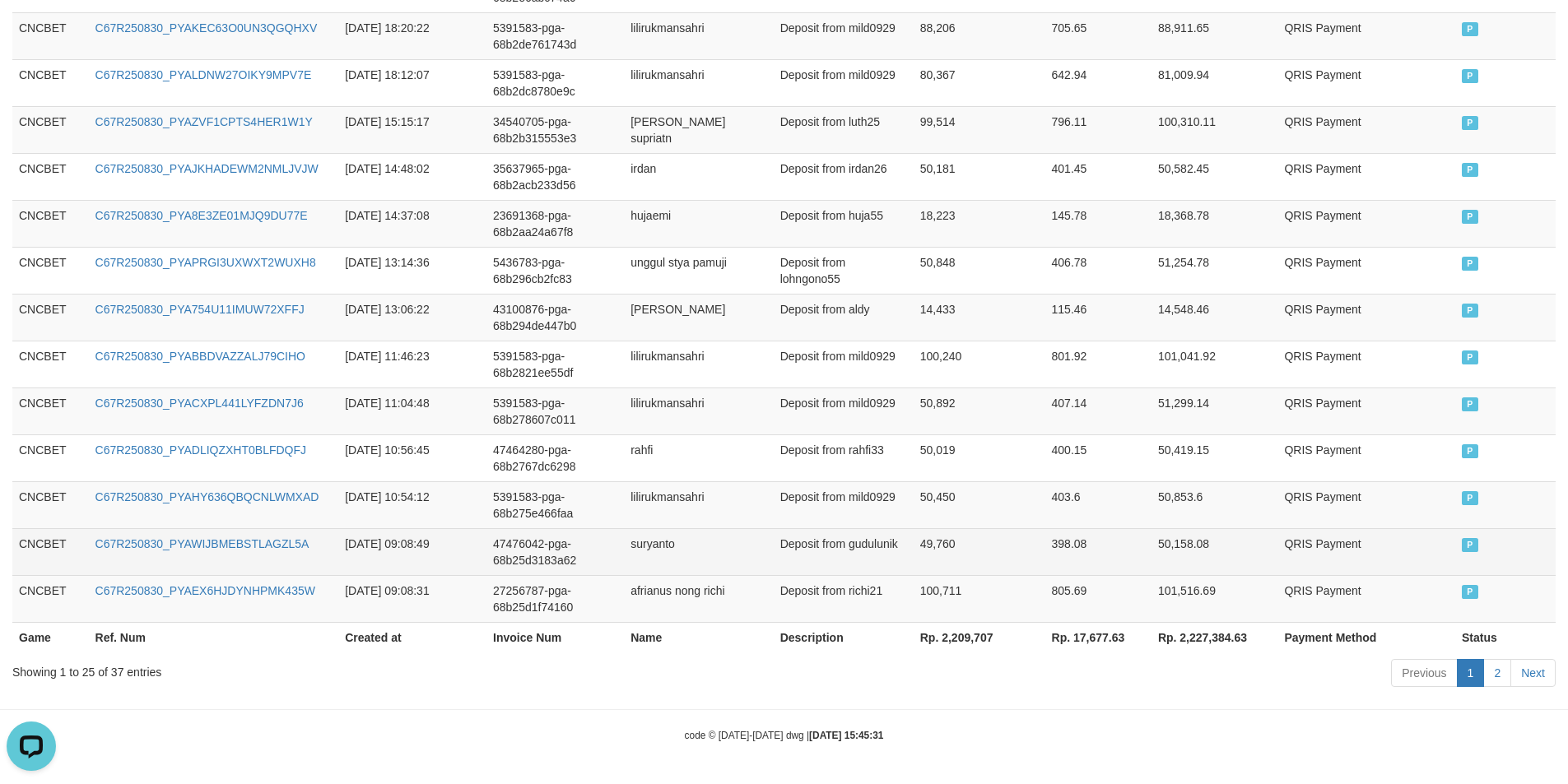
click at [1010, 555] on td "49,760" at bounding box center [980, 552] width 132 height 47
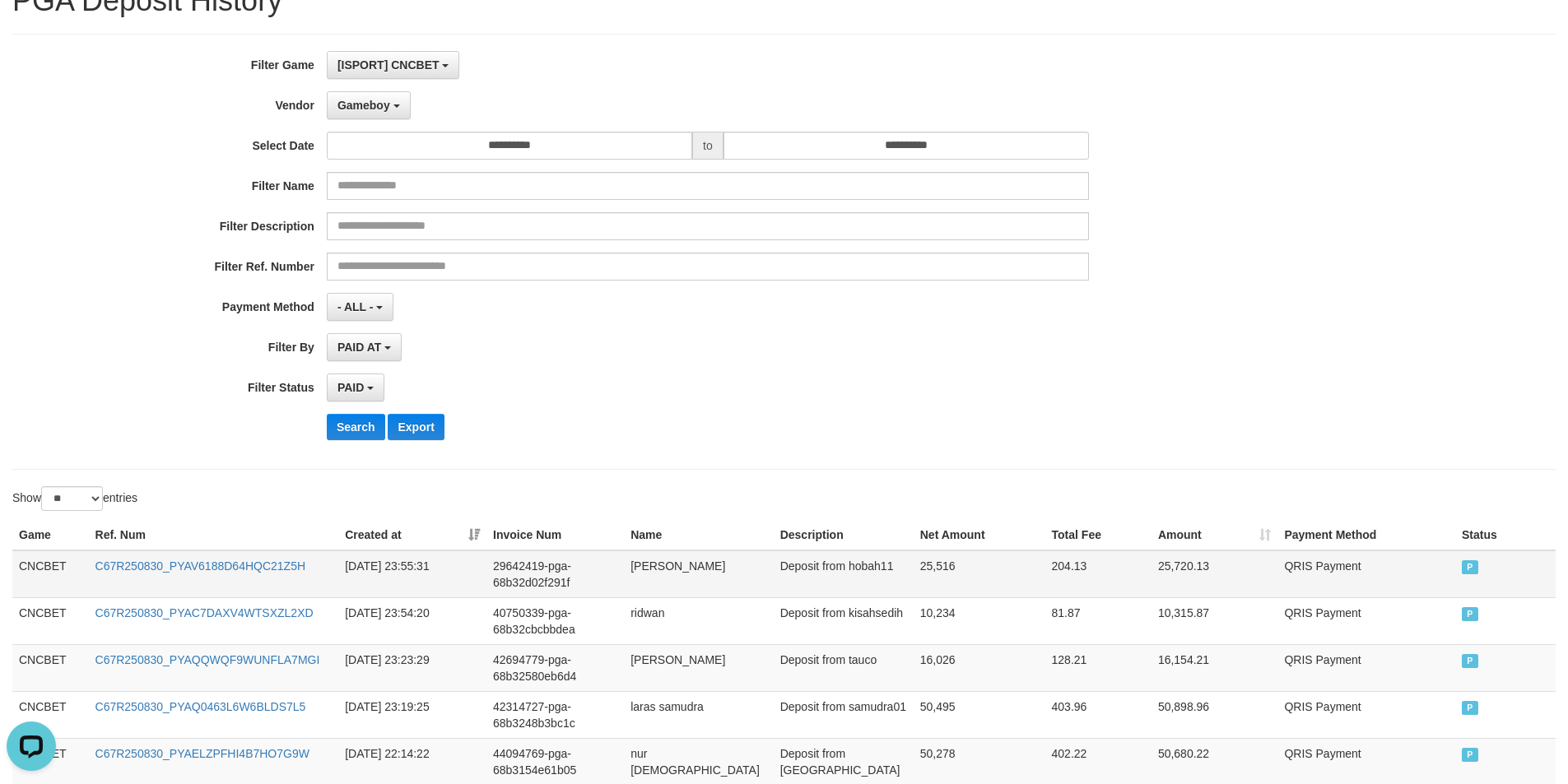
scroll to position [0, 0]
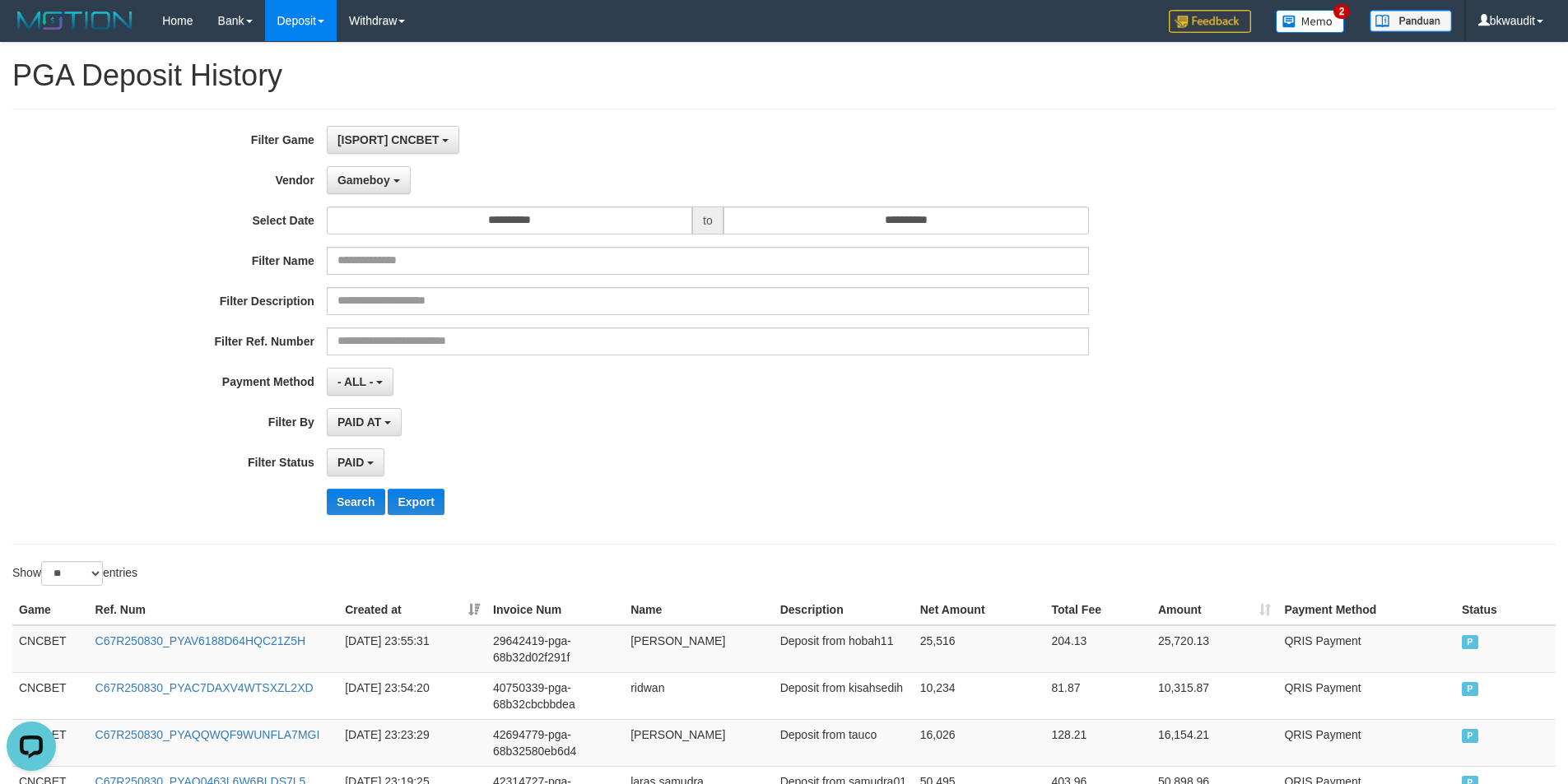
drag, startPoint x: 360, startPoint y: 196, endPoint x: 362, endPoint y: 212, distance: 16.1
click at [360, 196] on div "**********" at bounding box center [653, 326] width 1307 height 401
click at [375, 187] on button "Gameboy" at bounding box center [369, 180] width 84 height 28
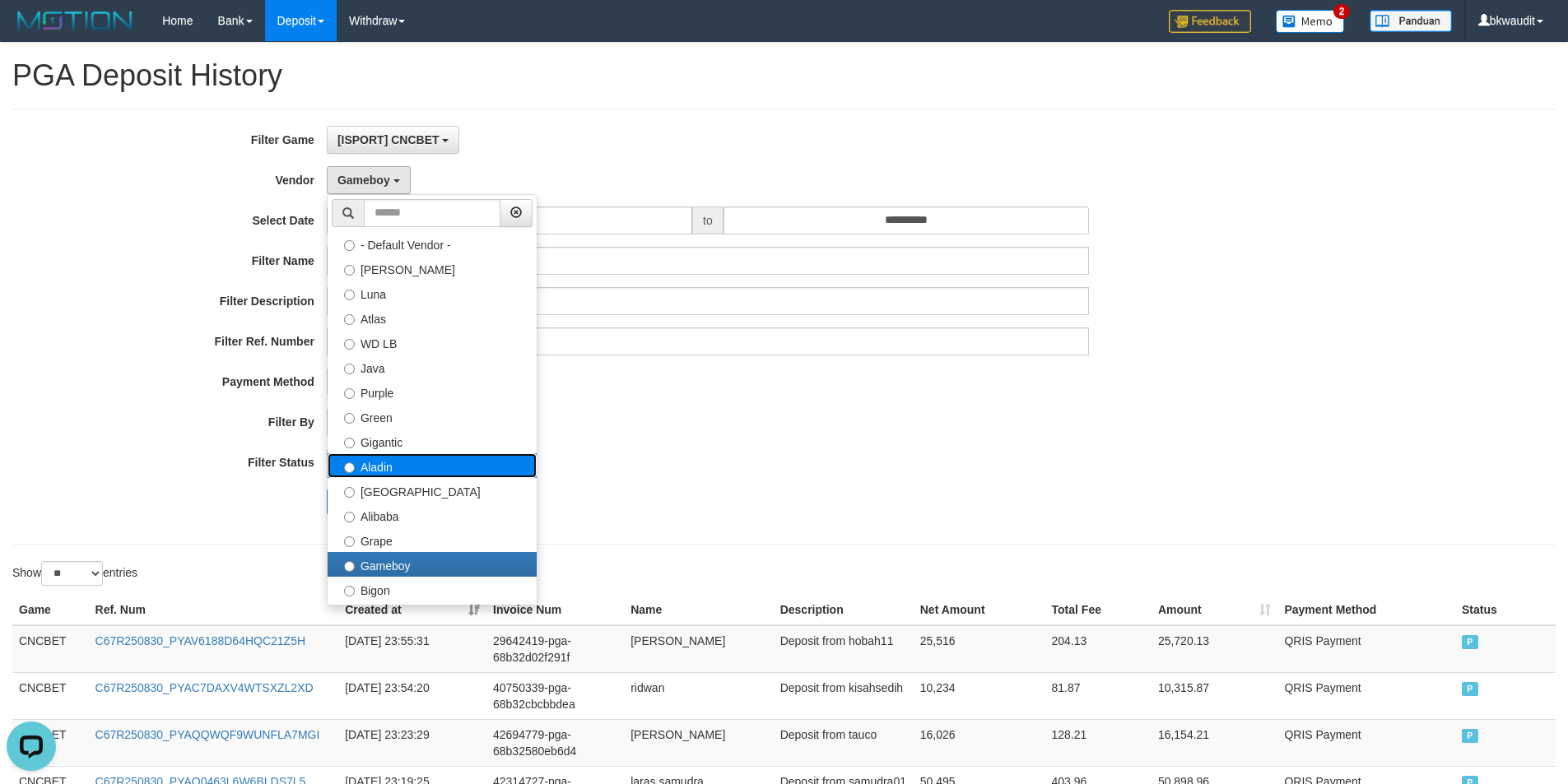
click at [464, 463] on label "Aladin" at bounding box center [432, 465] width 209 height 25
select select "**********"
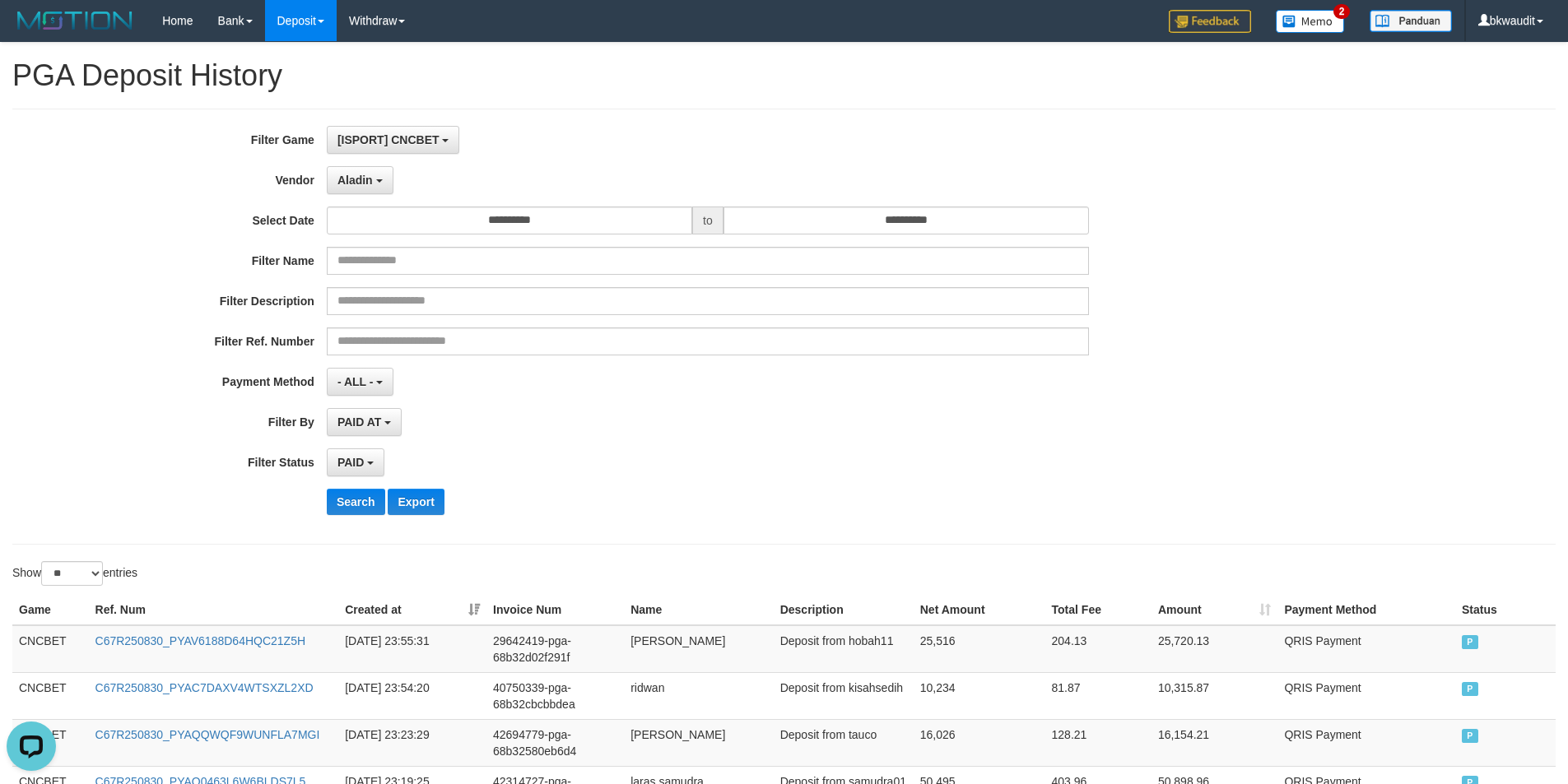
click at [604, 463] on div "PAID SELECT ALL - ALL - SELECT STATUS PENDING/UNPAID PAID CANCELED EXPIRED" at bounding box center [708, 462] width 762 height 28
click at [337, 501] on button "Search" at bounding box center [356, 501] width 58 height 27
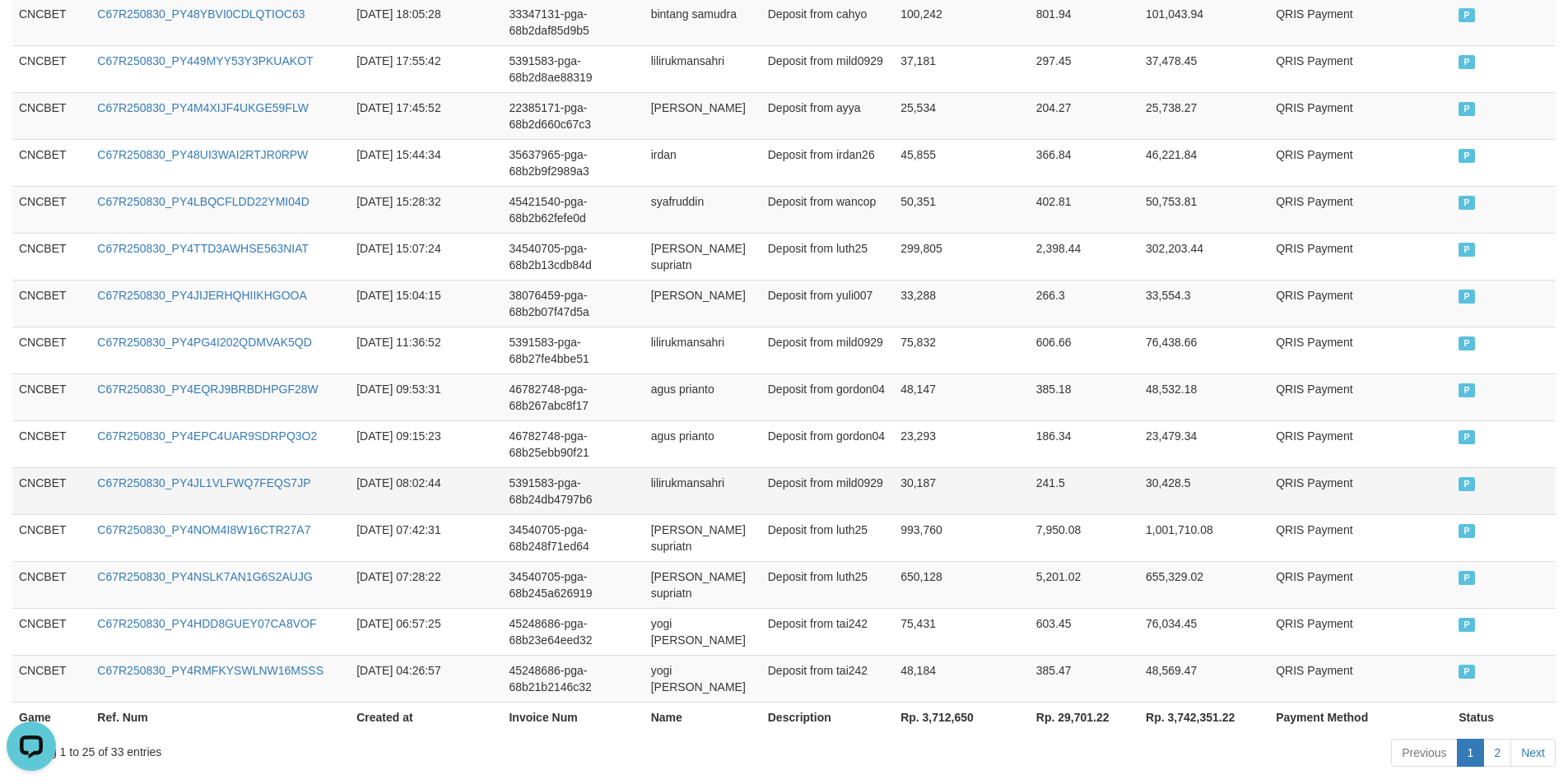
scroll to position [1175, 0]
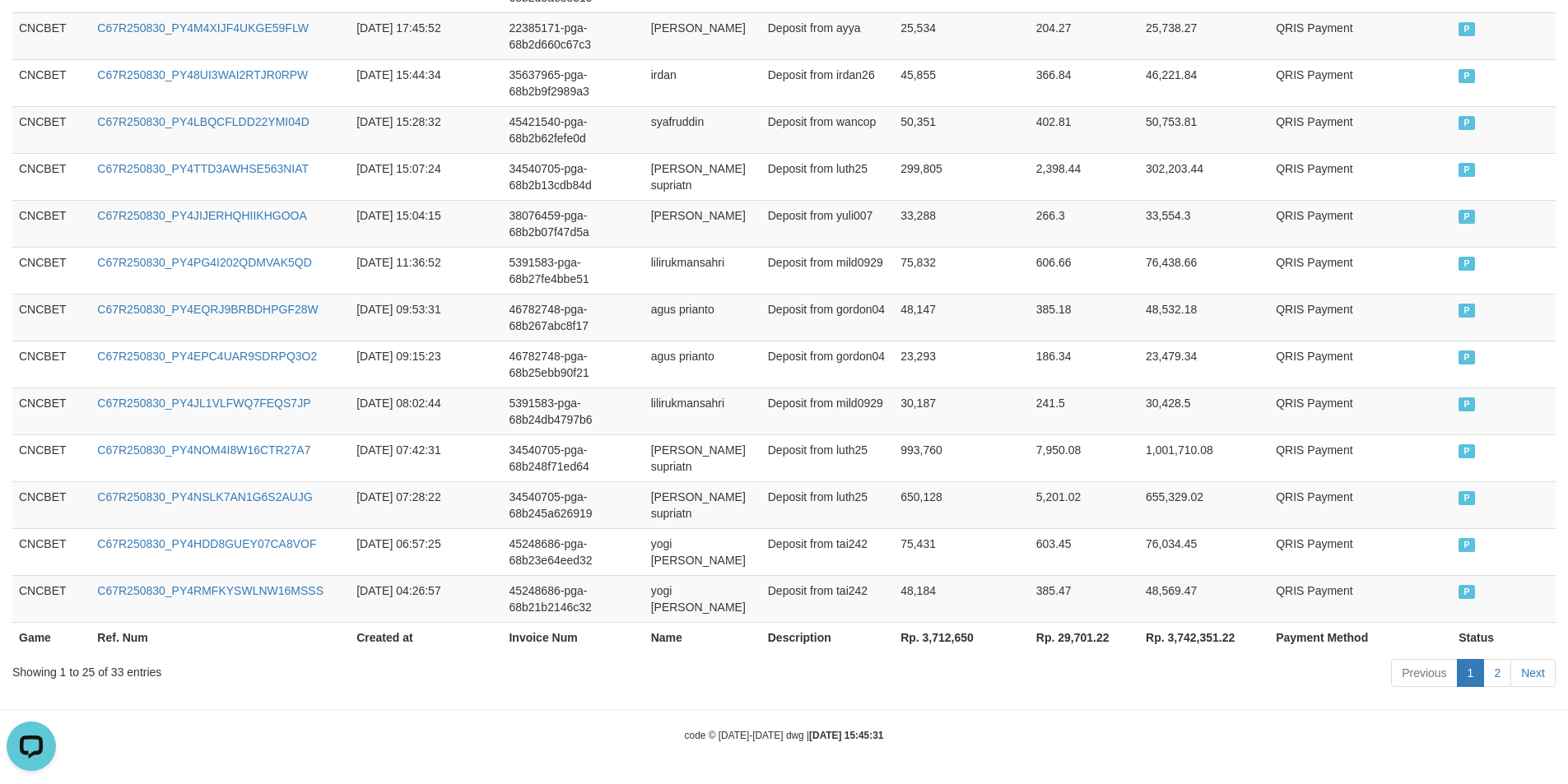
click at [955, 617] on th "Rp. 3,712,650" at bounding box center [962, 636] width 136 height 31
click at [941, 617] on th "Rp. 3,712,650" at bounding box center [962, 636] width 136 height 31
copy th "3,712,650"
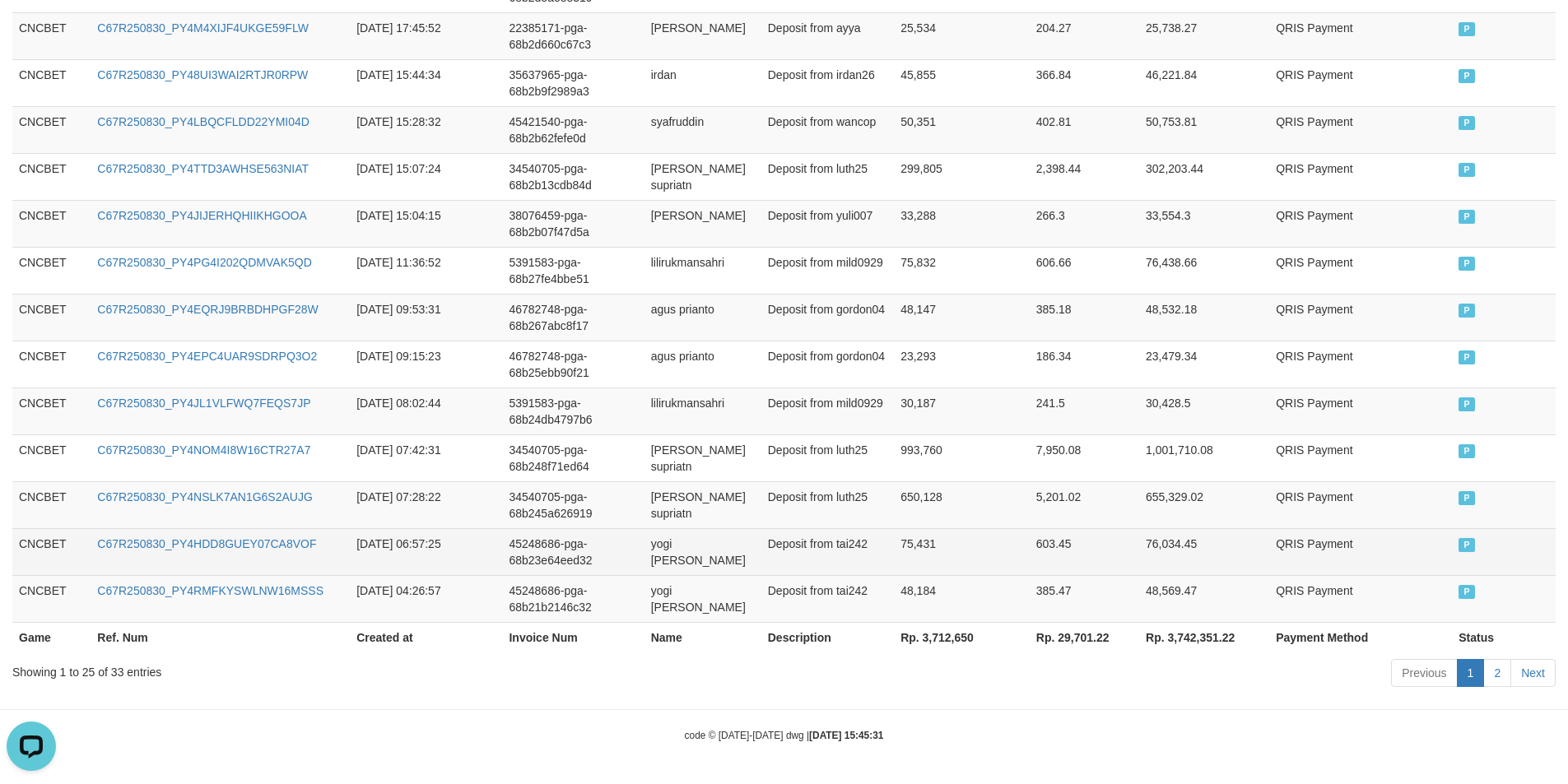
click at [982, 573] on td "75,431" at bounding box center [962, 552] width 136 height 47
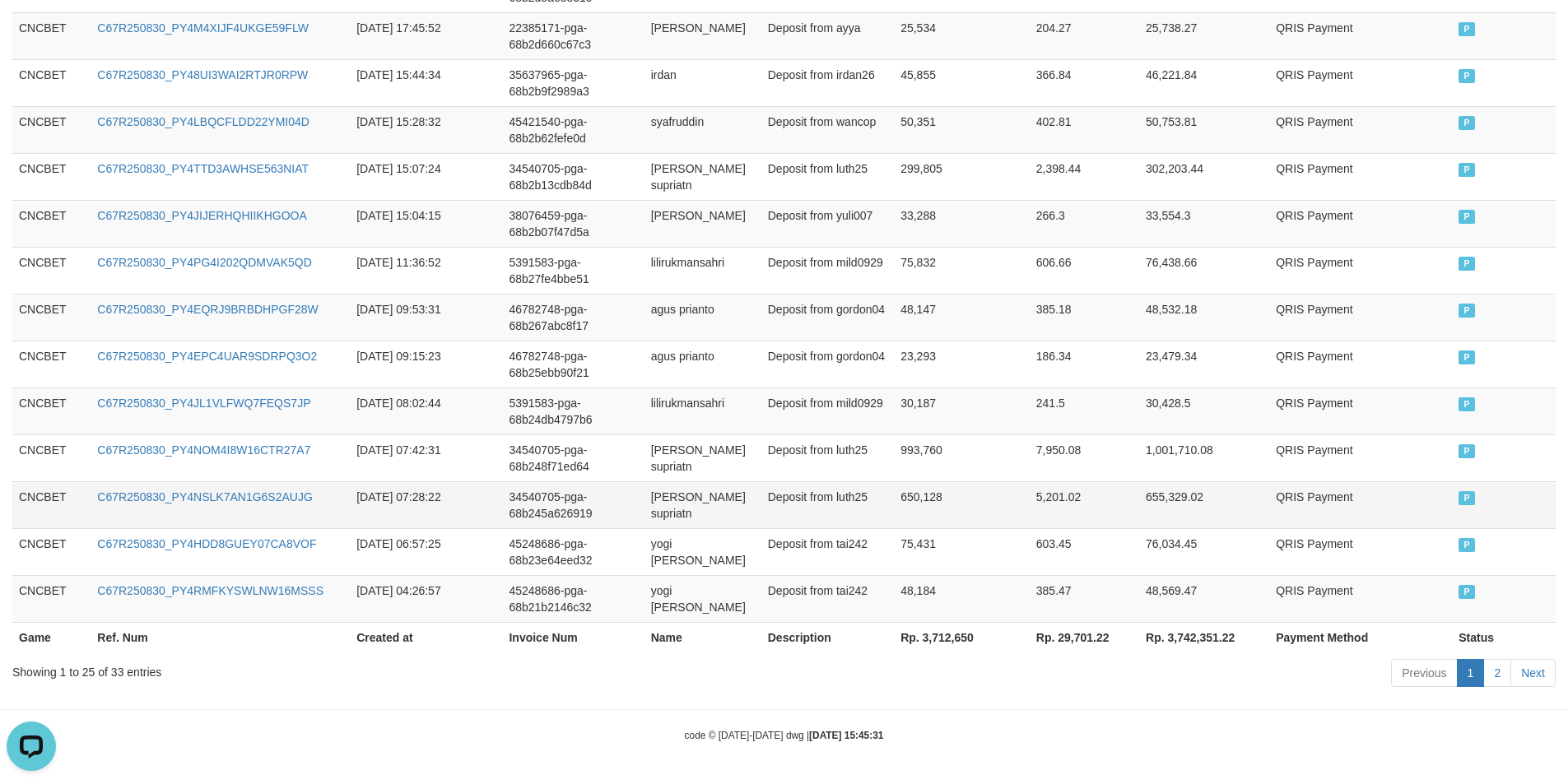
drag, startPoint x: 1344, startPoint y: 524, endPoint x: 1306, endPoint y: 532, distance: 38.8
click at [1272, 524] on td "QRIS Payment" at bounding box center [1360, 504] width 182 height 47
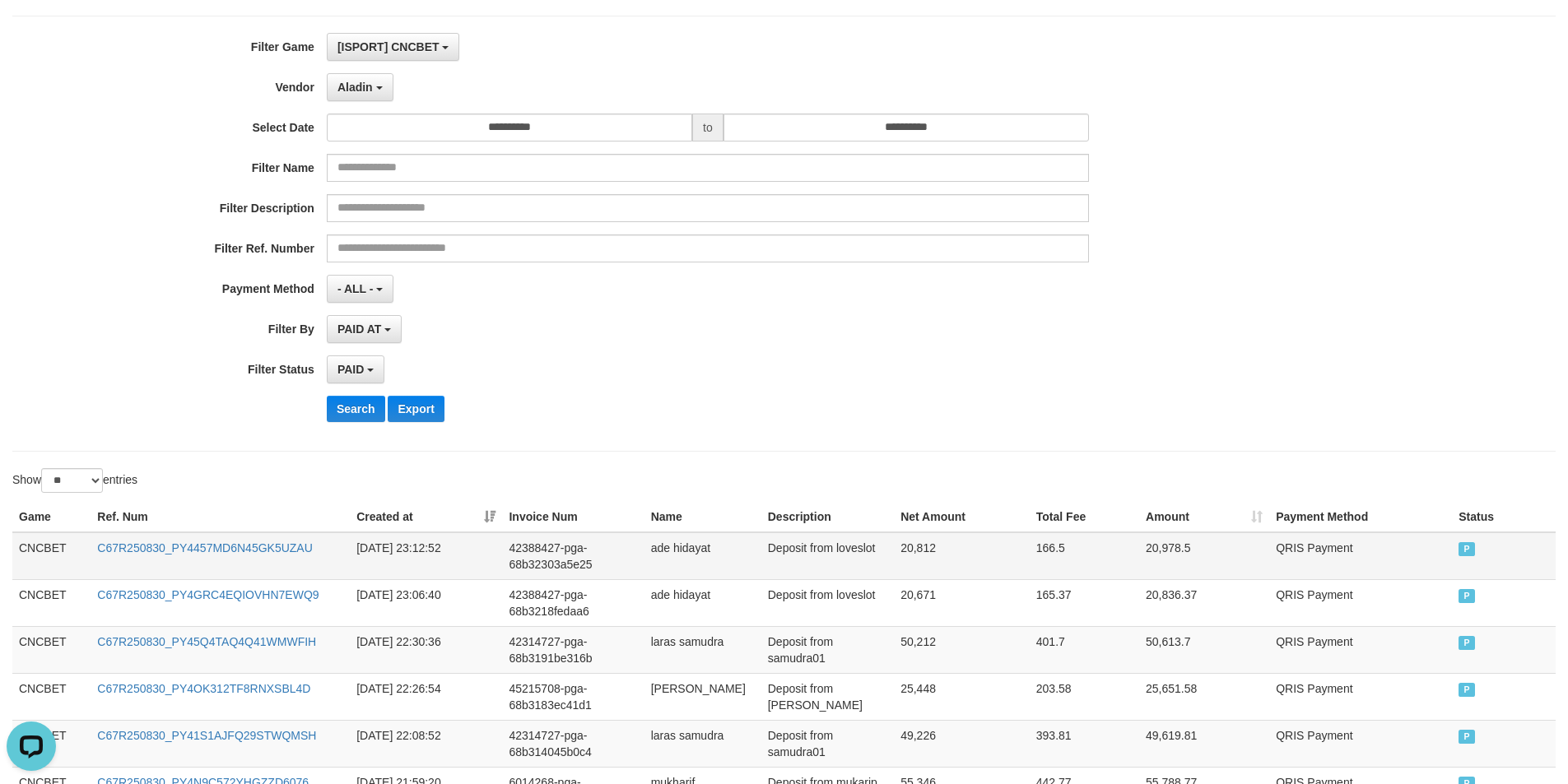
scroll to position [0, 0]
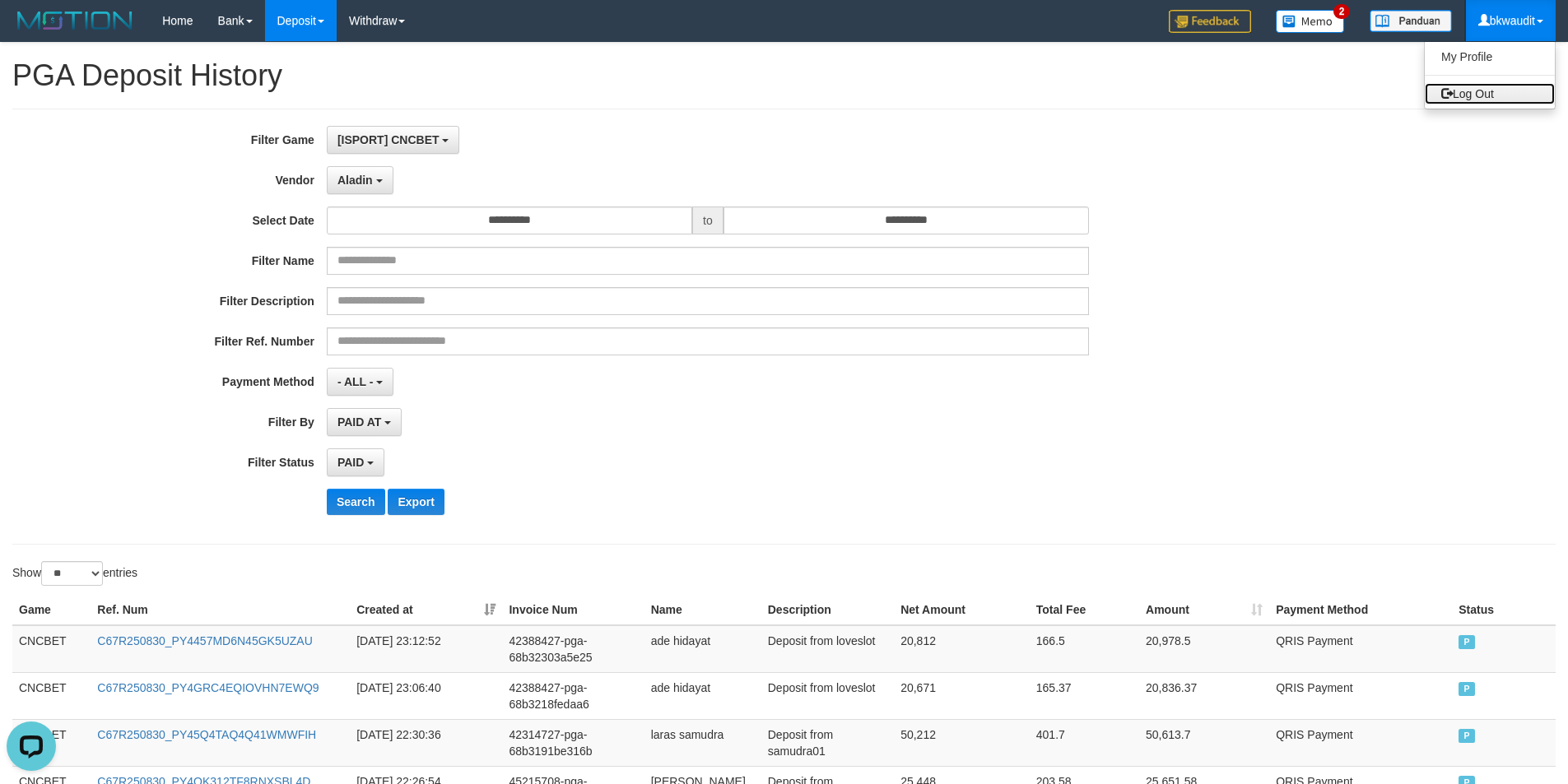
drag, startPoint x: 1487, startPoint y: 88, endPoint x: 1474, endPoint y: 88, distance: 13.0
click at [1272, 88] on link "Log Out" at bounding box center [1489, 94] width 130 height 22
